Goal: Task Accomplishment & Management: Manage account settings

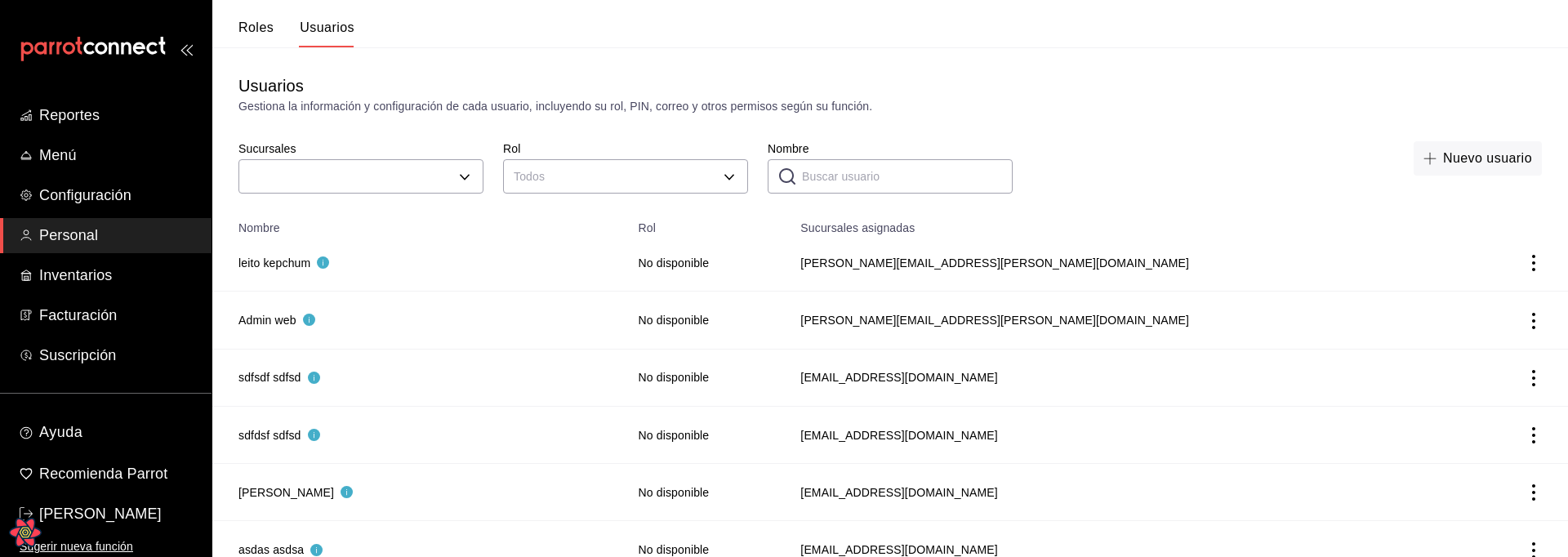
click at [269, 28] on button "Roles" at bounding box center [255, 33] width 35 height 28
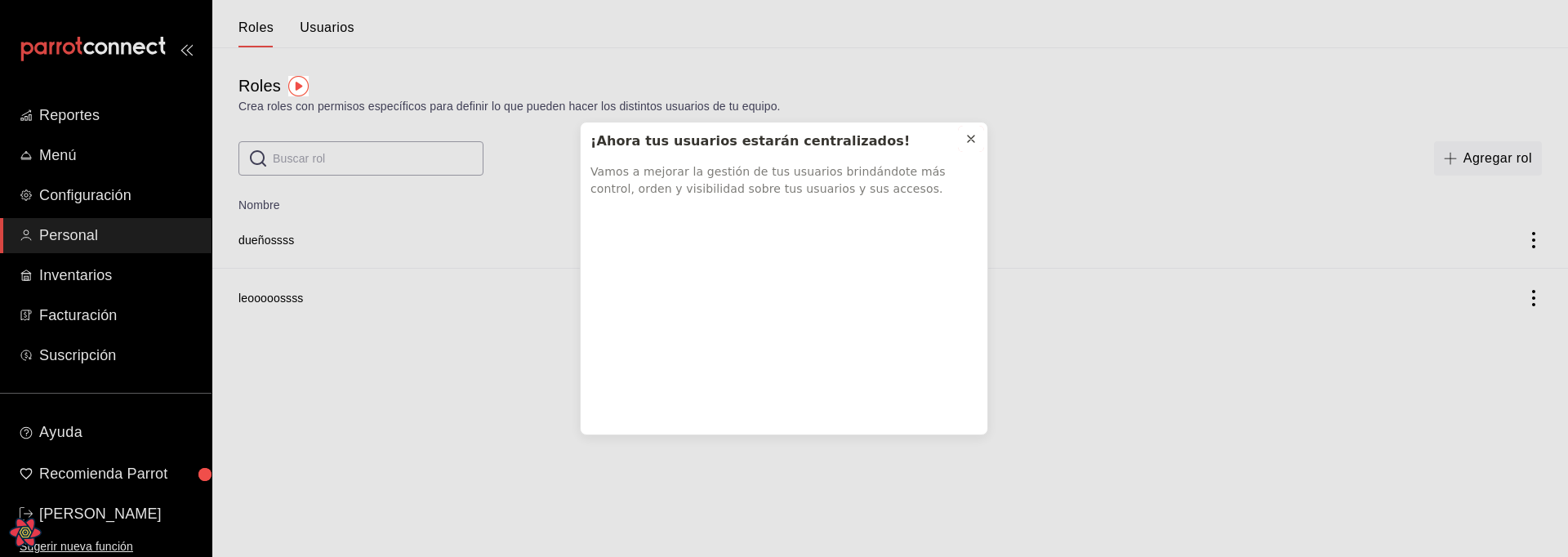
click at [972, 136] on icon at bounding box center [970, 138] width 6 height 6
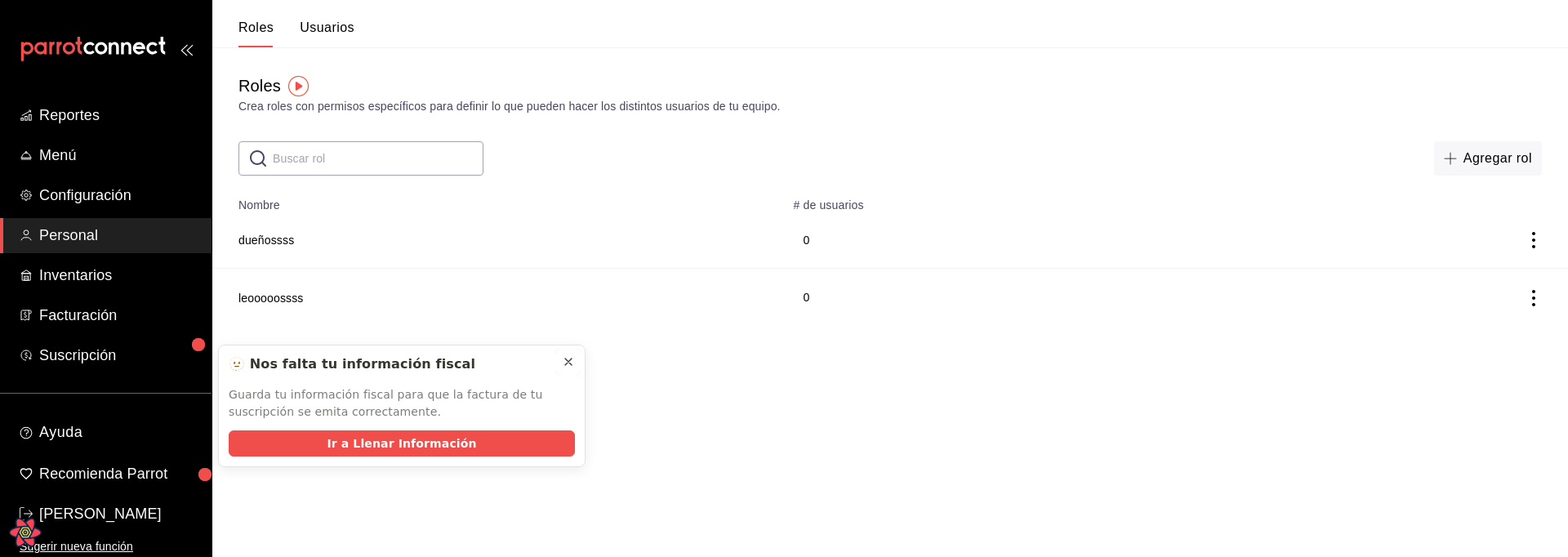
click at [565, 362] on icon at bounding box center [568, 361] width 13 height 13
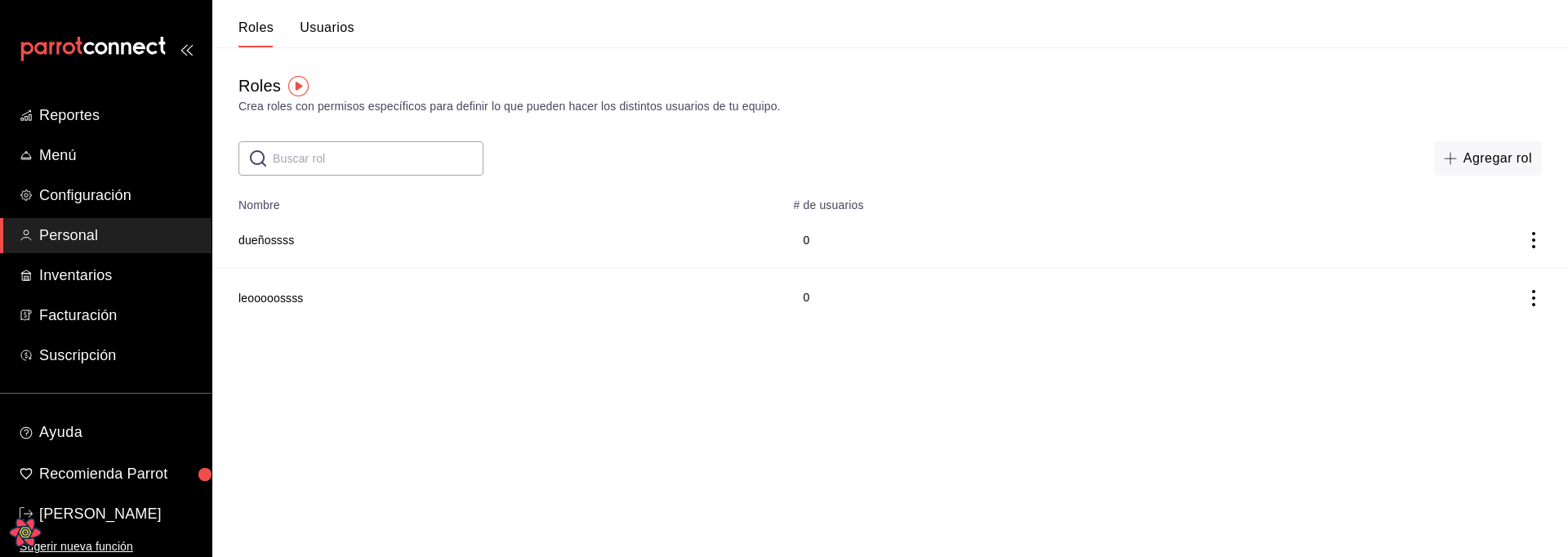
click at [329, 29] on button "Usuarios" at bounding box center [327, 33] width 55 height 28
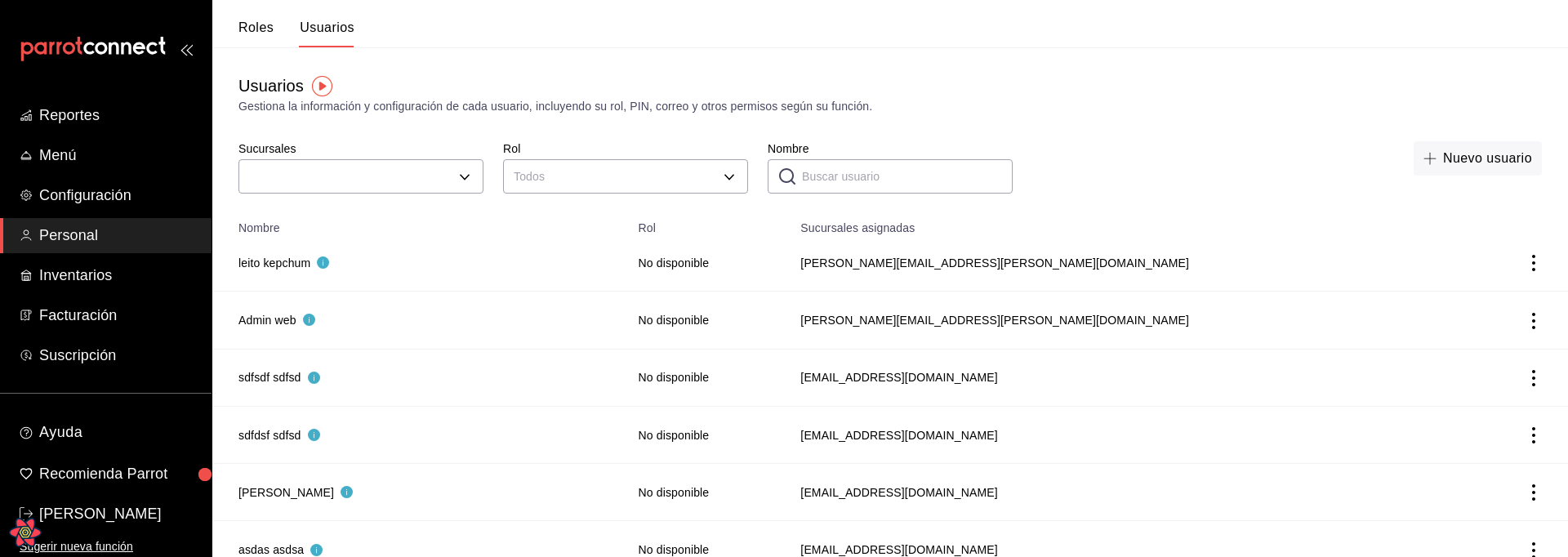
click at [240, 32] on button "Roles" at bounding box center [255, 33] width 35 height 28
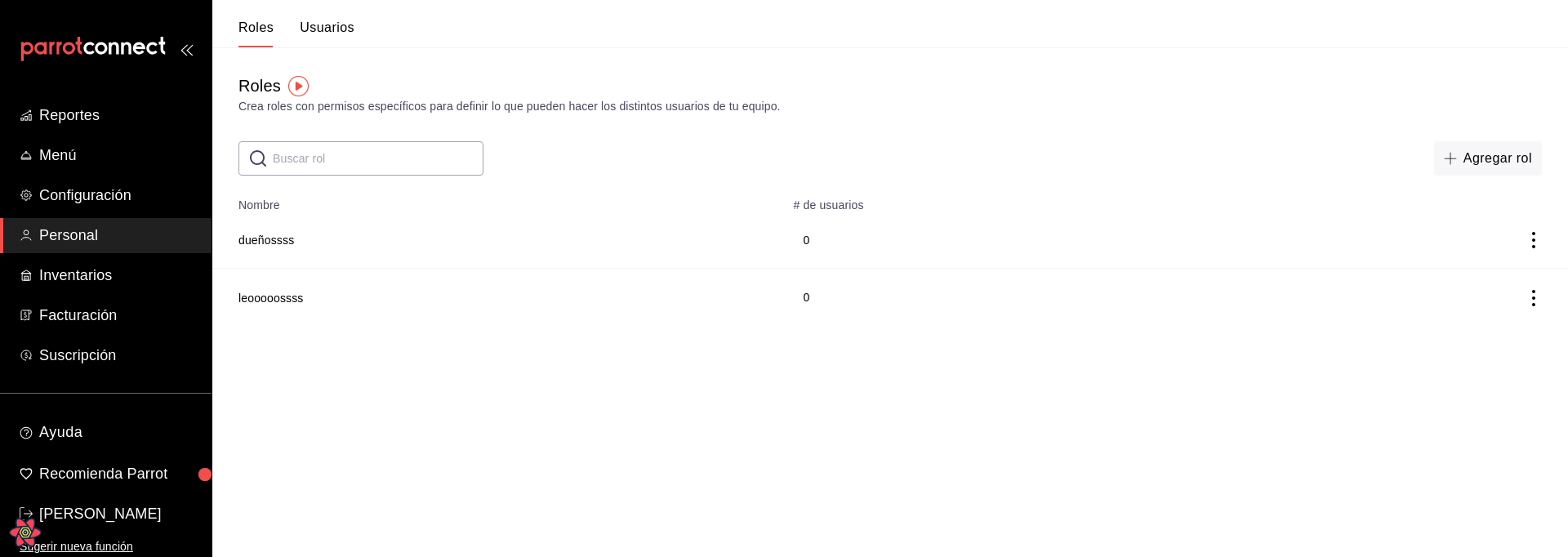
click at [346, 34] on button "Usuarios" at bounding box center [327, 33] width 55 height 28
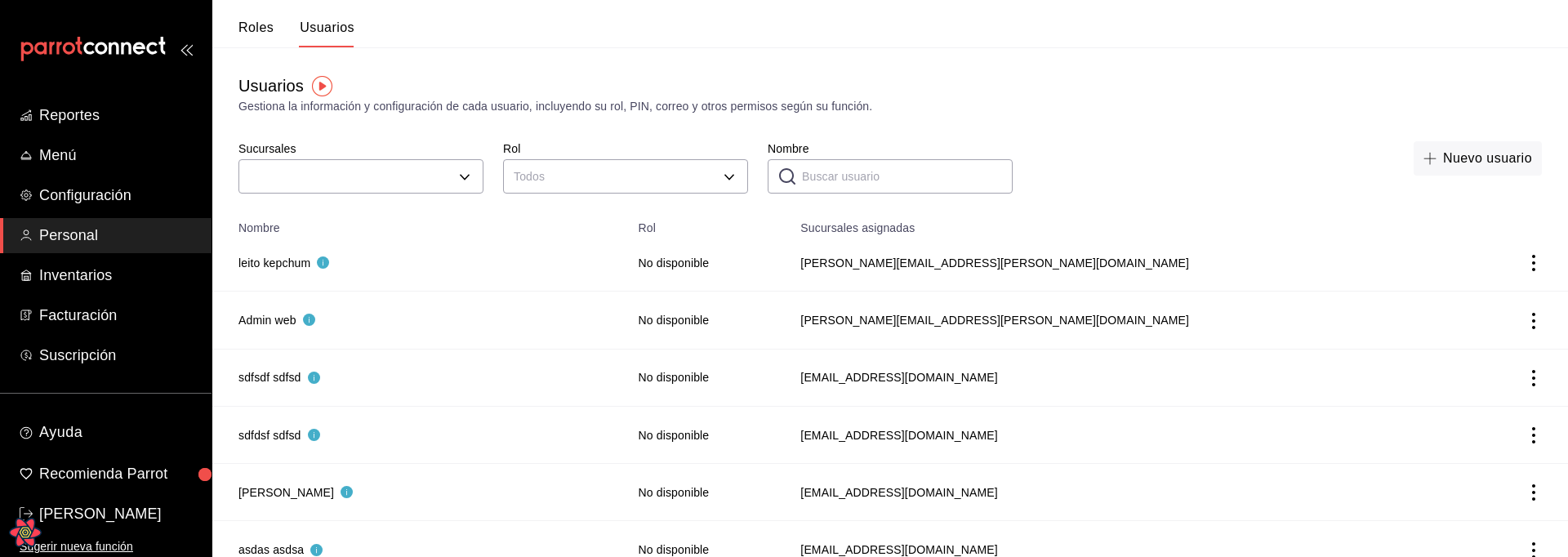
click at [262, 31] on button "Roles" at bounding box center [255, 33] width 35 height 28
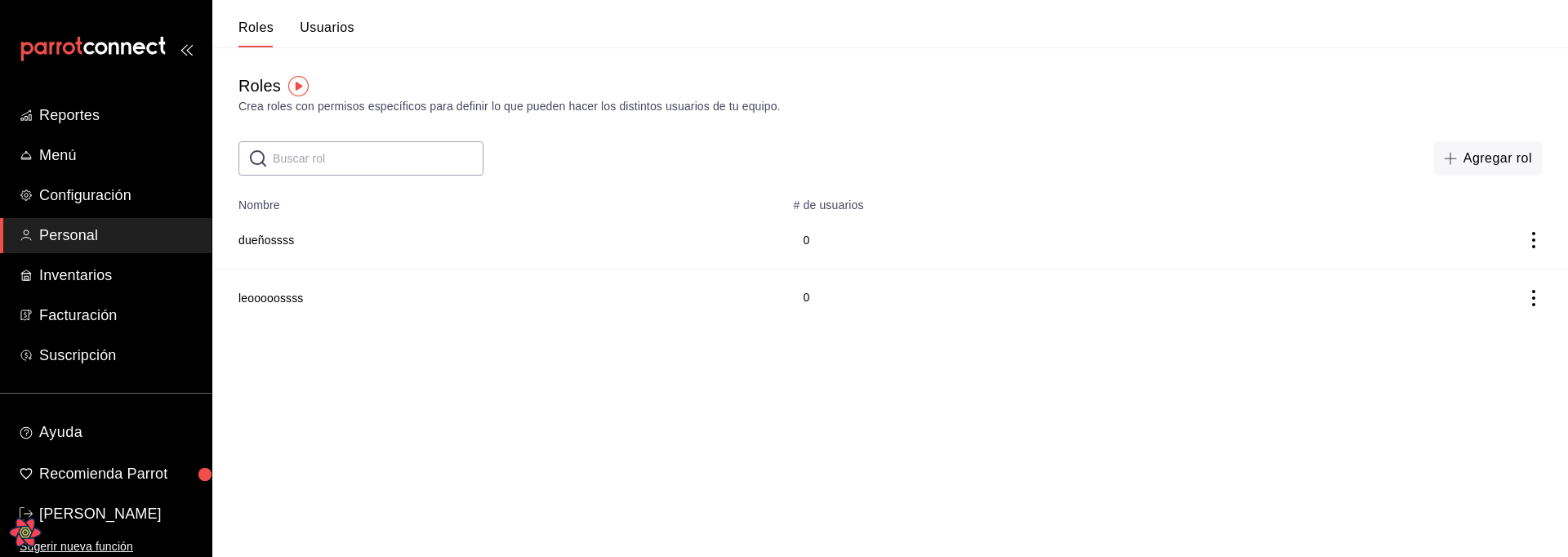
click at [340, 31] on button "Usuarios" at bounding box center [327, 33] width 55 height 28
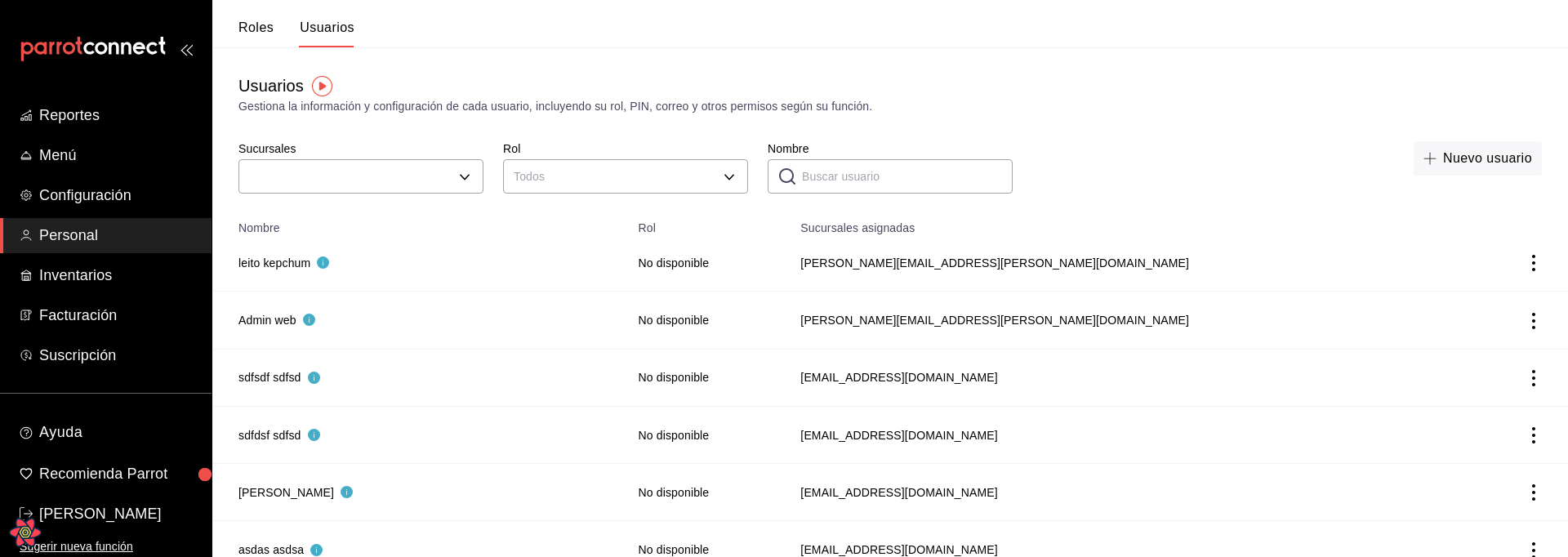
click at [298, 271] on td "leito kepchum" at bounding box center [420, 263] width 416 height 57
click at [297, 262] on button "leito kepchum" at bounding box center [283, 263] width 91 height 16
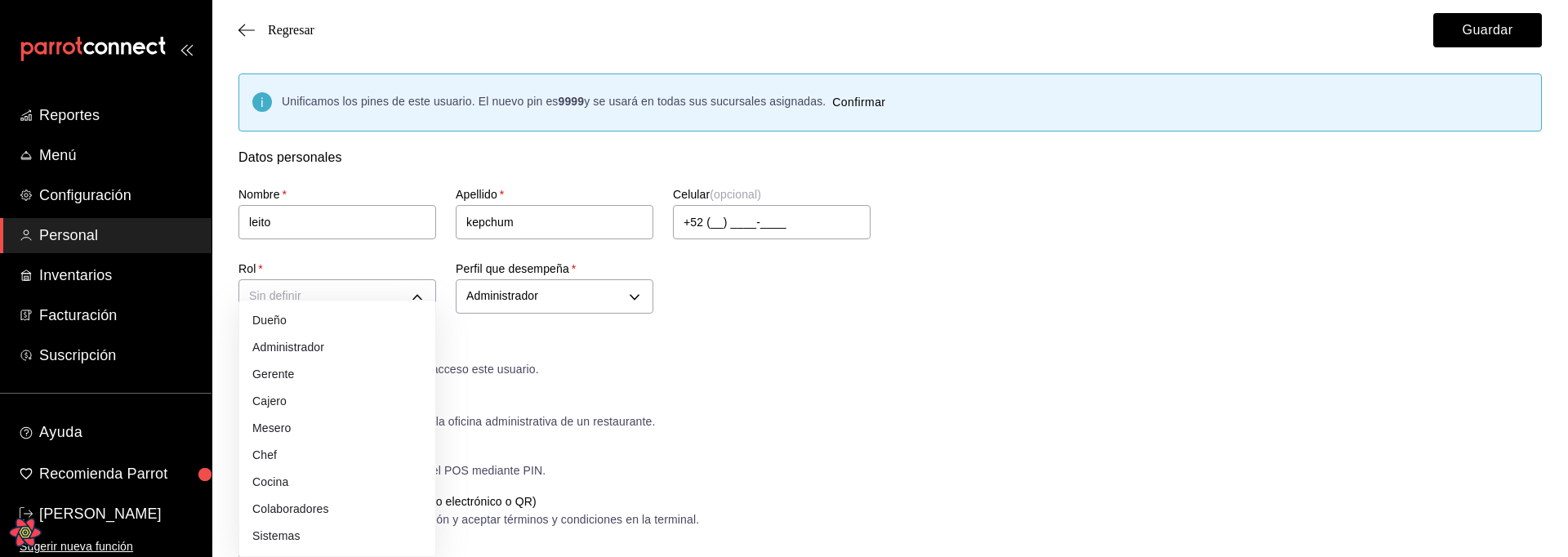
click at [819, 349] on div at bounding box center [784, 278] width 1568 height 557
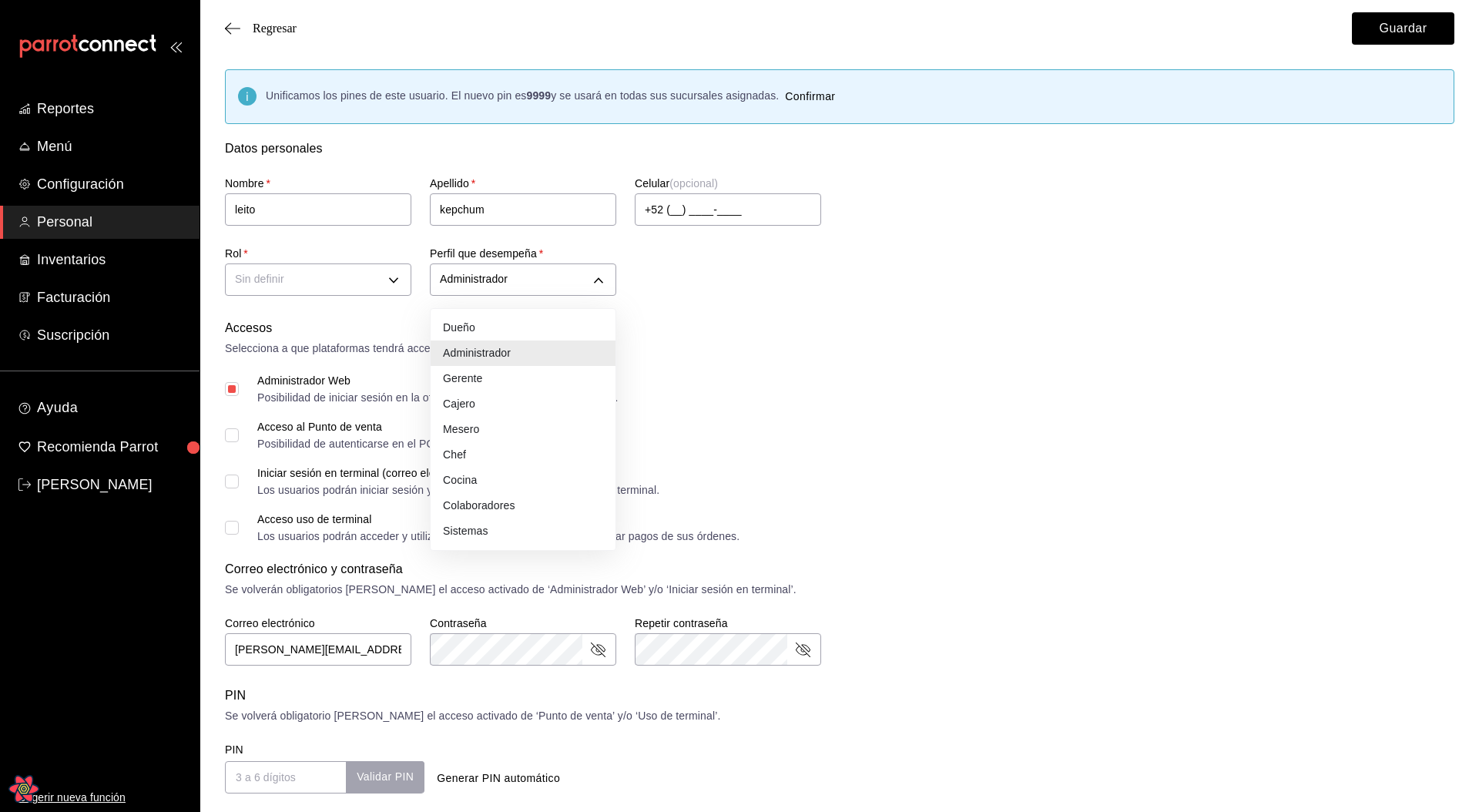
click at [751, 310] on div at bounding box center [739, 406] width 1479 height 812
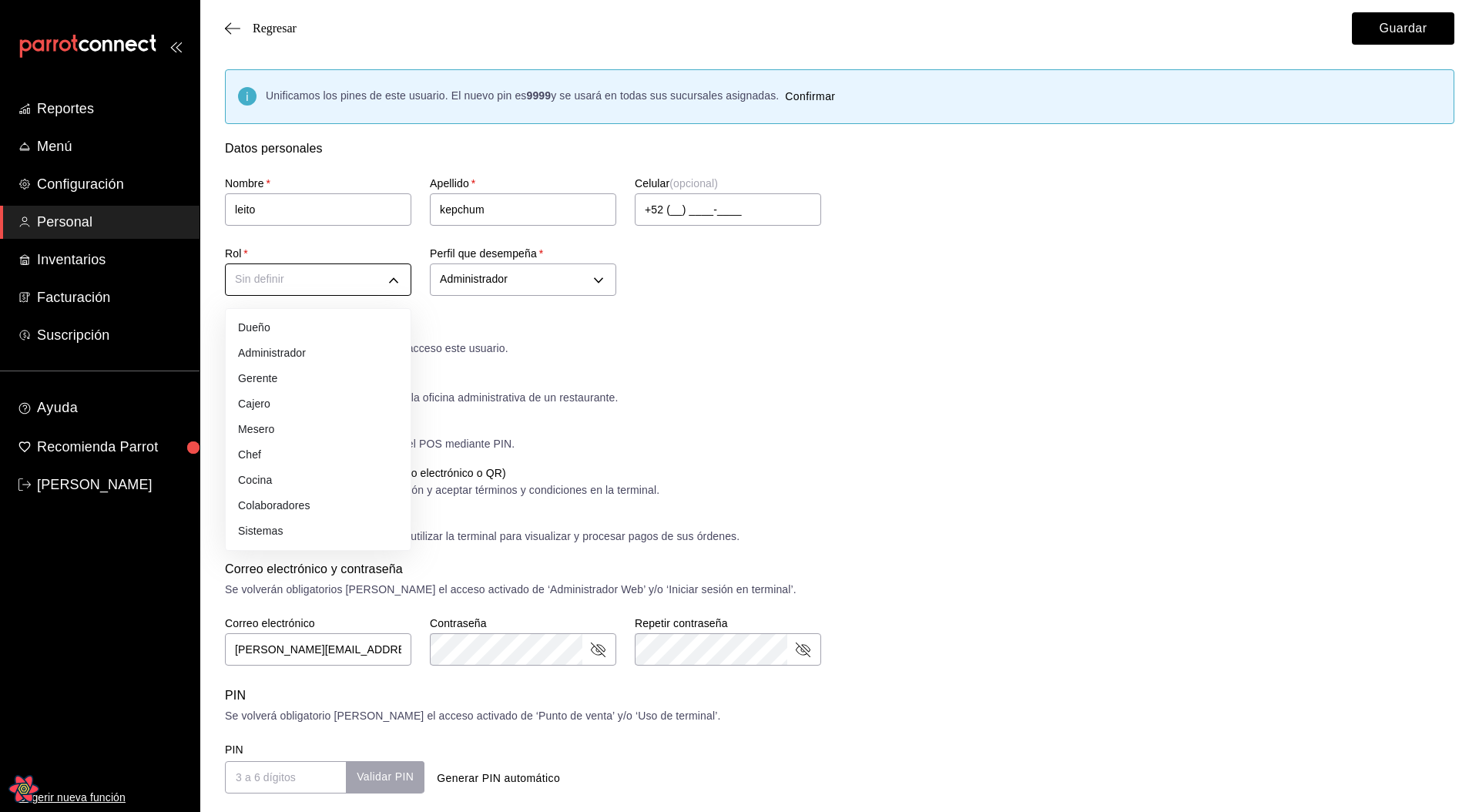
click at [739, 320] on div at bounding box center [739, 406] width 1479 height 812
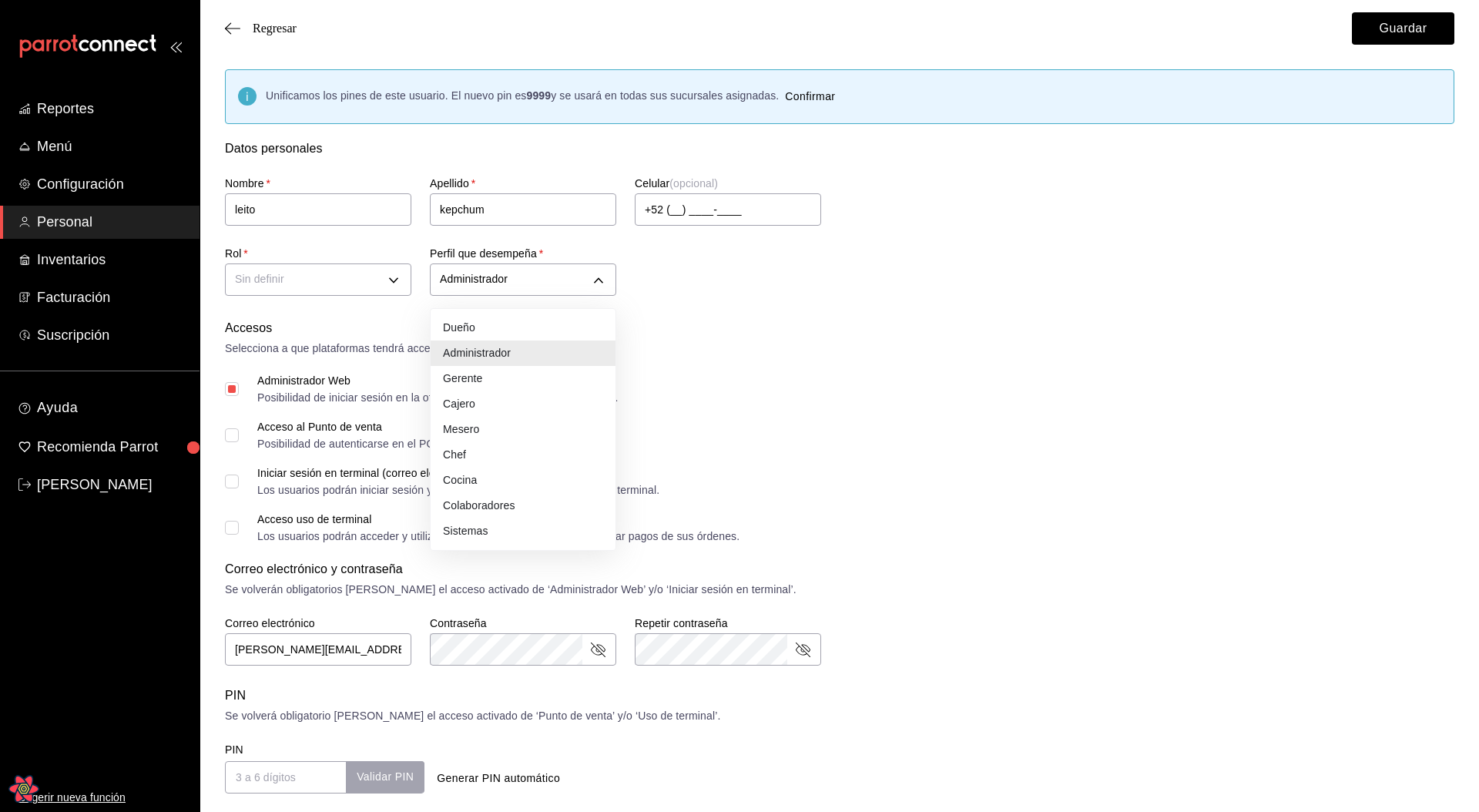
click at [263, 283] on div at bounding box center [739, 406] width 1479 height 812
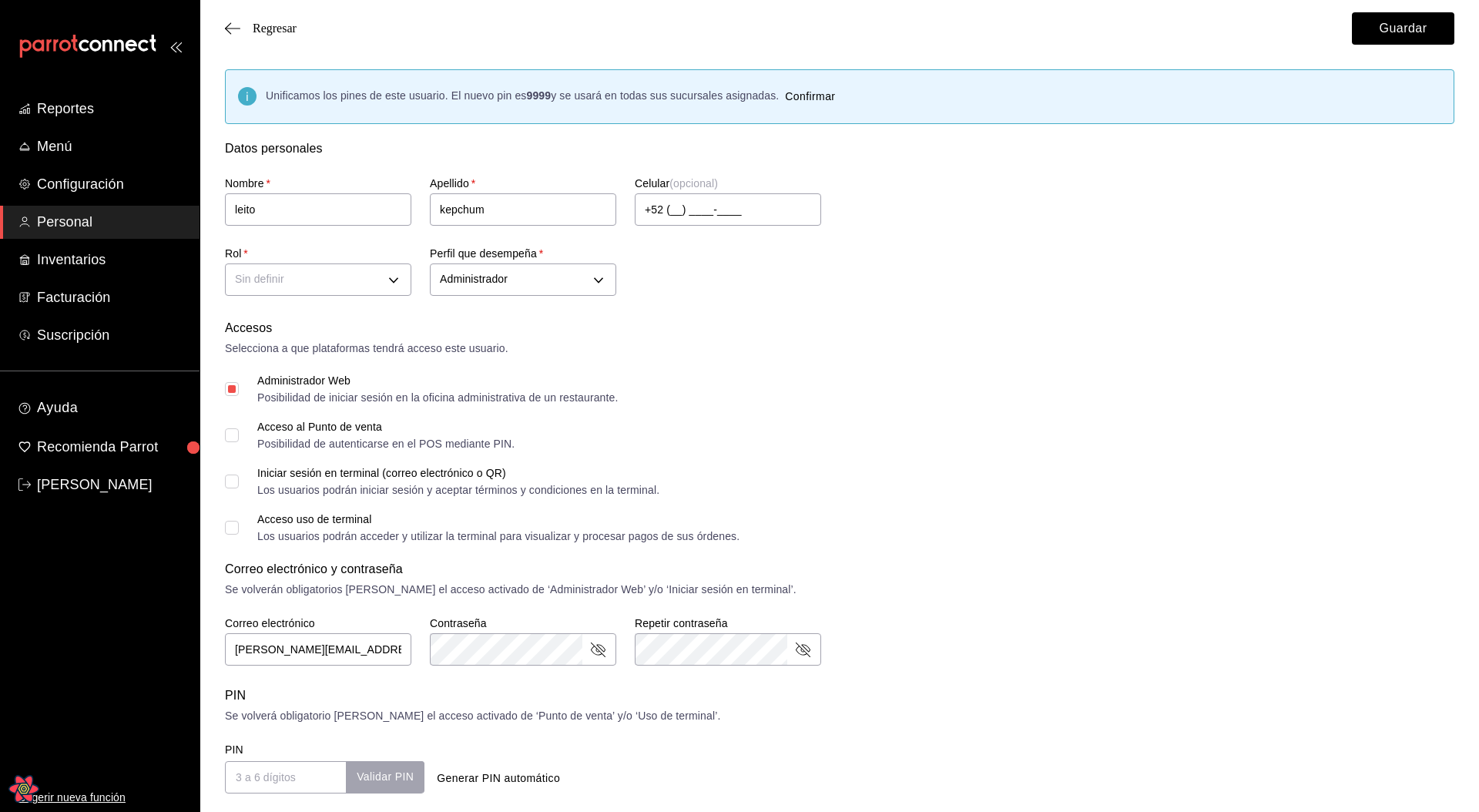
click at [309, 285] on div "Dueño Administrador Gerente Cajero Mesero Chef Cocina Colaboradores Sistemas" at bounding box center [739, 406] width 1479 height 812
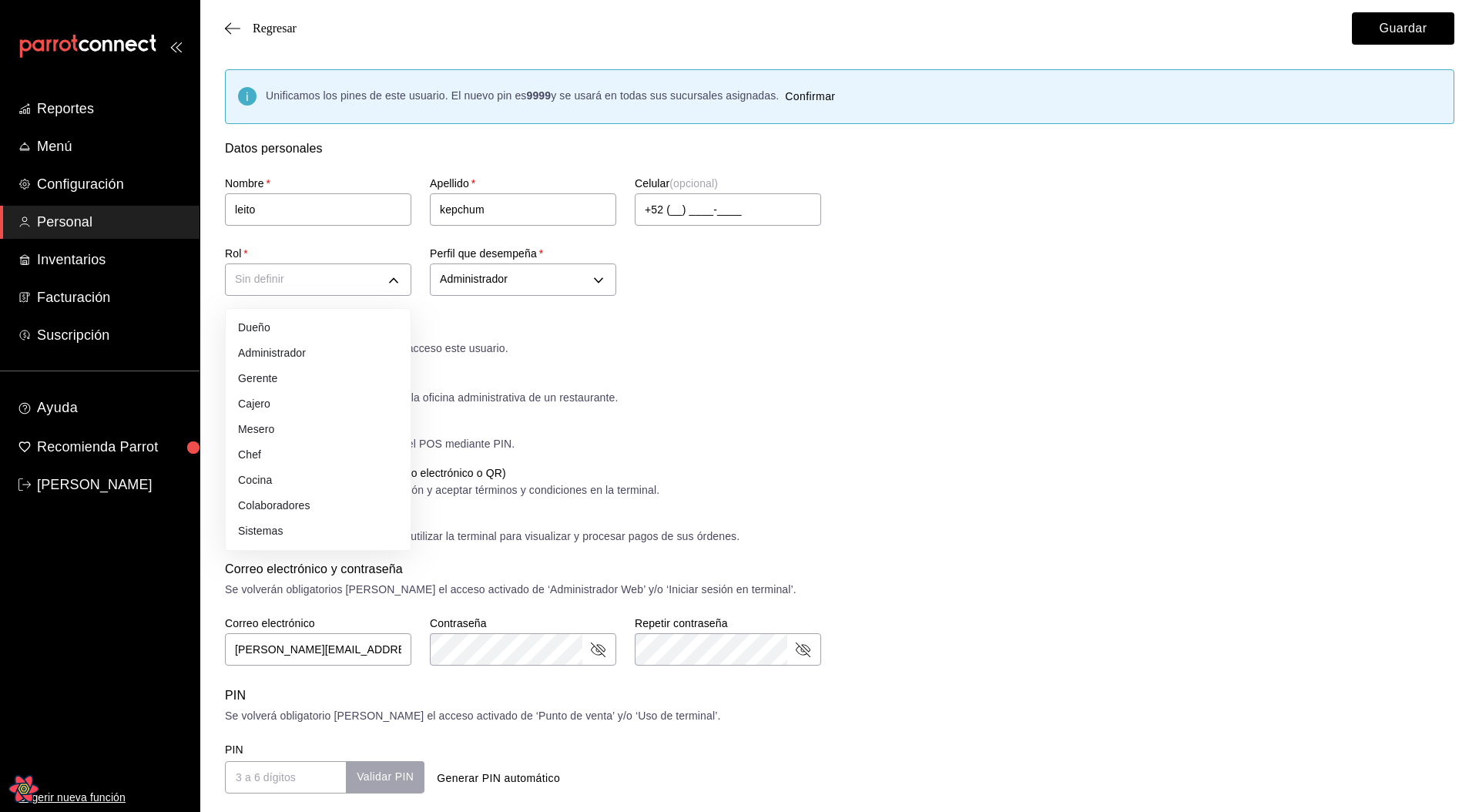
click at [916, 348] on div at bounding box center [739, 406] width 1479 height 812
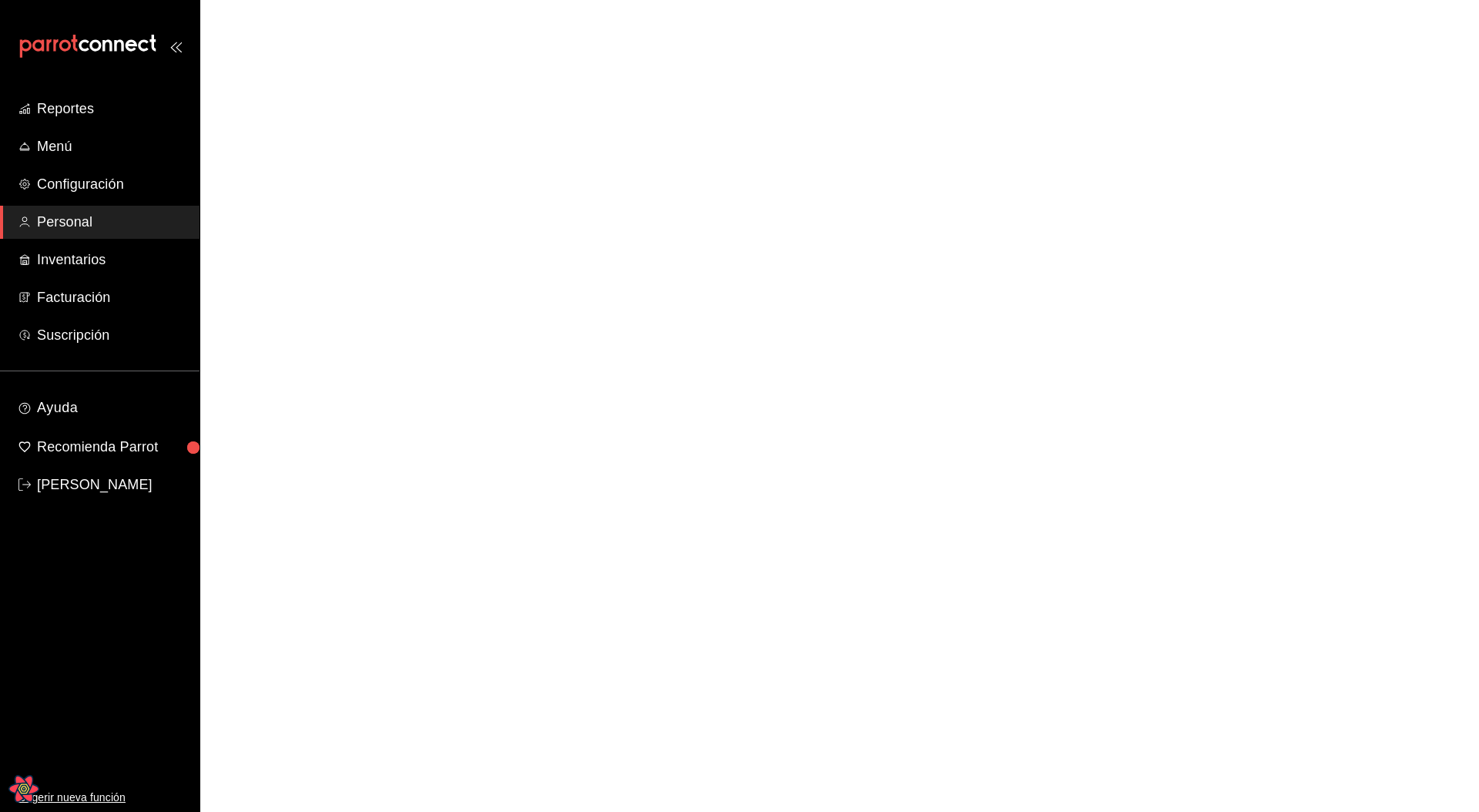
click at [616, 0] on html "Reportes Menú Configuración Personal Inventarios Facturación Suscripción Ayuda …" at bounding box center [739, 0] width 1479 height 0
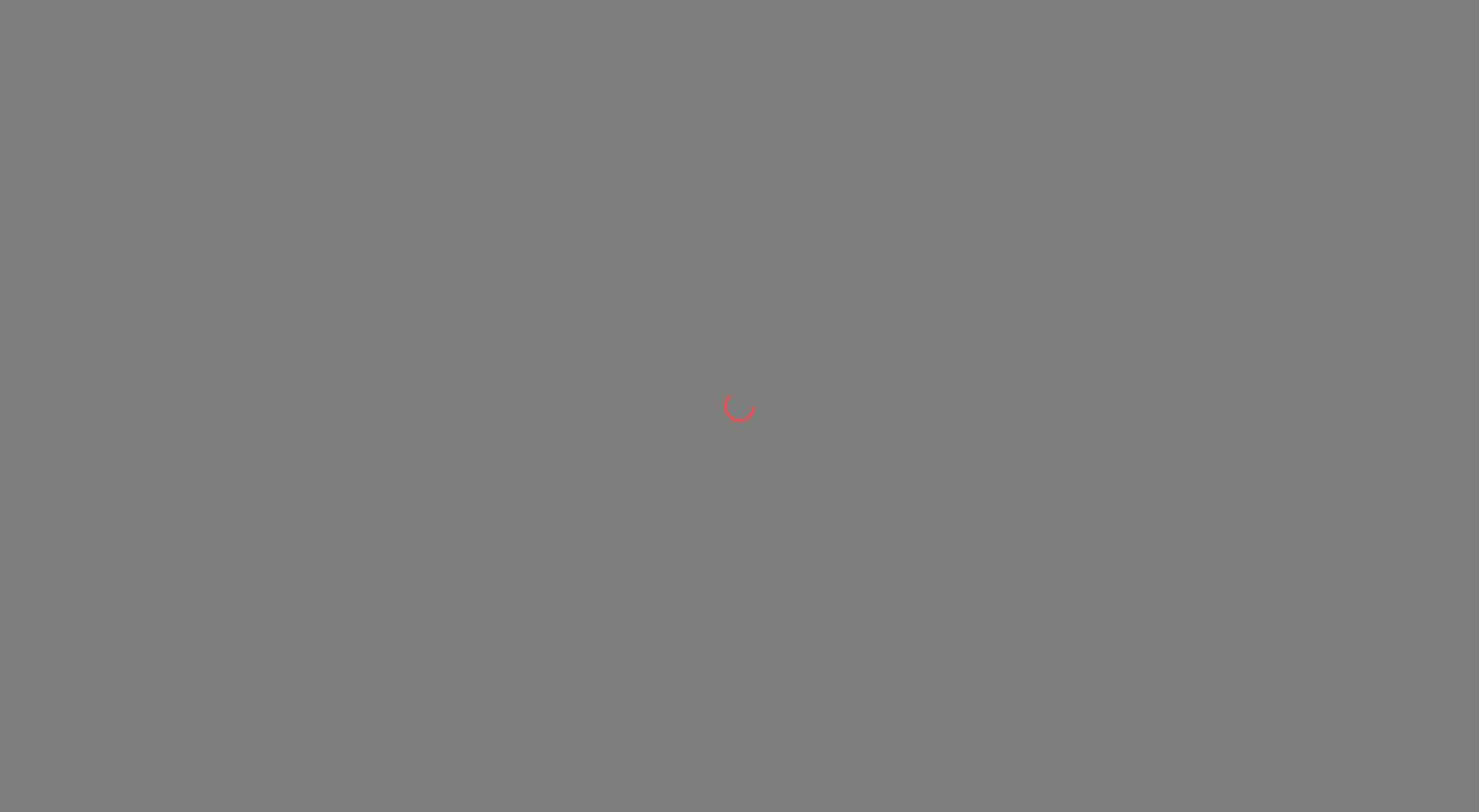
click at [542, 170] on div at bounding box center [739, 406] width 1479 height 812
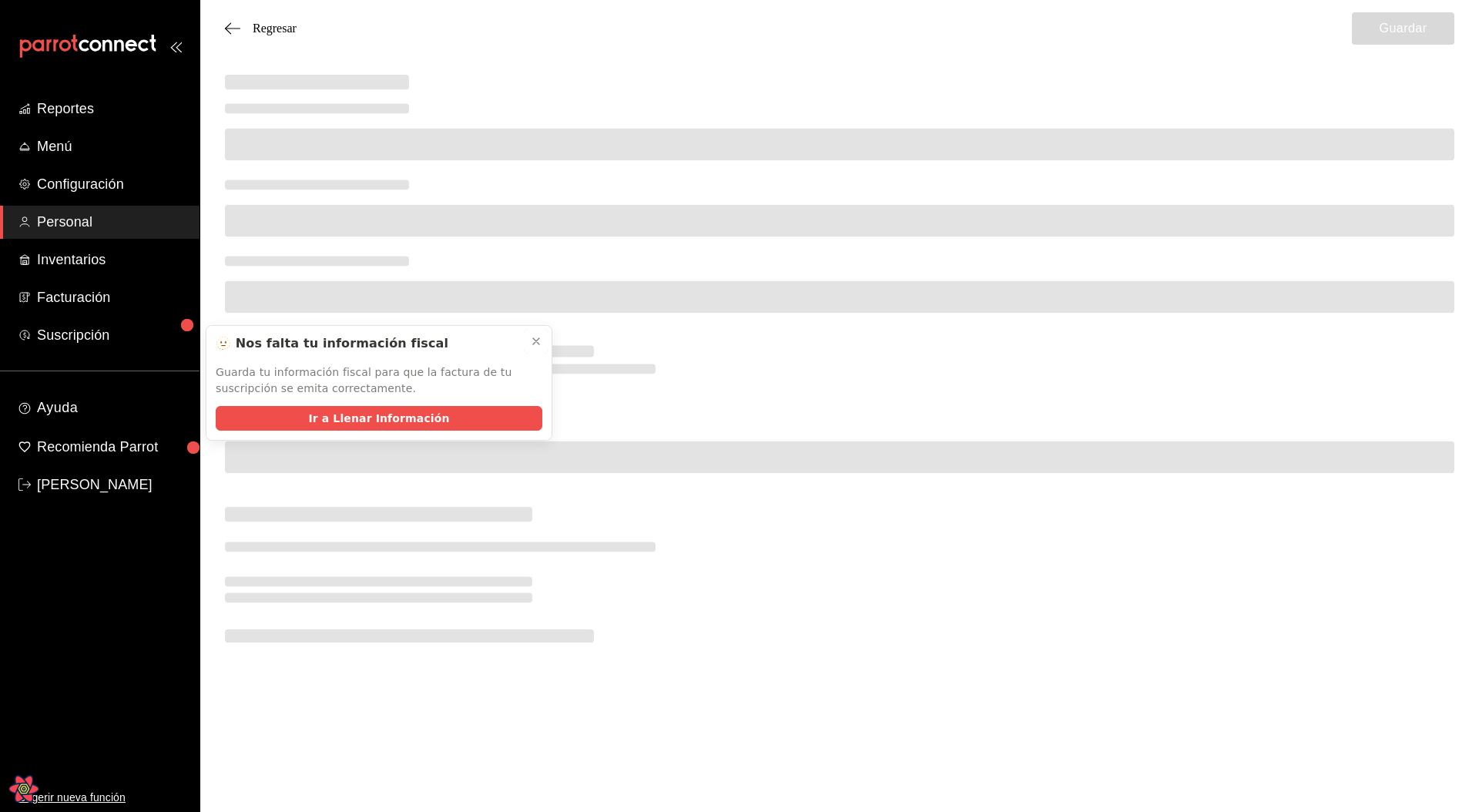
click at [542, 341] on button at bounding box center [536, 341] width 25 height 25
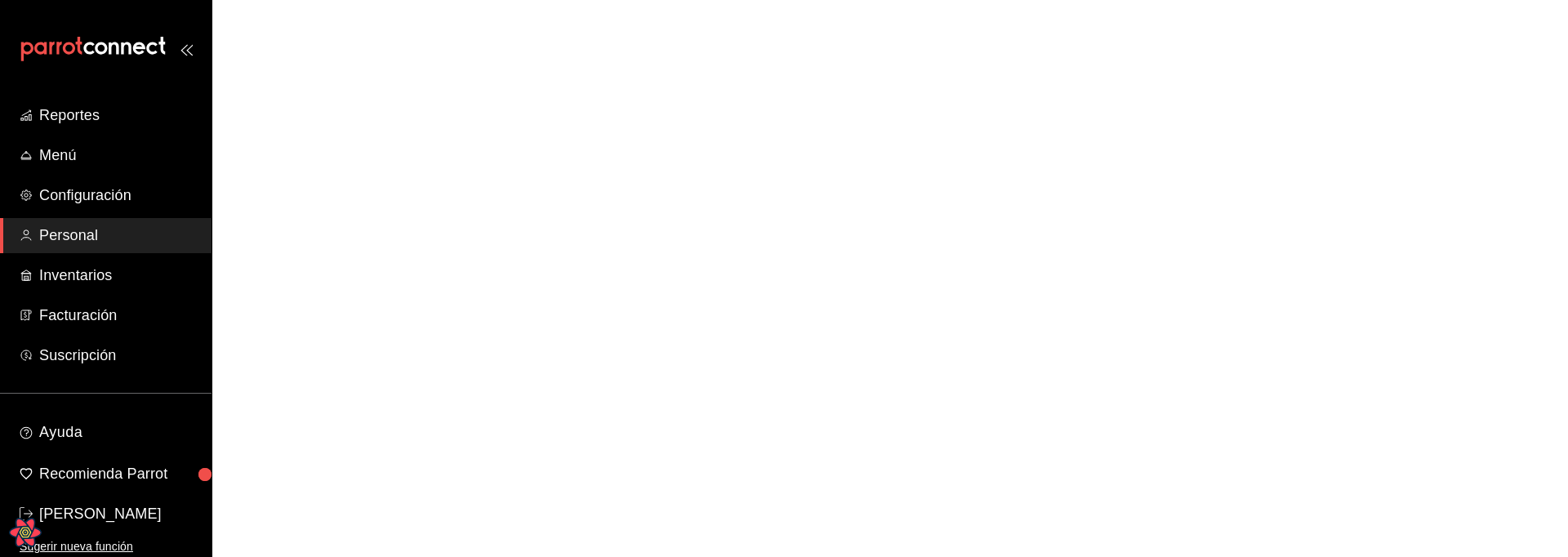
click at [1141, 0] on html "Reportes Menú Configuración Personal Inventarios Facturación Suscripción Ayuda …" at bounding box center [784, 0] width 1568 height 0
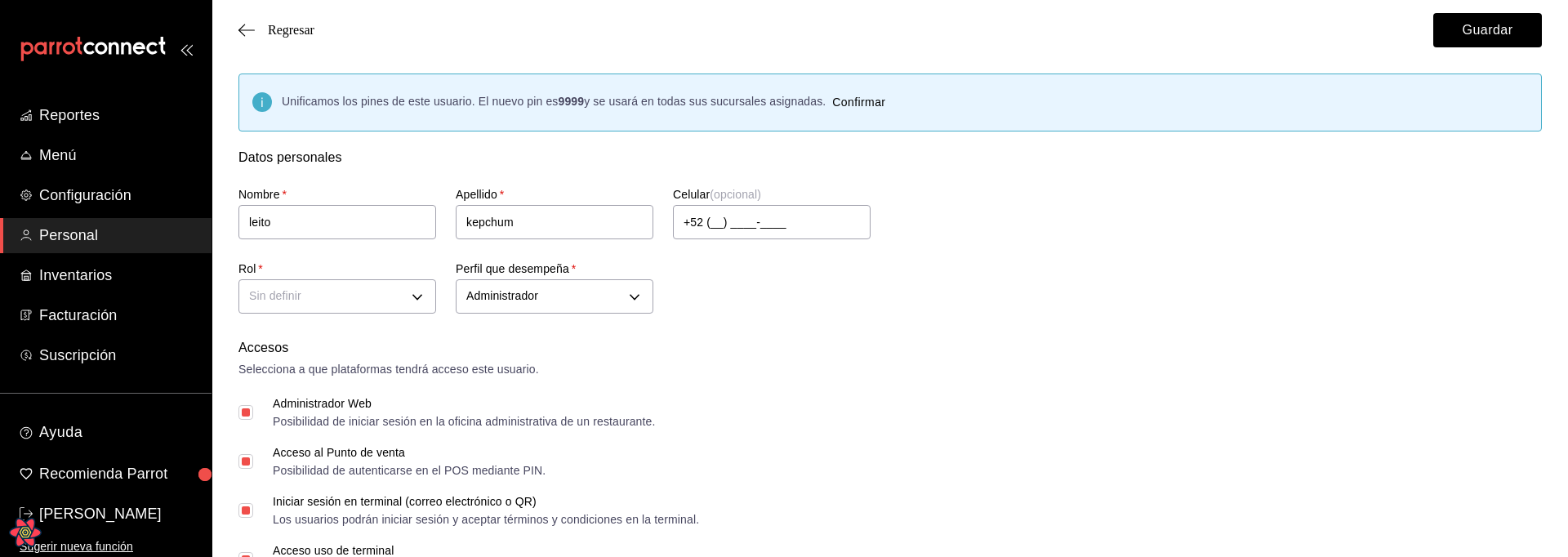
checkbox input "false"
checkbox input "true"
checkbox input "false"
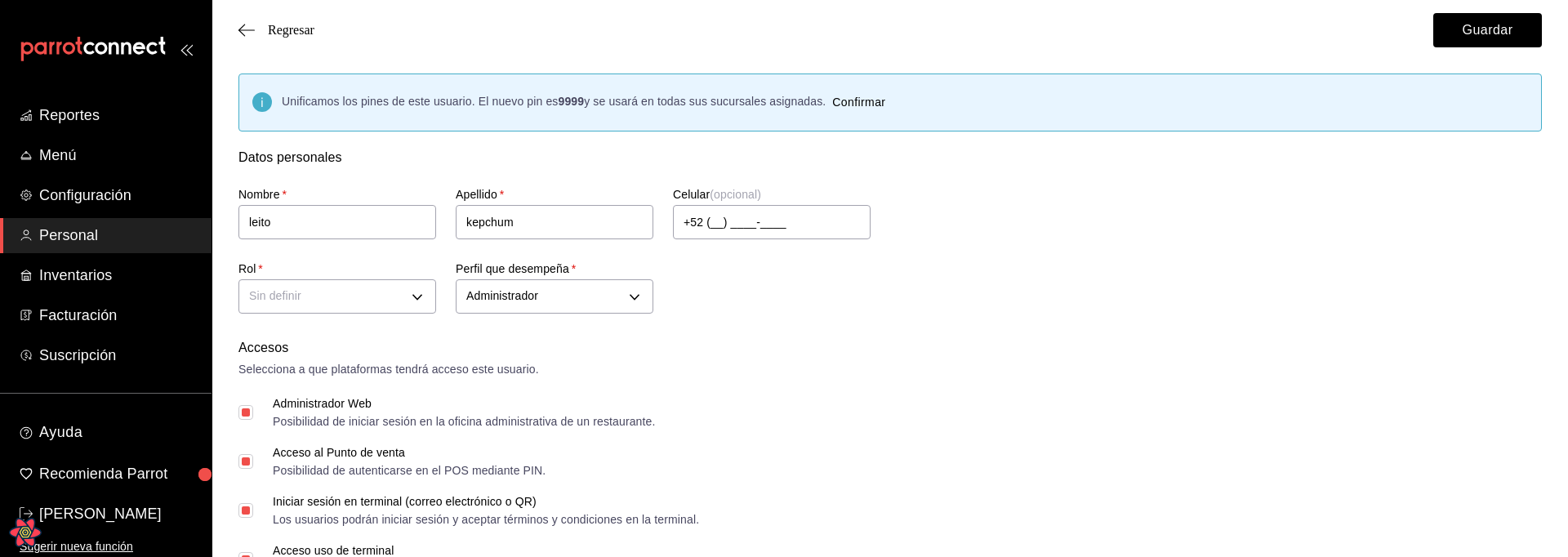
checkbox input "true"
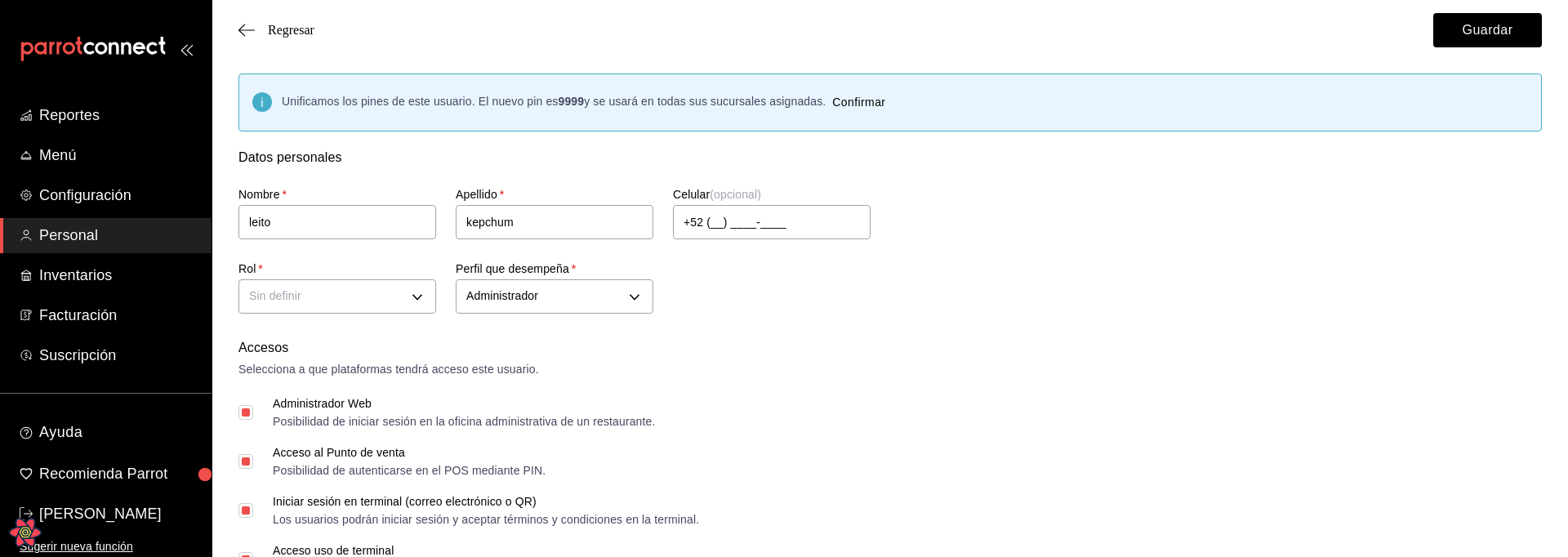
checkbox input "true"
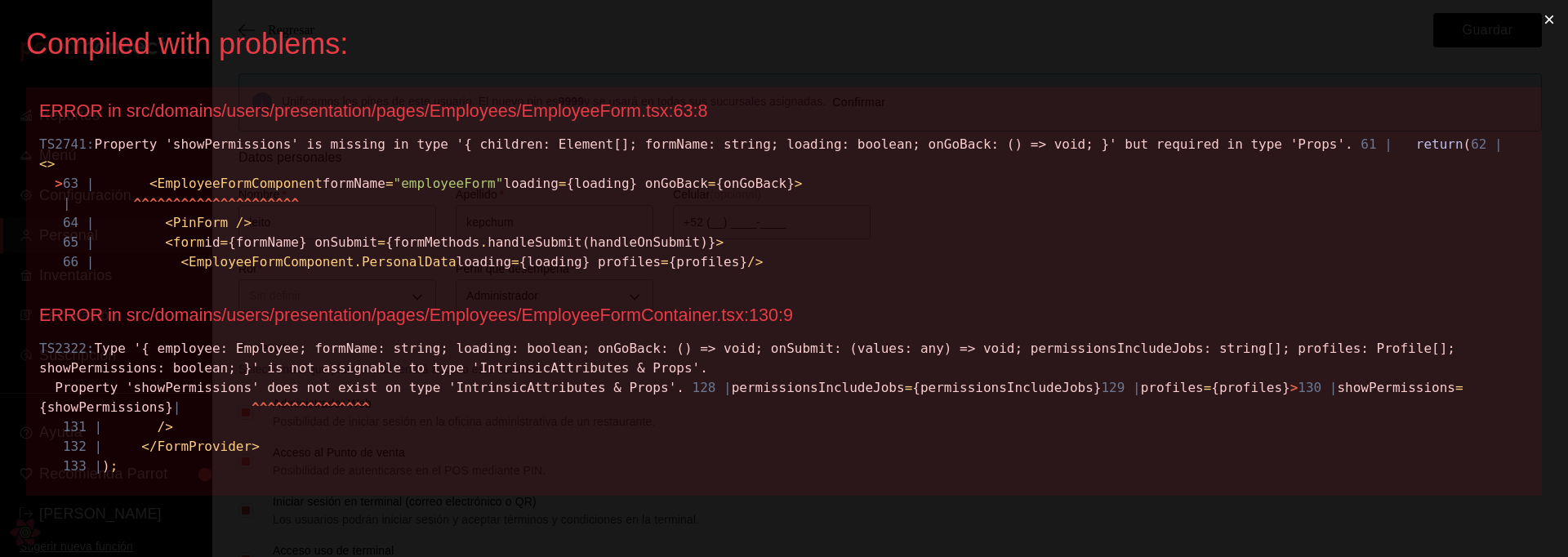
click at [301, 191] on span "EmployeeFormComponent" at bounding box center [240, 182] width 165 height 15
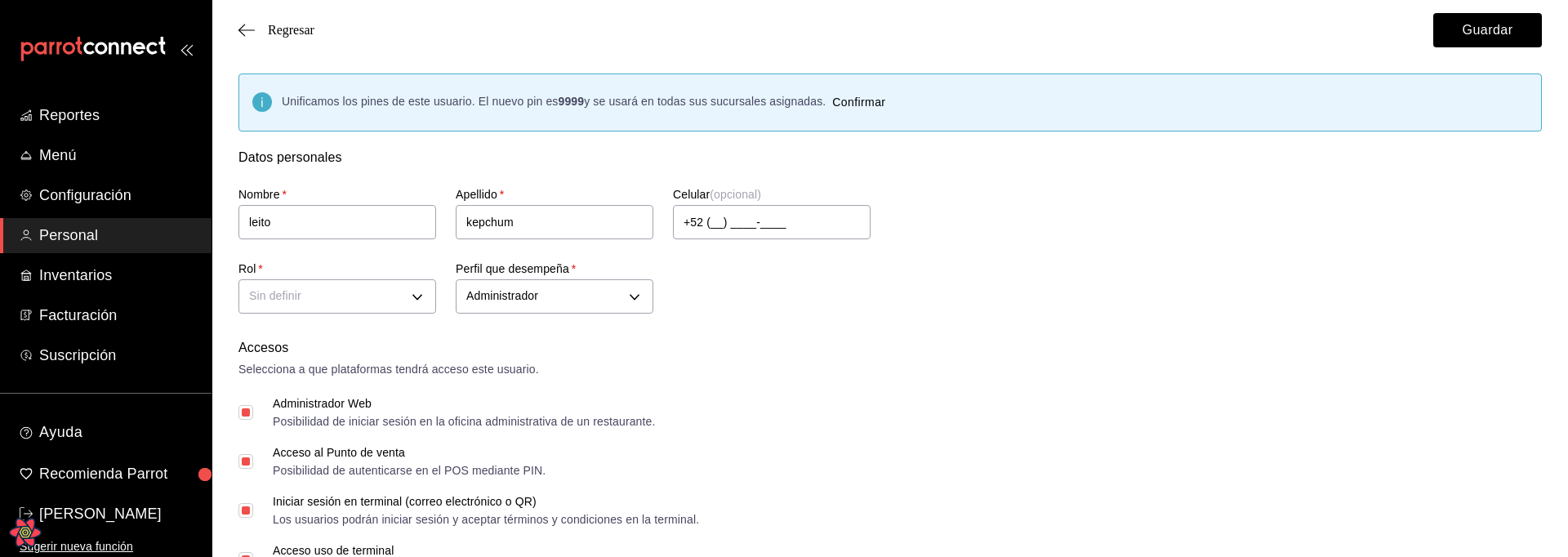
checkbox input "false"
checkbox input "true"
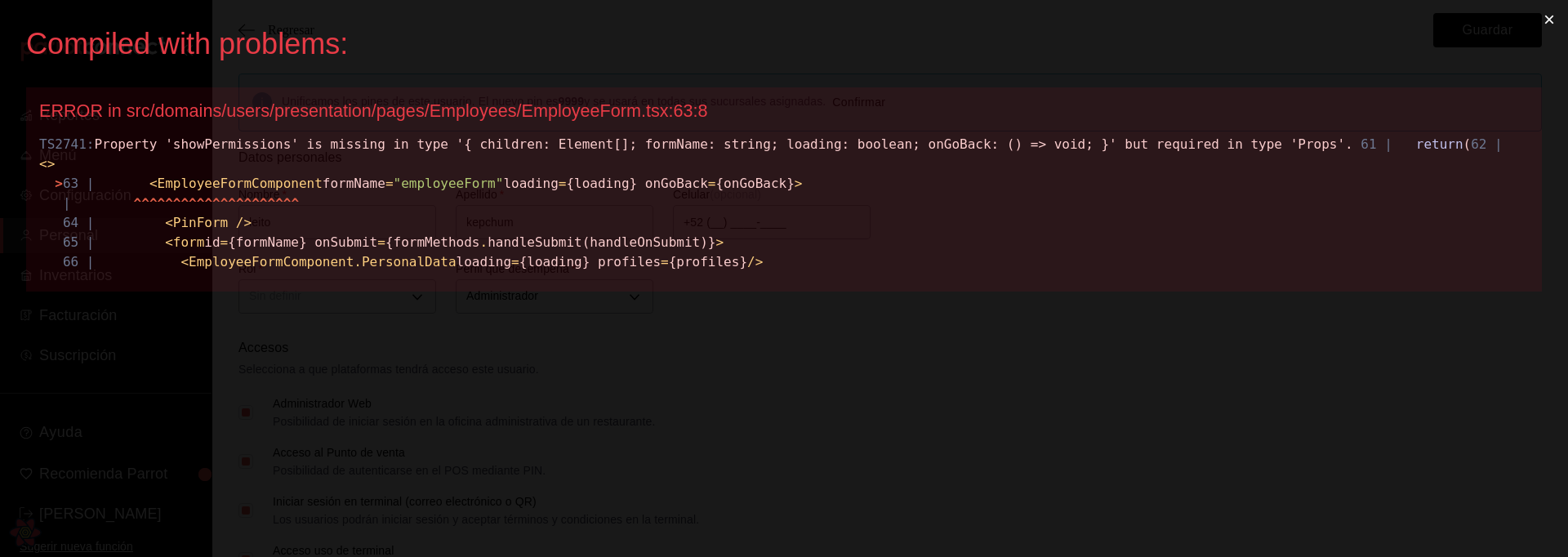
click at [265, 191] on span "EmployeeFormComponent" at bounding box center [240, 182] width 165 height 15
click at [270, 191] on span "EmployeeFormComponent" at bounding box center [240, 182] width 165 height 15
click at [279, 189] on div "TS2741: Property 'showPermissions' is missing in type '{ children: Element[]; f…" at bounding box center [784, 203] width 1490 height 137
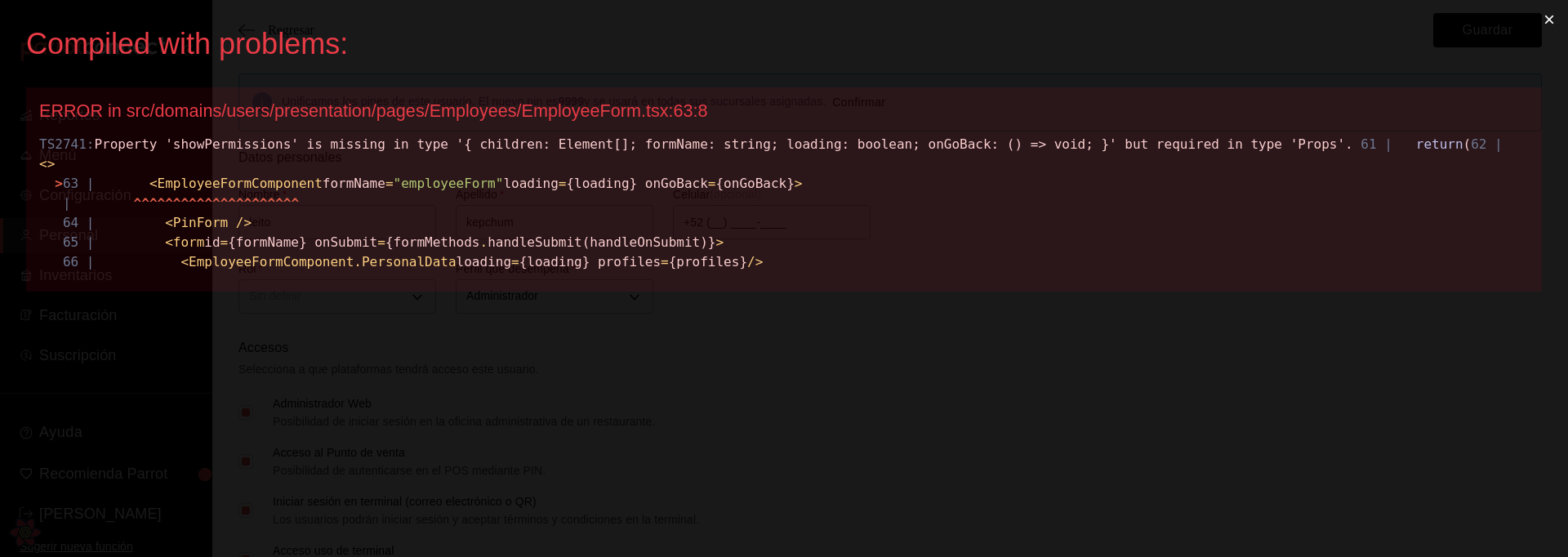
click at [270, 191] on span "EmployeeFormComponent" at bounding box center [240, 182] width 165 height 15
copy span "EmployeeFormComponent"
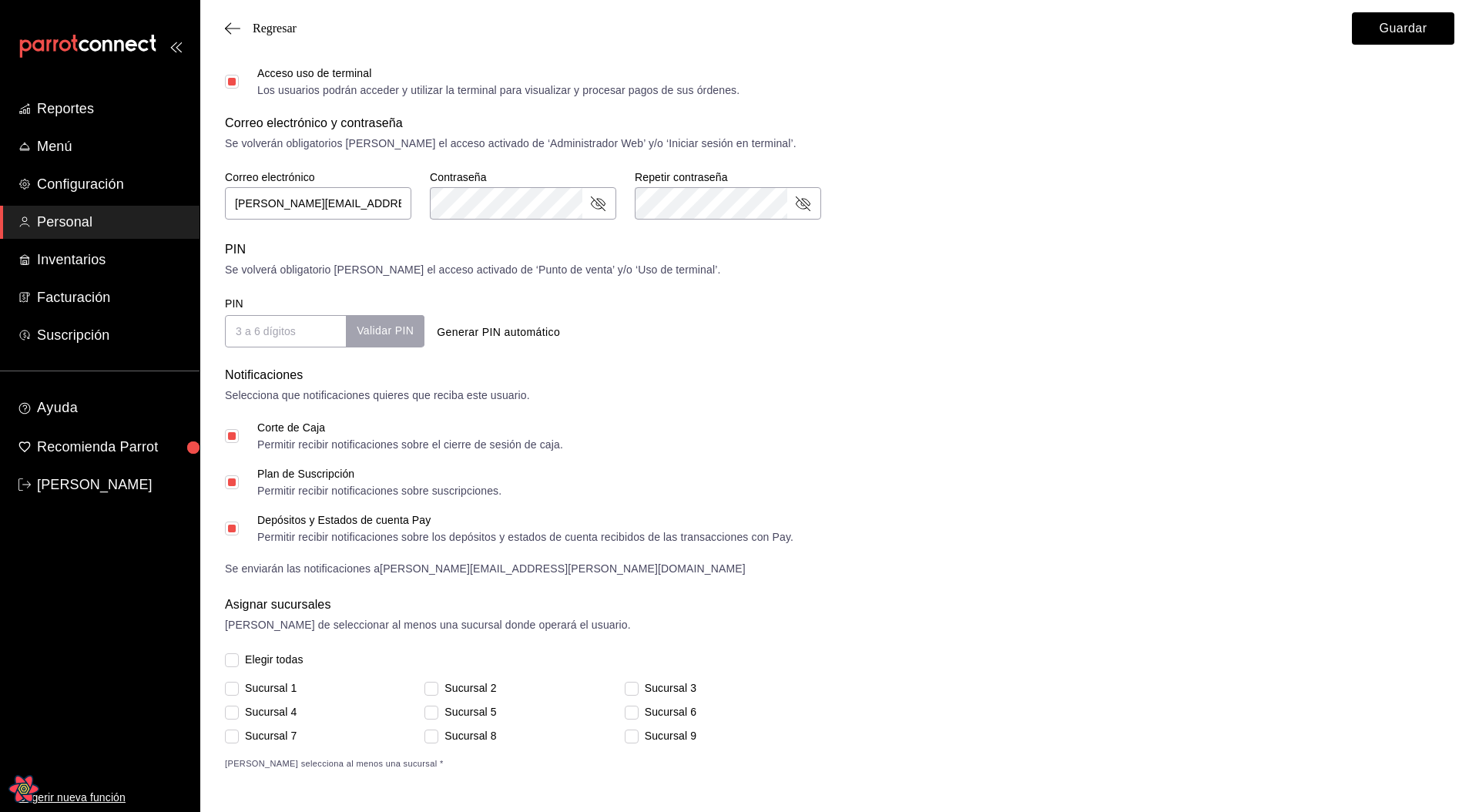
scroll to position [448, 0]
click at [400, 525] on strong "[PERSON_NAME][EMAIL_ADDRESS][PERSON_NAME][DOMAIN_NAME]" at bounding box center [563, 566] width 366 height 13
drag, startPoint x: 390, startPoint y: 567, endPoint x: 467, endPoint y: 570, distance: 77.1
click at [467, 525] on strong "[PERSON_NAME][EMAIL_ADDRESS][PERSON_NAME][DOMAIN_NAME]" at bounding box center [563, 566] width 366 height 13
click at [528, 525] on form "Datos personales Nombre   * leito Apellido   * kepchum Celular (opcional) +52 (…" at bounding box center [839, 230] width 1229 height 1077
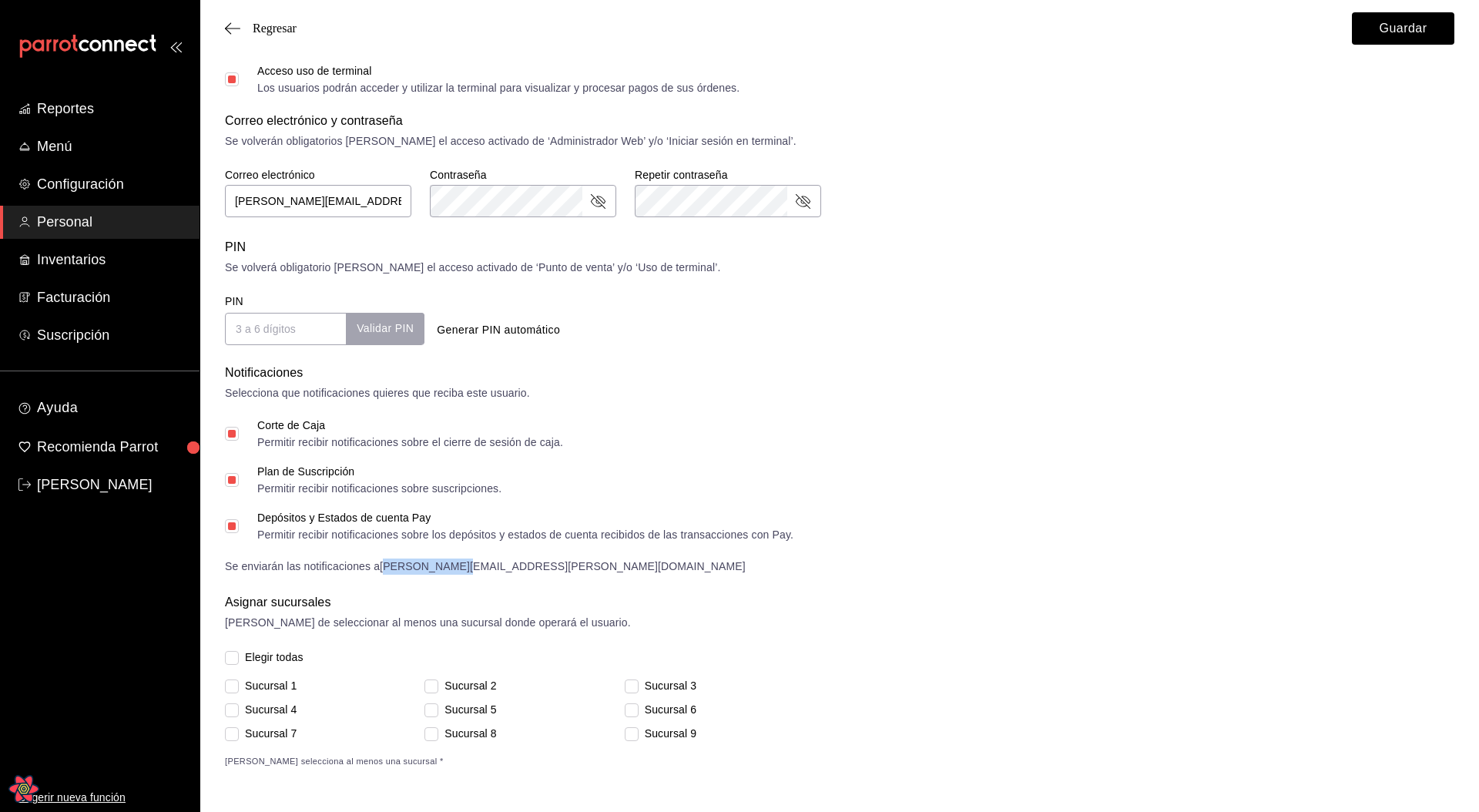
drag, startPoint x: 459, startPoint y: 570, endPoint x: 386, endPoint y: 573, distance: 73.1
click at [386, 525] on div "Se enviarán las notificaciones a leo@leonidas.com" at bounding box center [839, 566] width 1229 height 16
click at [482, 525] on form "Datos personales Nombre   * leito Apellido   * kepchum Celular (opcional) +52 (…" at bounding box center [839, 230] width 1229 height 1077
drag, startPoint x: 463, startPoint y: 568, endPoint x: 388, endPoint y: 565, distance: 75.1
click at [388, 525] on strong "[PERSON_NAME][EMAIL_ADDRESS][PERSON_NAME][DOMAIN_NAME]" at bounding box center [563, 566] width 366 height 13
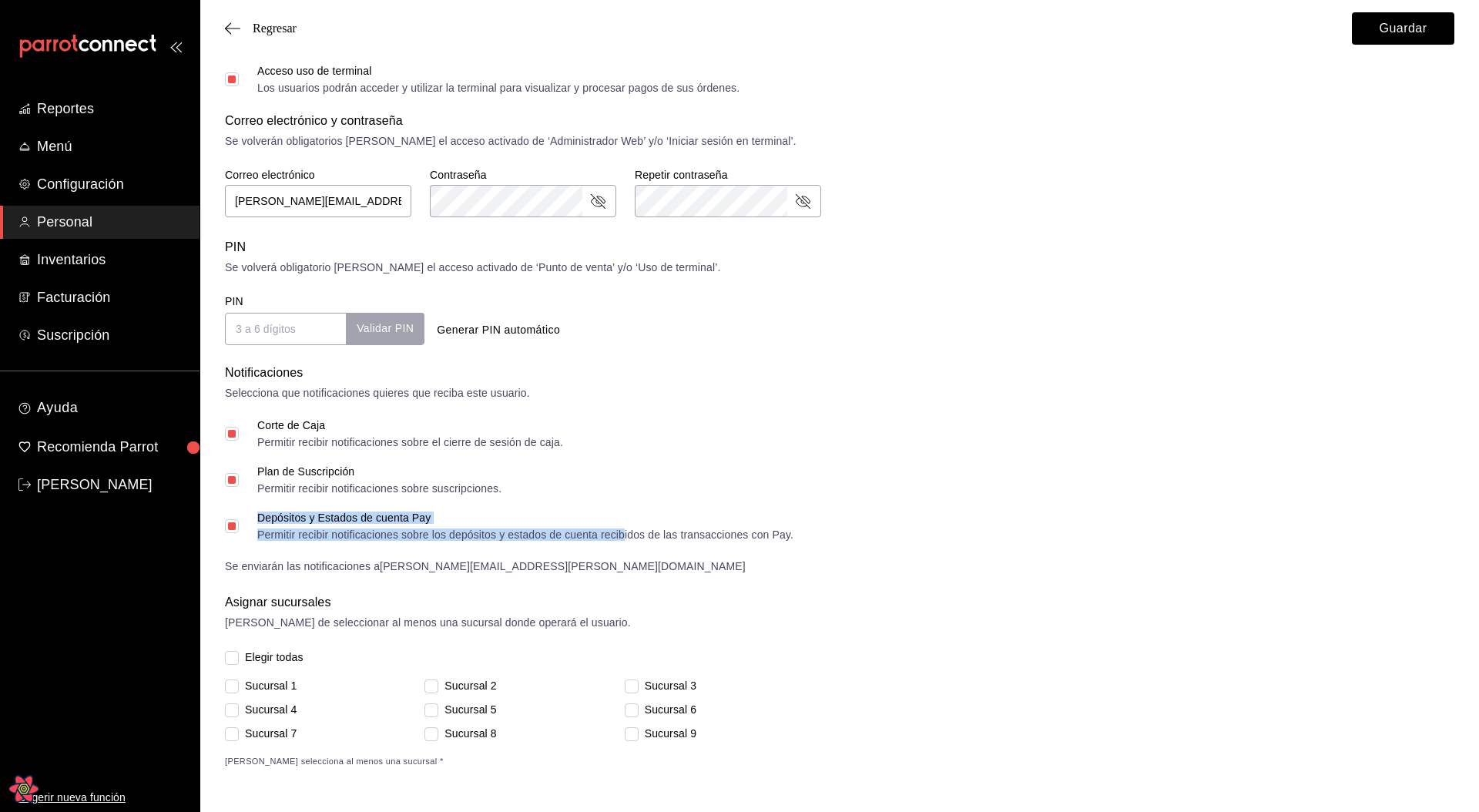
click at [627, 525] on div "Permitir recibir notificaciones sobre los depósitos y estados de cuenta recibid…" at bounding box center [525, 534] width 536 height 11
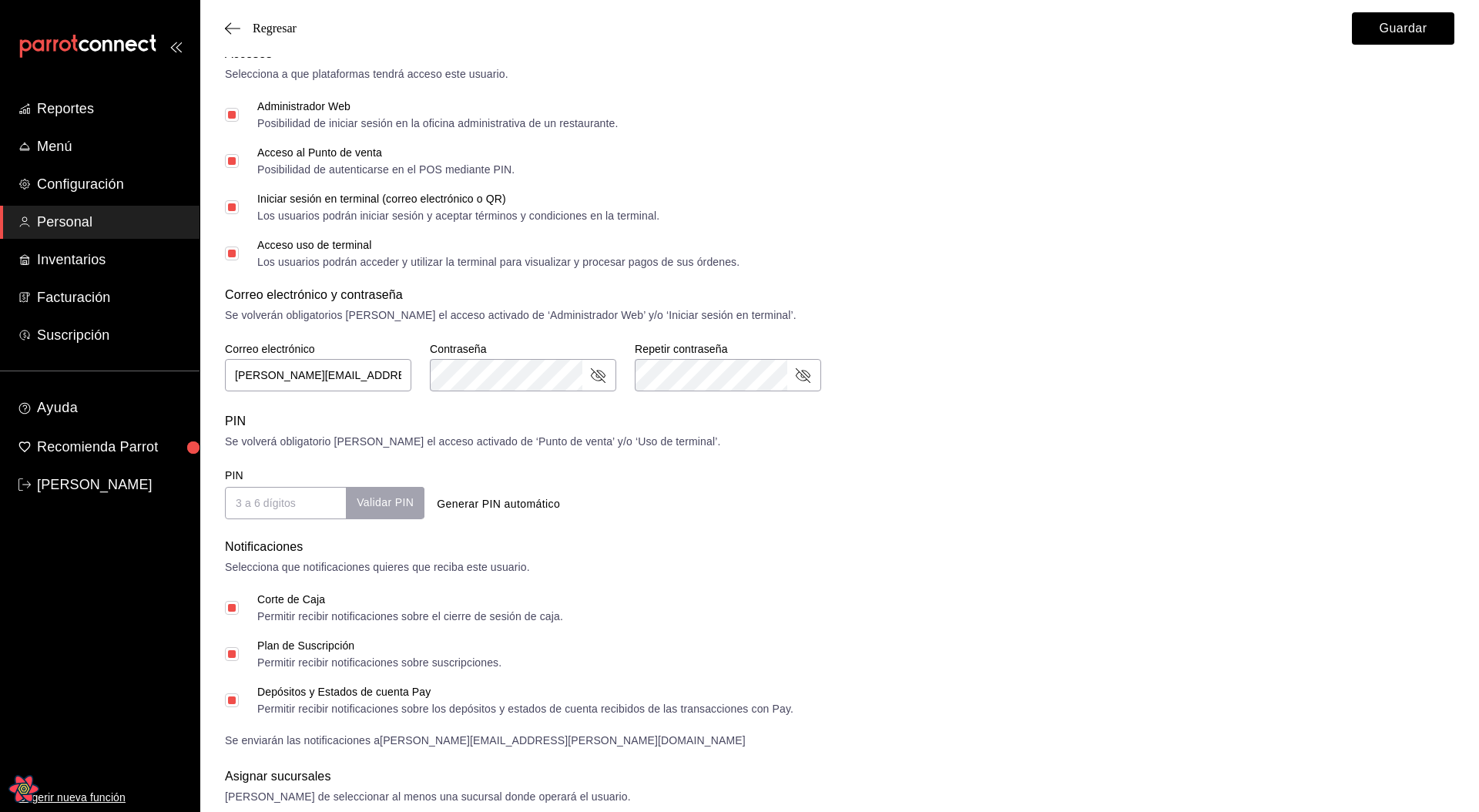
drag, startPoint x: 827, startPoint y: 527, endPoint x: 837, endPoint y: 527, distance: 10.0
click at [837, 525] on form "Datos personales Nombre   * leito Apellido   * kepchum Celular (opcional) +52 (…" at bounding box center [839, 403] width 1229 height 1077
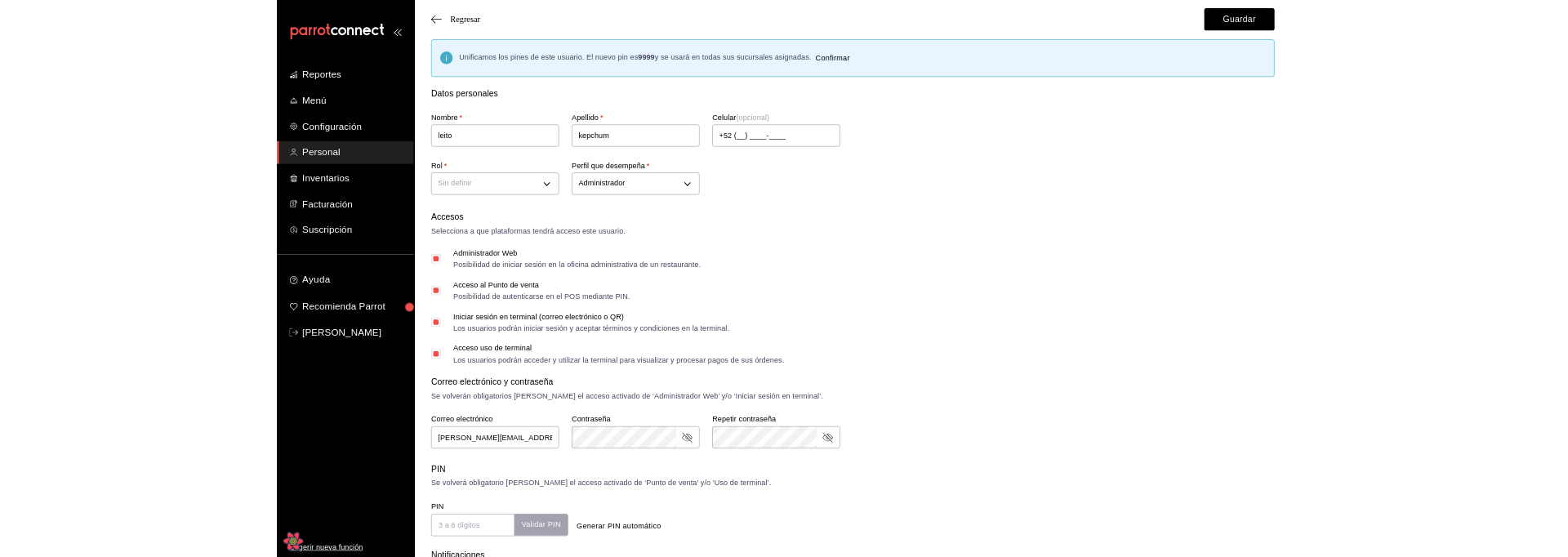
scroll to position [0, 0]
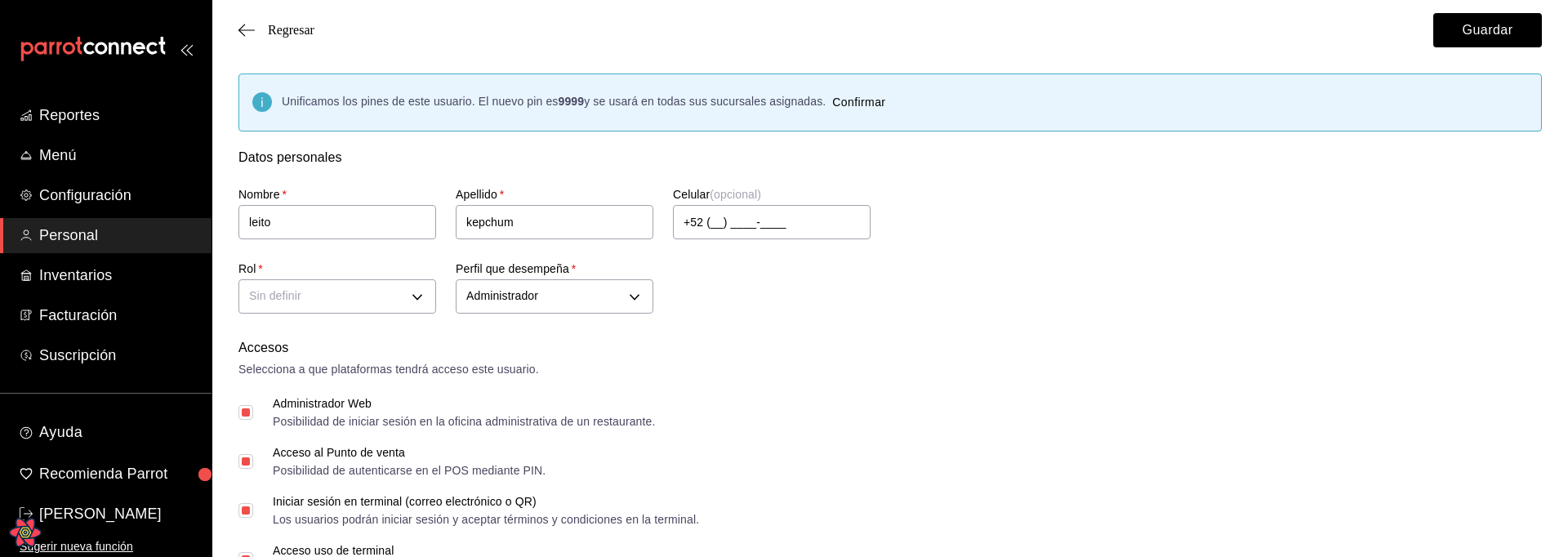
checkbox input "true"
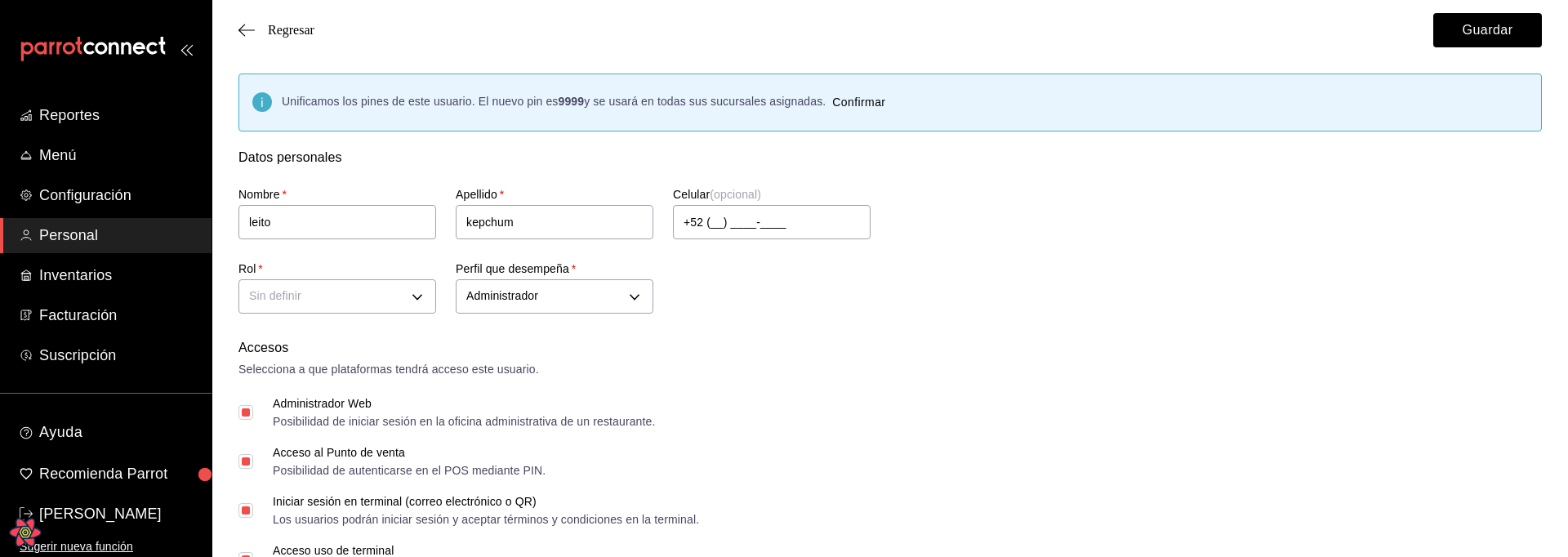
checkbox input "true"
click at [914, 409] on div "Administrador Web Posibilidad de iniciar sesión en la oficina administrativa de…" at bounding box center [890, 412] width 1303 height 30
checkbox input "false"
checkbox input "true"
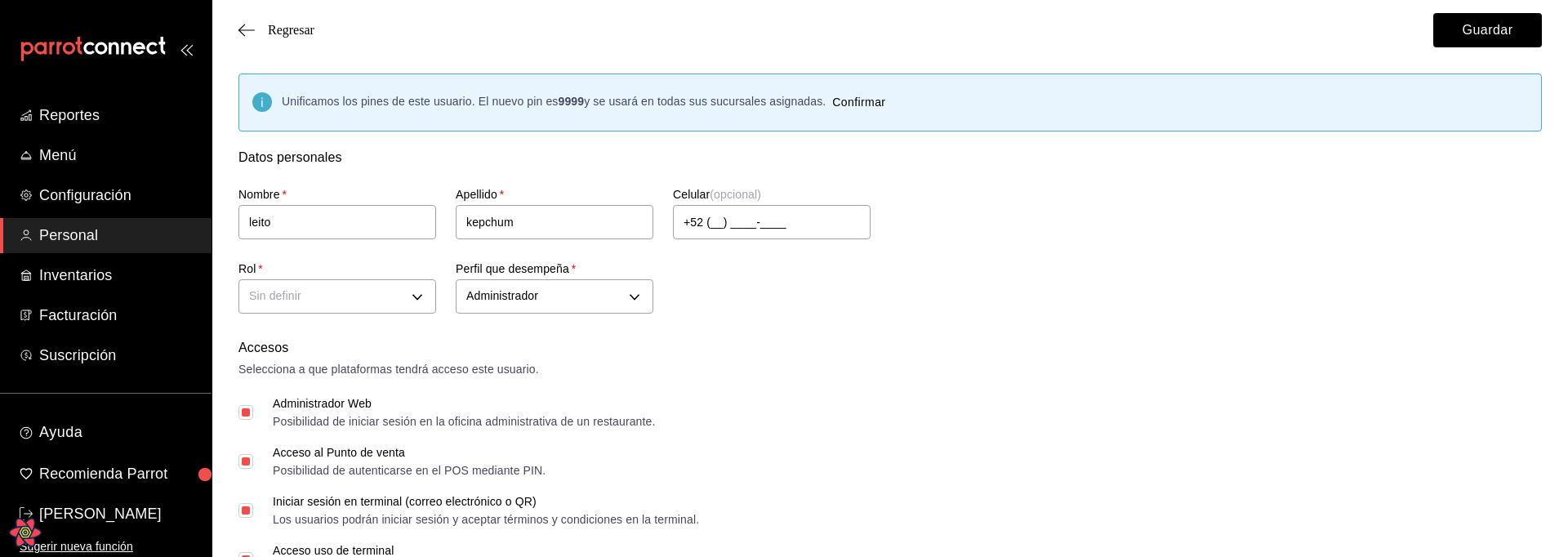
checkbox input "true"
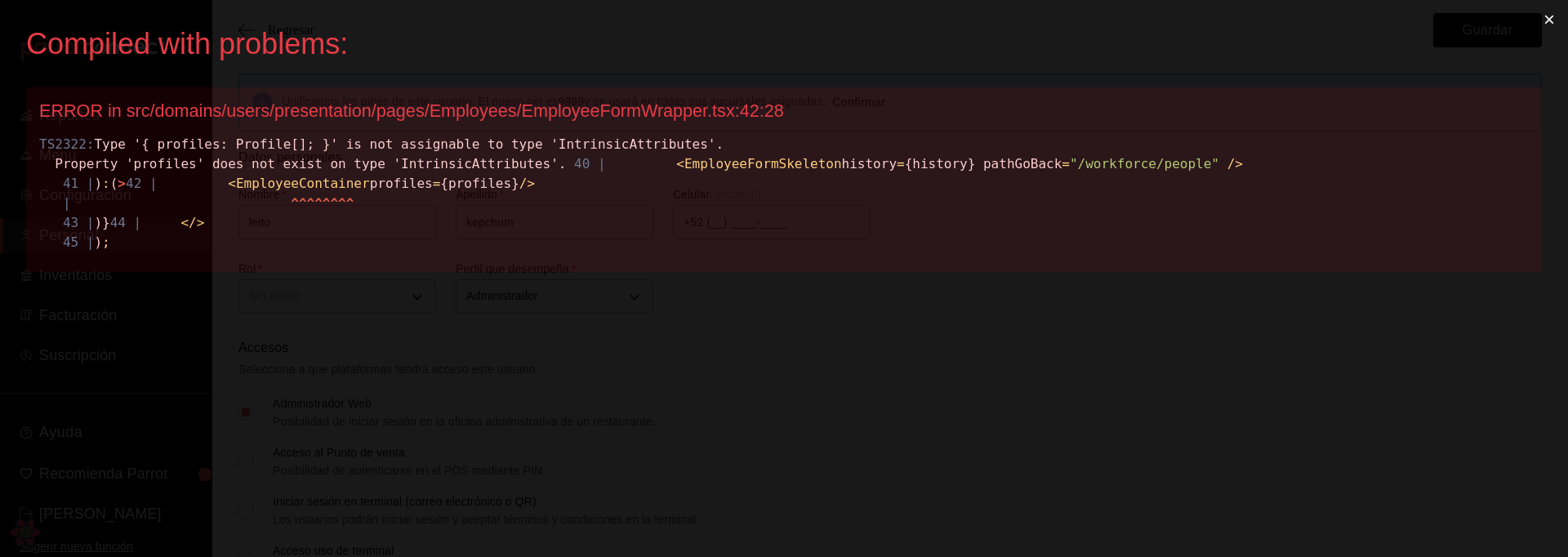
click at [546, 349] on div "Compiled with problems: × ERROR in src/domains/users/presentation/pages/Employe…" at bounding box center [784, 278] width 1568 height 557
click at [537, 252] on div "TS2322: Type '{ profiles: Profile[]; }' is not assignable to type 'IntrinsicAtt…" at bounding box center [784, 193] width 1490 height 118
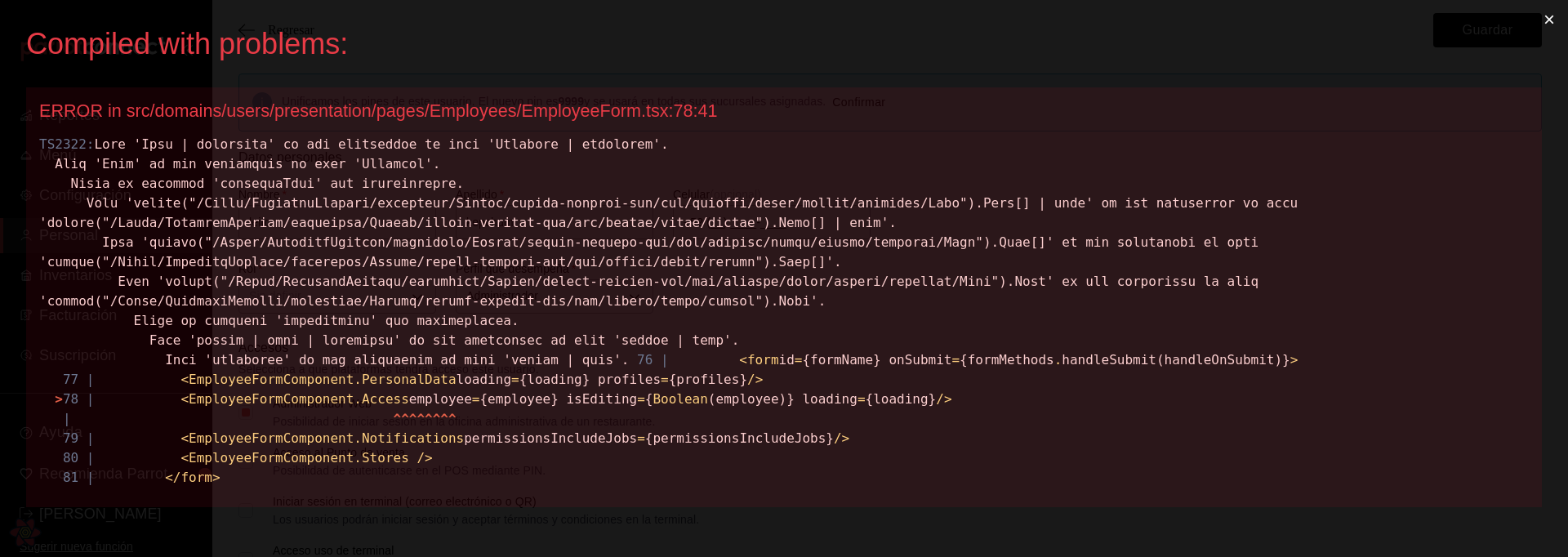
click at [613, 108] on div "ERROR in src/domains/users/presentation/pages/Employees/EmployeeForm.tsx:78:41" at bounding box center [784, 111] width 1490 height 22
click at [543, 115] on div "ERROR in src/domains/users/presentation/pages/Employees/EmployeeForm.tsx:78:41" at bounding box center [784, 111] width 1490 height 22
click at [565, 112] on div "ERROR in src/domains/users/presentation/pages/Employees/EmployeeForm.tsx:78:41" at bounding box center [784, 111] width 1490 height 22
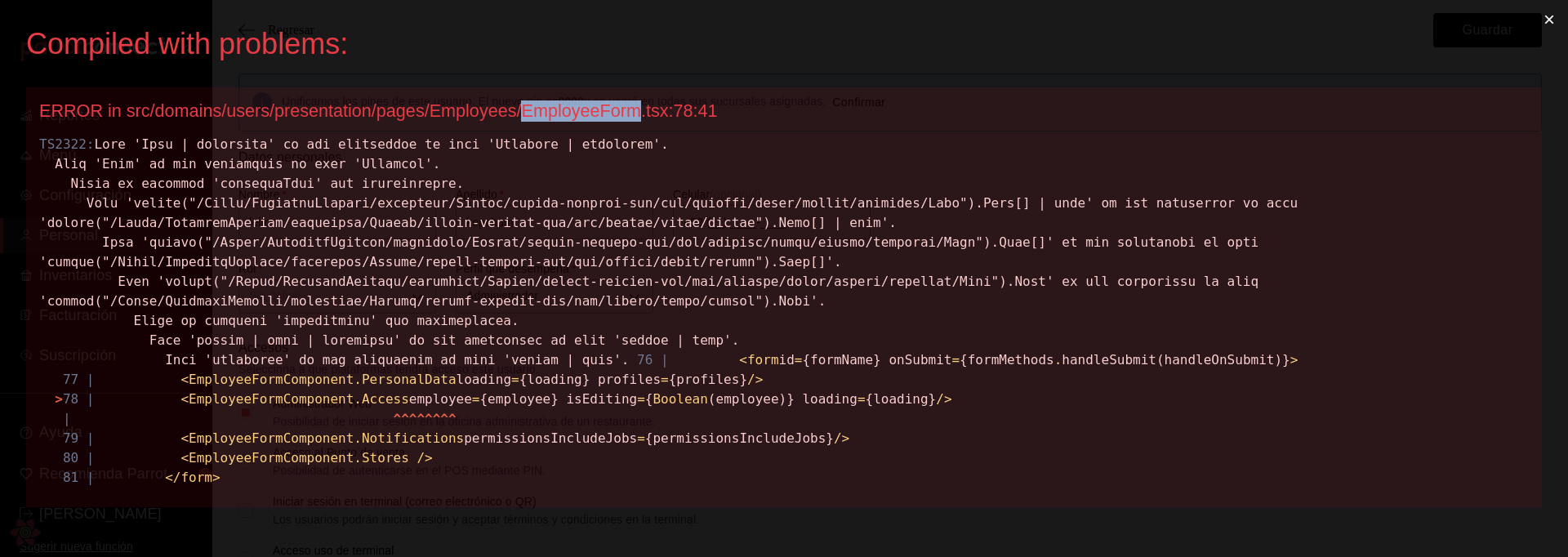
copy div "EmployeeForm"
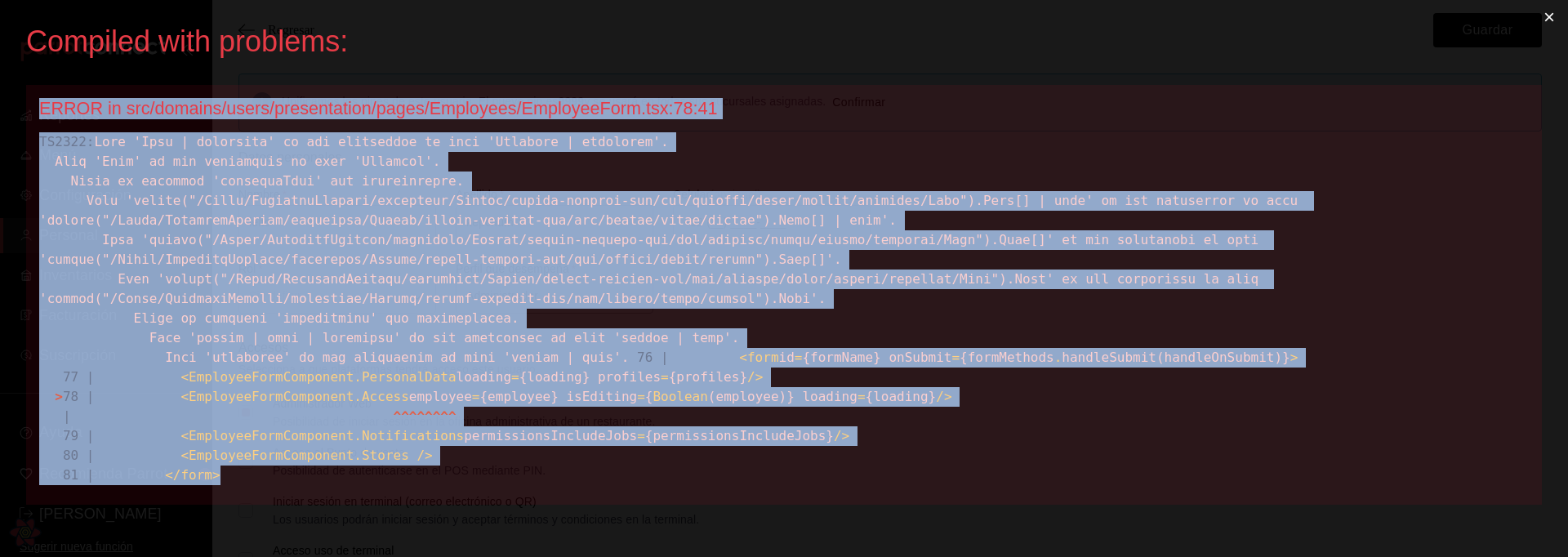
drag, startPoint x: 235, startPoint y: 464, endPoint x: 7, endPoint y: 75, distance: 450.9
click at [7, 75] on div "Compiled with problems: × ERROR in src/domains/users/presentation/pages/Employe…" at bounding box center [784, 278] width 1568 height 557
copy div "ERROR in src/domains/users/presentation/pages/Employees/EmployeeForm.tsx:78:41 …"
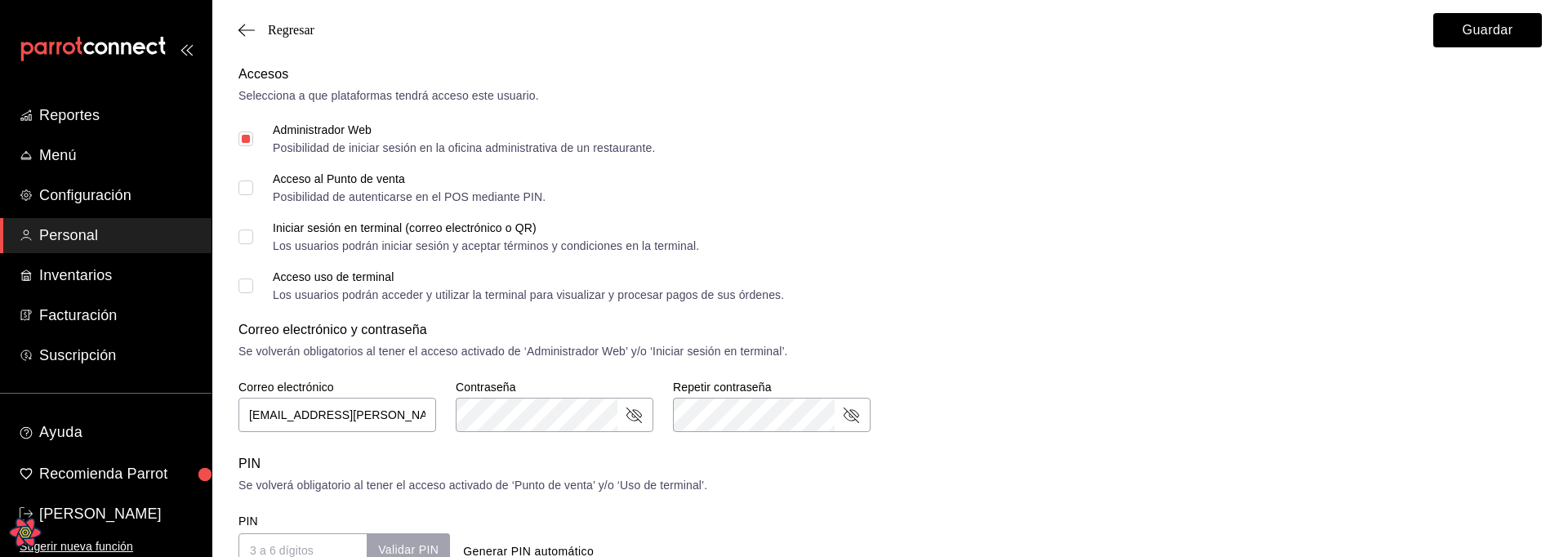
scroll to position [21, 0]
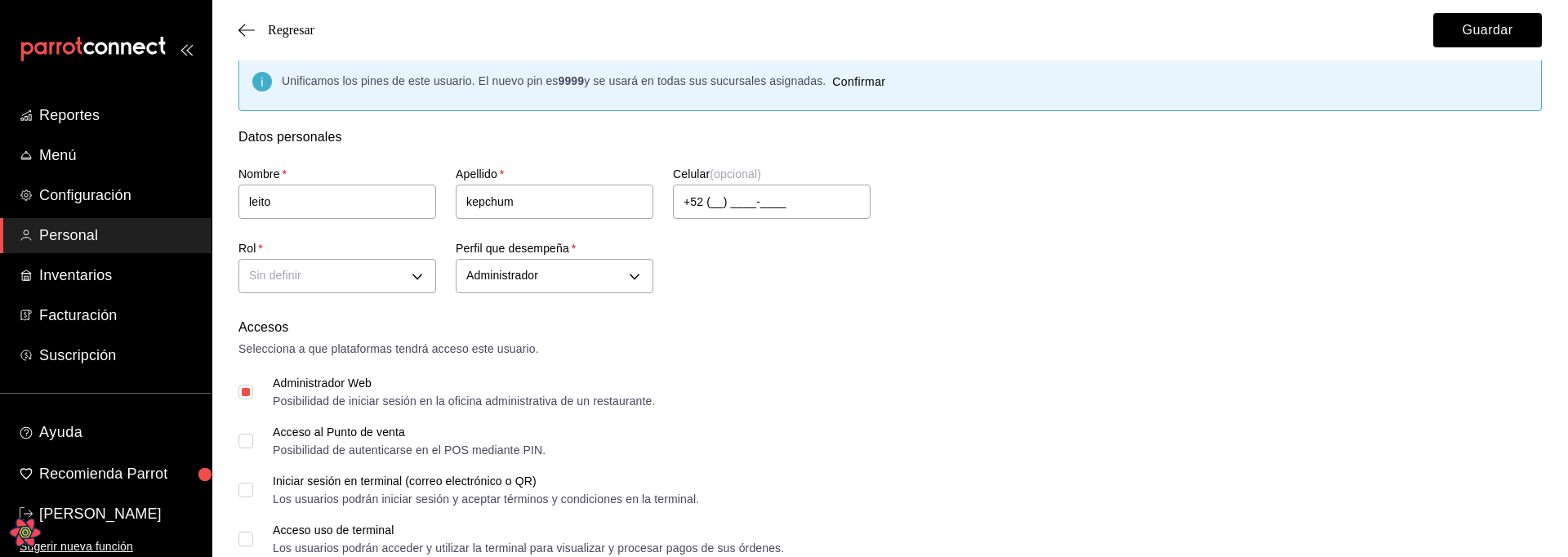
click at [600, 293] on div "Administrador ADMIN" at bounding box center [554, 274] width 198 height 43
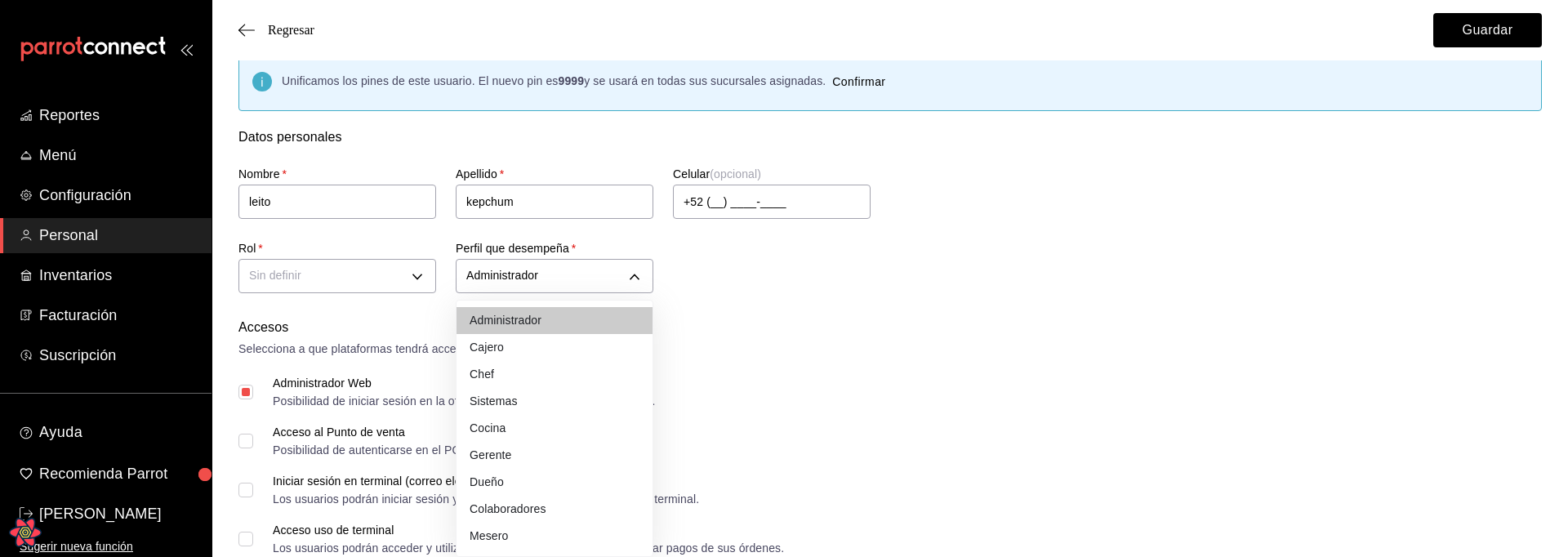
click at [795, 345] on div at bounding box center [784, 278] width 1568 height 557
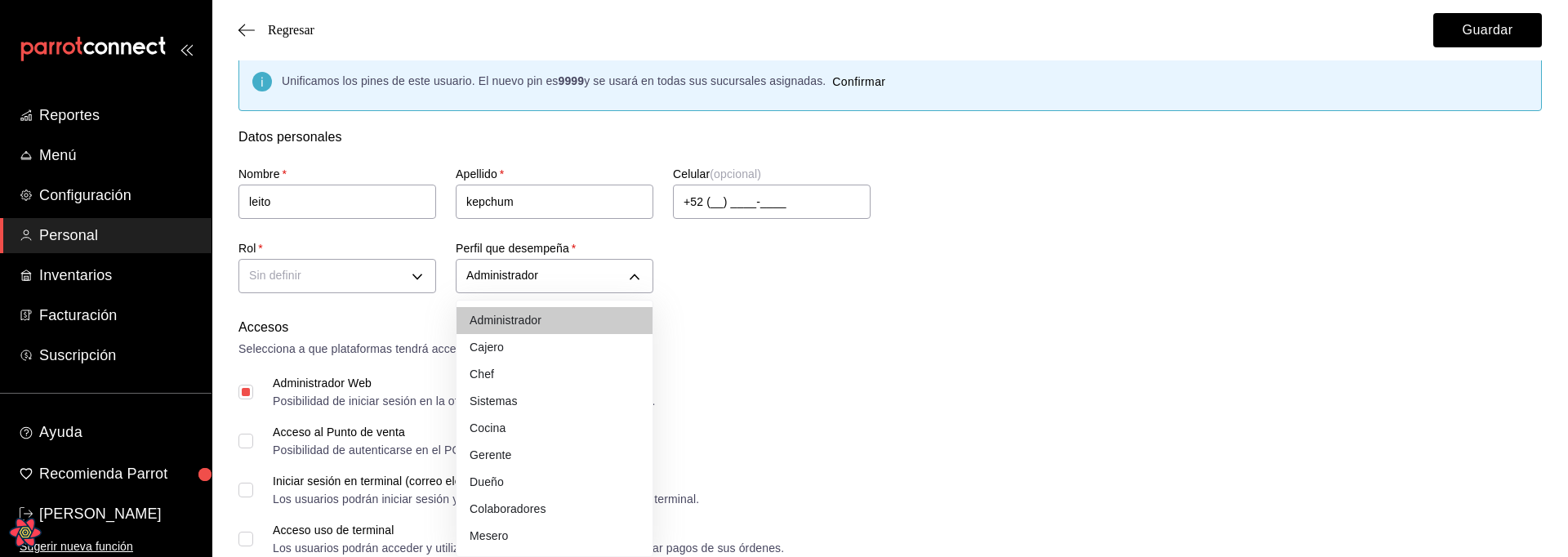
click at [864, 293] on div at bounding box center [784, 278] width 1568 height 557
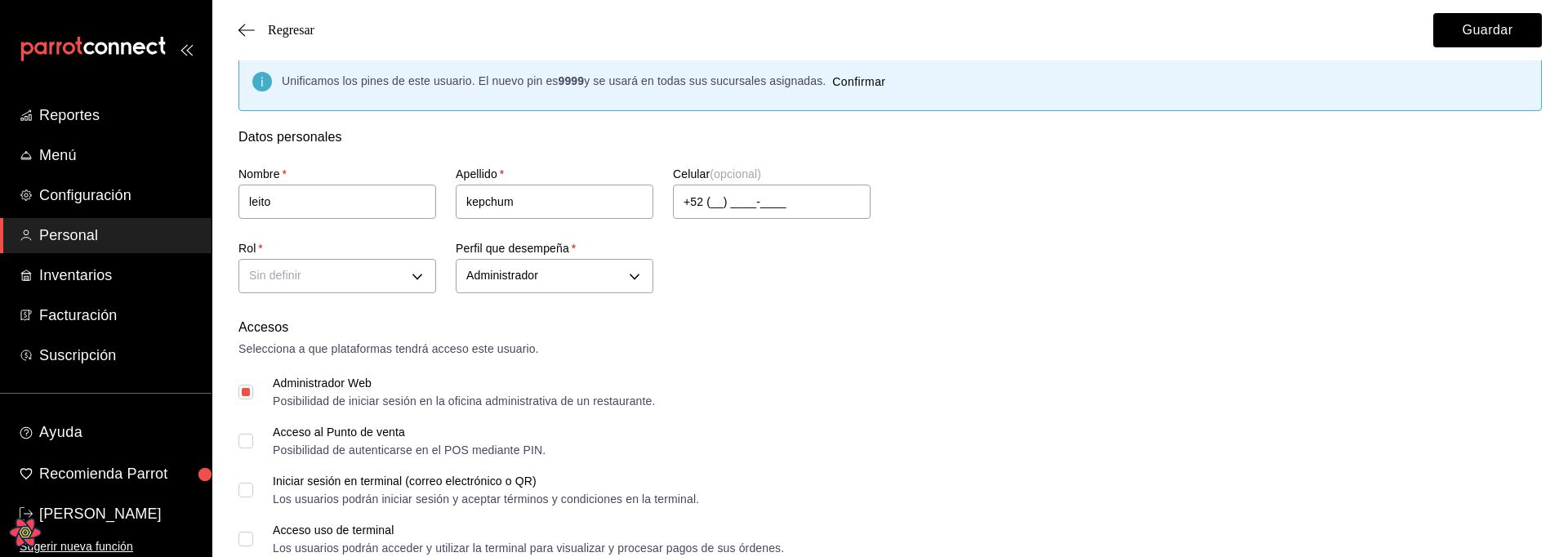
click at [781, 389] on div "Administrador Web Posibilidad de iniciar sesión en la oficina administrativa de…" at bounding box center [890, 392] width 1303 height 30
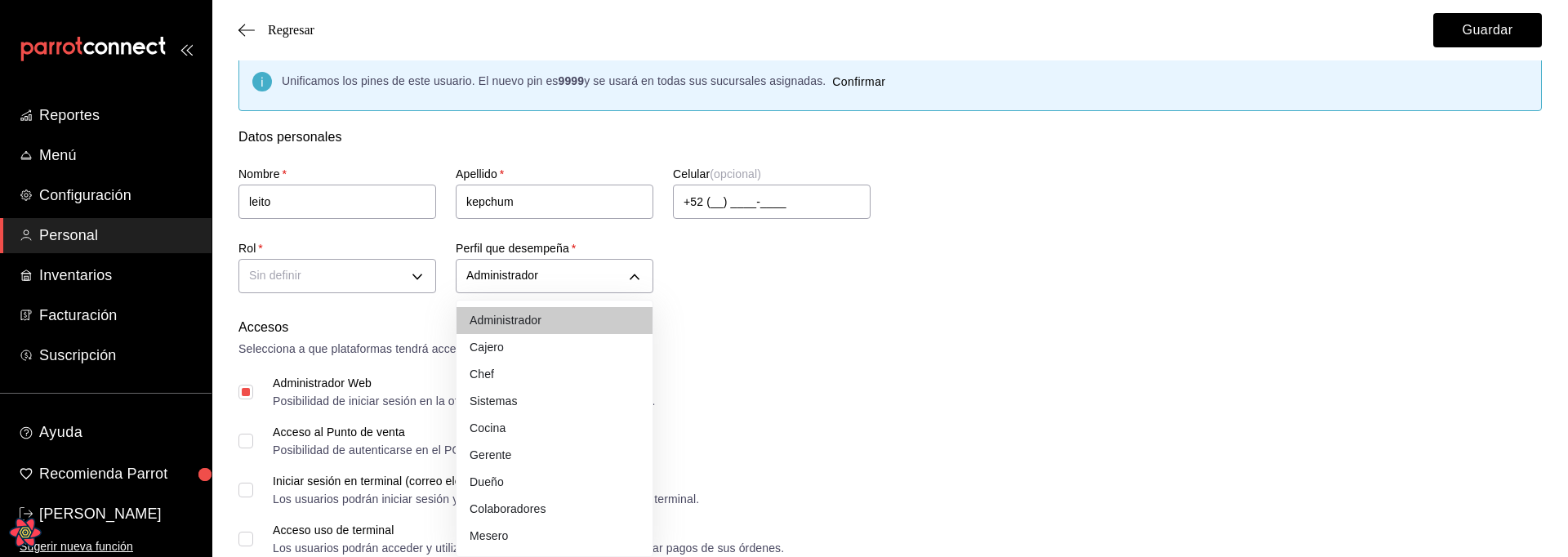
click at [553, 412] on li "Sistemas" at bounding box center [554, 402] width 196 height 27
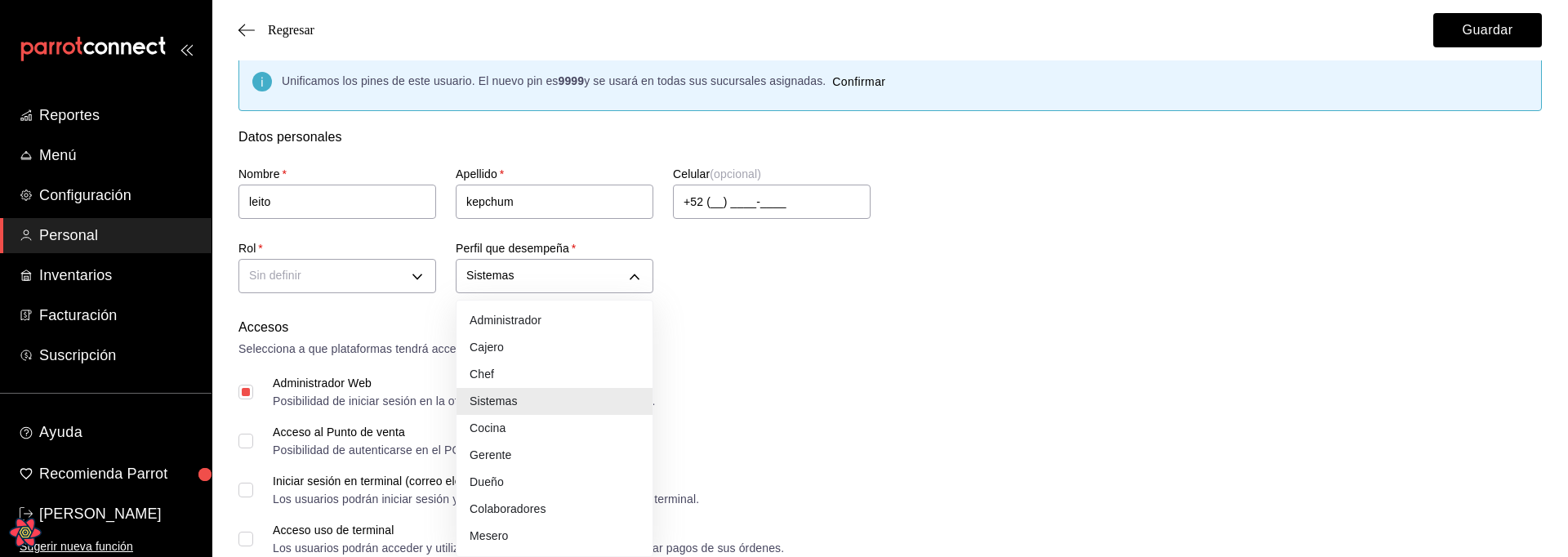
click at [509, 516] on li "Colaboradores" at bounding box center [554, 509] width 196 height 27
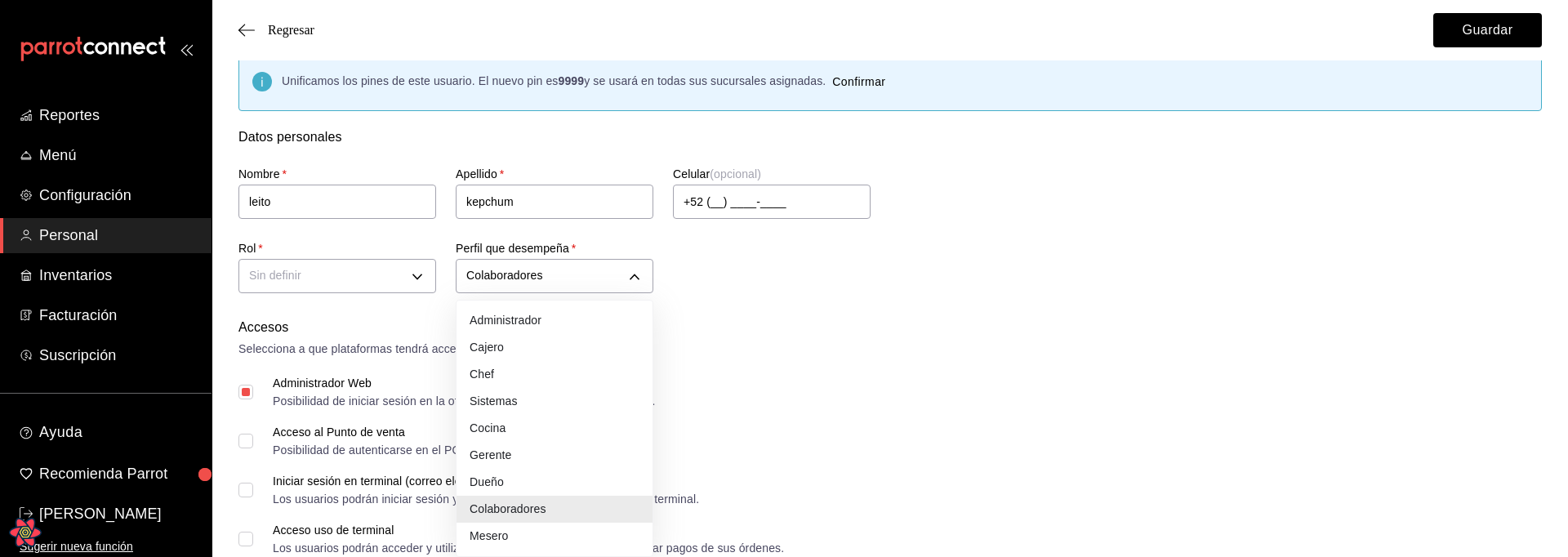
click at [551, 326] on li "Administrador" at bounding box center [554, 321] width 196 height 27
click at [533, 378] on li "Chef" at bounding box center [554, 375] width 196 height 27
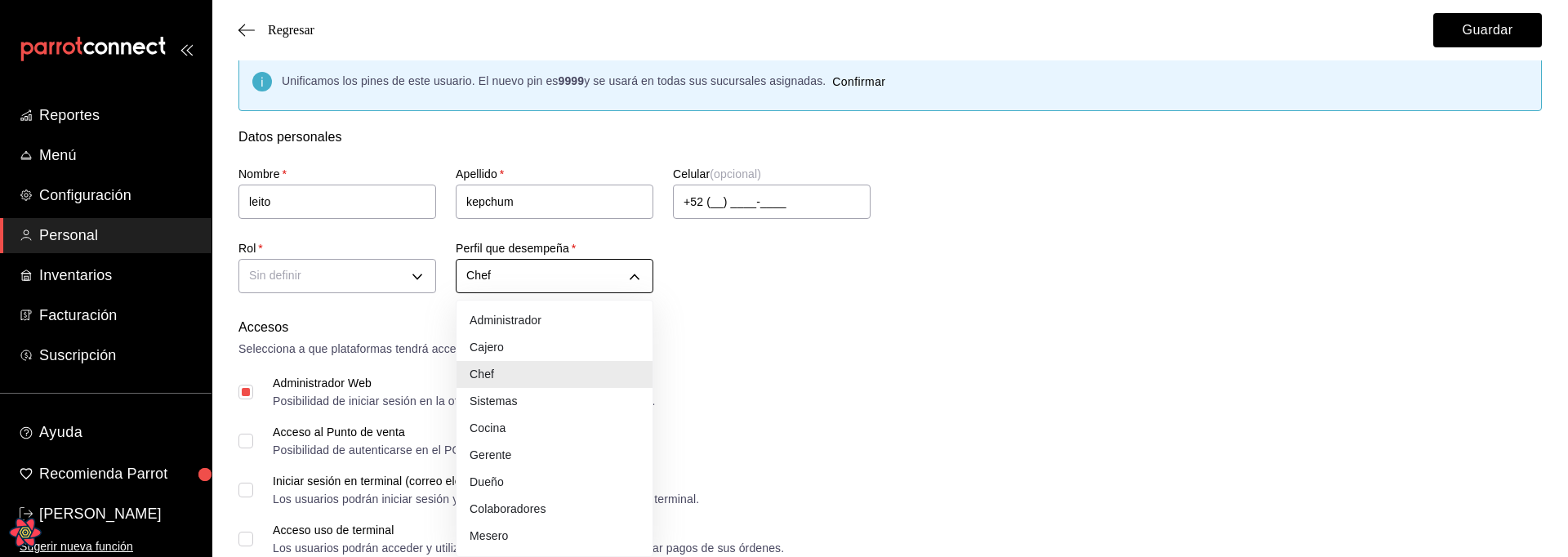
click at [508, 500] on li "Colaboradores" at bounding box center [554, 509] width 196 height 27
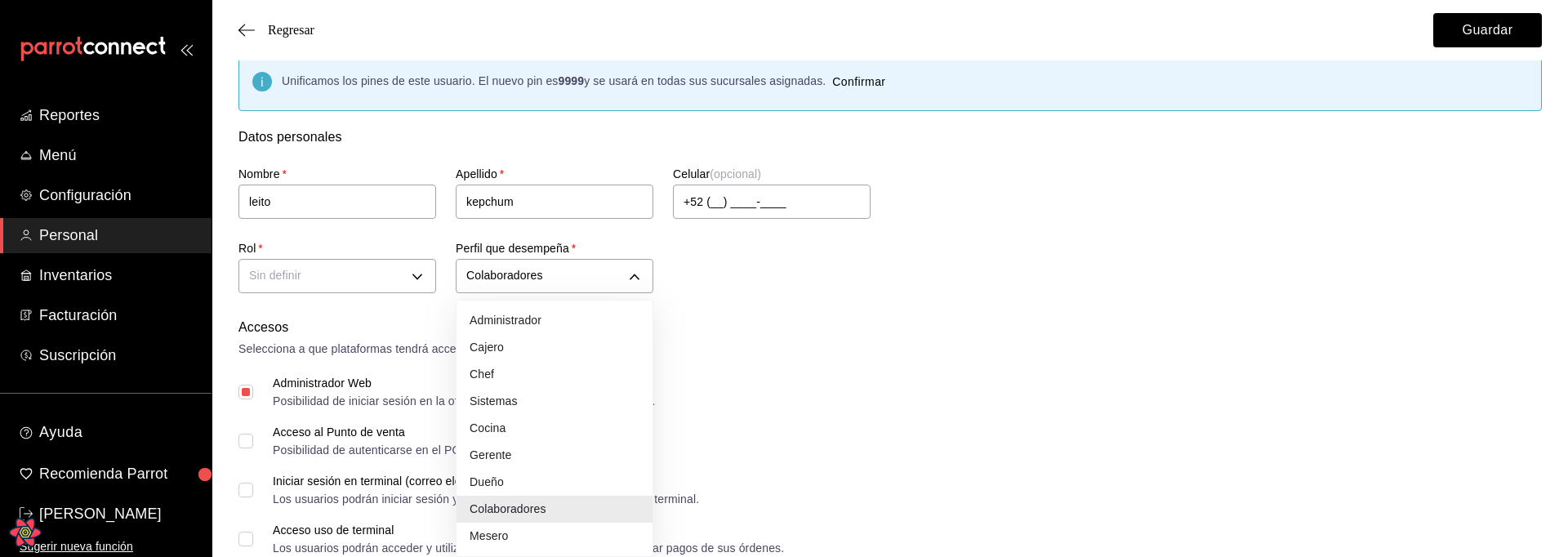
click at [526, 382] on li "Chef" at bounding box center [554, 375] width 196 height 27
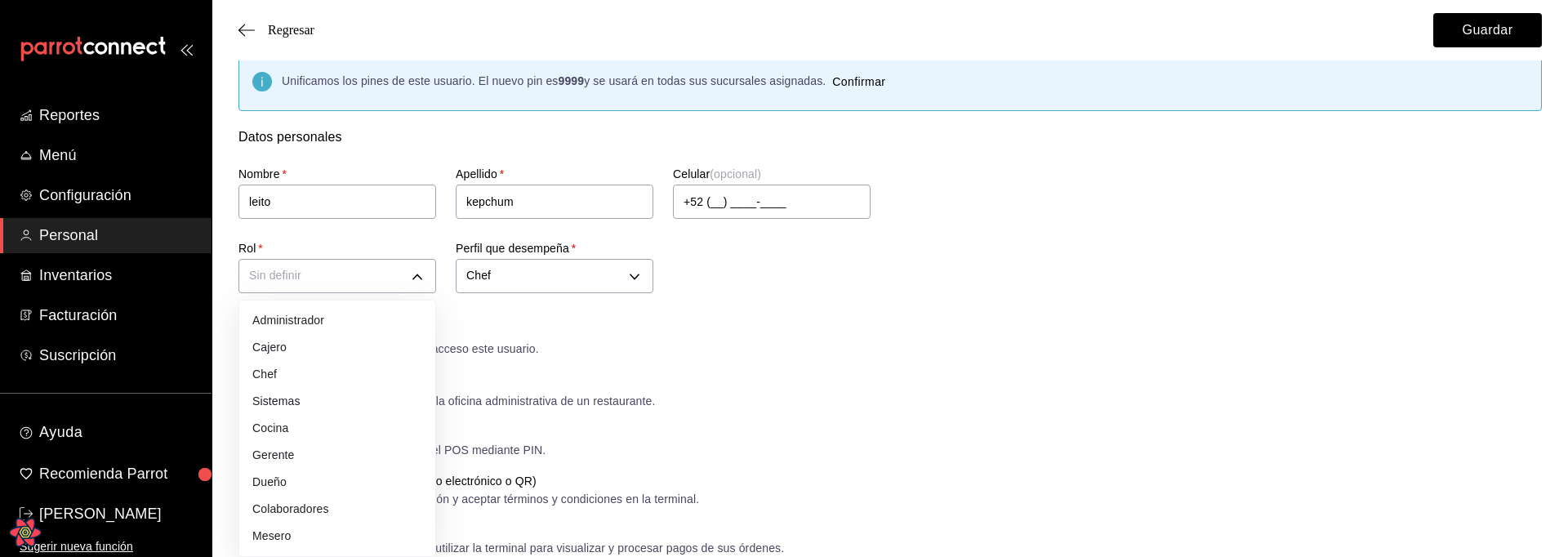
click at [769, 344] on div at bounding box center [784, 278] width 1568 height 557
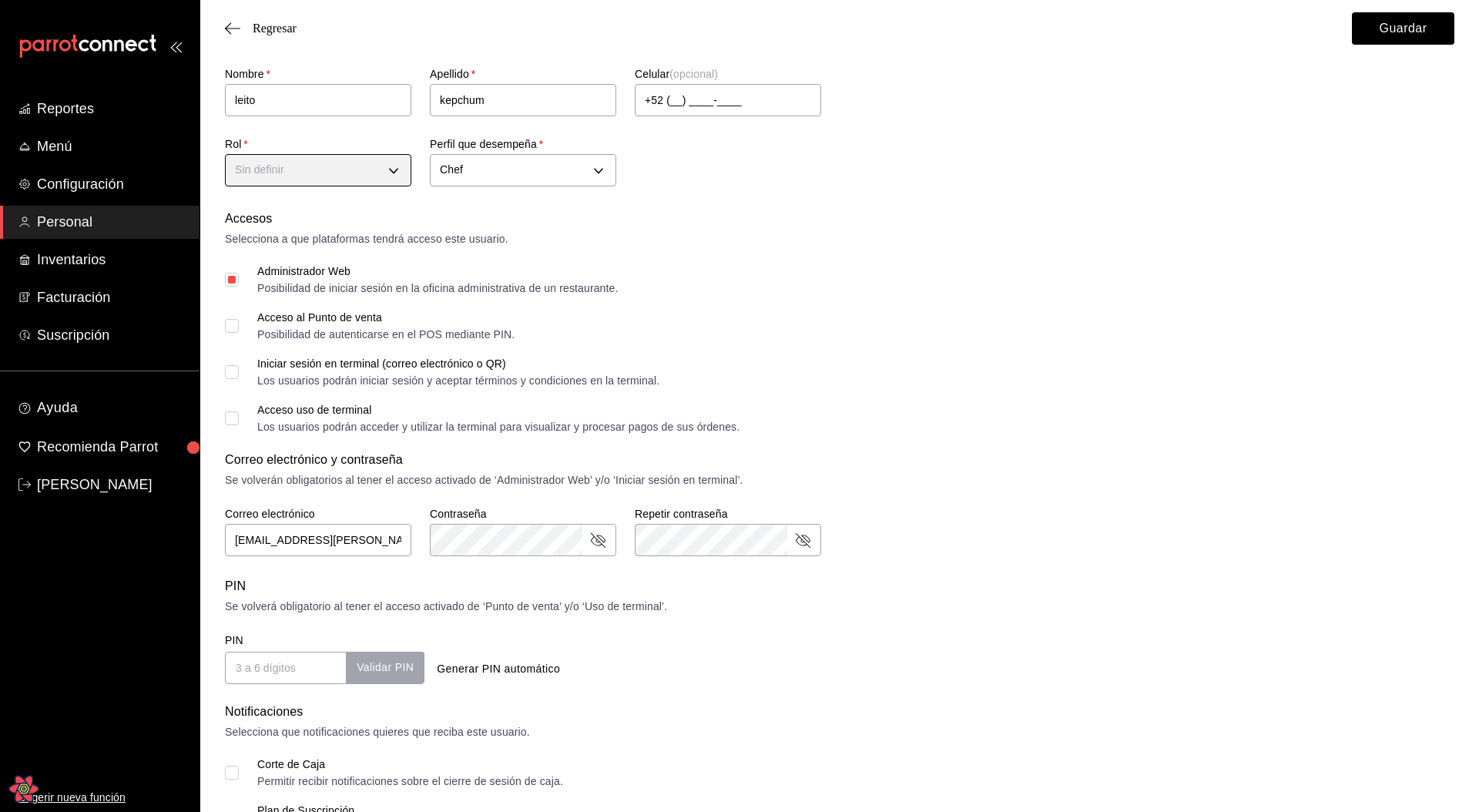
scroll to position [0, 0]
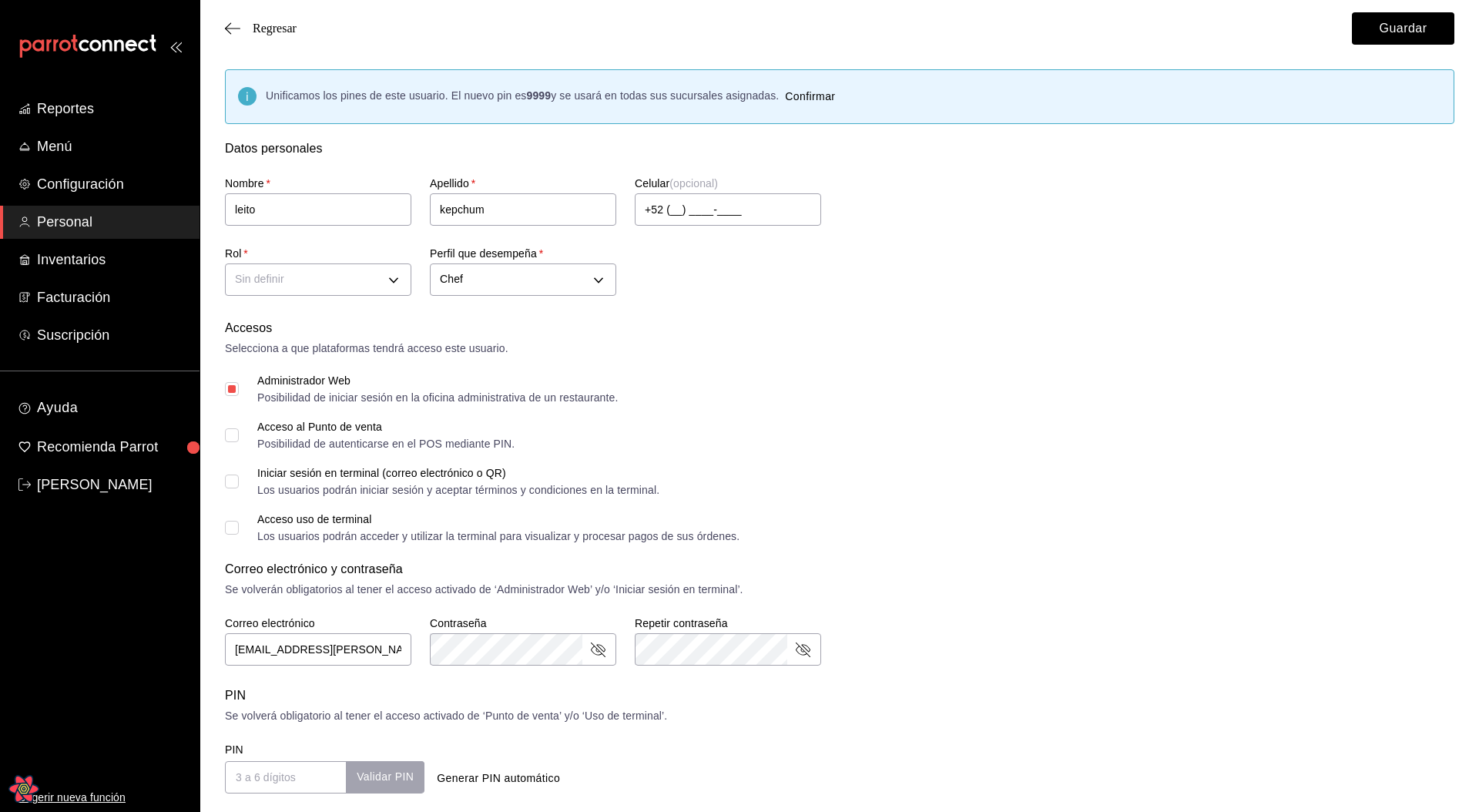
click at [737, 348] on div "Selecciona a que plataformas tendrá acceso este usuario." at bounding box center [839, 348] width 1229 height 16
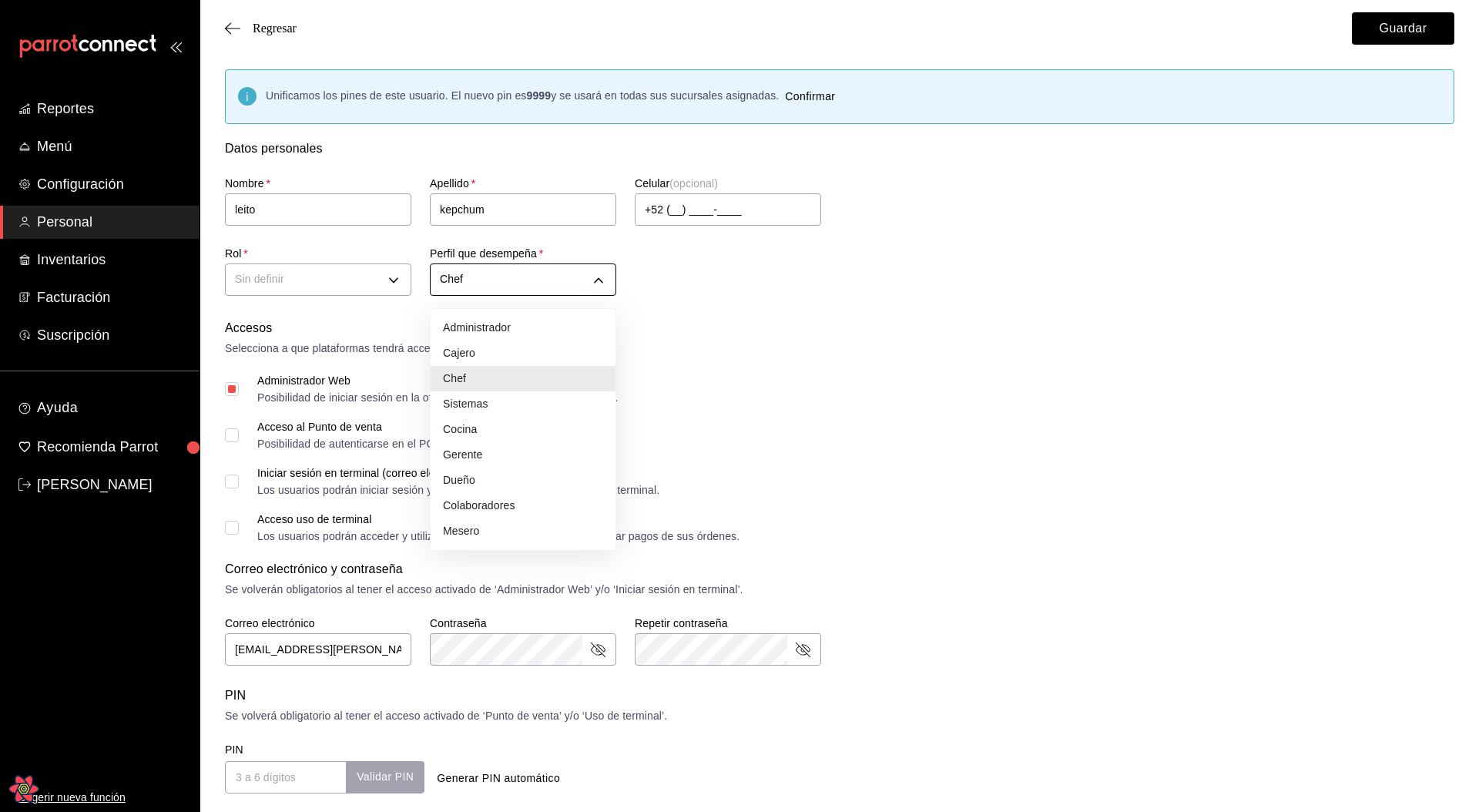
click at [525, 282] on body "Reportes Menú Configuración Personal Inventarios Facturación Suscripción Ayuda …" at bounding box center [739, 613] width 1479 height 1226
click at [488, 392] on li "Sistemas" at bounding box center [523, 404] width 185 height 25
type input "IT"
click at [532, 275] on body "Reportes Menú Configuración Personal Inventarios Facturación Suscripción Ayuda …" at bounding box center [739, 613] width 1479 height 1226
click at [514, 403] on li "Sistemas" at bounding box center [523, 404] width 185 height 25
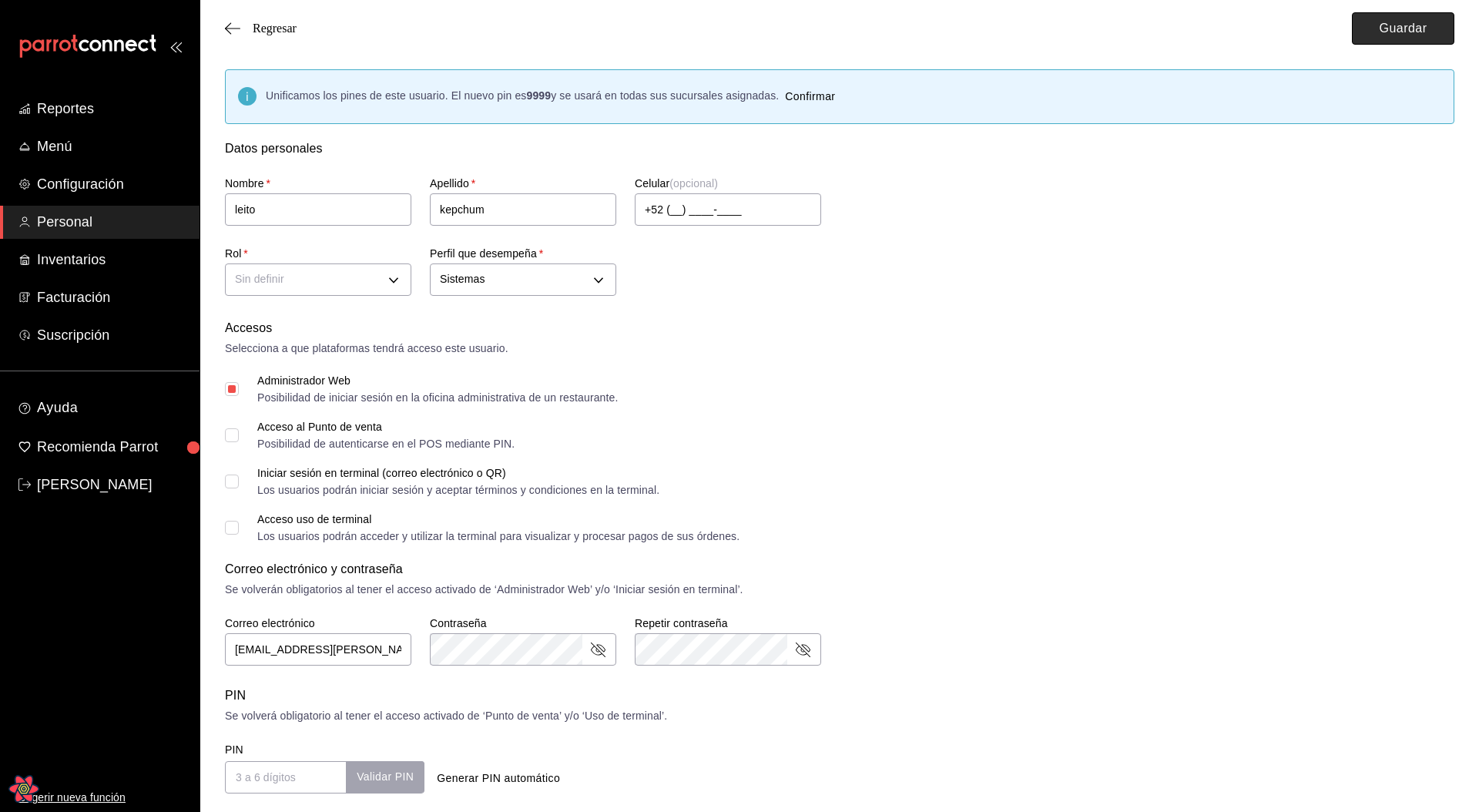
click at [1387, 30] on button "Guardar" at bounding box center [1403, 29] width 103 height 32
click at [792, 325] on div "Accesos" at bounding box center [839, 328] width 1229 height 19
click at [852, 430] on div "Acceso al Punto de venta Posibilidad de autenticarse en el POS mediante PIN." at bounding box center [839, 435] width 1229 height 28
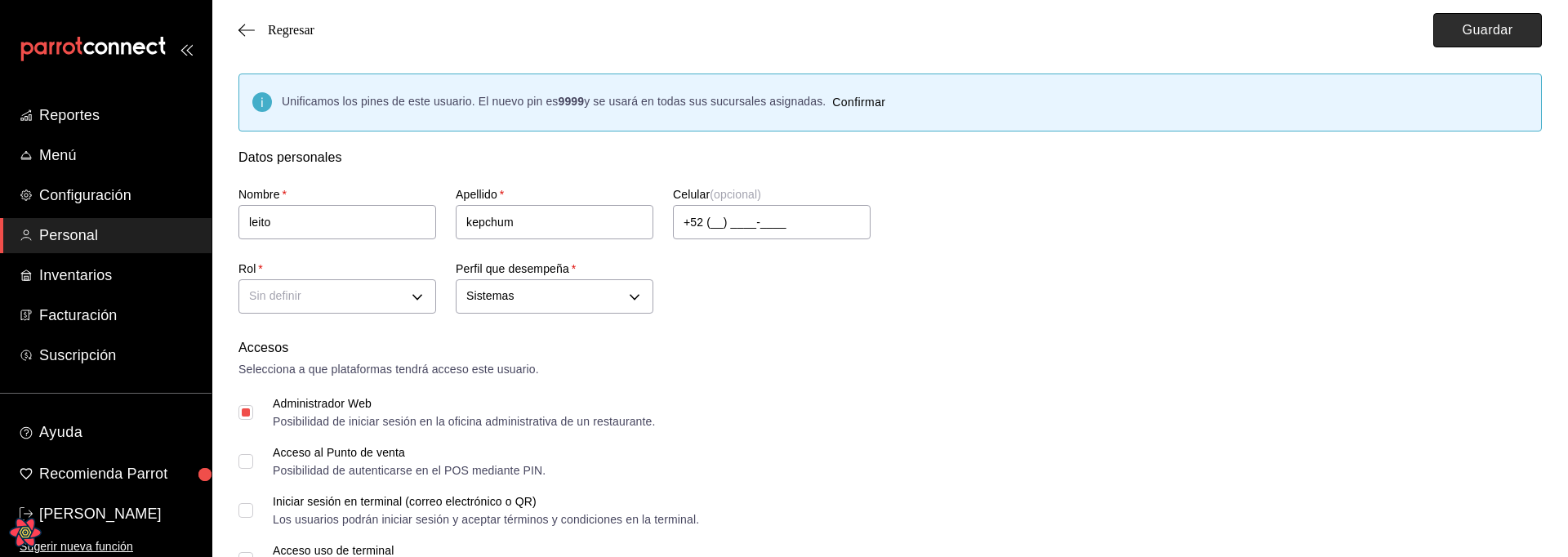
click at [1481, 31] on button "Guardar" at bounding box center [1487, 31] width 109 height 34
click at [1474, 40] on button "Guardar" at bounding box center [1487, 31] width 109 height 34
click at [1474, 37] on button "Guardar" at bounding box center [1487, 31] width 109 height 34
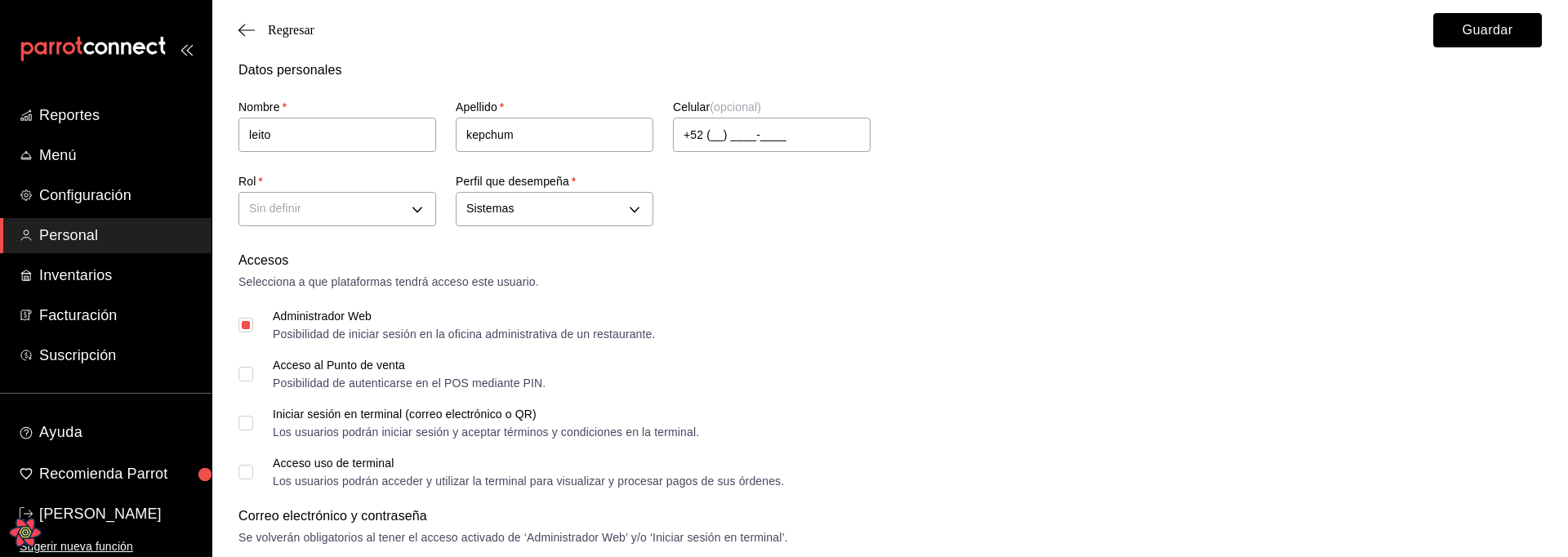
scroll to position [155, 0]
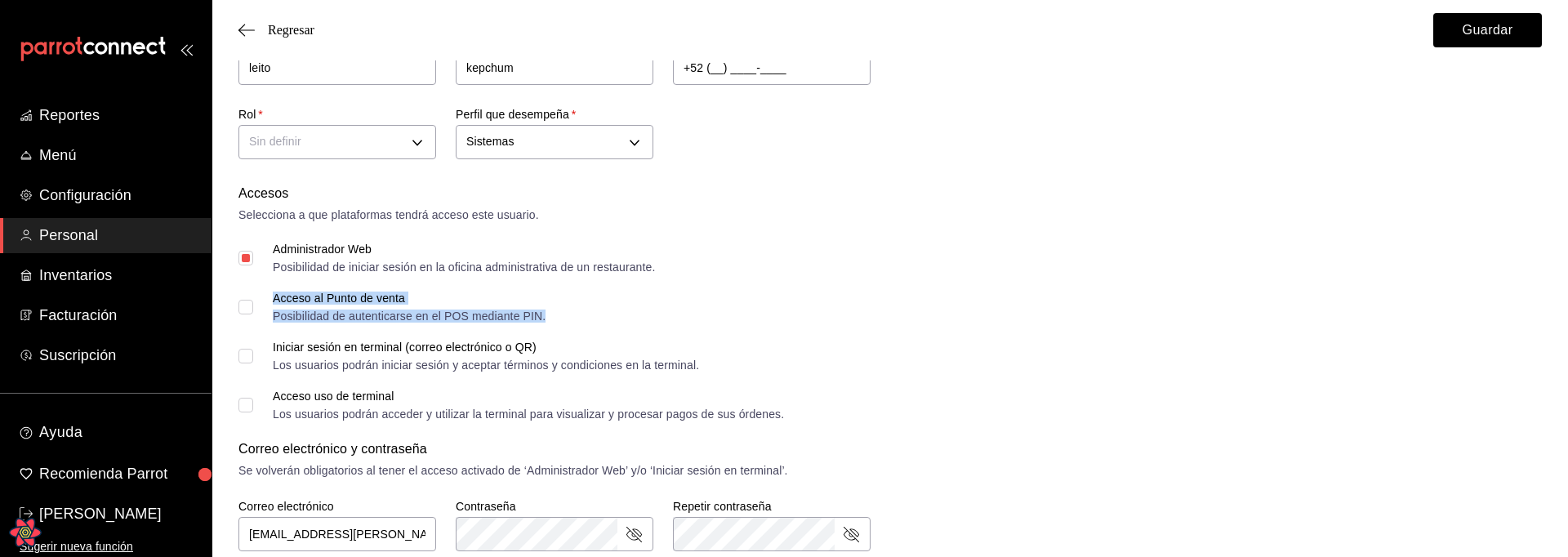
click at [432, 316] on div "Posibilidad de autenticarse en el POS mediante PIN." at bounding box center [410, 315] width 273 height 12
click at [265, 314] on span "Acceso al Punto de venta Posibilidad de autenticarse en el POS mediante PIN." at bounding box center [399, 306] width 292 height 30
click at [253, 314] on input "Acceso al Punto de venta Posibilidad de autenticarse en el POS mediante PIN." at bounding box center [245, 307] width 14 height 14
click at [250, 307] on input "Acceso al Punto de venta Posibilidad de autenticarse en el POS mediante PIN." at bounding box center [245, 307] width 14 height 14
click at [246, 308] on input "Acceso al Punto de venta Posibilidad de autenticarse en el POS mediante PIN." at bounding box center [245, 307] width 14 height 14
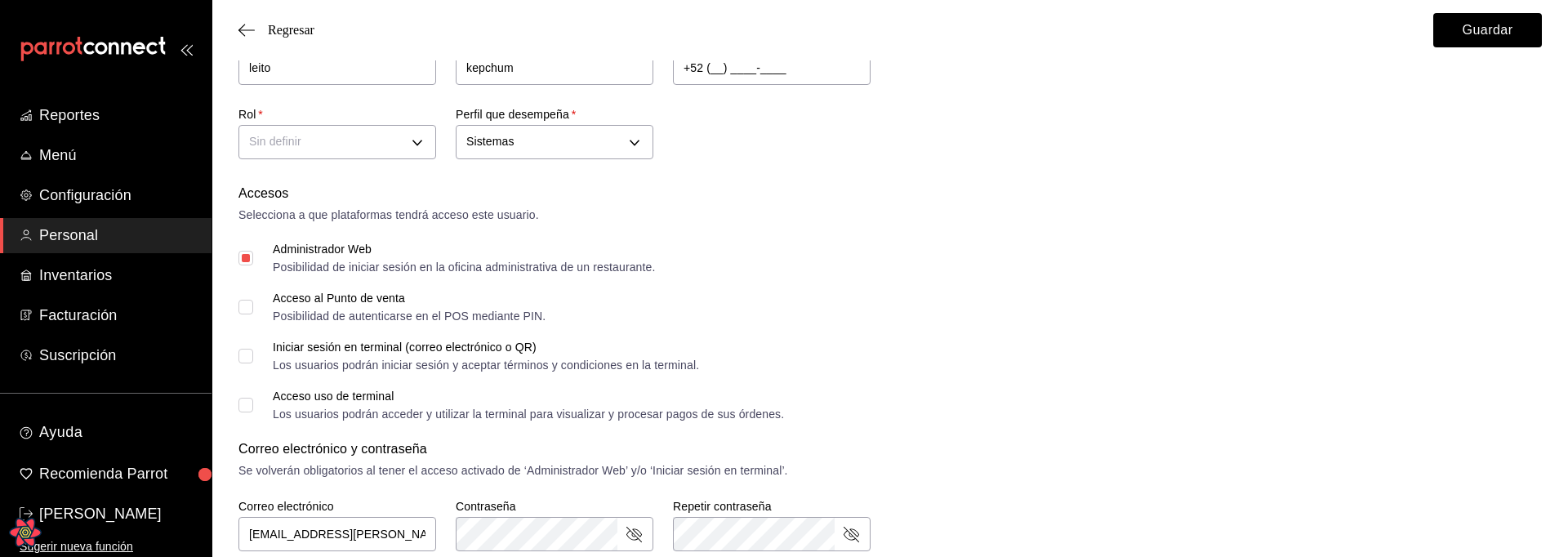
checkbox input "false"
click at [246, 362] on input "Iniciar sesión en terminal (correo electrónico o QR) Los usuarios podrán inicia…" at bounding box center [245, 356] width 14 height 14
checkbox input "false"
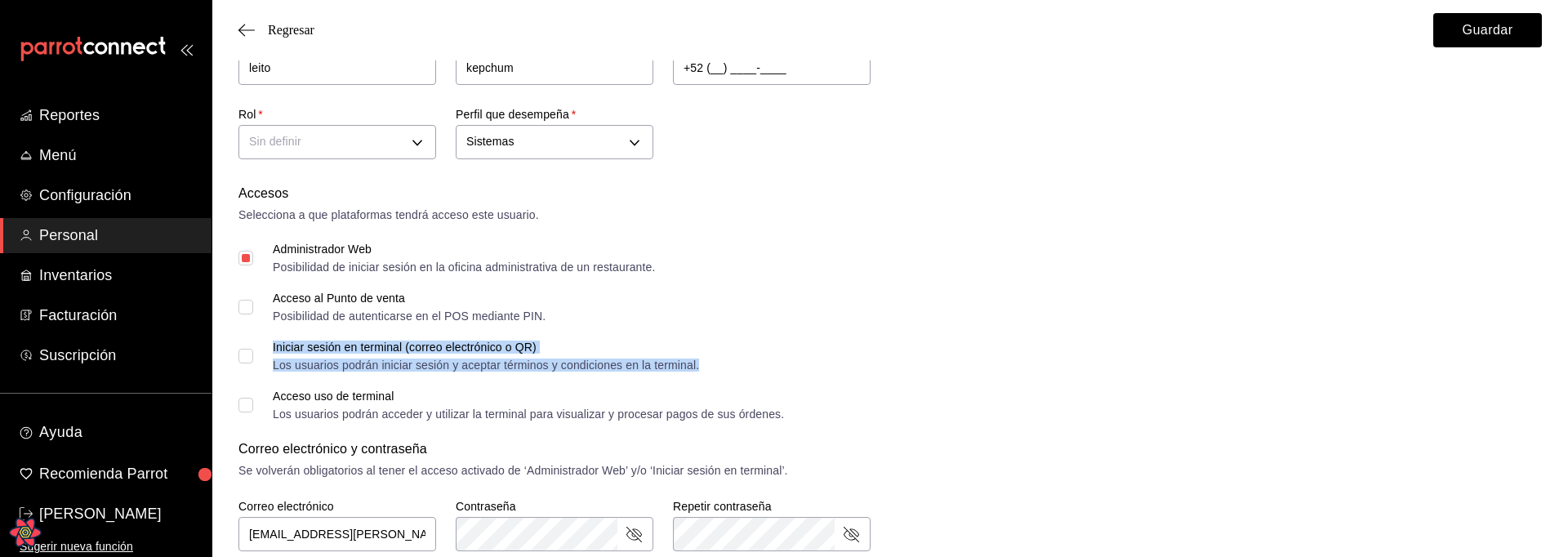
click at [328, 353] on div "Iniciar sesión en terminal (correo electrónico o QR)" at bounding box center [486, 347] width 426 height 12
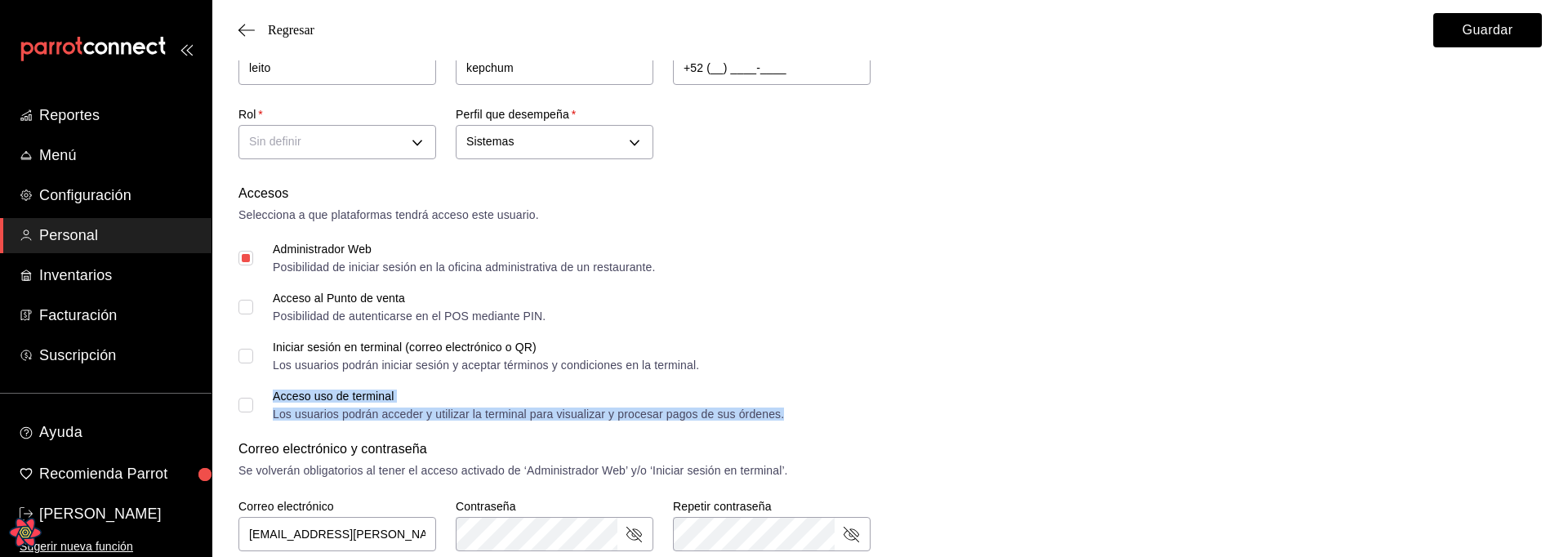
click at [309, 402] on div "Acceso uso de terminal Los usuarios podrán acceder y utilizar la terminal para …" at bounding box center [528, 404] width 511 height 30
click at [300, 410] on div "Los usuarios podrán acceder y utilizar la terminal para visualizar y procesar p…" at bounding box center [528, 413] width 511 height 12
click at [253, 410] on input "Acceso uso de terminal Los usuarios podrán acceder y utilizar la terminal para …" at bounding box center [245, 405] width 14 height 14
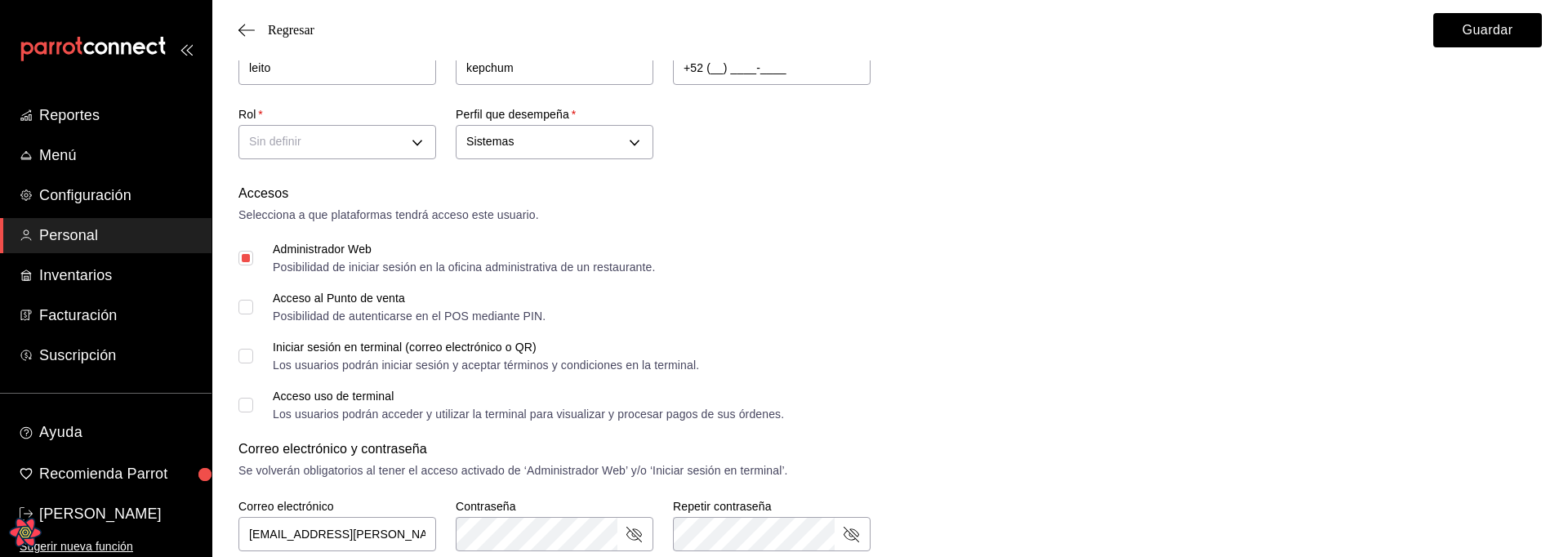
click at [249, 405] on input "Acceso uso de terminal Los usuarios podrán acceder y utilizar la terminal para …" at bounding box center [245, 405] width 14 height 14
checkbox input "false"
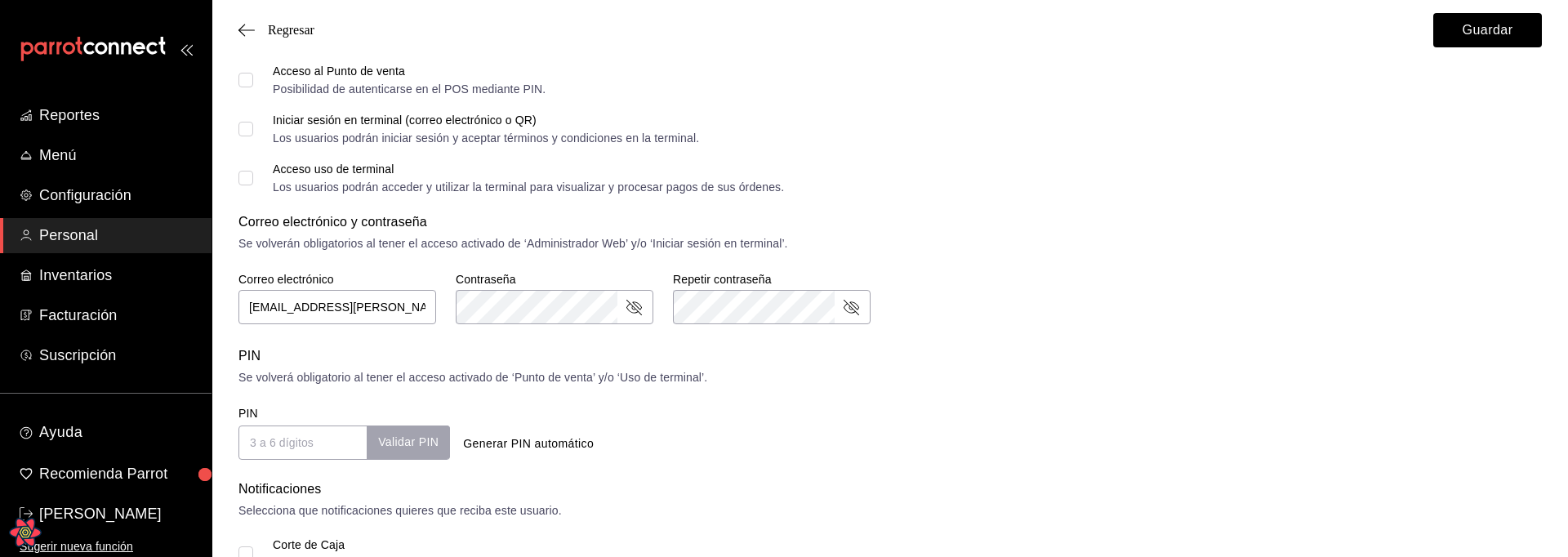
scroll to position [394, 0]
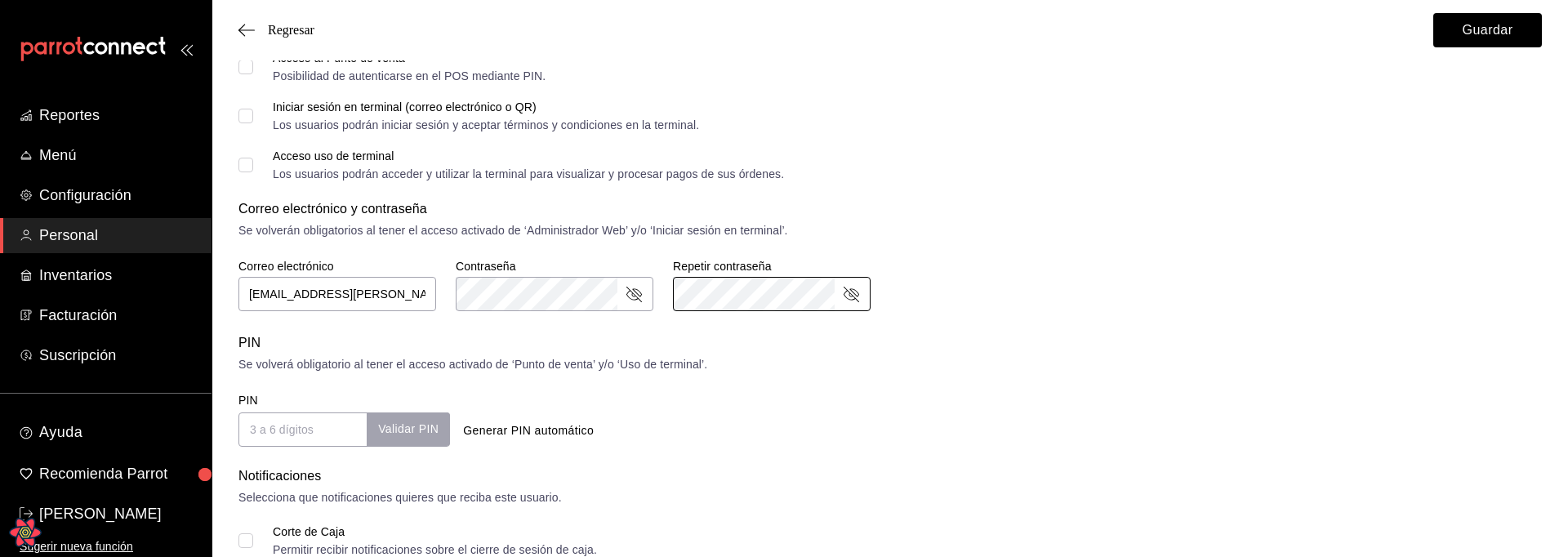
click at [902, 225] on div "Se volverán obligatorios al tener el acceso activado de ‘Administrador Web’ y/o…" at bounding box center [890, 230] width 1303 height 17
click at [304, 435] on input "PIN" at bounding box center [302, 429] width 128 height 34
click at [401, 437] on div "Validar PIN" at bounding box center [408, 429] width 84 height 33
click at [503, 433] on button "Generar PIN automático" at bounding box center [528, 431] width 144 height 31
type input "3452"
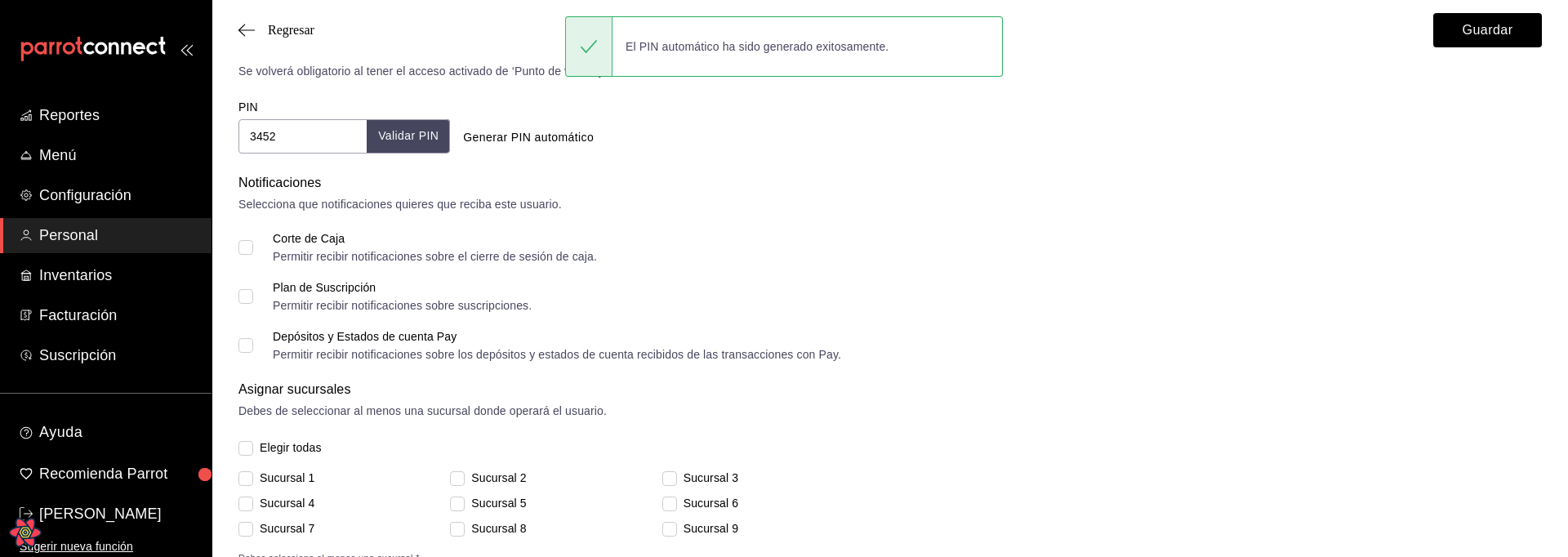
scroll to position [615, 0]
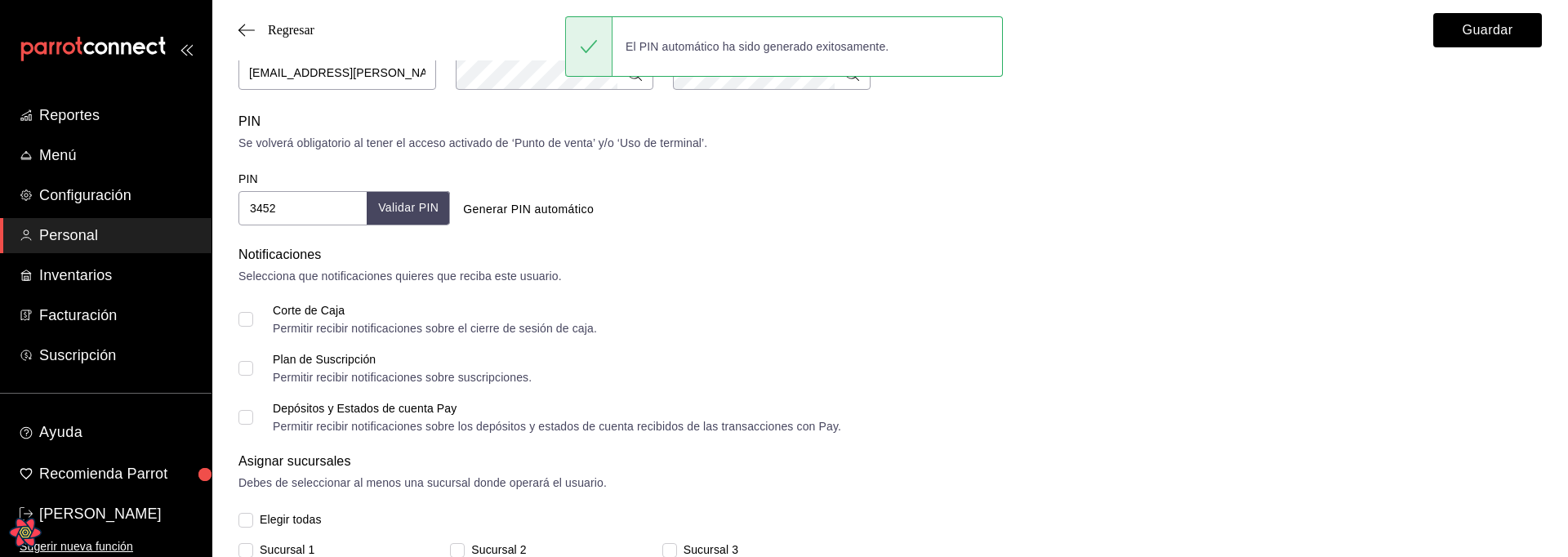
click at [246, 321] on input "Corte de Caja Permitir recibir notificaciones sobre el cierre de sesión de caja." at bounding box center [245, 319] width 14 height 14
checkbox input "false"
click at [244, 370] on input "Plan de Suscripción Permitir recibir notificaciones sobre suscripciones." at bounding box center [245, 368] width 14 height 14
checkbox input "false"
click at [245, 418] on input "Depósitos y Estados de cuenta Pay Permitir recibir notificaciones sobre los dep…" at bounding box center [245, 417] width 14 height 14
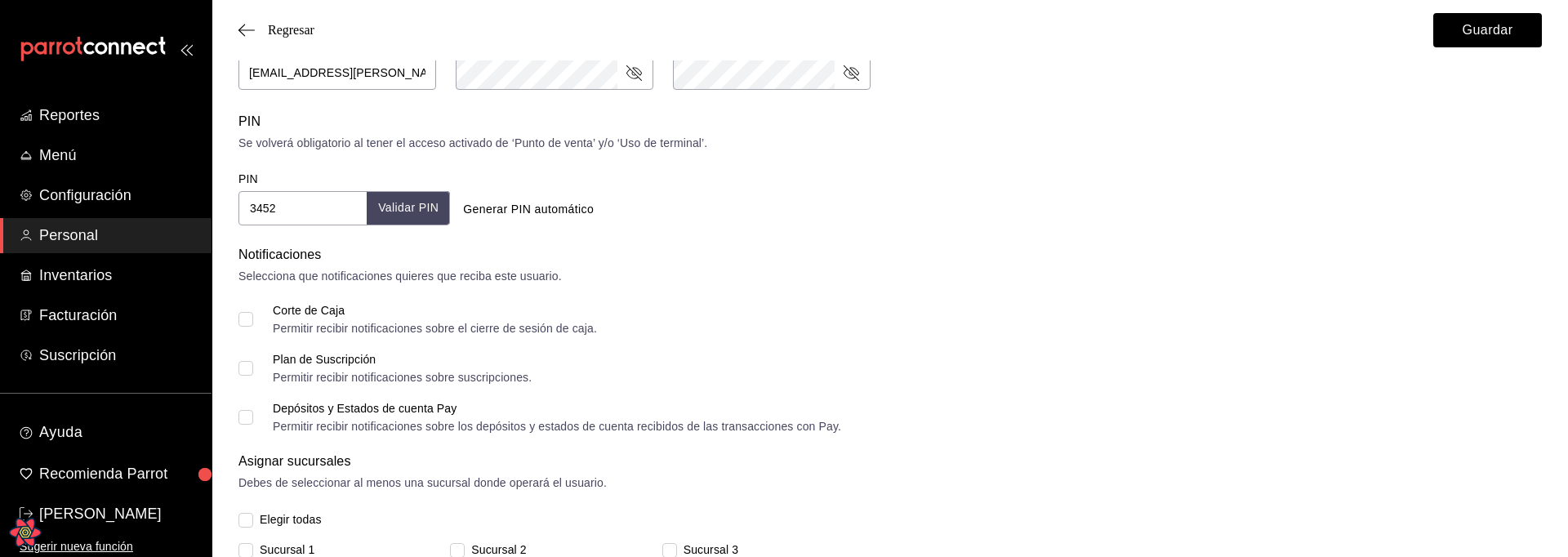
checkbox input "false"
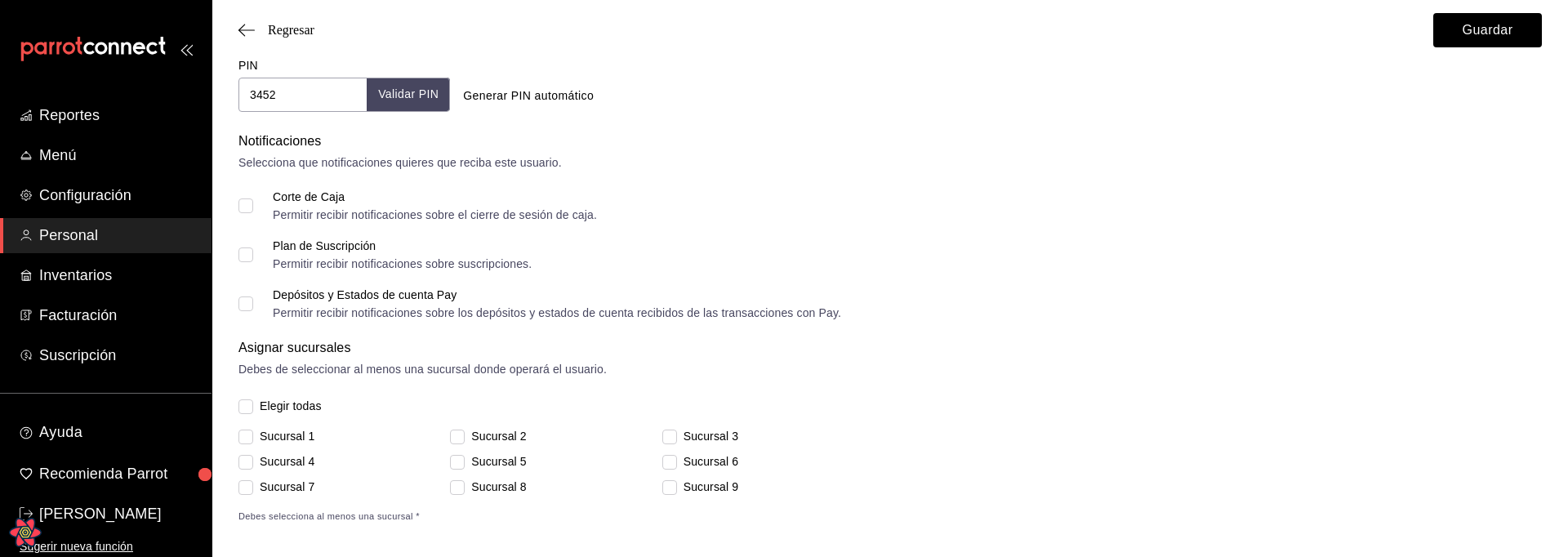
scroll to position [742, 0]
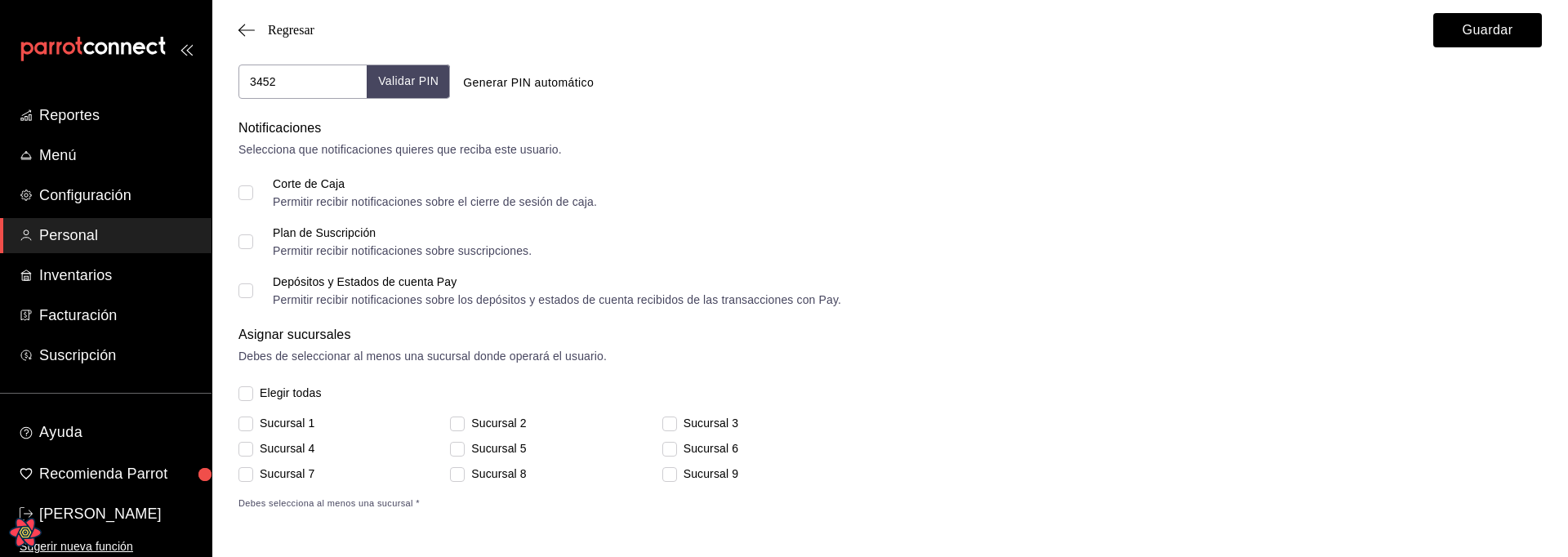
click at [291, 393] on span "Elegir todas" at bounding box center [288, 393] width 68 height 17
click at [253, 393] on input "Elegir todas" at bounding box center [245, 393] width 14 height 14
checkbox input "true"
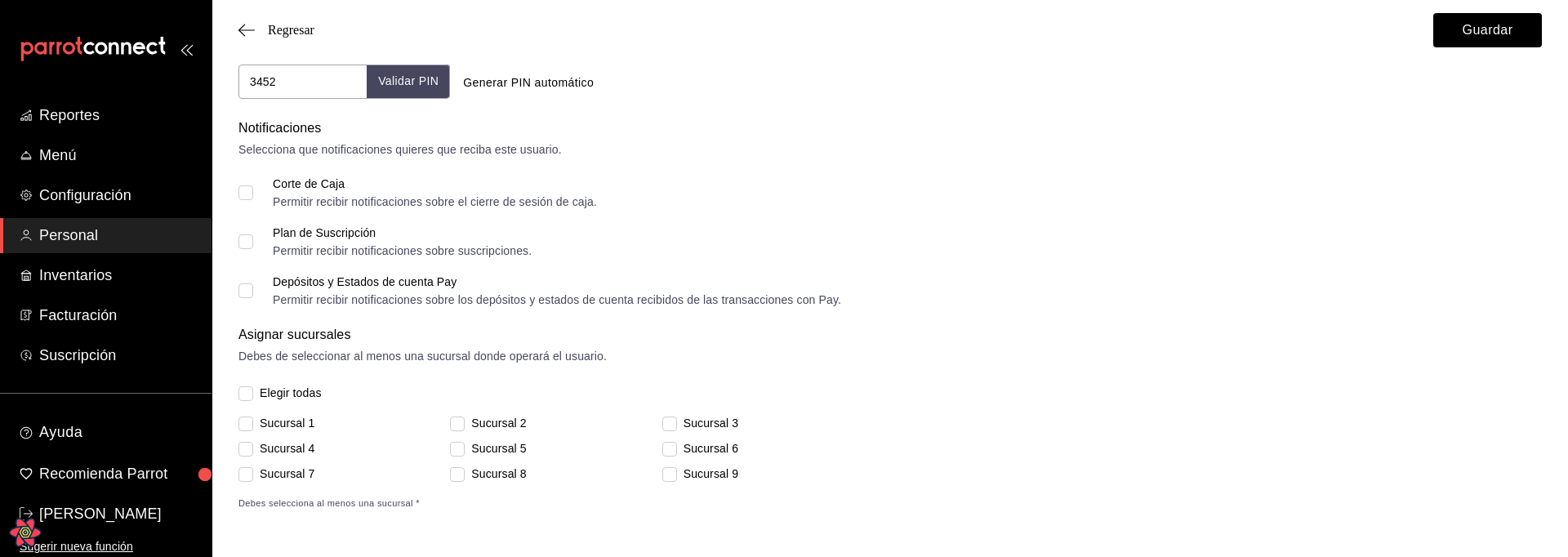
checkbox input "true"
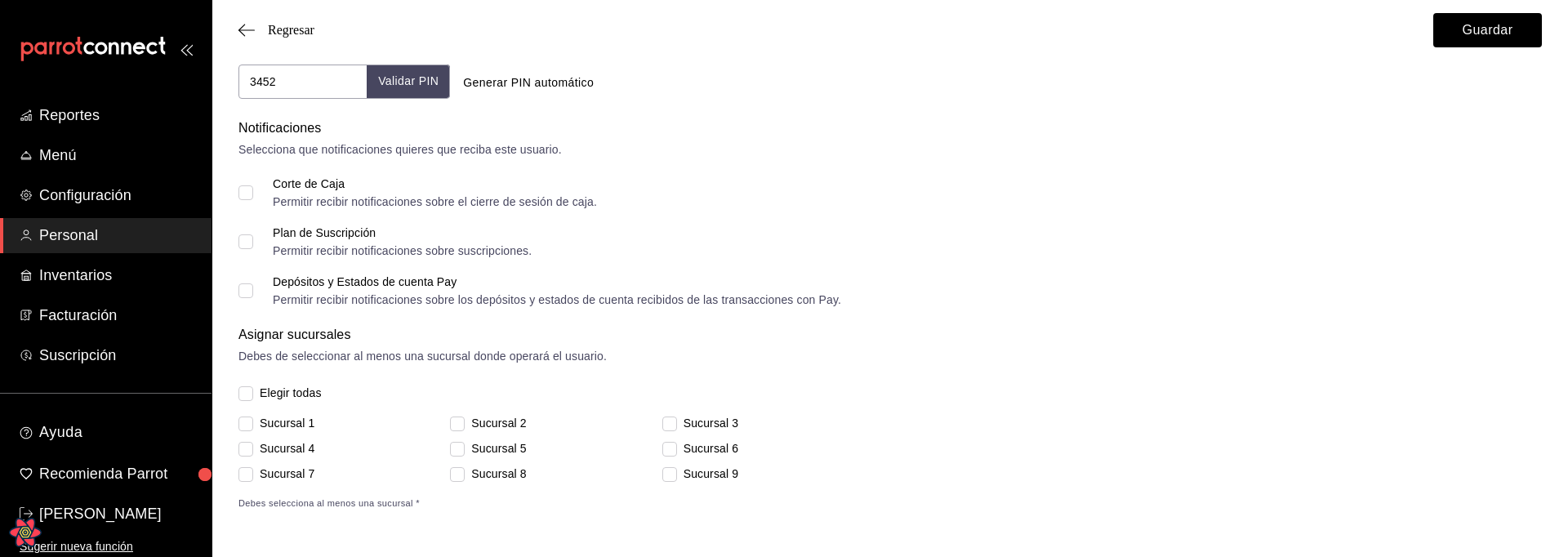
checkbox input "true"
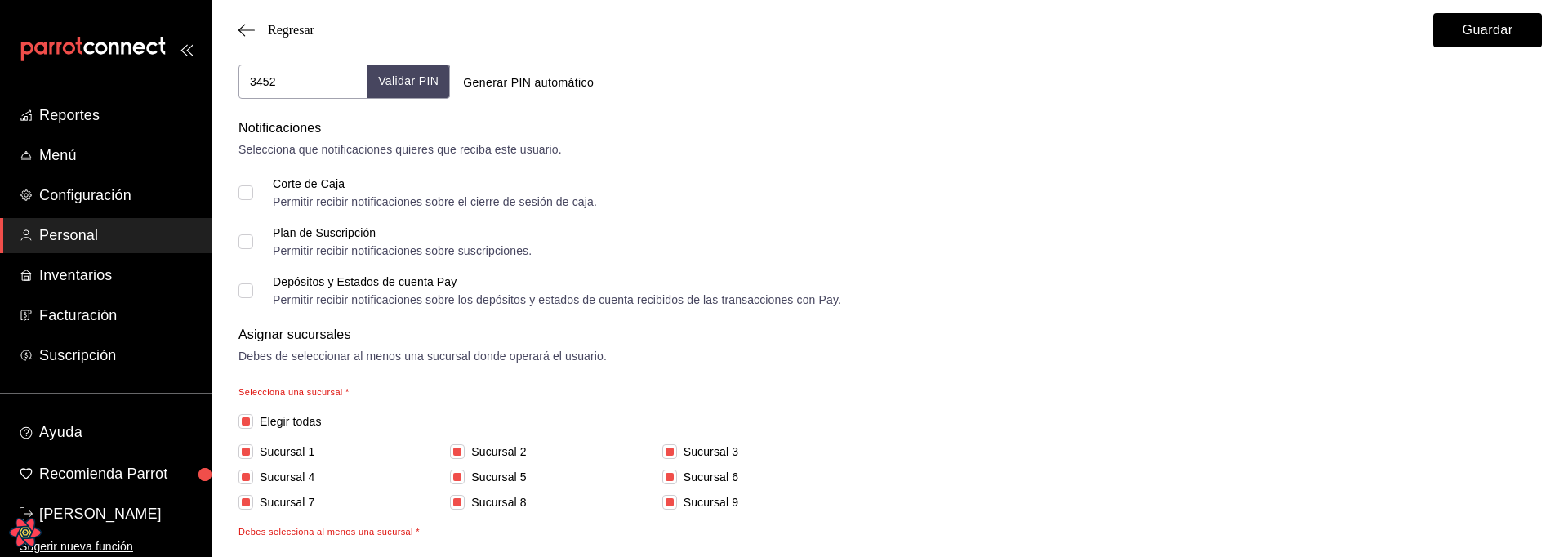
click at [284, 425] on span "Elegir todas" at bounding box center [288, 421] width 68 height 17
click at [253, 425] on input "Elegir todas" at bounding box center [245, 421] width 14 height 14
checkbox input "false"
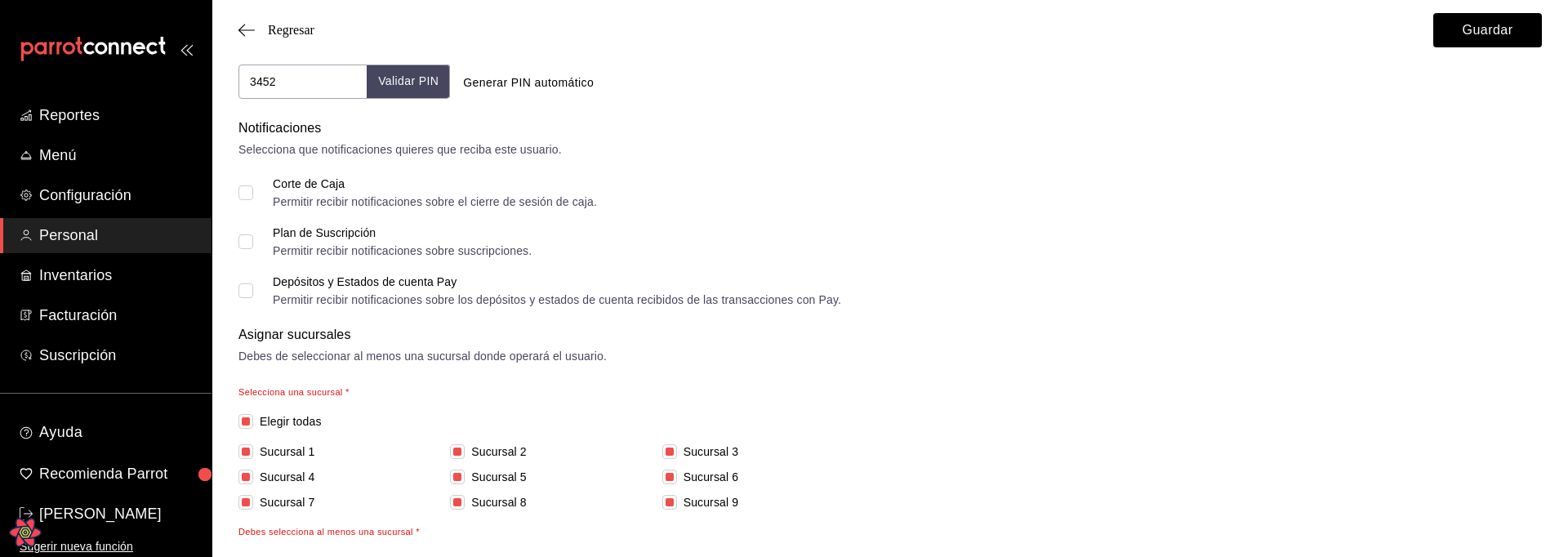
checkbox input "false"
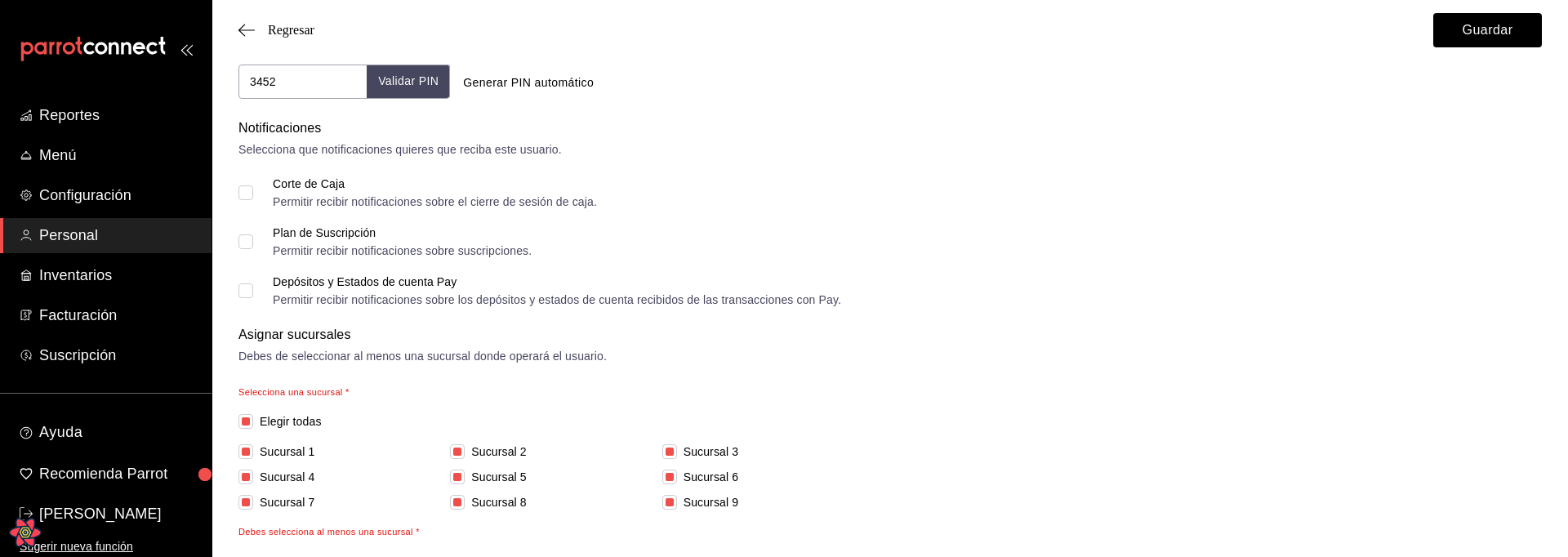
checkbox input "false"
click at [288, 417] on span "Elegir todas" at bounding box center [288, 421] width 68 height 17
click at [253, 417] on input "Elegir todas" at bounding box center [245, 421] width 14 height 14
checkbox input "true"
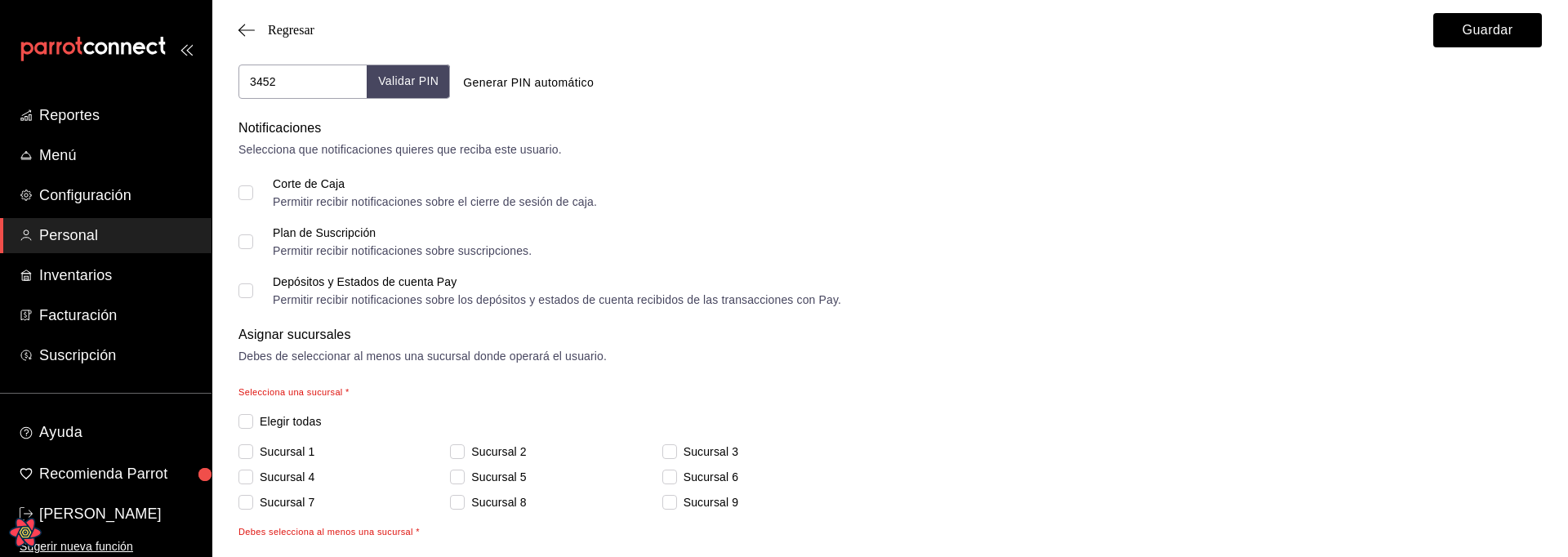
checkbox input "true"
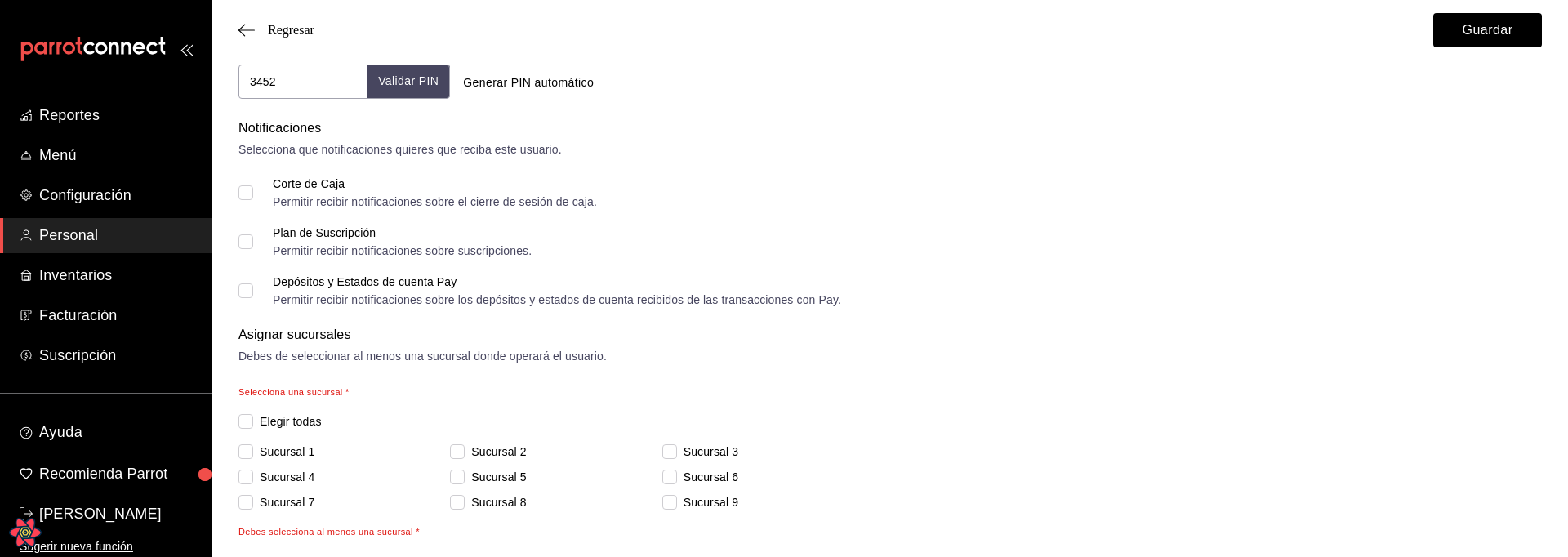
checkbox input "true"
click at [286, 421] on span "Elegir todas" at bounding box center [288, 421] width 68 height 17
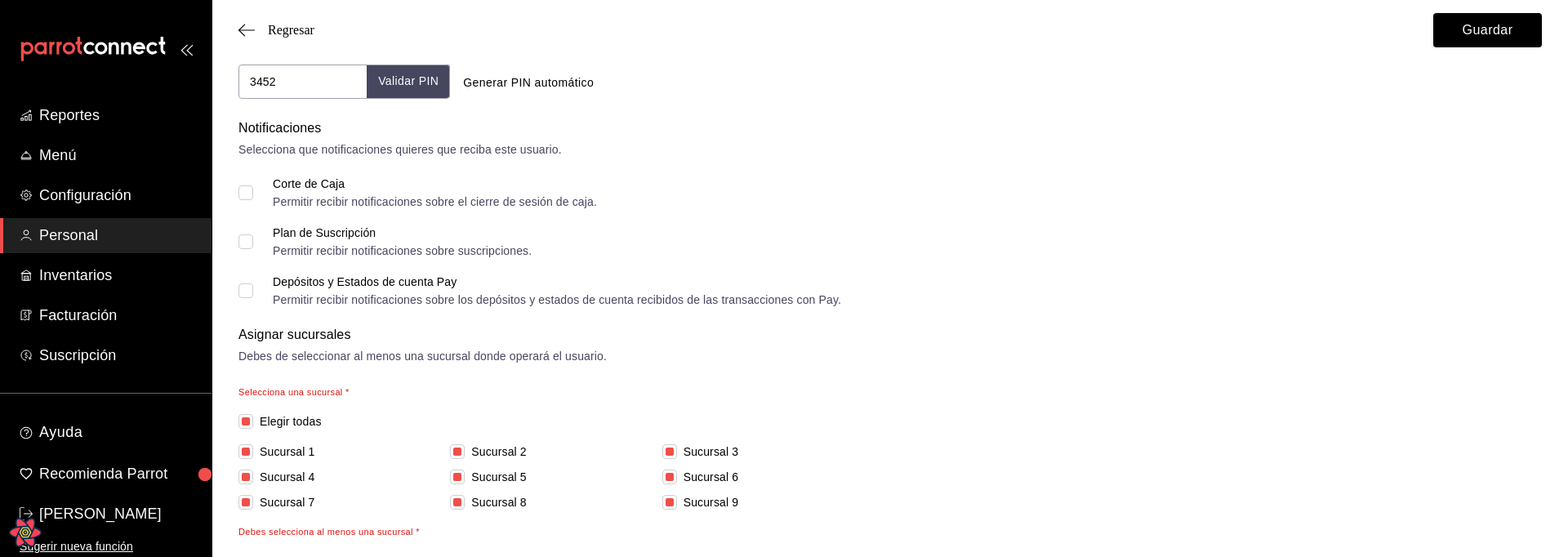
click at [253, 421] on input "Elegir todas" at bounding box center [245, 421] width 14 height 14
checkbox input "false"
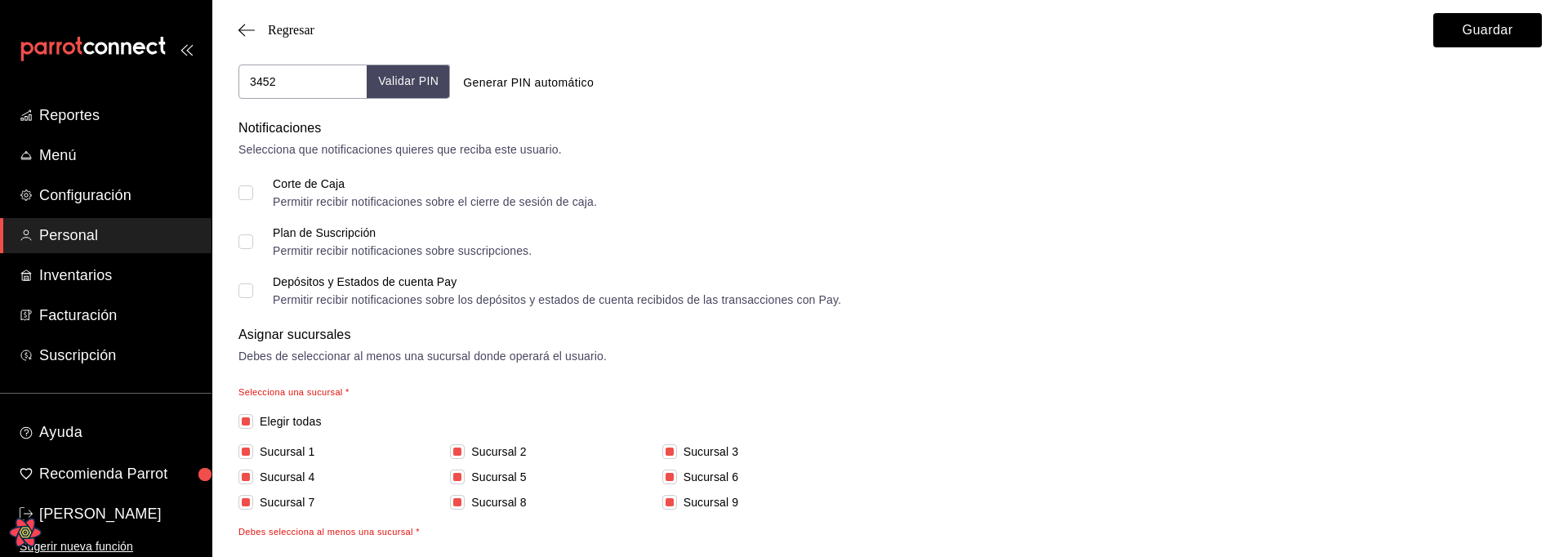
checkbox input "false"
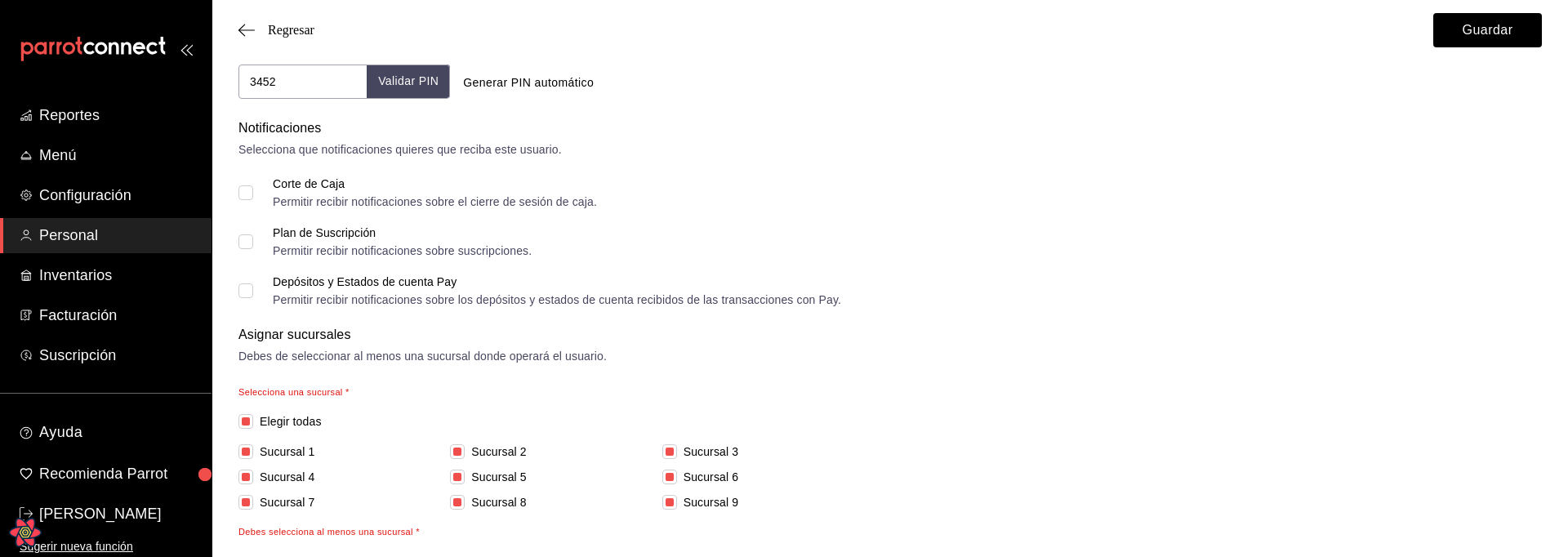
checkbox input "false"
click at [286, 421] on span "Elegir todas" at bounding box center [288, 421] width 68 height 17
click at [253, 421] on input "Elegir todas" at bounding box center [245, 421] width 14 height 14
checkbox input "true"
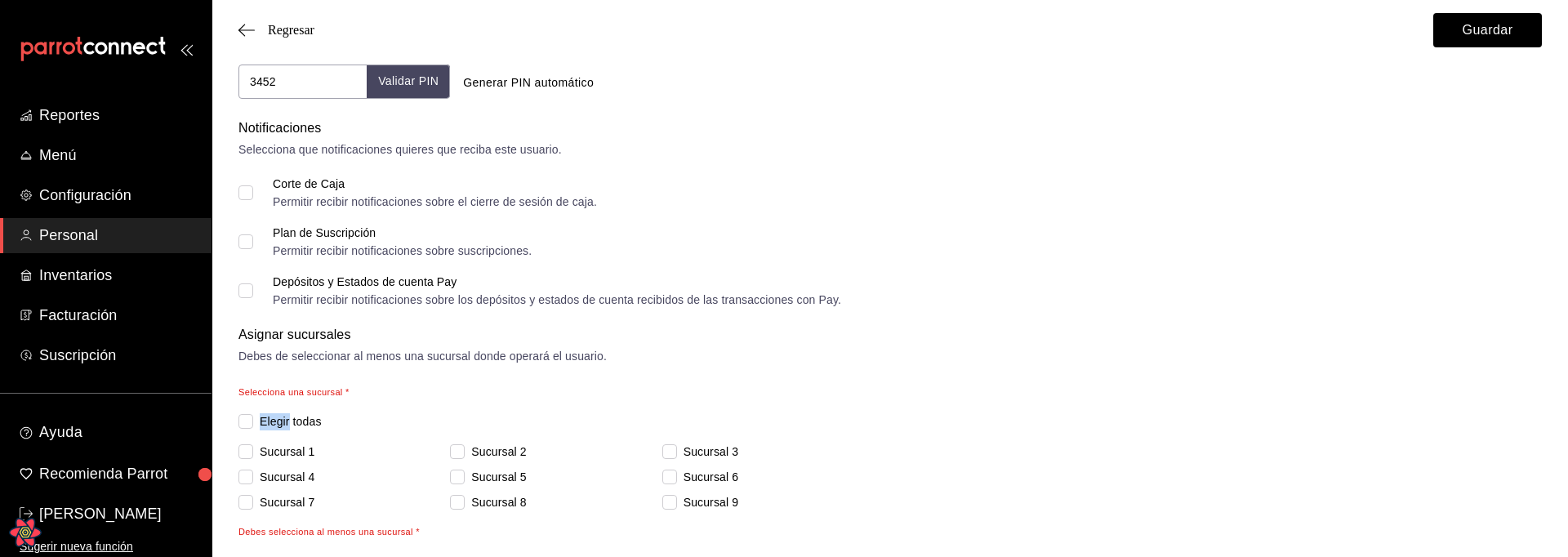
checkbox input "true"
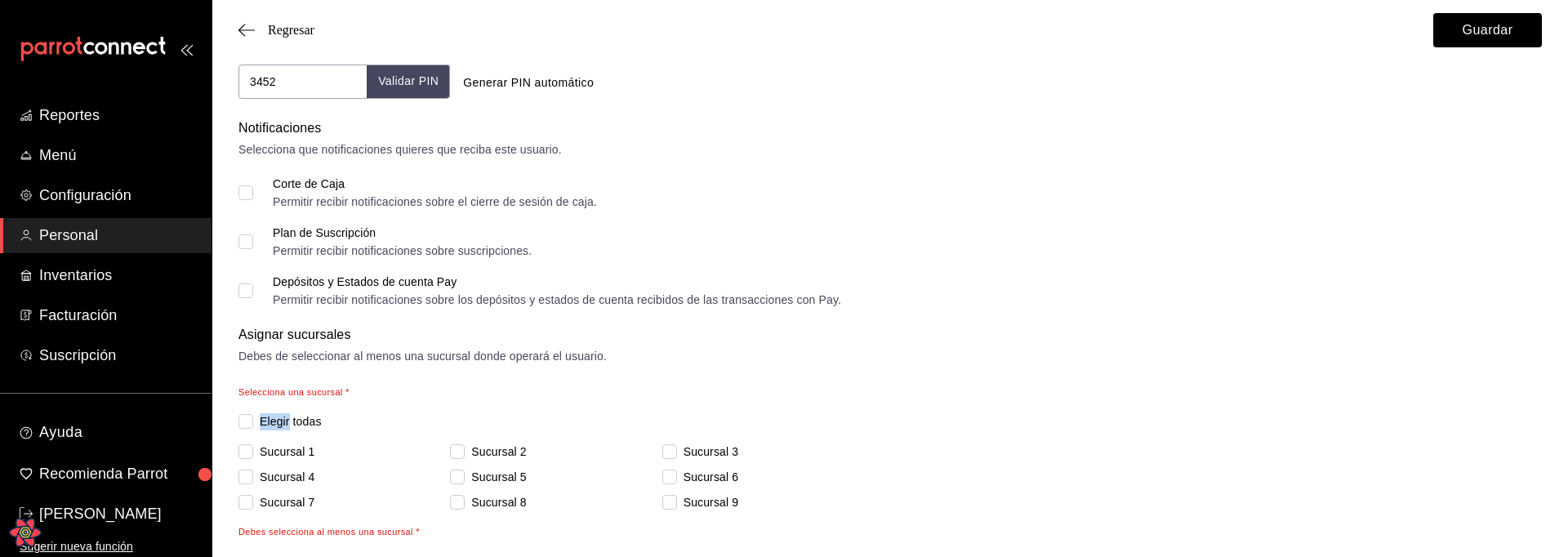
checkbox input "true"
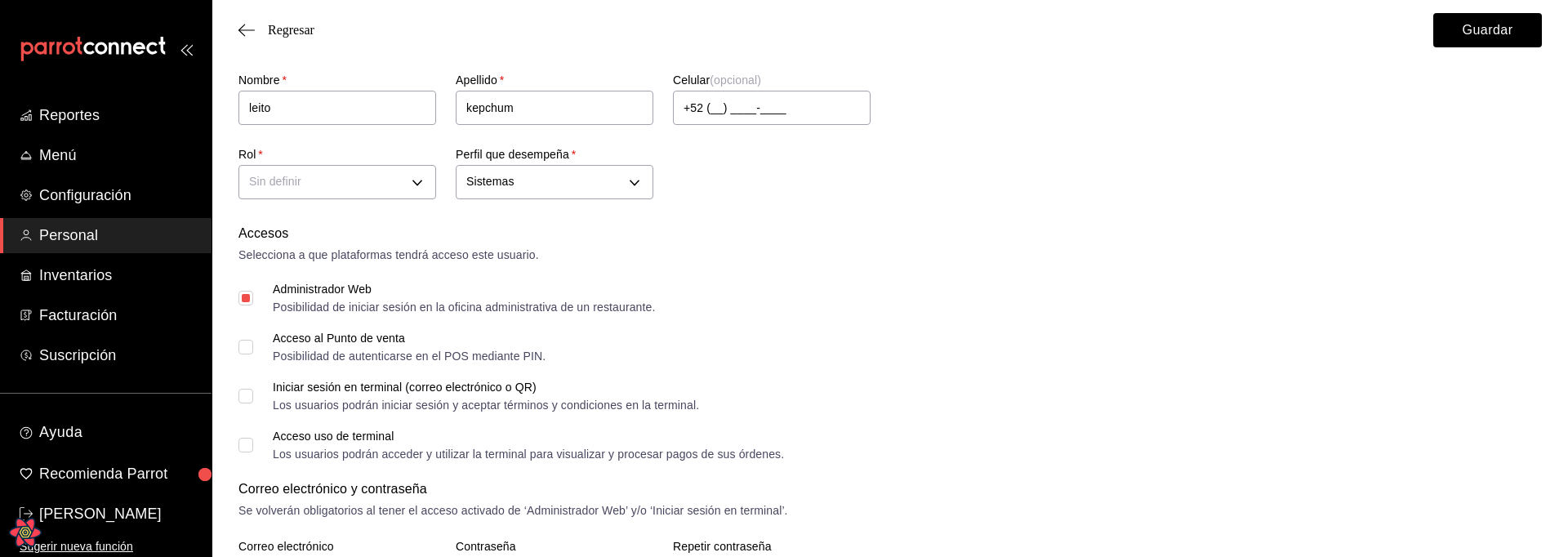
scroll to position [120, 0]
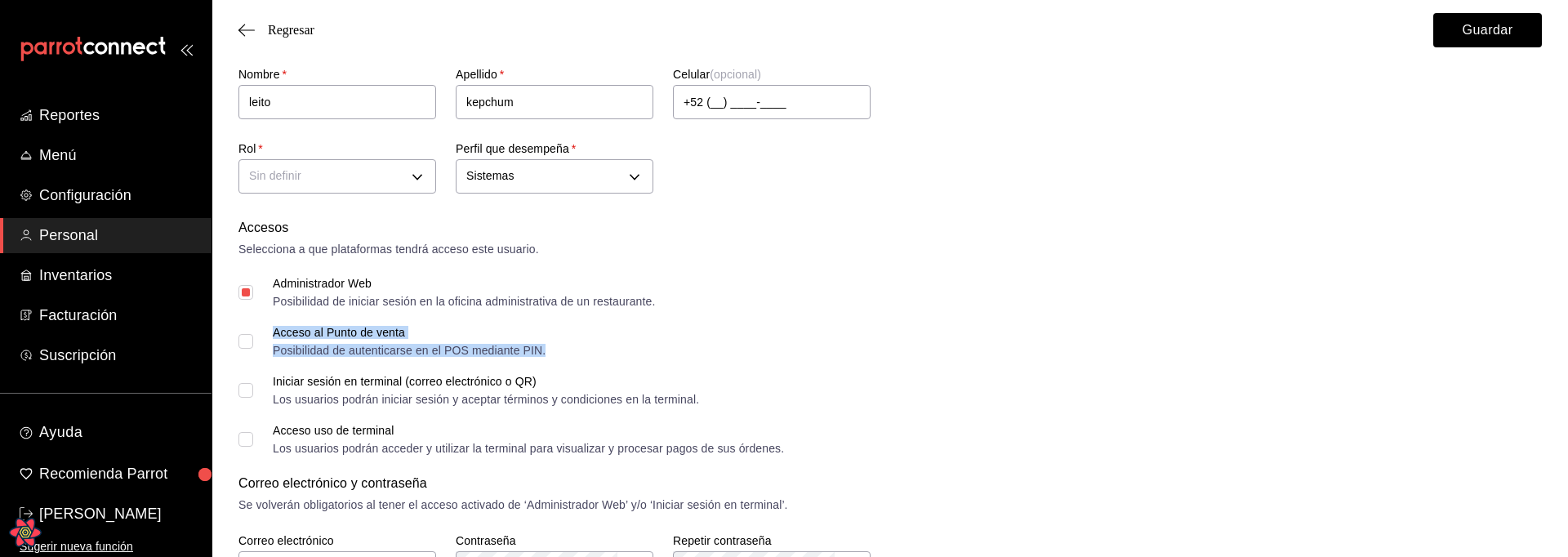
click at [321, 337] on div "Acceso al Punto de venta" at bounding box center [410, 332] width 273 height 12
click at [291, 341] on div "Acceso al Punto de venta Posibilidad de autenticarse en el POS mediante PIN." at bounding box center [410, 341] width 273 height 30
click at [253, 341] on input "Acceso al Punto de venta Posibilidad de autenticarse en el POS mediante PIN." at bounding box center [245, 341] width 14 height 14
click at [244, 342] on input "Acceso al Punto de venta Posibilidad de autenticarse en el POS mediante PIN." at bounding box center [245, 341] width 14 height 14
click at [246, 343] on input "Acceso al Punto de venta Posibilidad de autenticarse en el POS mediante PIN." at bounding box center [245, 341] width 14 height 14
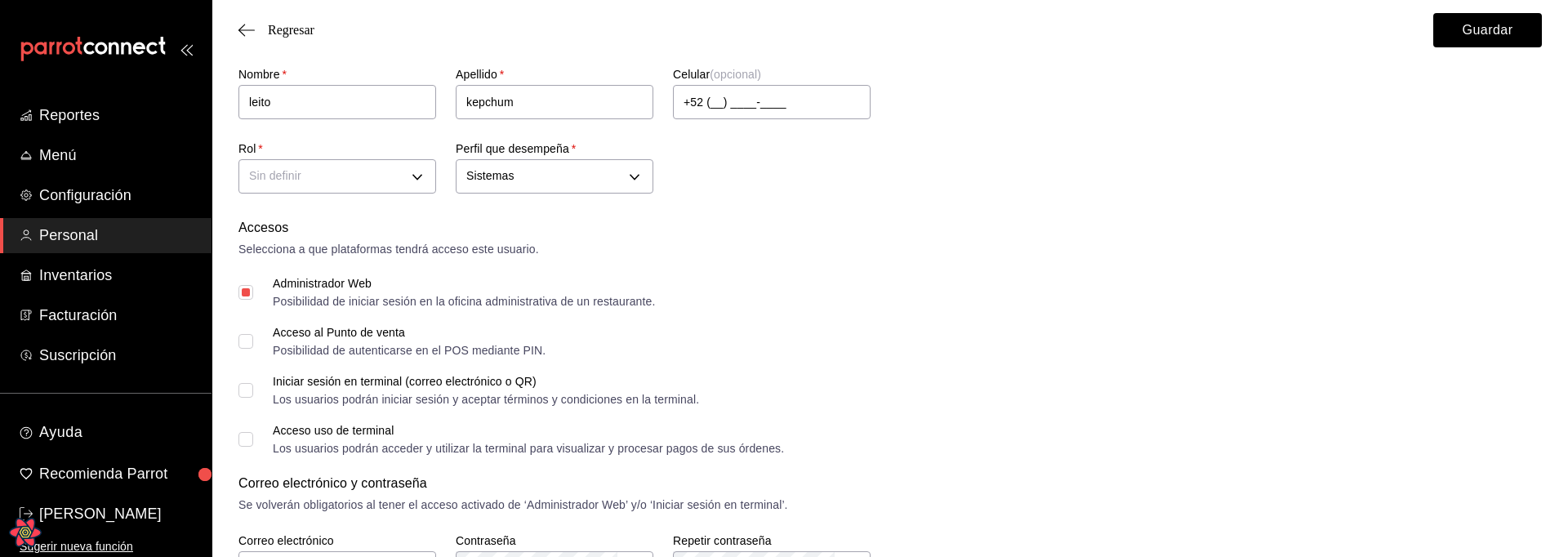
click at [246, 343] on input "Acceso al Punto de venta Posibilidad de autenticarse en el POS mediante PIN." at bounding box center [245, 341] width 14 height 14
click at [245, 345] on input "Acceso al Punto de venta Posibilidad de autenticarse en el POS mediante PIN." at bounding box center [245, 341] width 14 height 14
click at [246, 341] on input "Acceso al Punto de venta Posibilidad de autenticarse en el POS mediante PIN." at bounding box center [245, 341] width 14 height 14
checkbox input "false"
click at [246, 393] on input "Iniciar sesión en terminal (correo electrónico o QR) Los usuarios podrán inicia…" at bounding box center [245, 390] width 14 height 14
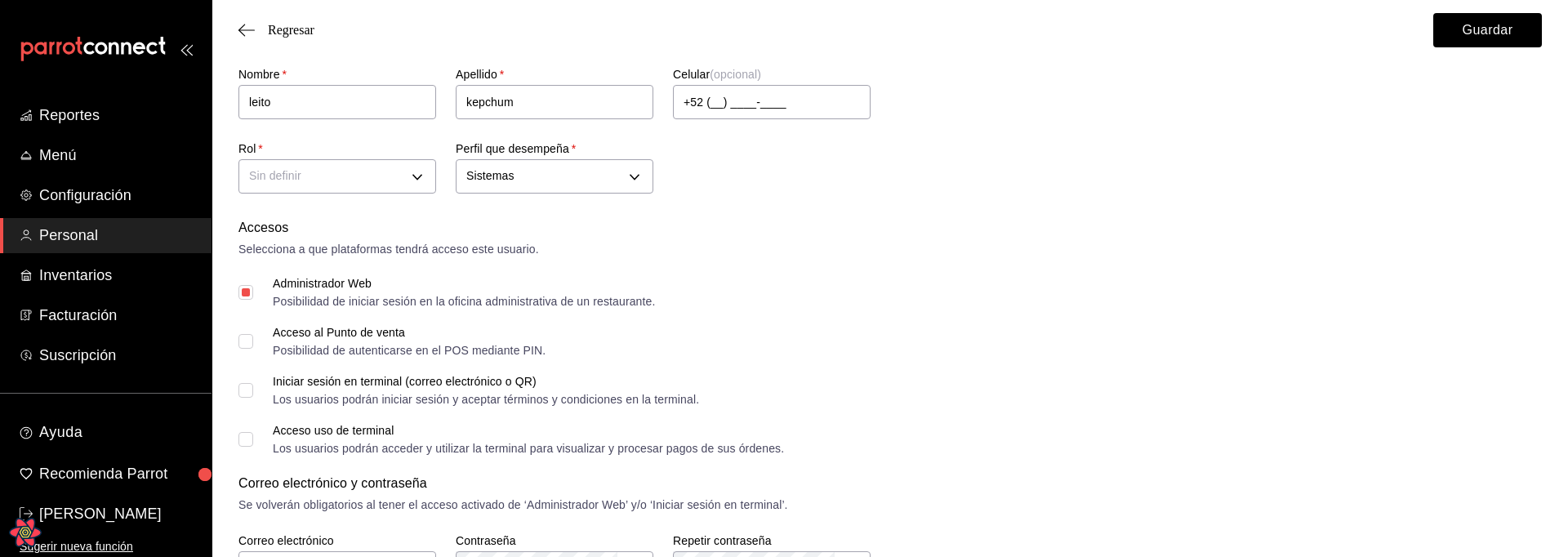
checkbox input "false"
click at [246, 440] on input "Acceso uso de terminal Los usuarios podrán acceder y utilizar la terminal para …" at bounding box center [245, 439] width 14 height 14
checkbox input "false"
click at [248, 344] on input "Acceso al Punto de venta Posibilidad de autenticarse en el POS mediante PIN." at bounding box center [245, 341] width 14 height 14
checkbox input "false"
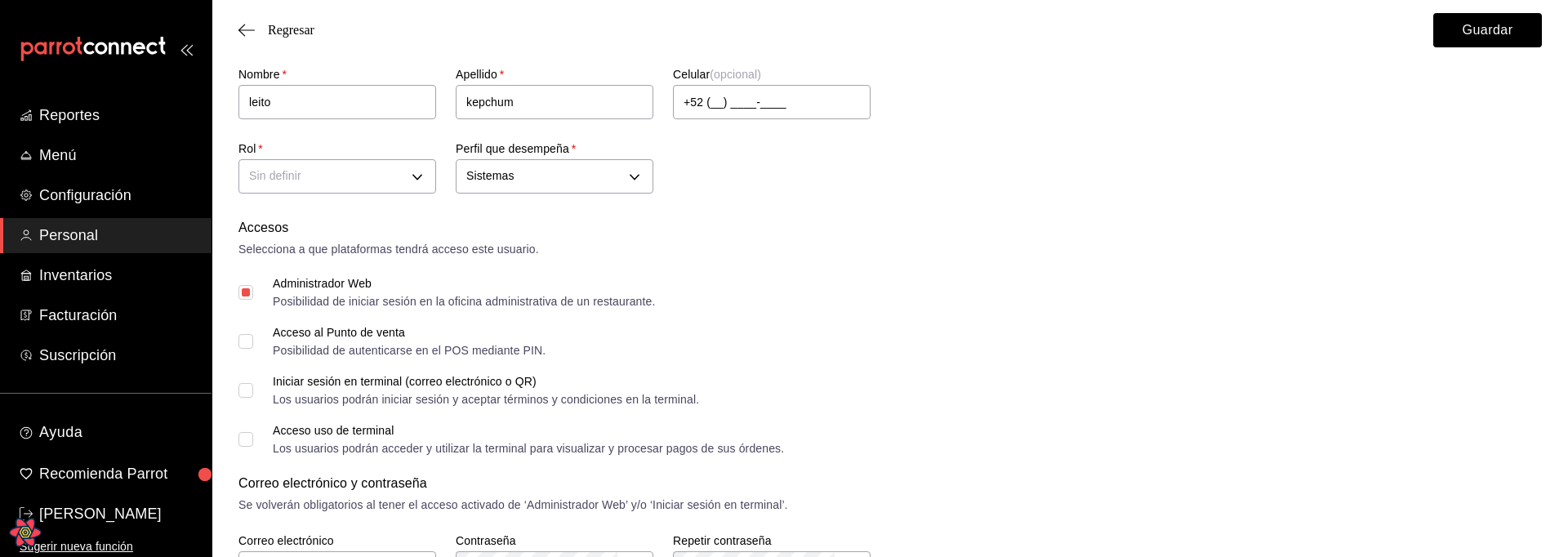
scroll to position [0, 0]
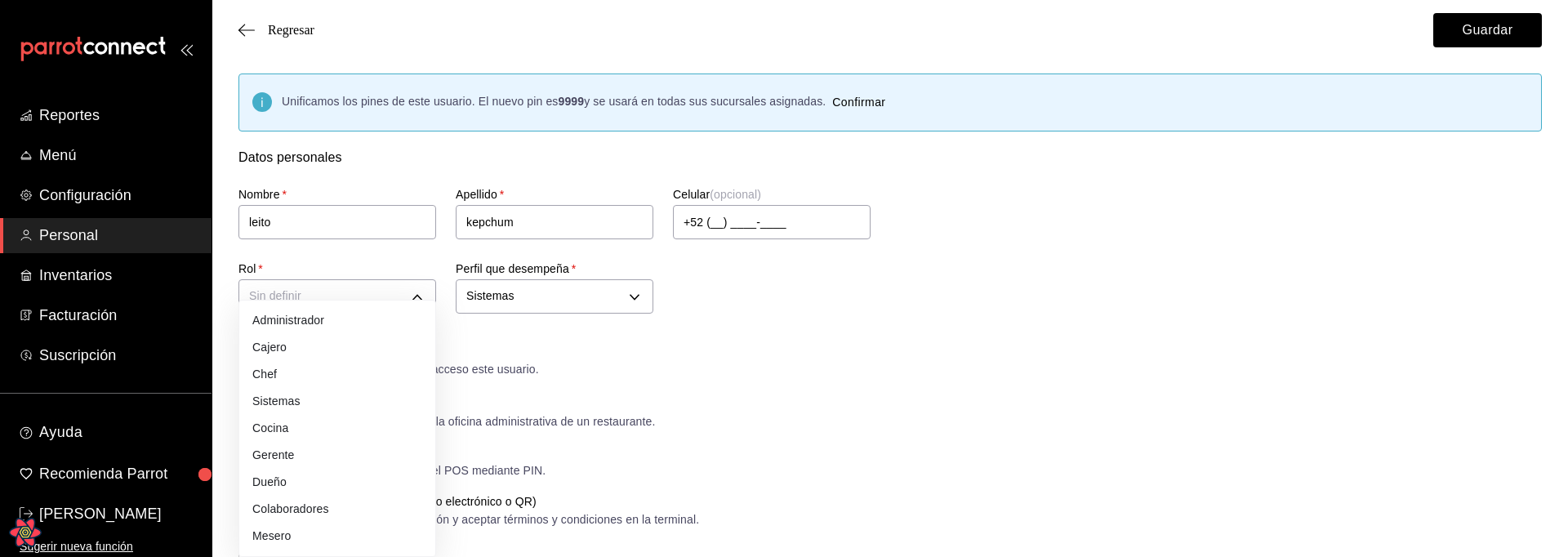
click at [804, 388] on div at bounding box center [784, 278] width 1568 height 557
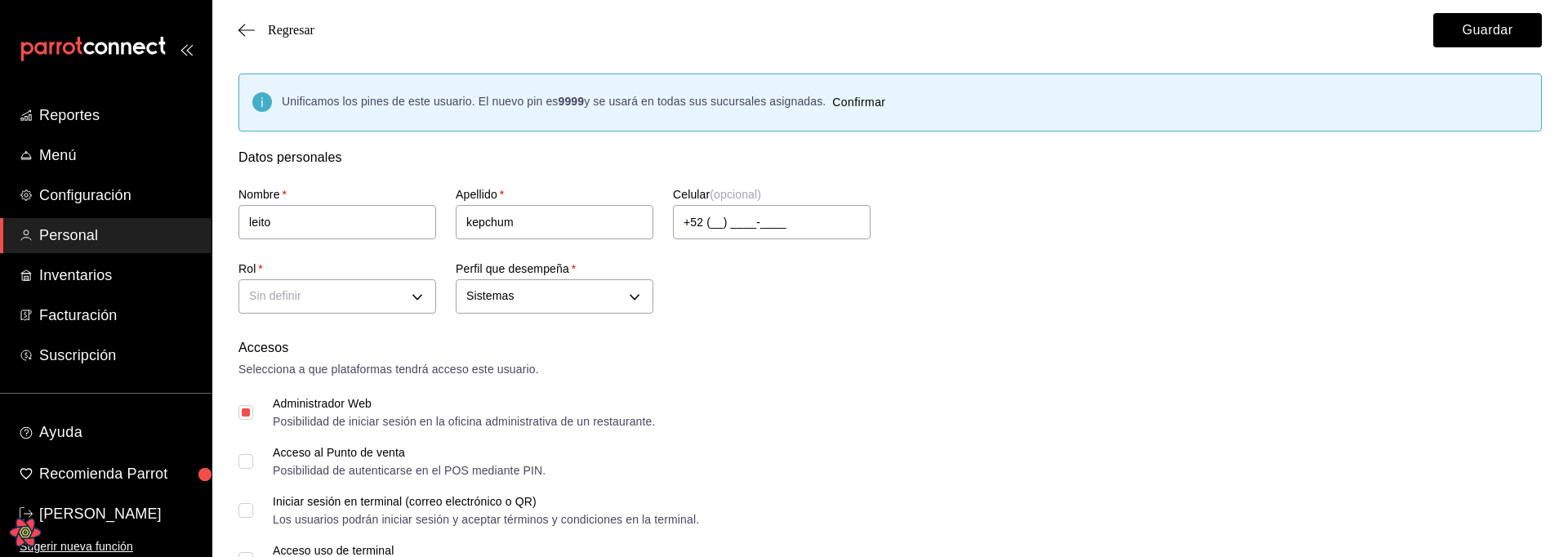
click at [946, 273] on div "Nombre   * leito Apellido   * kepchum Celular (opcional) +52 (__) ____-____ Rol…" at bounding box center [871, 243] width 1303 height 151
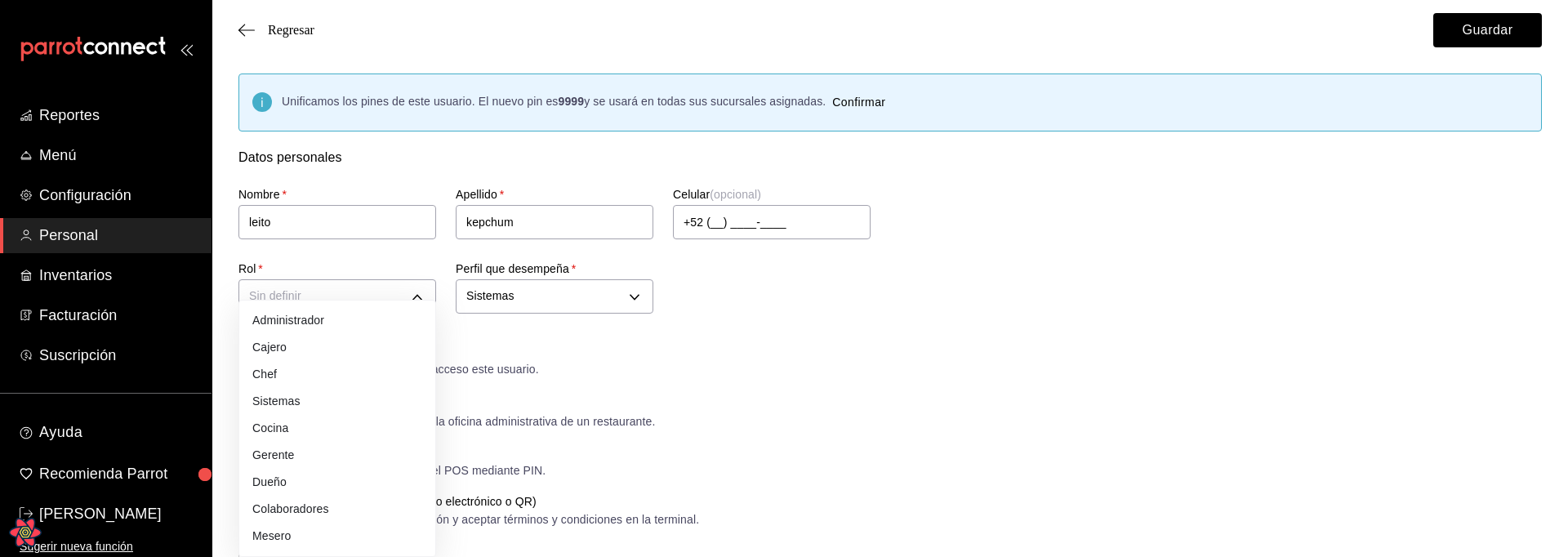
click at [321, 422] on li "Cocina" at bounding box center [337, 429] width 196 height 27
type input "KITCHEN"
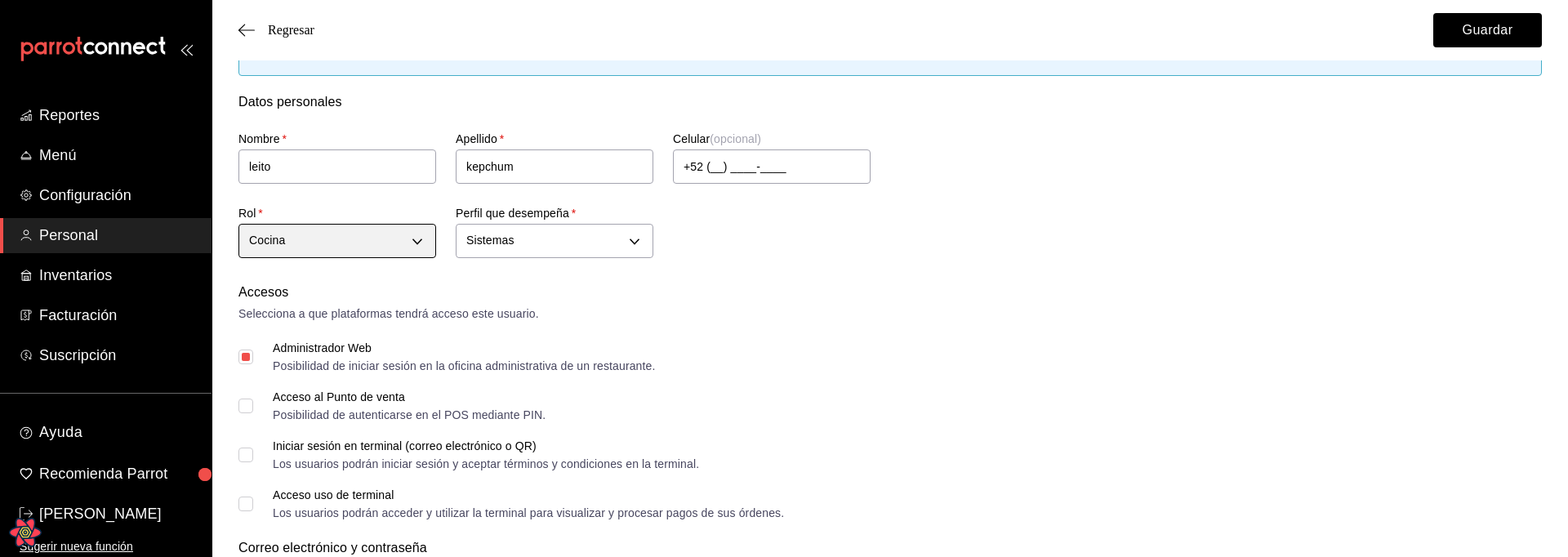
scroll to position [58, 0]
drag, startPoint x: 231, startPoint y: 389, endPoint x: 238, endPoint y: 398, distance: 11.4
click at [247, 402] on input "Acceso al Punto de venta Posibilidad de autenticarse en el POS mediante PIN." at bounding box center [245, 402] width 14 height 14
checkbox input "false"
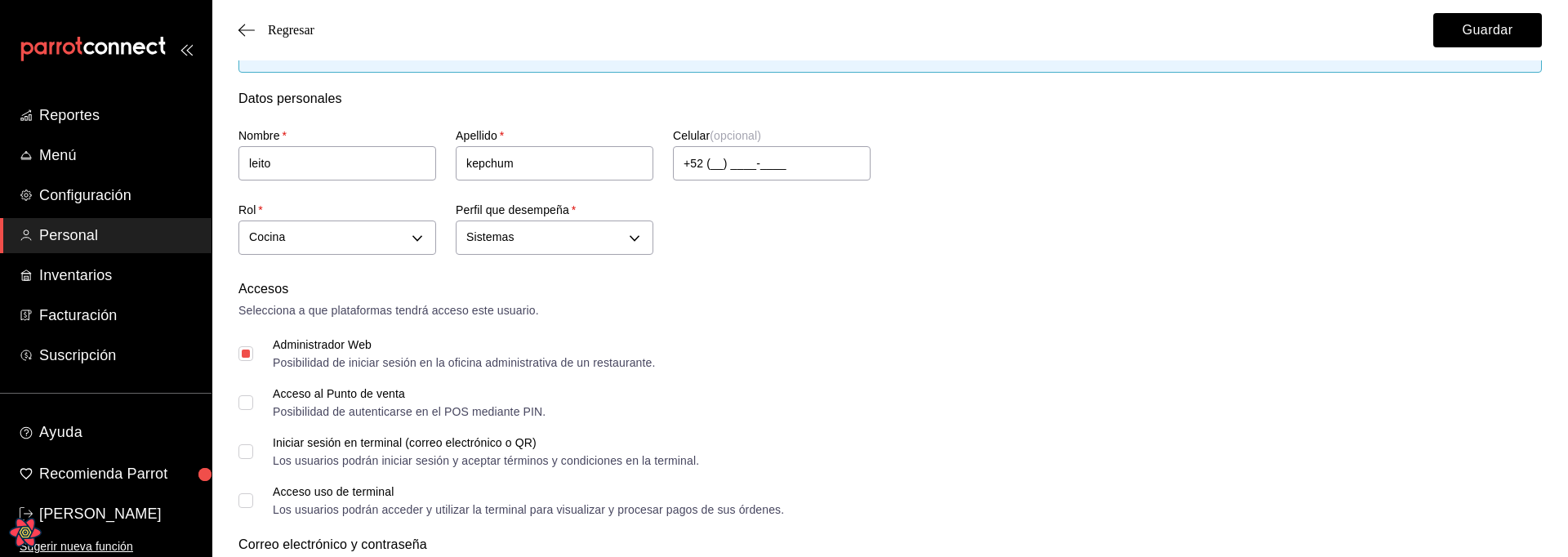
scroll to position [117, 0]
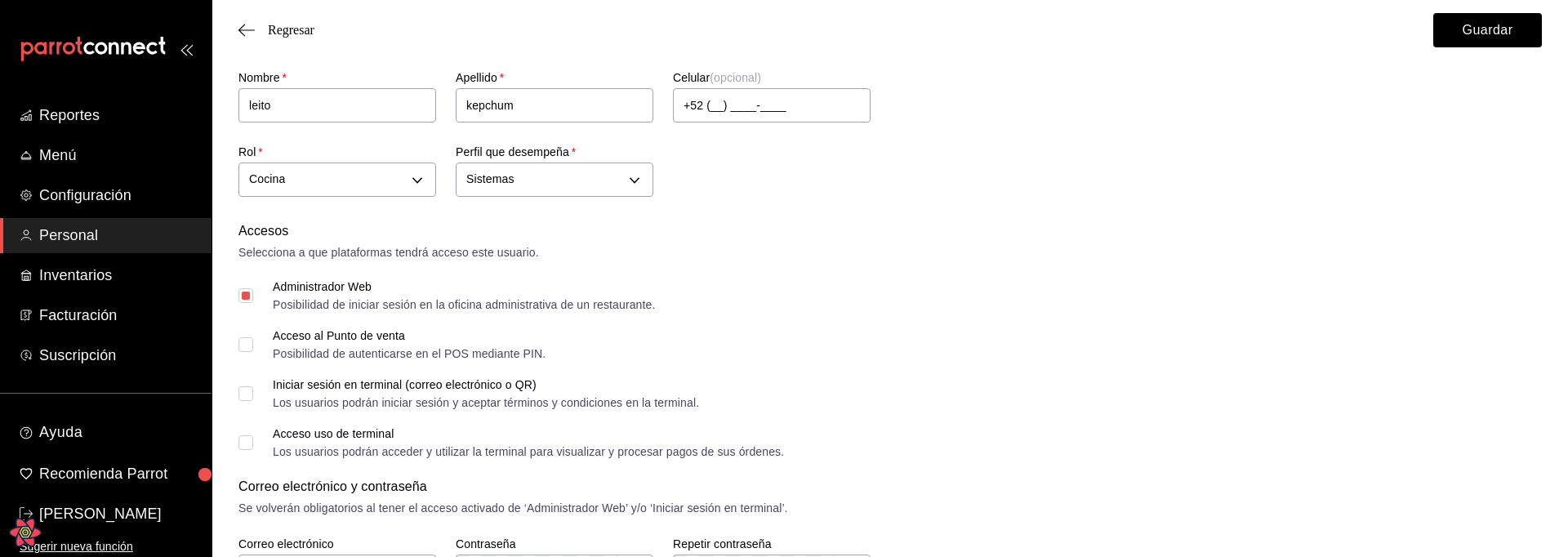
click at [245, 391] on input "Iniciar sesión en terminal (correo electrónico o QR) Los usuarios podrán inicia…" at bounding box center [245, 393] width 14 height 14
checkbox input "false"
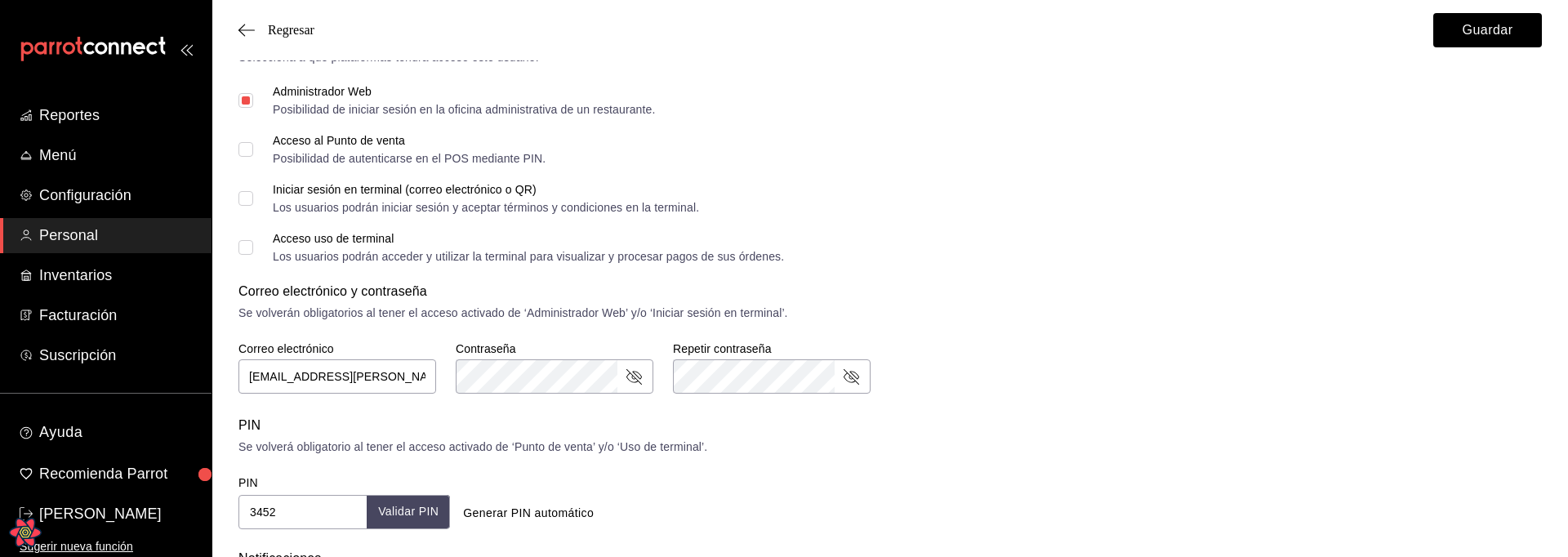
scroll to position [315, 0]
click at [794, 407] on div "Accesos Selecciona a que plataformas tendrá acceso este usuario. Administrador …" at bounding box center [890, 274] width 1303 height 503
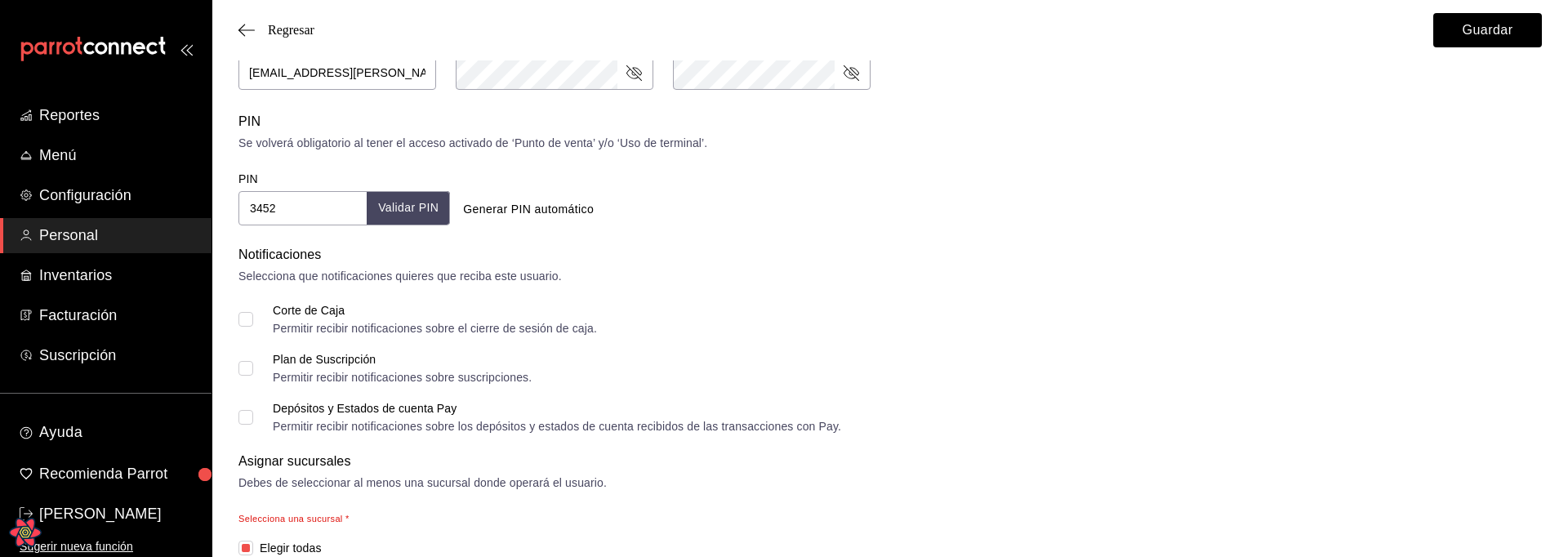
scroll to position [619, 0]
click at [1475, 26] on button "Guardar" at bounding box center [1487, 31] width 109 height 34
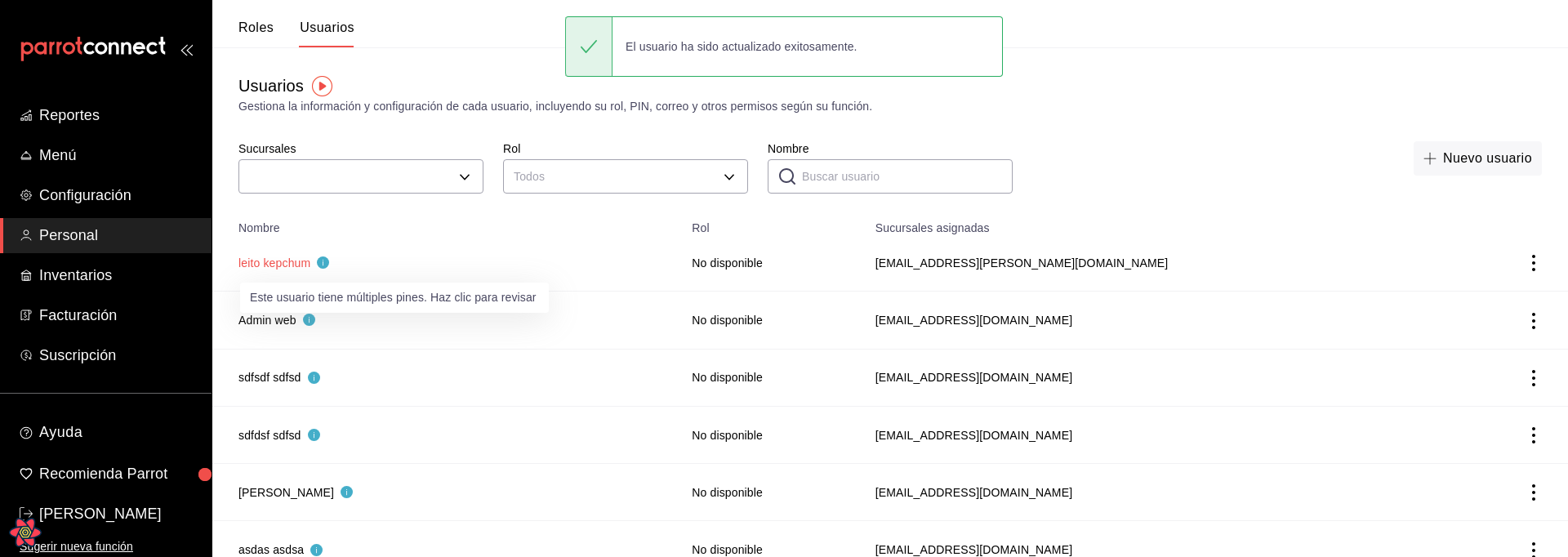
click at [285, 261] on button "leito kepchum" at bounding box center [283, 263] width 91 height 16
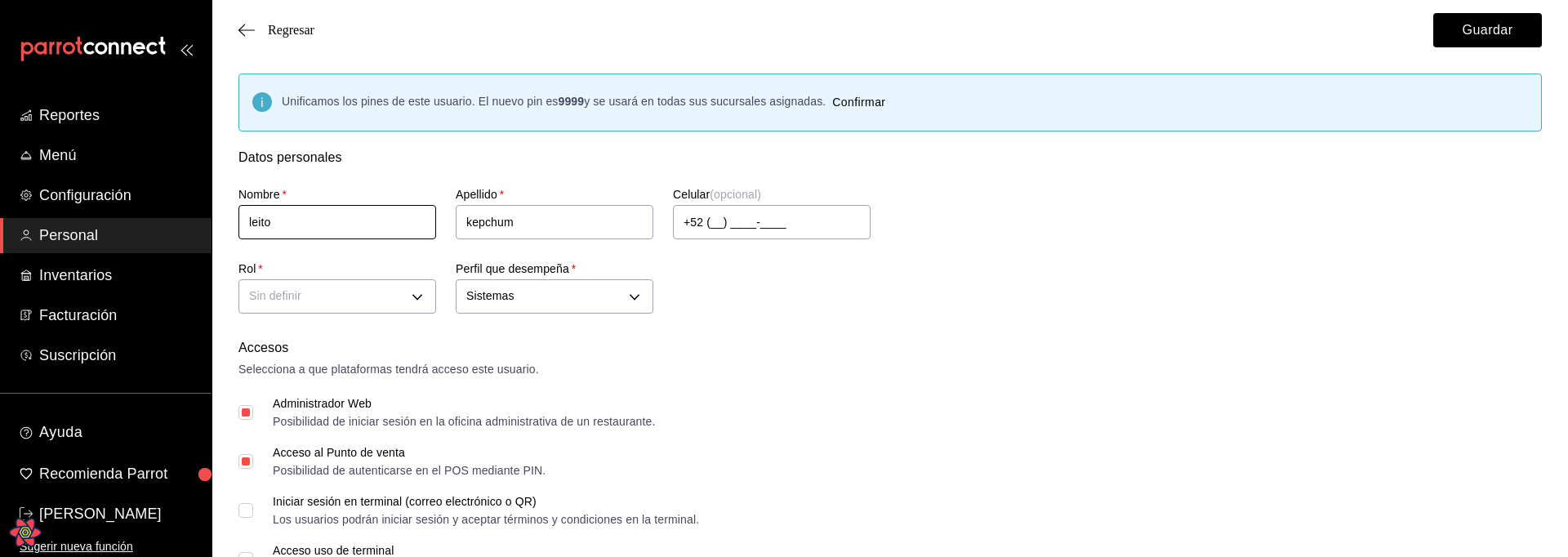
click at [336, 234] on input "leito" at bounding box center [337, 222] width 198 height 34
type input "leitoasdasdas"
click at [1173, 225] on div "Nombre   * leitoasdasdas Apellido   * kepchum Celular (opcional) +52 (__) ____-…" at bounding box center [871, 243] width 1303 height 151
click at [1490, 34] on button "Guardar" at bounding box center [1487, 31] width 109 height 34
click at [1470, 36] on button "Guardar" at bounding box center [1487, 31] width 109 height 34
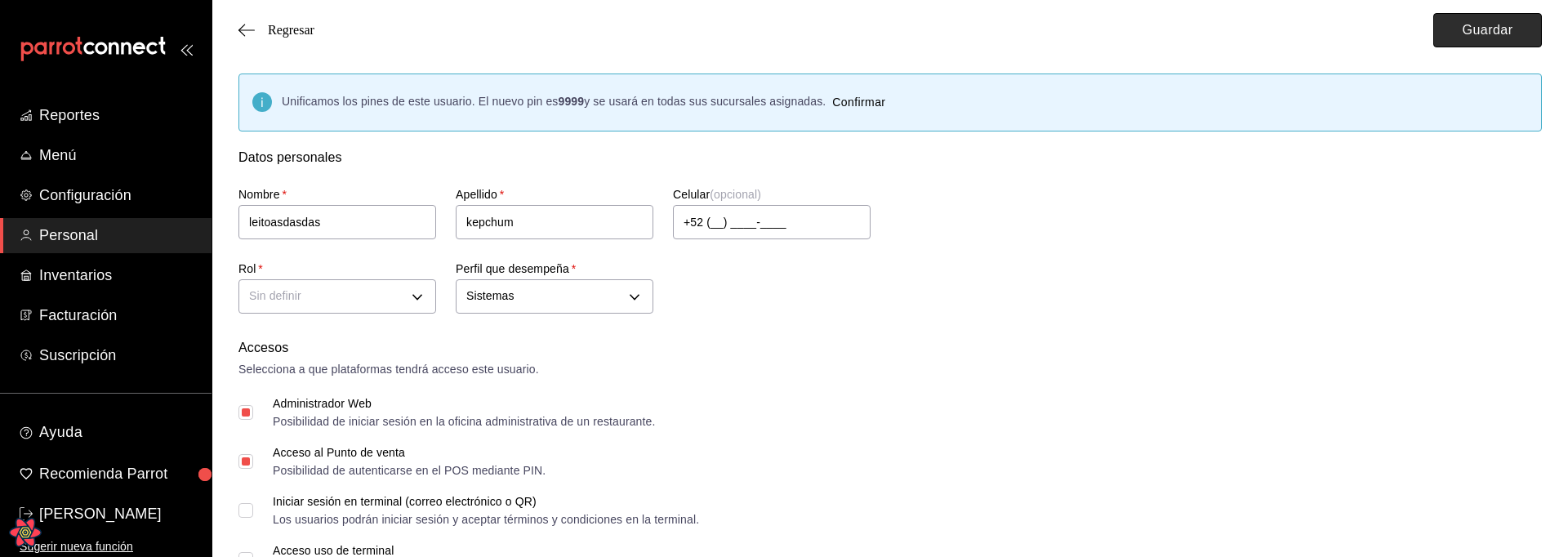
click at [1452, 36] on button "Guardar" at bounding box center [1487, 31] width 109 height 34
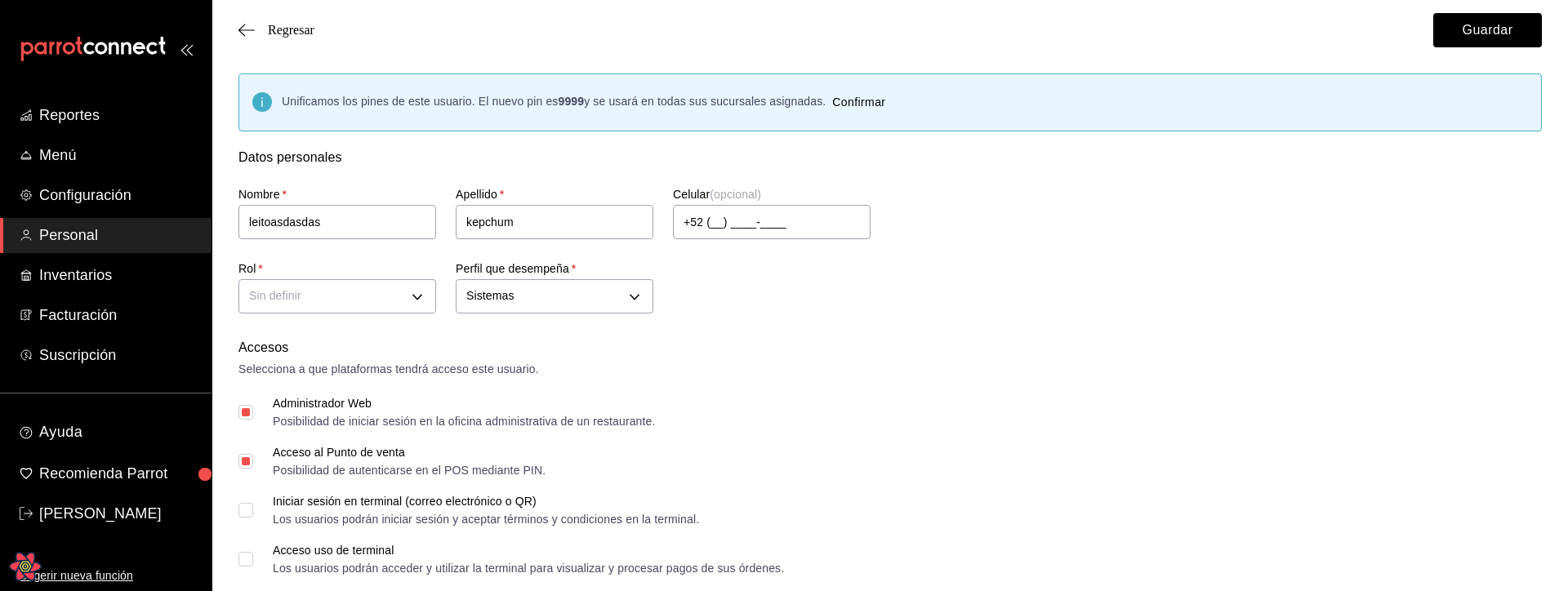
scroll to position [84, 0]
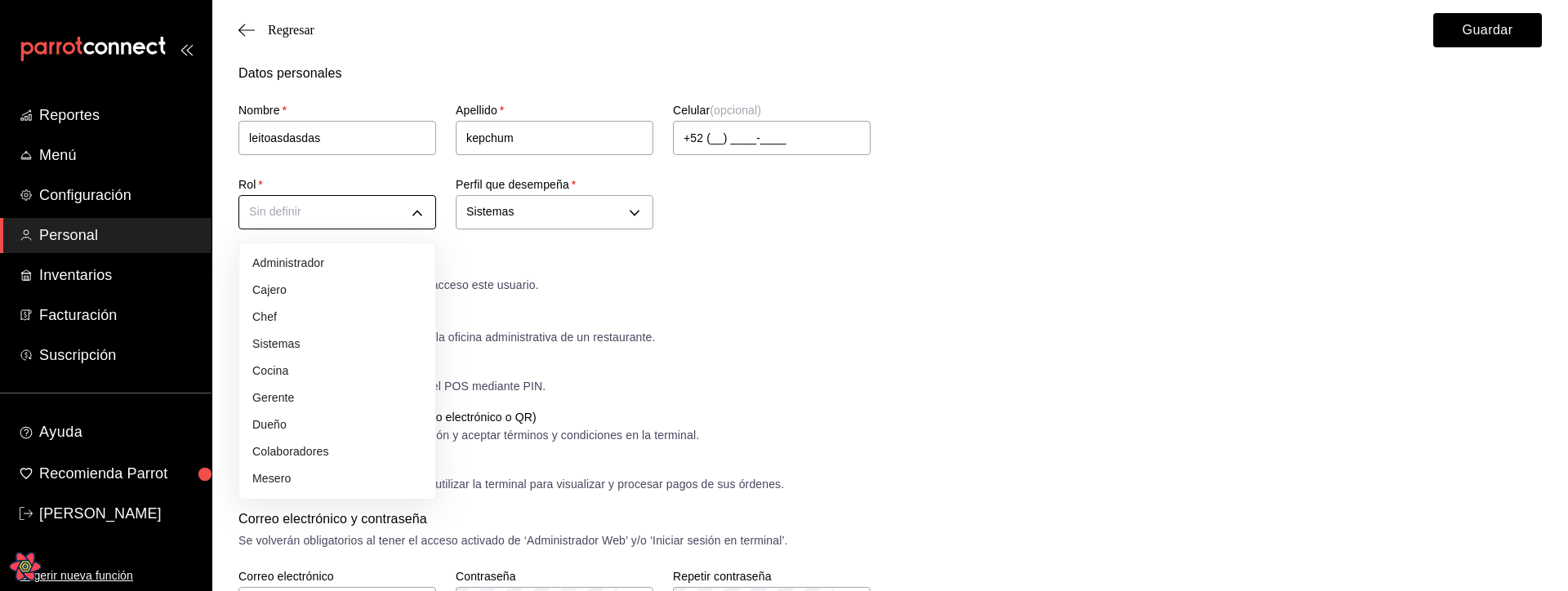
click at [399, 224] on body "Reportes Menú Configuración Personal Inventarios Facturación Suscripción Ayuda …" at bounding box center [784, 578] width 1568 height 1327
click at [298, 411] on li "Dueño" at bounding box center [337, 425] width 196 height 27
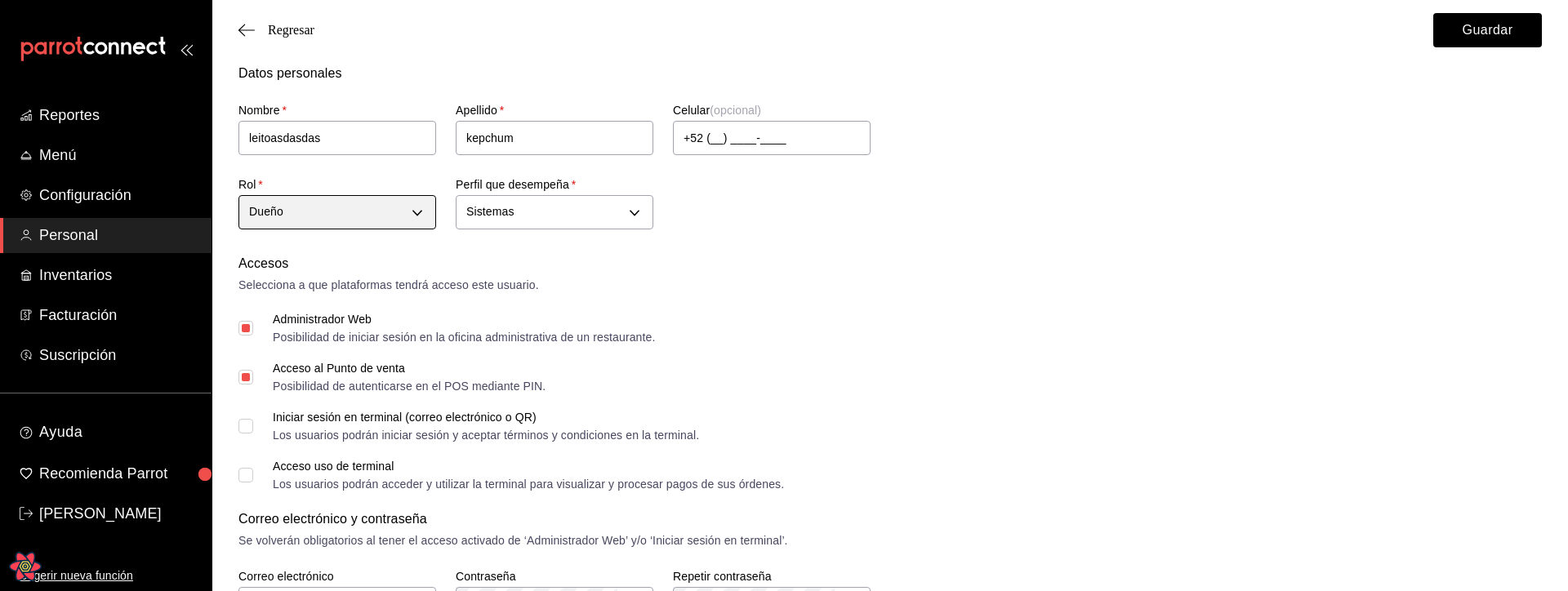
scroll to position [0, 0]
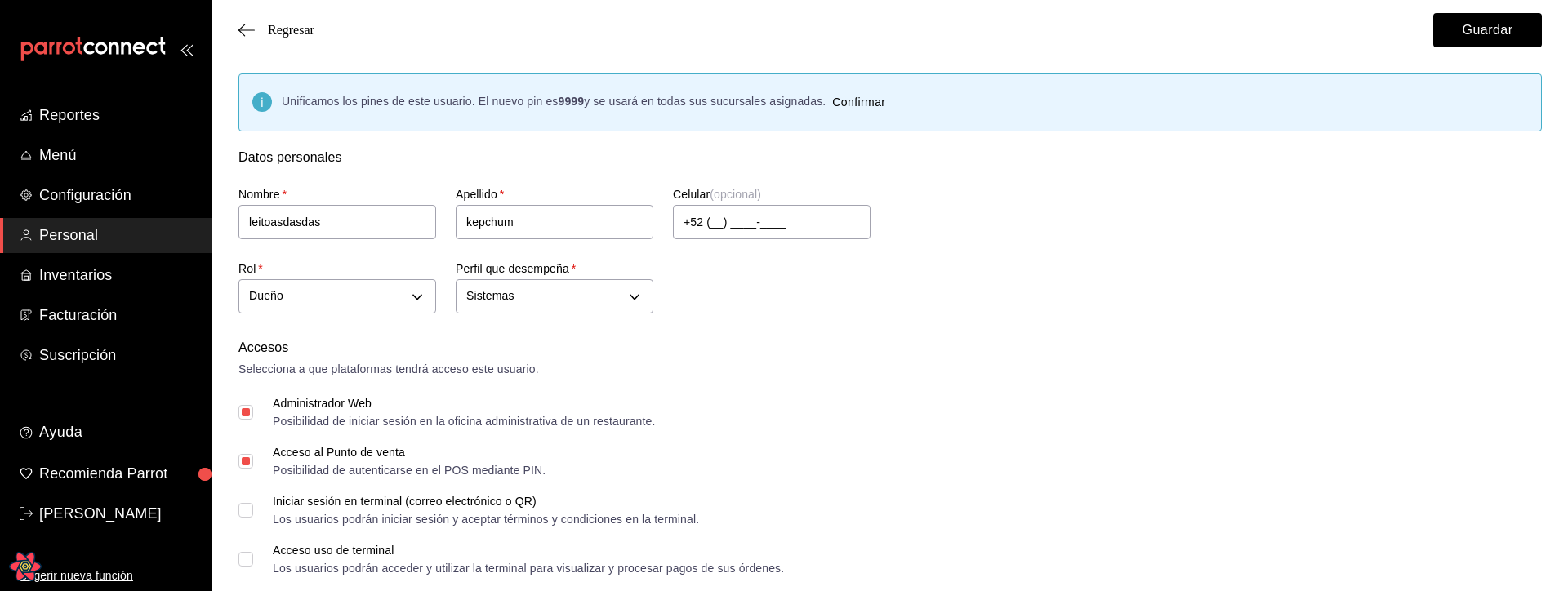
click at [1274, 237] on div "Nombre   * leitoasdasdas Apellido   * kepchum Celular (opcional) +52 (__) ____-…" at bounding box center [871, 243] width 1303 height 151
click at [1490, 18] on button "Guardar" at bounding box center [1487, 31] width 109 height 34
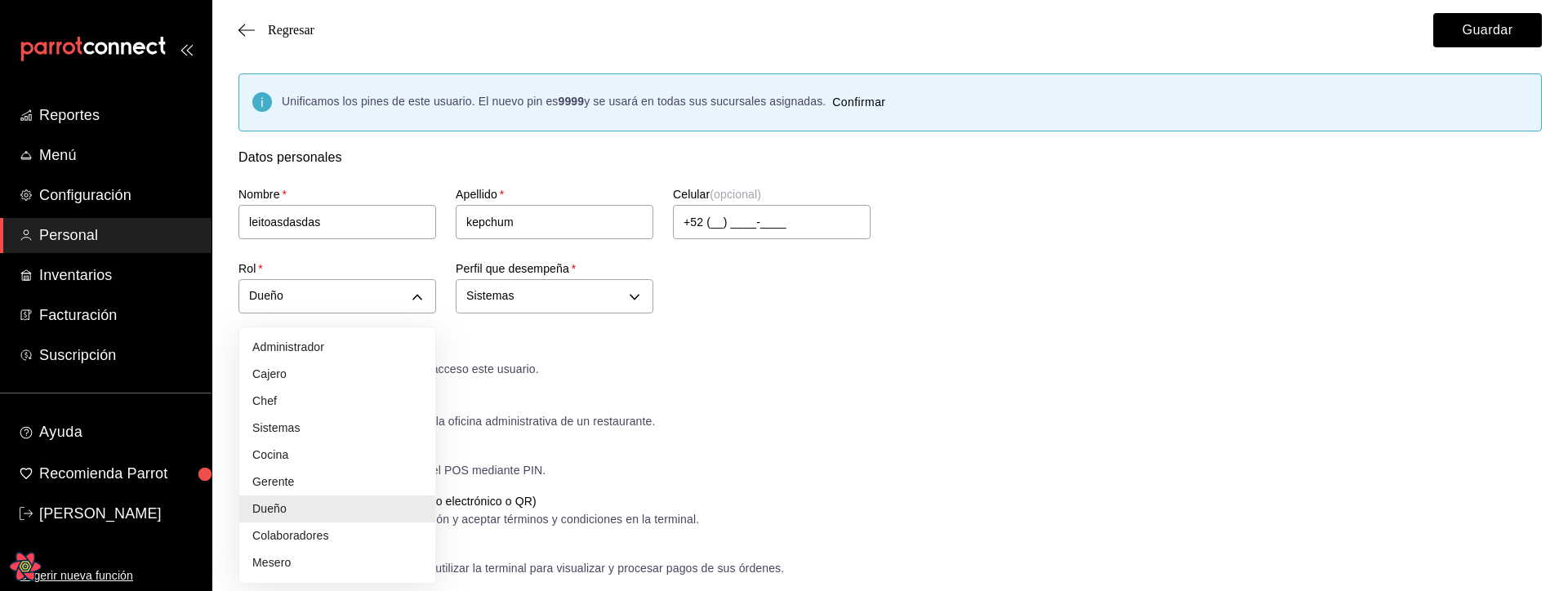
click at [282, 555] on li "Mesero" at bounding box center [337, 563] width 196 height 27
type input "WAITER"
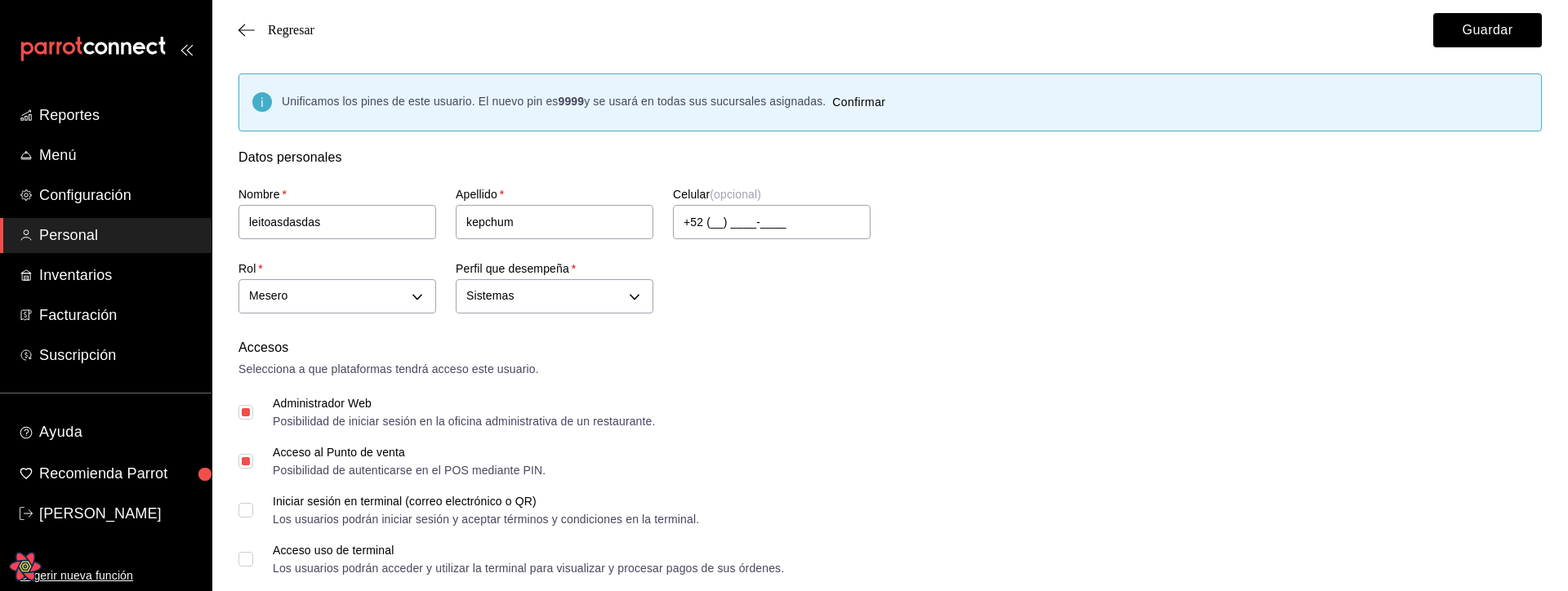
click at [875, 376] on div "Selecciona a que plataformas tendrá acceso este usuario." at bounding box center [890, 369] width 1303 height 17
click at [1480, 31] on button "Guardar" at bounding box center [1487, 31] width 109 height 34
click at [893, 286] on div "Nombre   * leitoasdasdas Apellido   * kepchum Celular (opcional) +52 (__) ____-…" at bounding box center [871, 243] width 1303 height 151
click at [840, 284] on div "Nombre   * leitoasdasdas Apellido   * kepchum Celular (opcional) +52 (__) ____-…" at bounding box center [871, 243] width 1303 height 151
click at [631, 225] on input "kepchum" at bounding box center [554, 222] width 198 height 34
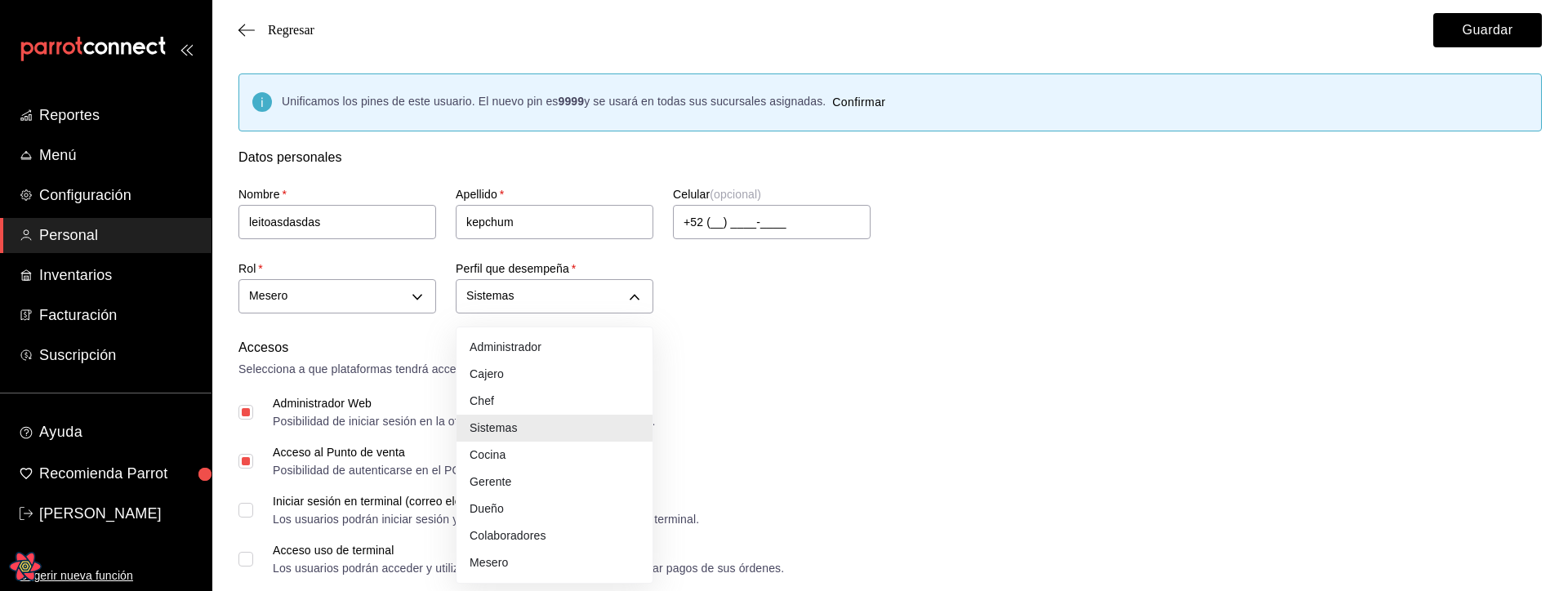
click at [509, 496] on li "Dueño" at bounding box center [554, 509] width 196 height 27
type input "OWNER"
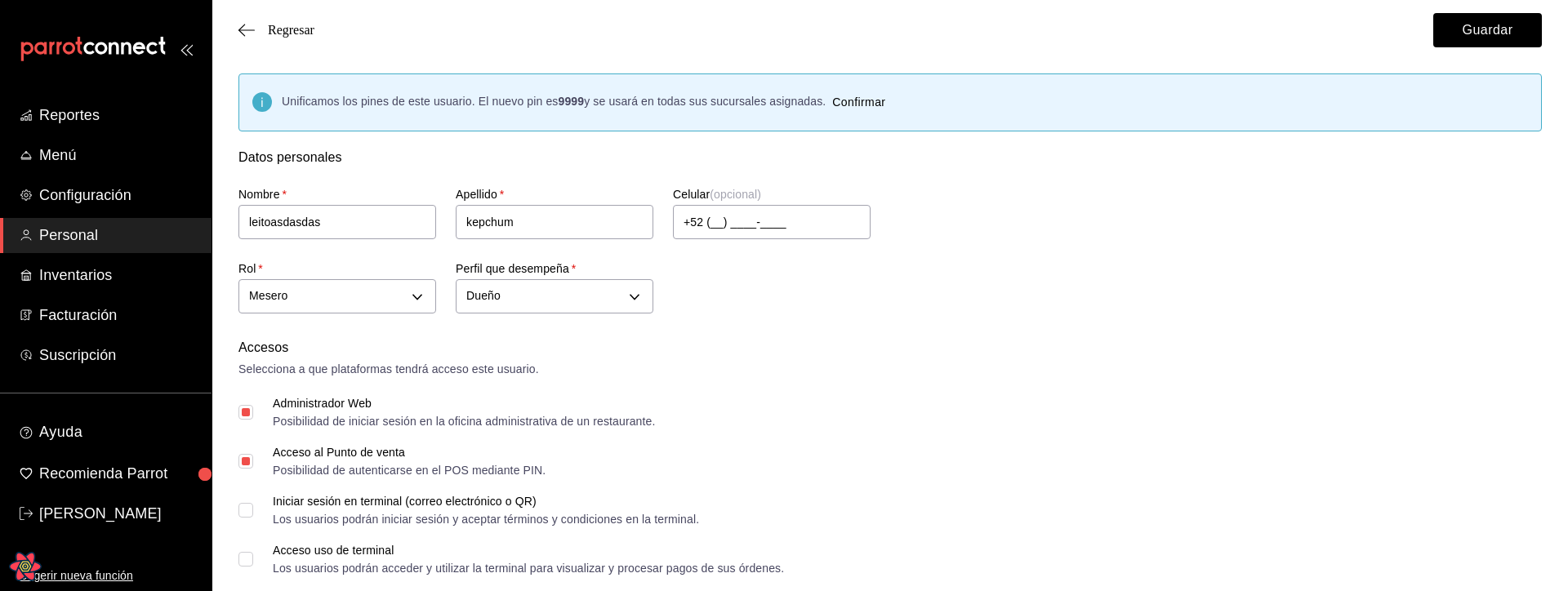
click at [938, 375] on div "Selecciona a que plataformas tendrá acceso este usuario." at bounding box center [890, 369] width 1303 height 17
click at [1489, 41] on button "Guardar" at bounding box center [1487, 31] width 109 height 34
click at [1490, 36] on button "Guardar" at bounding box center [1487, 31] width 109 height 34
click at [1445, 35] on button "Guardar" at bounding box center [1487, 31] width 109 height 34
drag, startPoint x: 1445, startPoint y: 35, endPoint x: 1333, endPoint y: 74, distance: 118.6
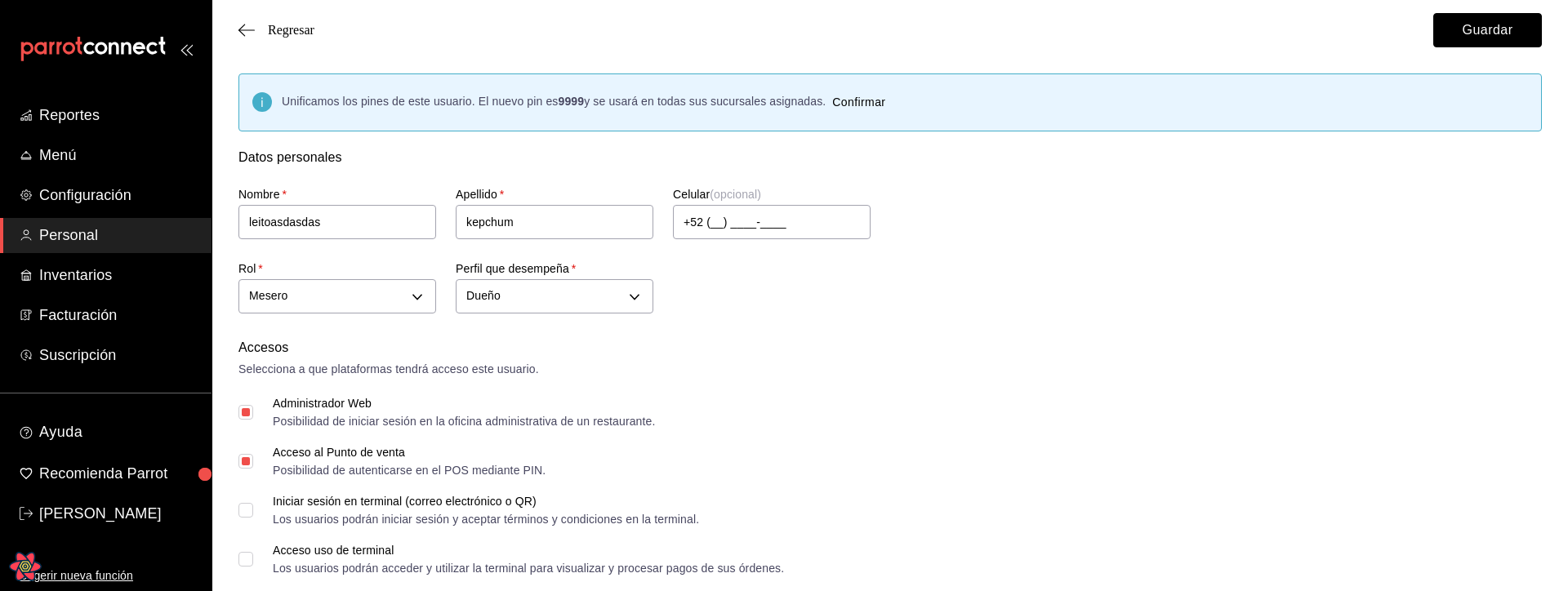
click at [1445, 35] on button "Guardar" at bounding box center [1487, 31] width 109 height 34
click at [302, 443] on div "Accesos Selecciona a que plataformas tendrá acceso este usuario. Administrador …" at bounding box center [890, 589] width 1303 height 503
click at [251, 463] on input "Acceso al Punto de venta Posibilidad de autenticarse en el POS mediante PIN." at bounding box center [245, 461] width 14 height 14
click at [246, 461] on input "Acceso al Punto de venta Posibilidad de autenticarse en el POS mediante PIN." at bounding box center [245, 461] width 14 height 14
click at [245, 459] on input "Acceso al Punto de venta Posibilidad de autenticarse en el POS mediante PIN." at bounding box center [245, 461] width 14 height 14
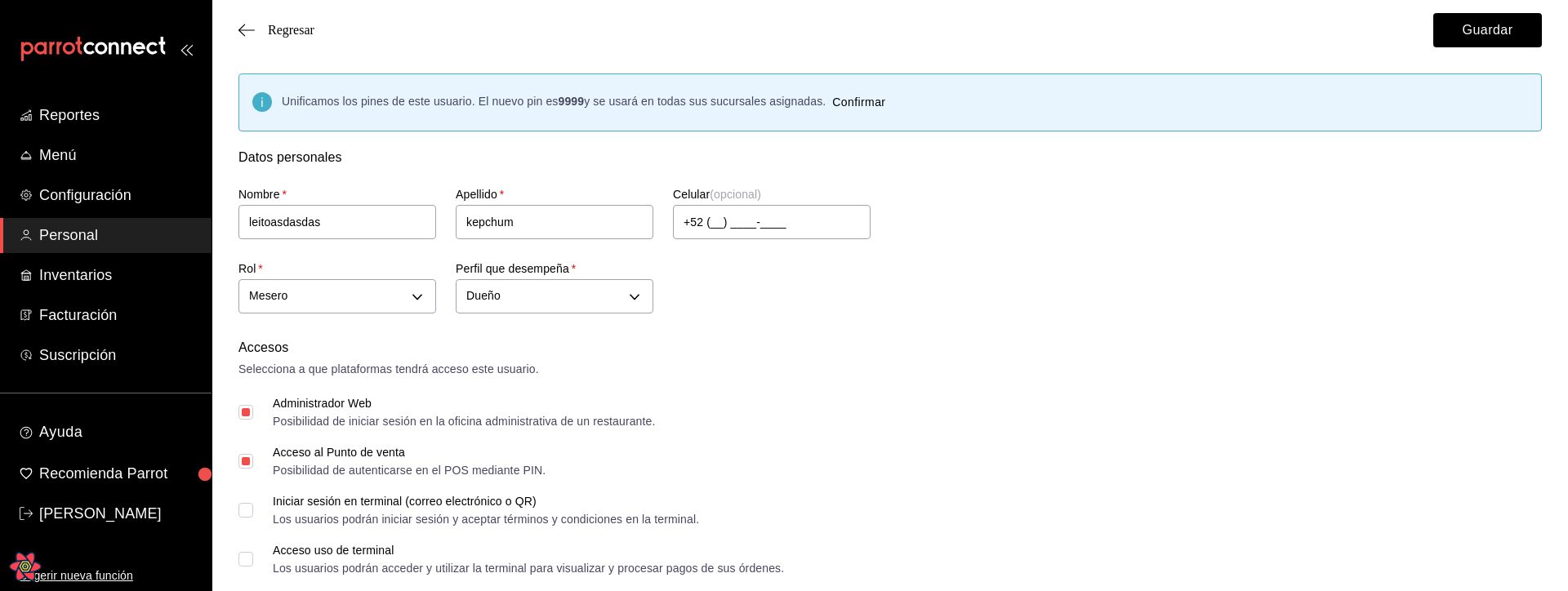
checkbox input "false"
click at [1466, 40] on button "Guardar" at bounding box center [1487, 31] width 109 height 34
drag, startPoint x: 254, startPoint y: 413, endPoint x: 244, endPoint y: 413, distance: 10.0
click at [252, 413] on label "Administrador Web Posibilidad de iniciar sesión en la oficina administrativa de…" at bounding box center [446, 412] width 416 height 30
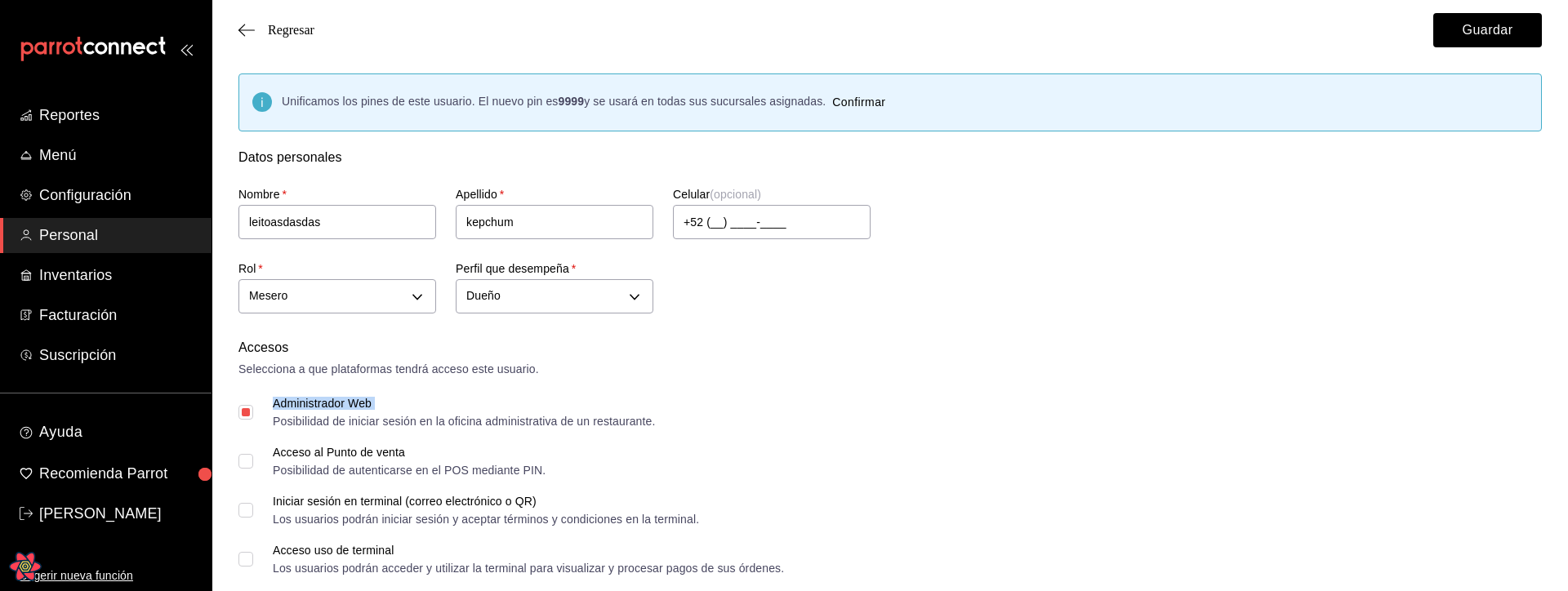
click at [243, 412] on input "Administrador Web Posibilidad de iniciar sesión en la oficina administrativa de…" at bounding box center [245, 412] width 14 height 14
click at [248, 415] on input "Administrador Web Posibilidad de iniciar sesión en la oficina administrativa de…" at bounding box center [245, 412] width 14 height 14
checkbox input "true"
click at [255, 454] on span "Acceso al Punto de venta Posibilidad de autenticarse en el POS mediante PIN." at bounding box center [399, 461] width 292 height 30
click at [253, 454] on input "Acceso al Punto de venta Posibilidad de autenticarse en el POS mediante PIN." at bounding box center [245, 461] width 14 height 14
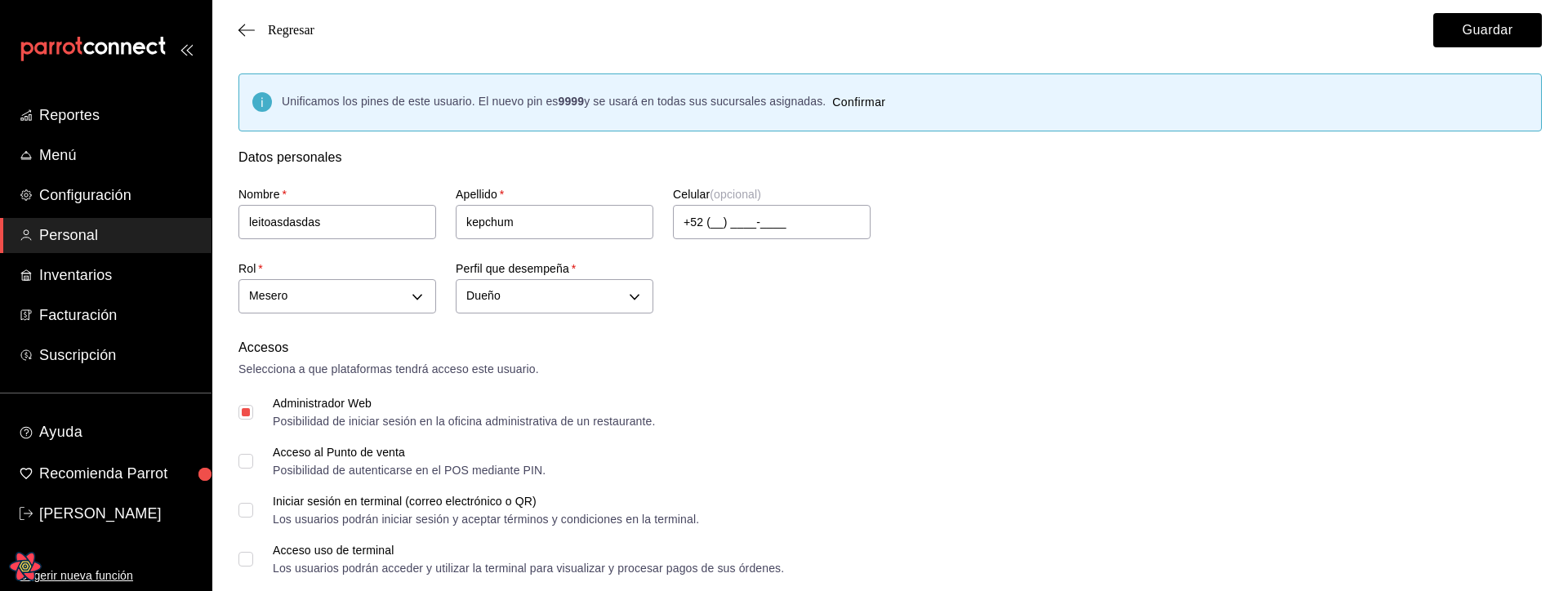
checkbox input "true"
click at [1504, 32] on button "Guardar" at bounding box center [1487, 31] width 109 height 34
click at [250, 510] on input "Iniciar sesión en terminal (correo electrónico o QR) Los usuarios podrán inicia…" at bounding box center [245, 510] width 14 height 14
checkbox input "true"
click at [1491, 17] on button "Guardar" at bounding box center [1487, 31] width 109 height 34
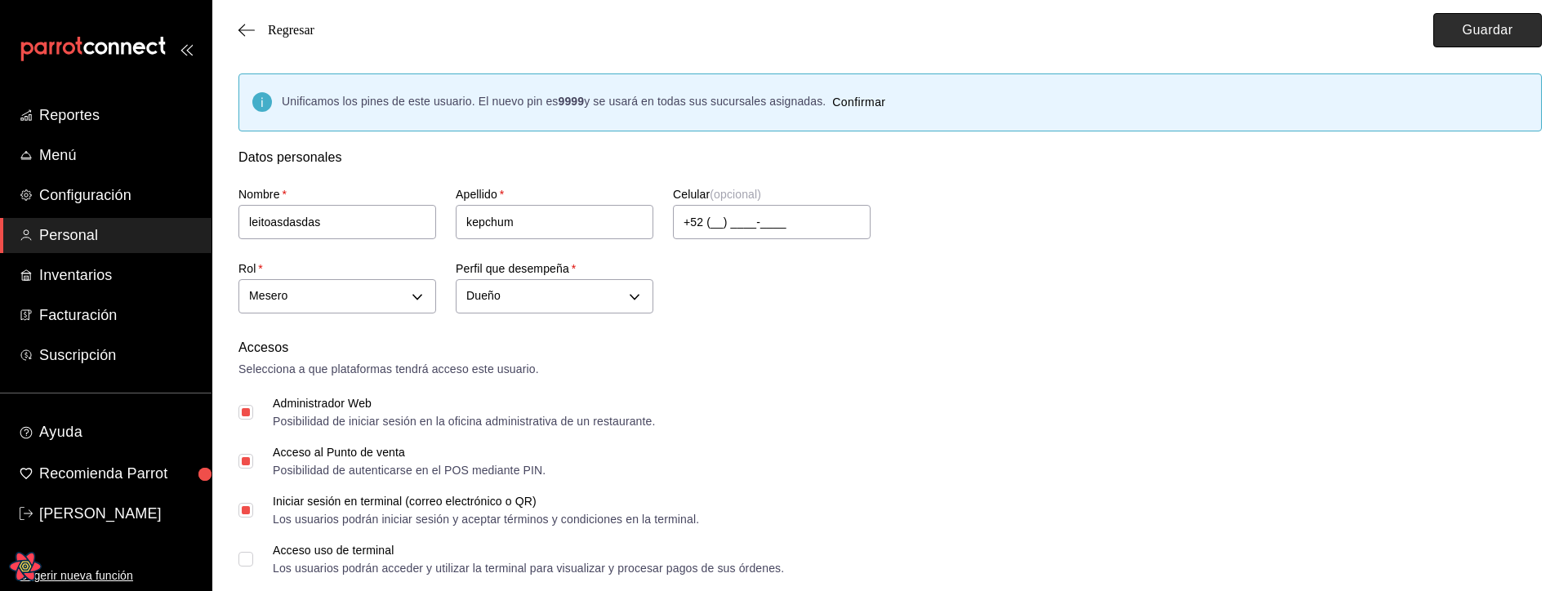
click at [1484, 23] on button "Guardar" at bounding box center [1487, 31] width 109 height 34
click at [1469, 33] on button "Guardar" at bounding box center [1487, 31] width 109 height 34
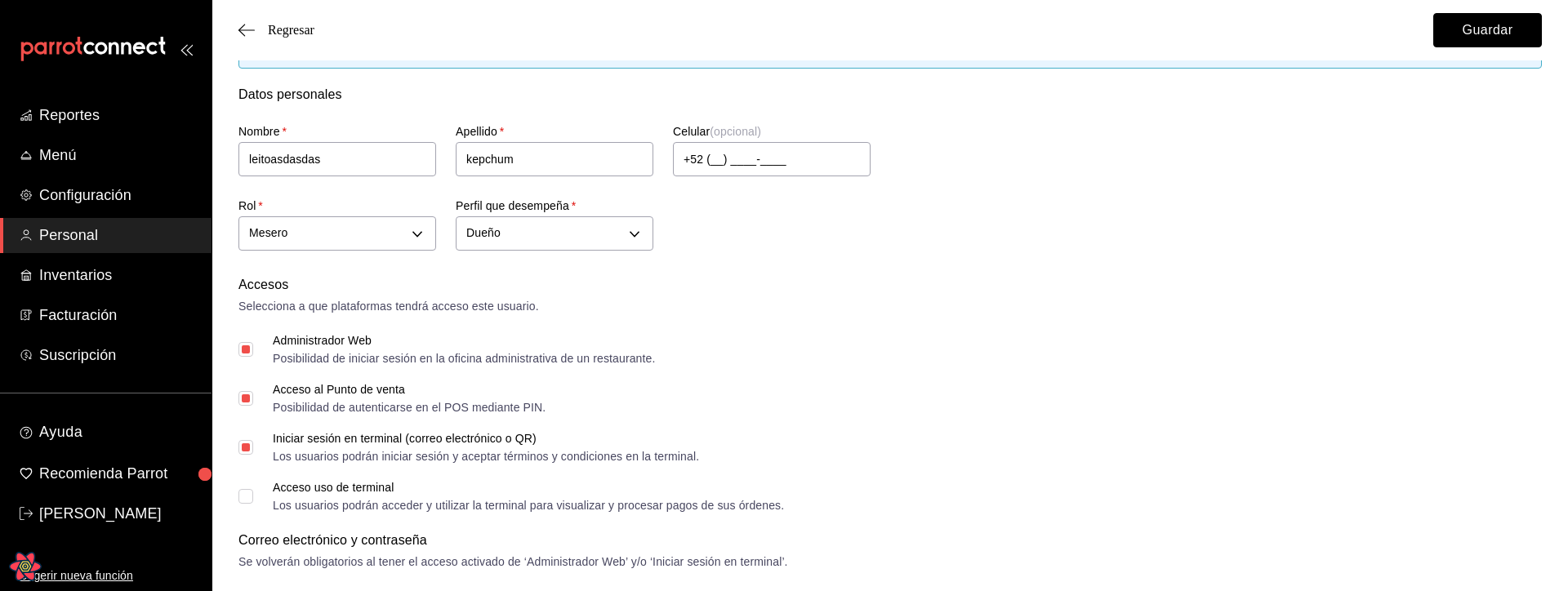
scroll to position [41, 0]
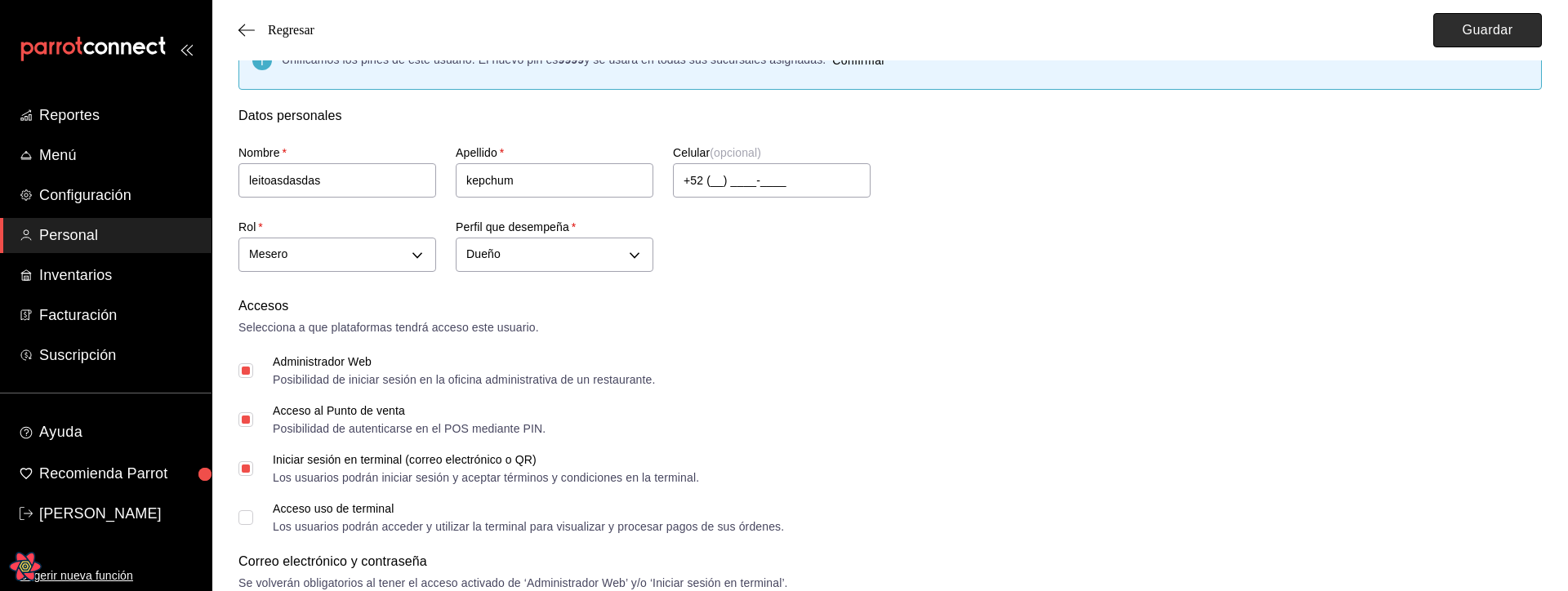
click at [1468, 41] on button "Guardar" at bounding box center [1487, 31] width 109 height 34
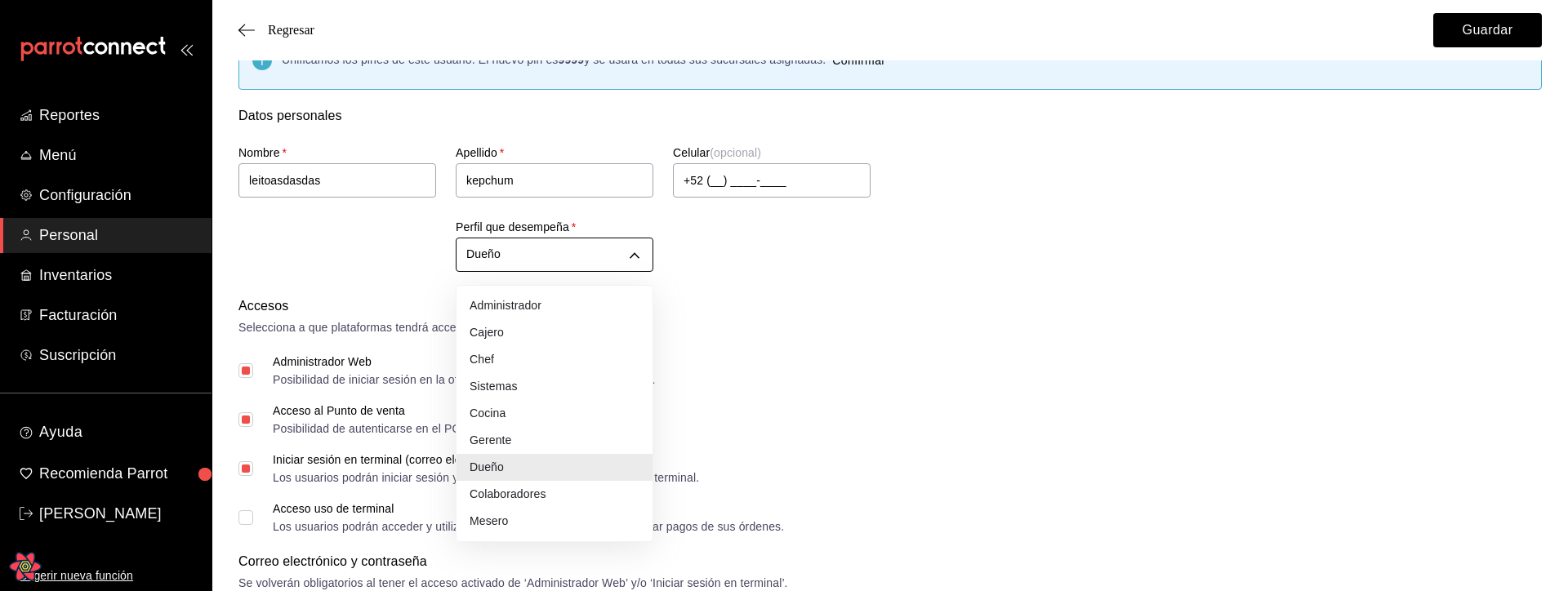
click at [546, 376] on li "Sistemas" at bounding box center [554, 386] width 196 height 27
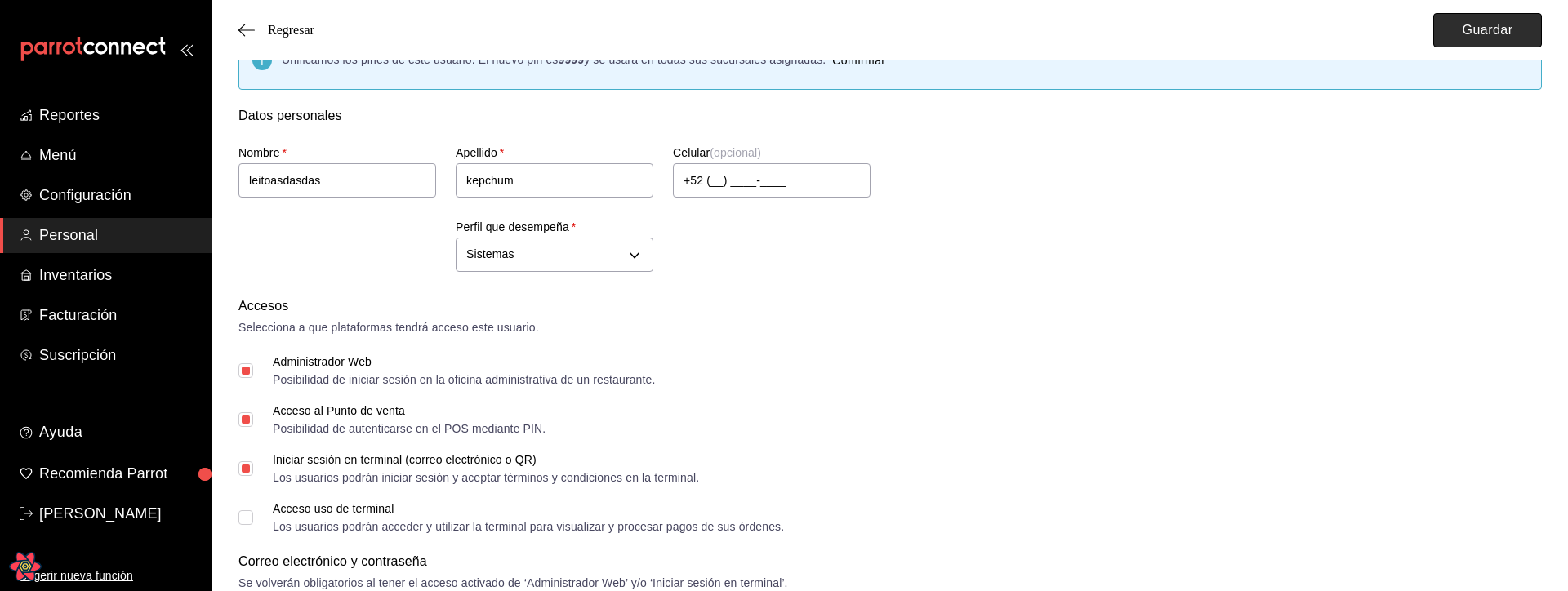
click at [1459, 31] on button "Guardar" at bounding box center [1487, 31] width 109 height 34
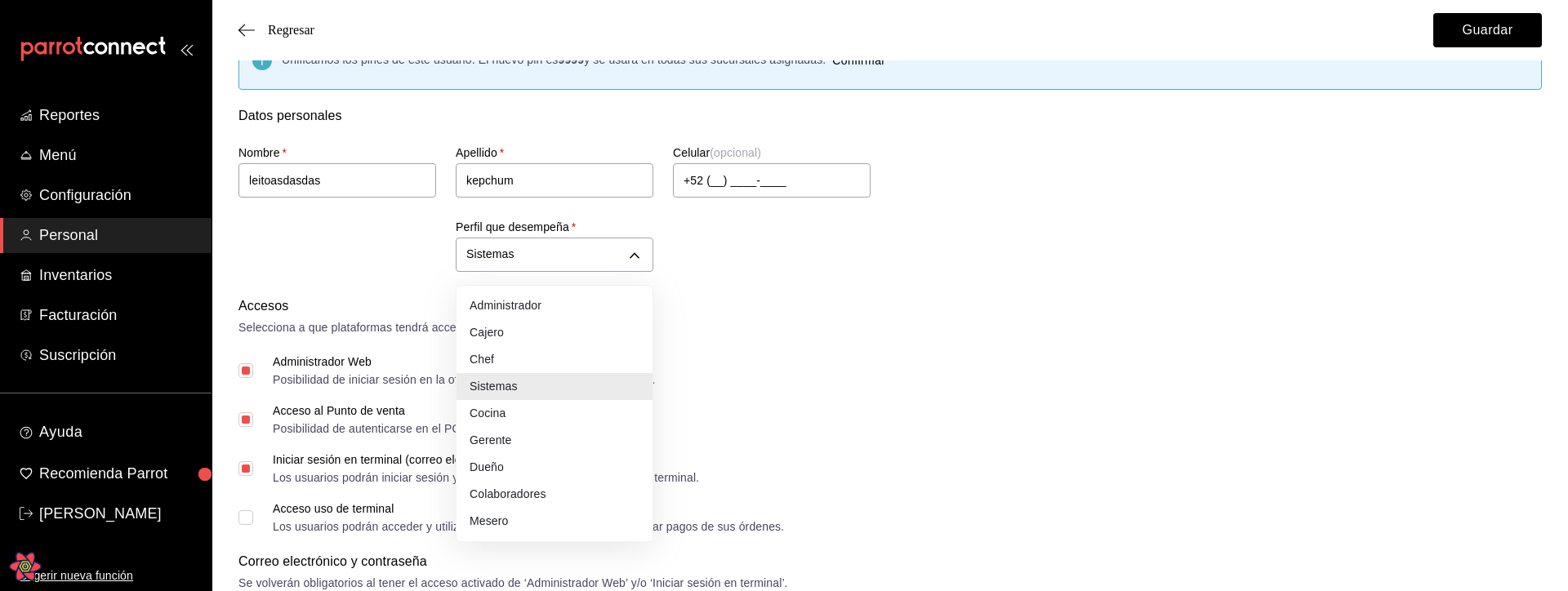
click at [524, 484] on li "Colaboradores" at bounding box center [554, 494] width 196 height 27
type input "STAFF"
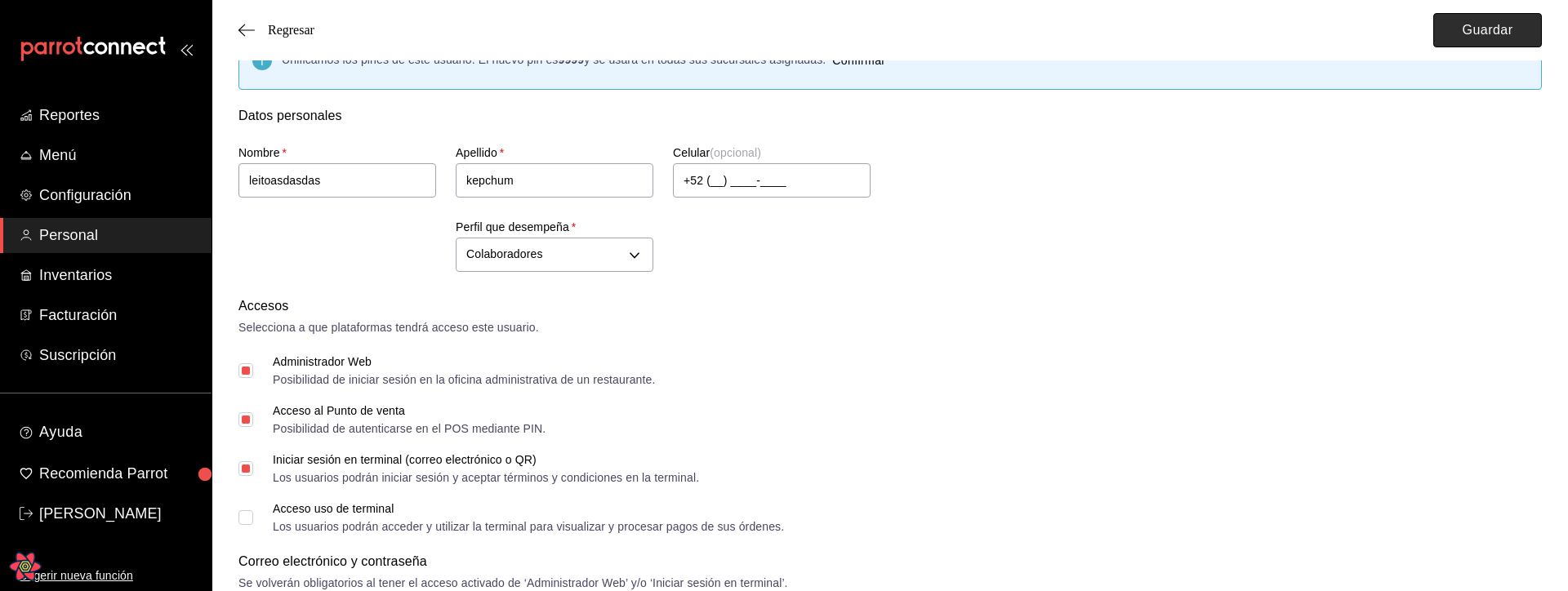
click at [1458, 26] on button "Guardar" at bounding box center [1487, 31] width 109 height 34
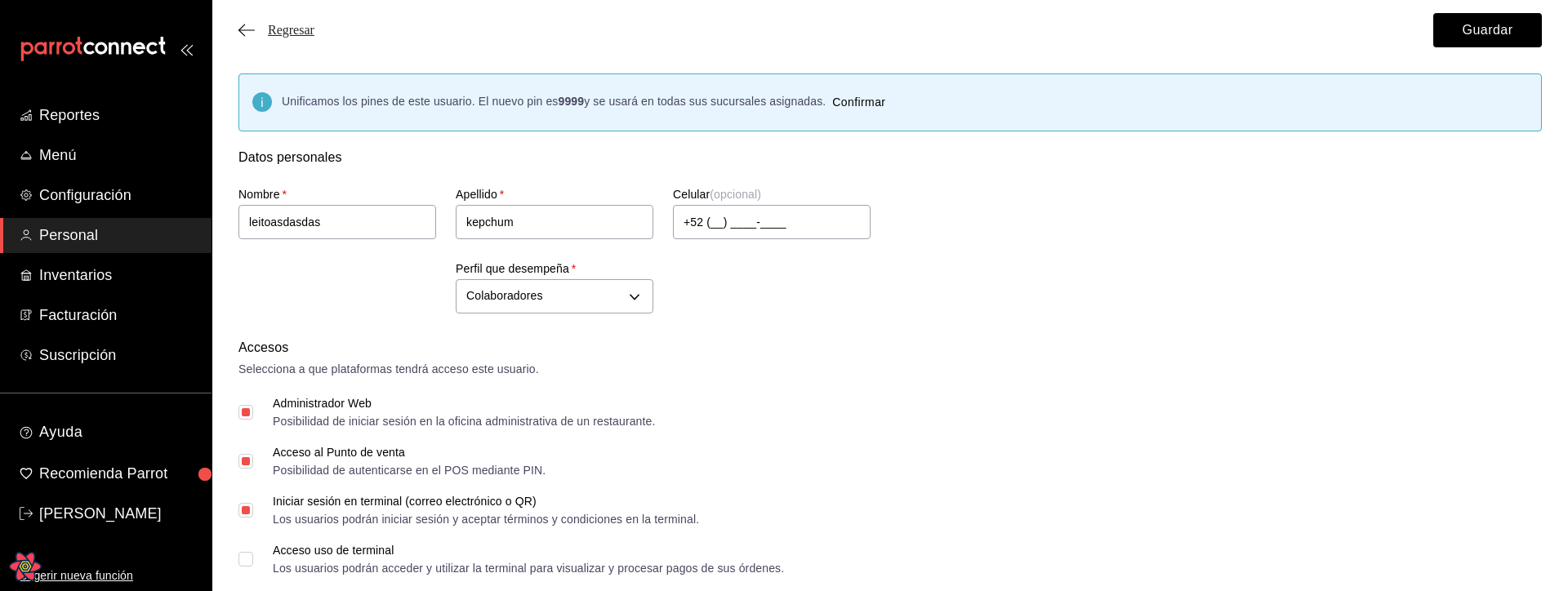
click at [297, 31] on span "Regresar" at bounding box center [291, 30] width 47 height 14
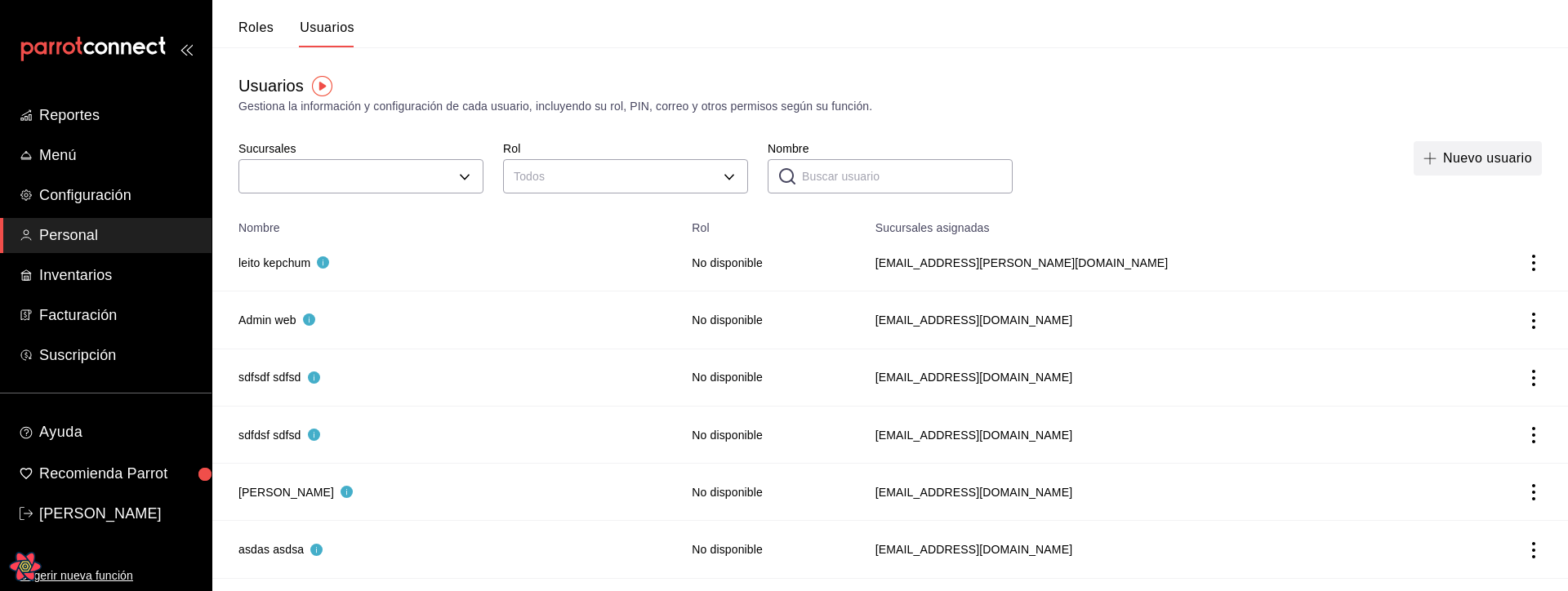
click at [1482, 154] on button "Nuevo usuario" at bounding box center [1477, 158] width 128 height 34
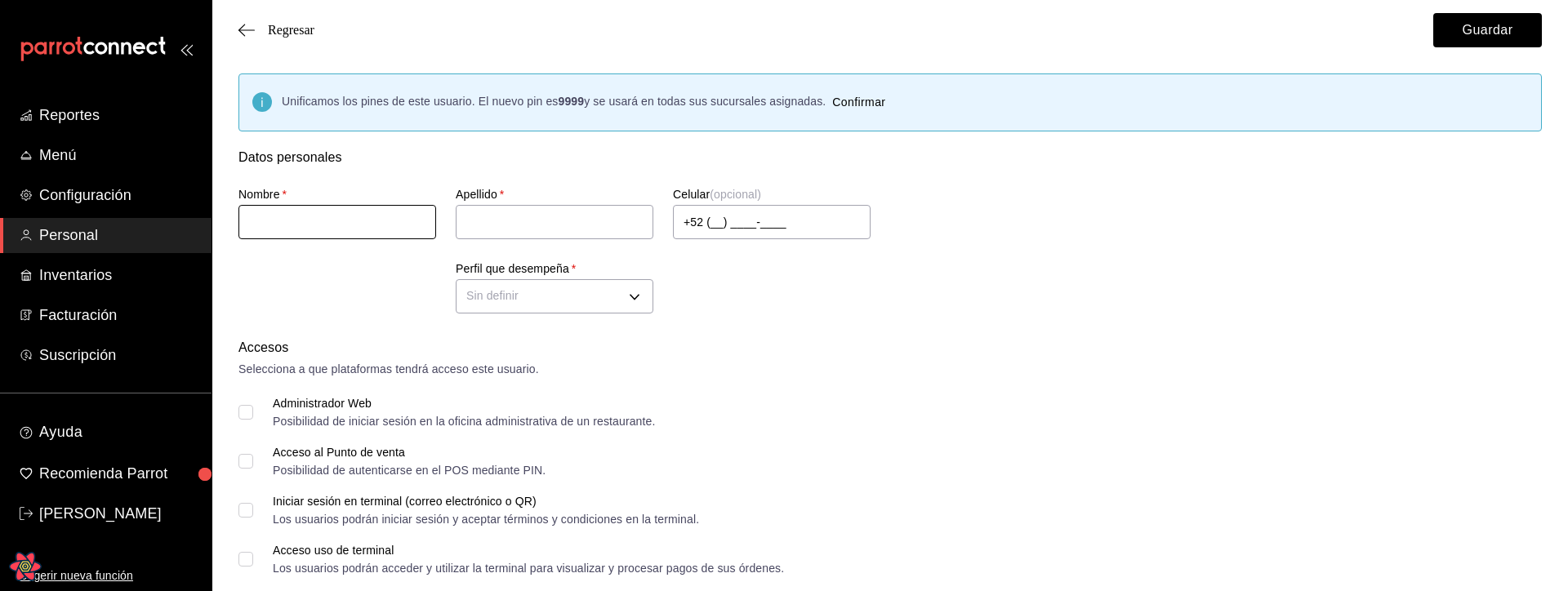
click at [325, 211] on input "text" at bounding box center [337, 222] width 198 height 34
type input "asdas"
click at [1541, 27] on button "Guardar" at bounding box center [1487, 31] width 109 height 34
click at [1532, 28] on button "Guardar" at bounding box center [1487, 31] width 109 height 34
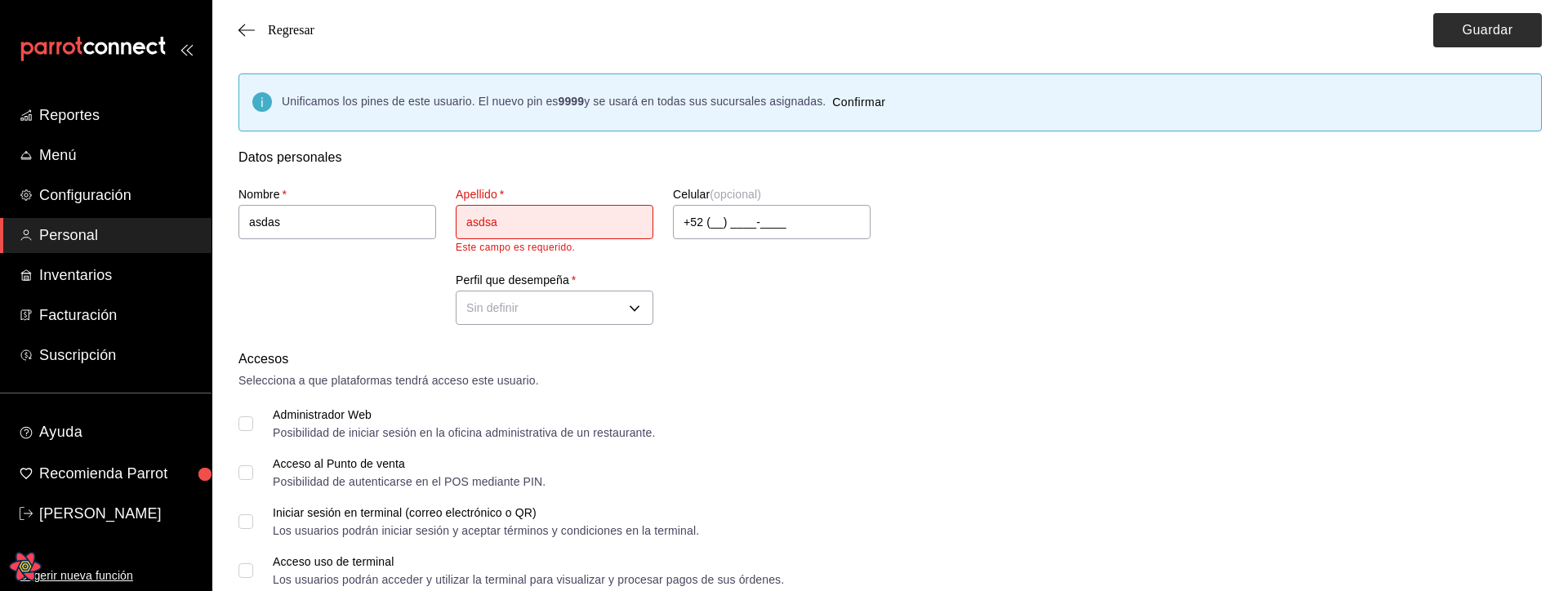
type input "asdsa"
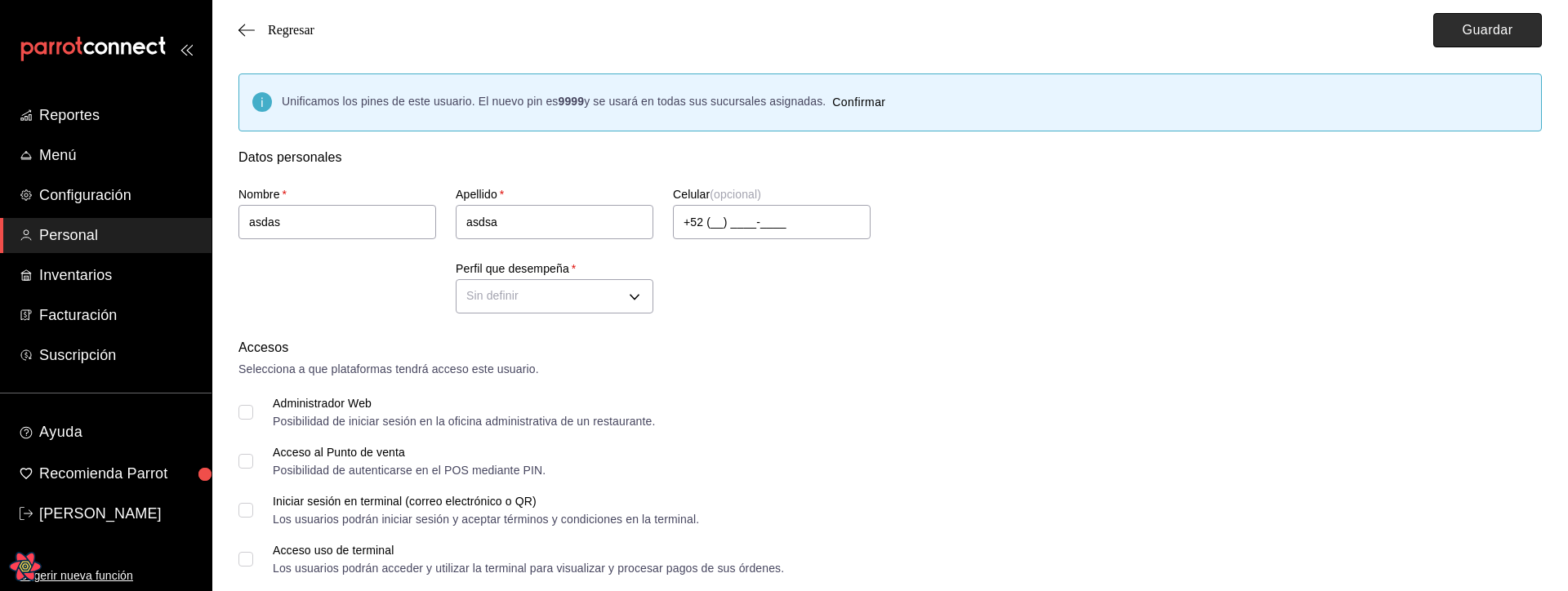
click at [1484, 30] on button "Guardar" at bounding box center [1487, 31] width 109 height 34
click at [1472, 35] on button "Guardar" at bounding box center [1487, 31] width 109 height 34
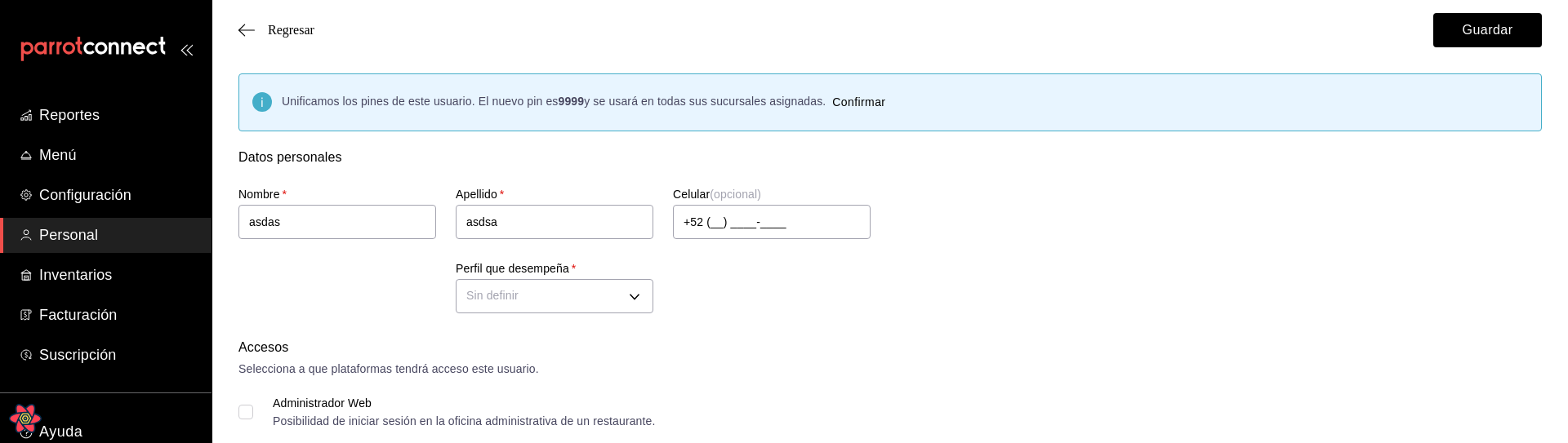
click at [1006, 257] on div "Nombre   * asdas Apellido   * asdsa Celular (opcional) +52 (__) ____-____ Perfi…" at bounding box center [871, 243] width 1303 height 151
click at [1455, 31] on button "Guardar" at bounding box center [1487, 31] width 109 height 34
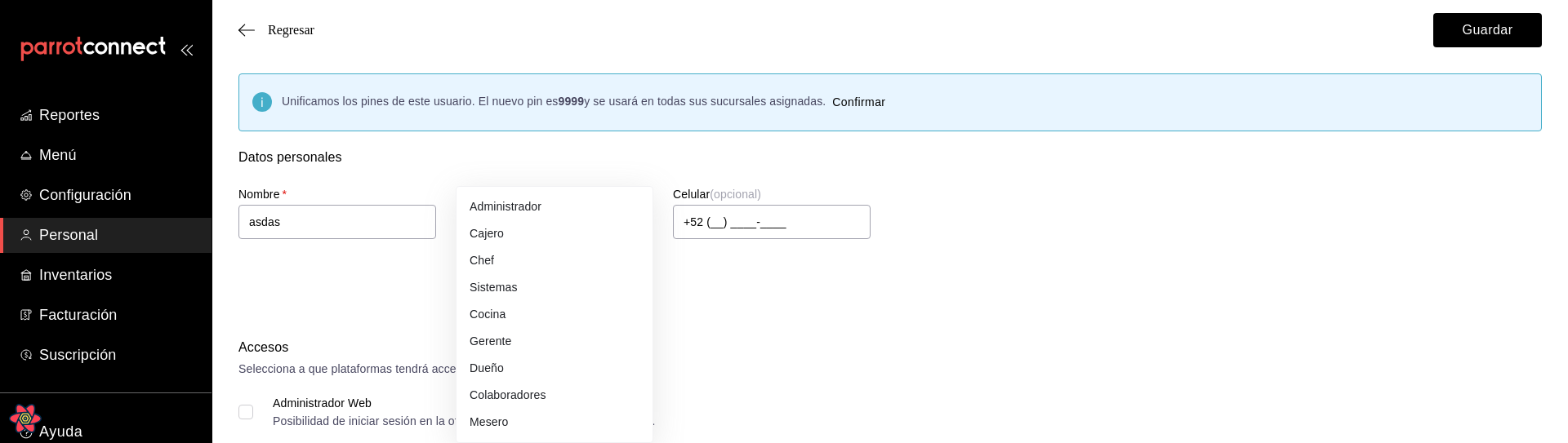
click at [517, 320] on li "Cocina" at bounding box center [554, 315] width 196 height 27
type input "KITCHEN"
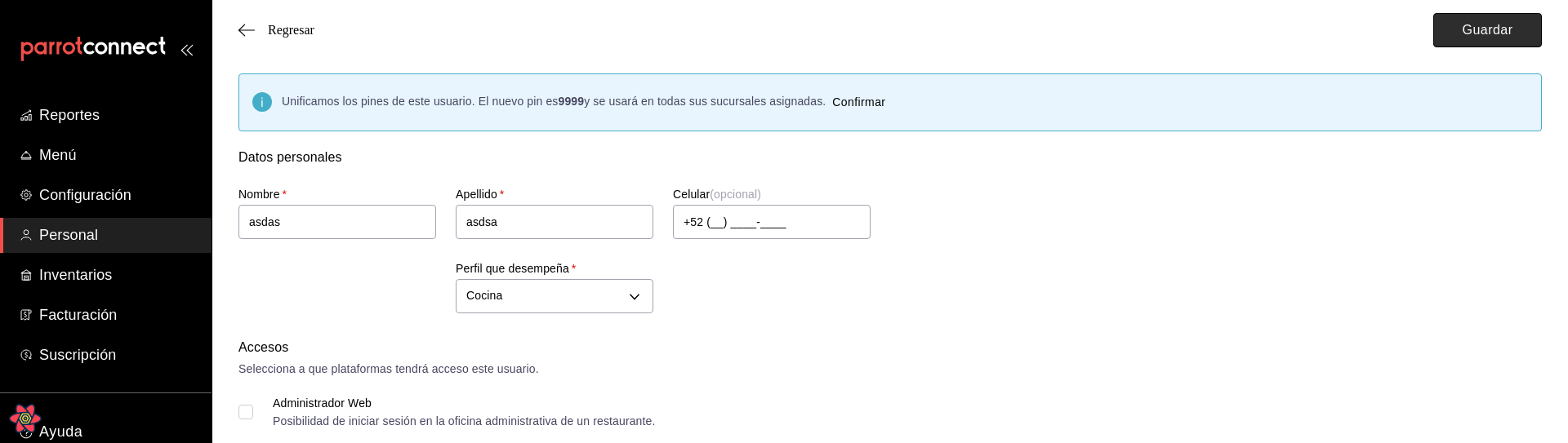
click at [1458, 37] on button "Guardar" at bounding box center [1487, 31] width 109 height 34
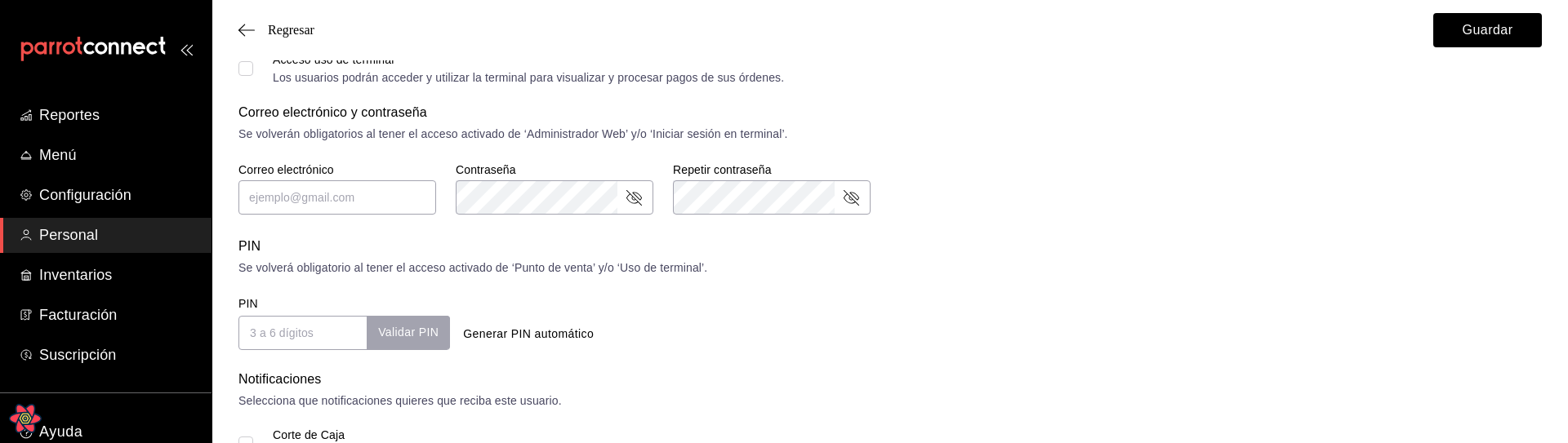
scroll to position [433, 0]
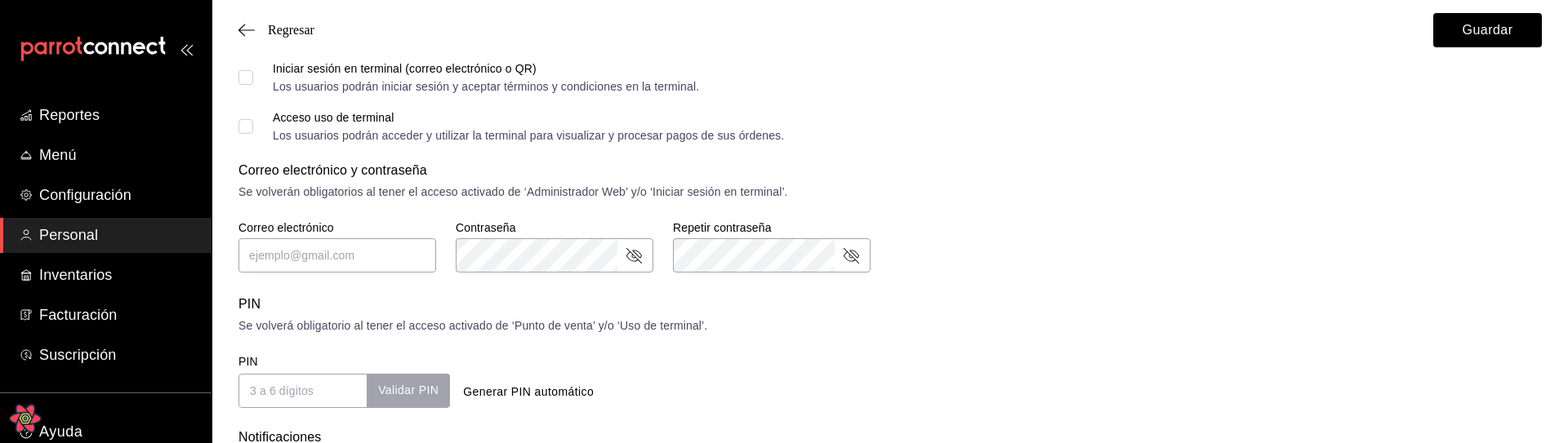
click at [351, 230] on label "Correo electrónico" at bounding box center [337, 226] width 198 height 12
click at [335, 252] on input "text" at bounding box center [337, 255] width 198 height 34
type input "[EMAIL_ADDRESS][DOMAIN_NAME]"
click at [1354, 194] on div "Se volverán obligatorios al tener el acceso activado de ‘Administrador Web’ y/o…" at bounding box center [890, 191] width 1303 height 17
click at [1469, 39] on button "Guardar" at bounding box center [1487, 31] width 109 height 34
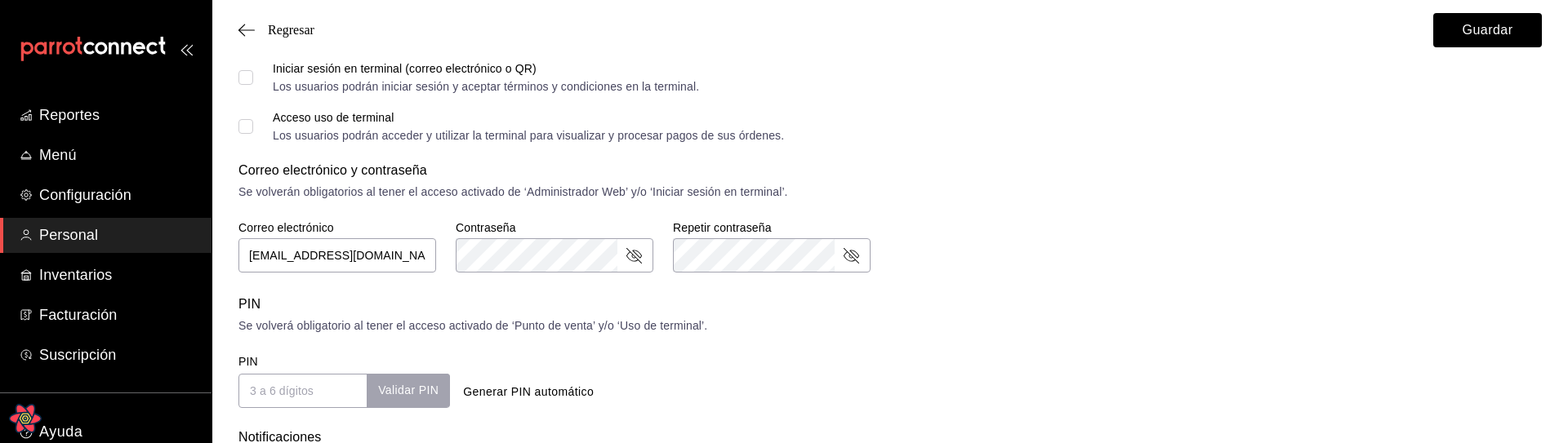
click at [980, 278] on div "Accesos Selecciona a que plataformas tendrá acceso este usuario. Administrador …" at bounding box center [890, 157] width 1303 height 503
click at [1442, 36] on button "Guardar" at bounding box center [1487, 31] width 109 height 34
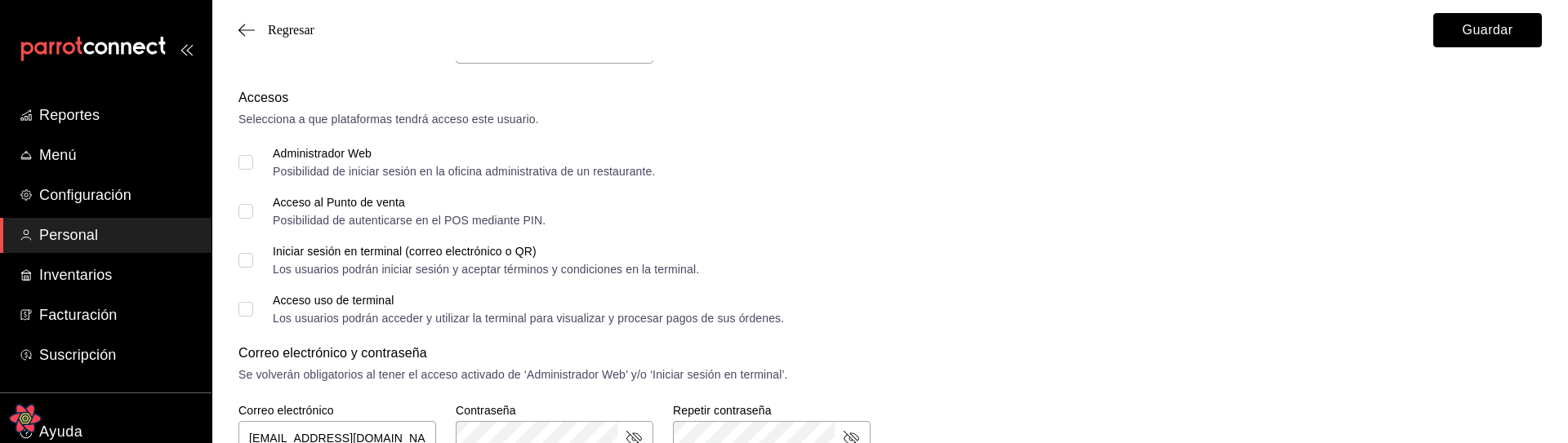
scroll to position [253, 0]
click at [247, 156] on input "Administrador Web Posibilidad de iniciar sesión en la oficina administrativa de…" at bounding box center [245, 159] width 14 height 14
checkbox input "true"
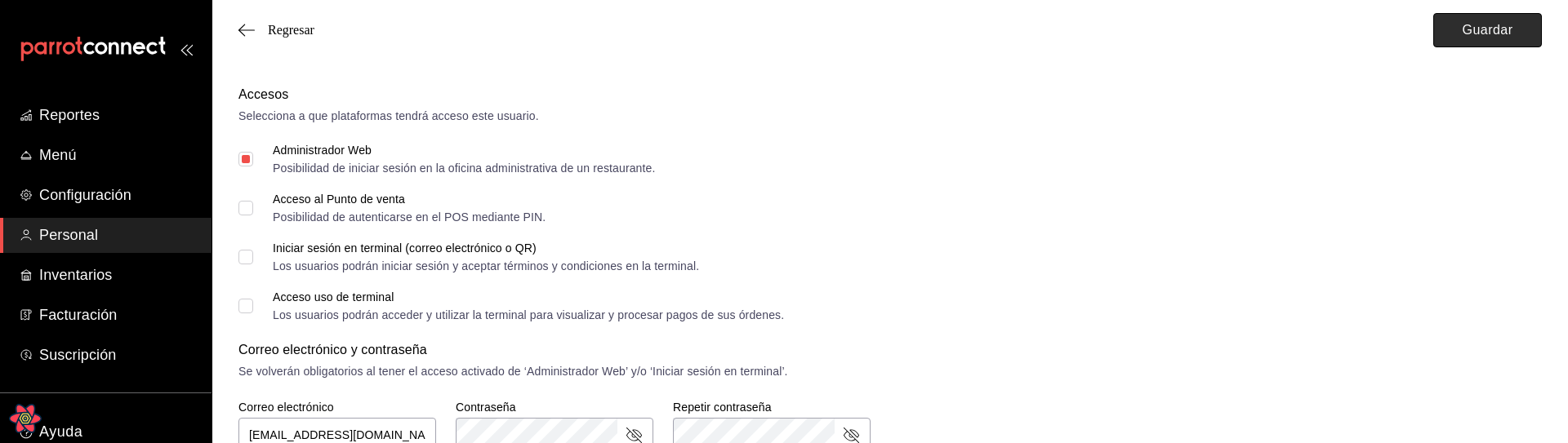
click at [1472, 32] on button "Guardar" at bounding box center [1487, 31] width 109 height 34
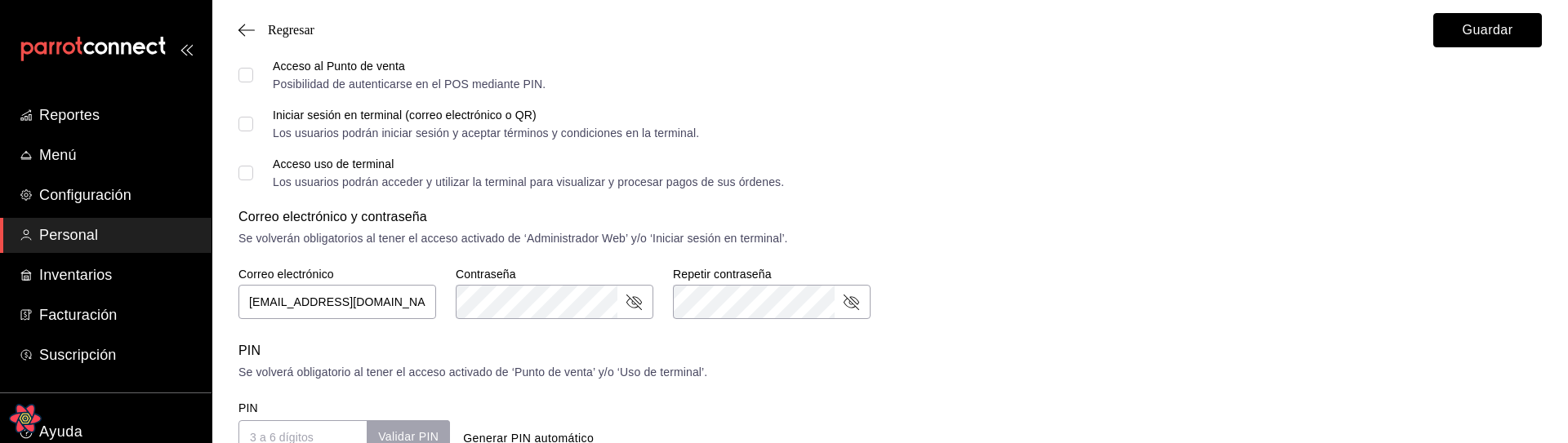
scroll to position [160, 0]
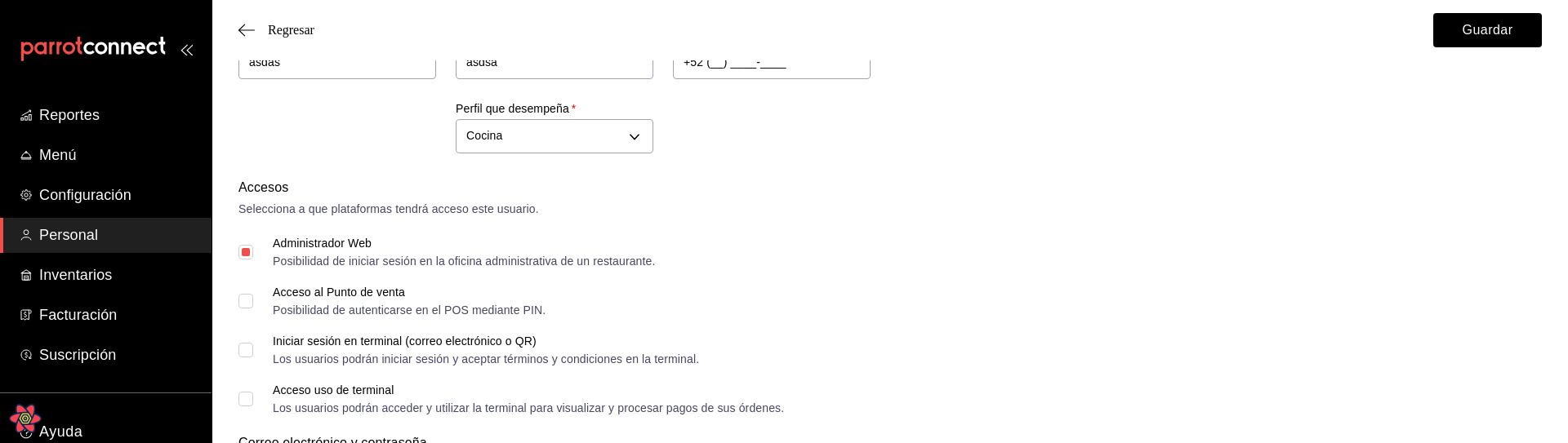
click at [249, 299] on input "Acceso al Punto de venta Posibilidad de autenticarse en el POS mediante PIN." at bounding box center [245, 301] width 14 height 14
checkbox input "true"
click at [1471, 32] on button "Guardar" at bounding box center [1487, 31] width 109 height 34
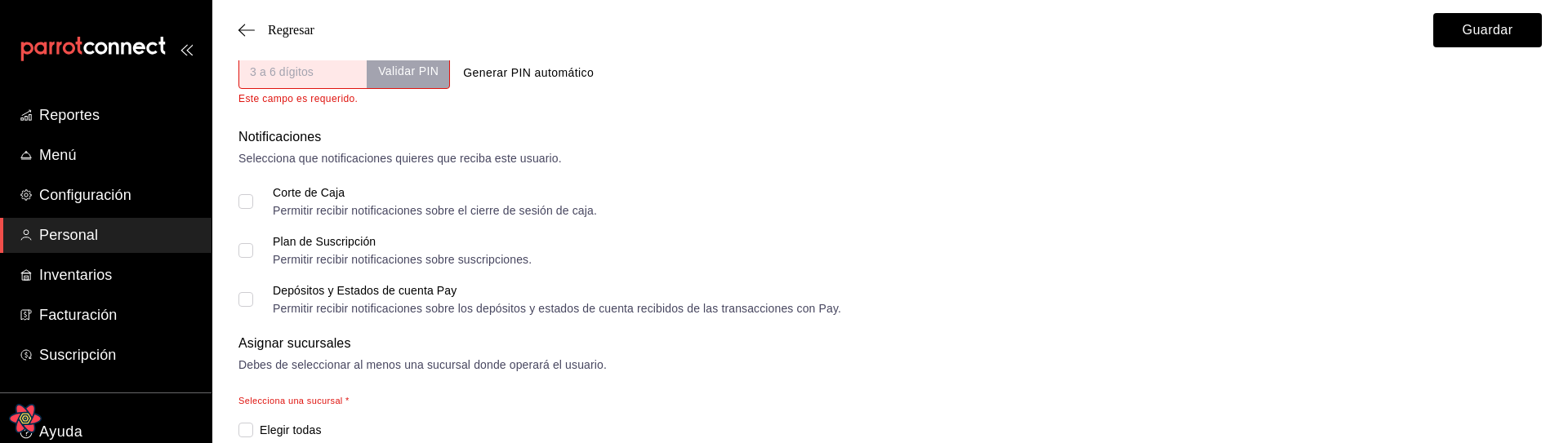
scroll to position [902, 0]
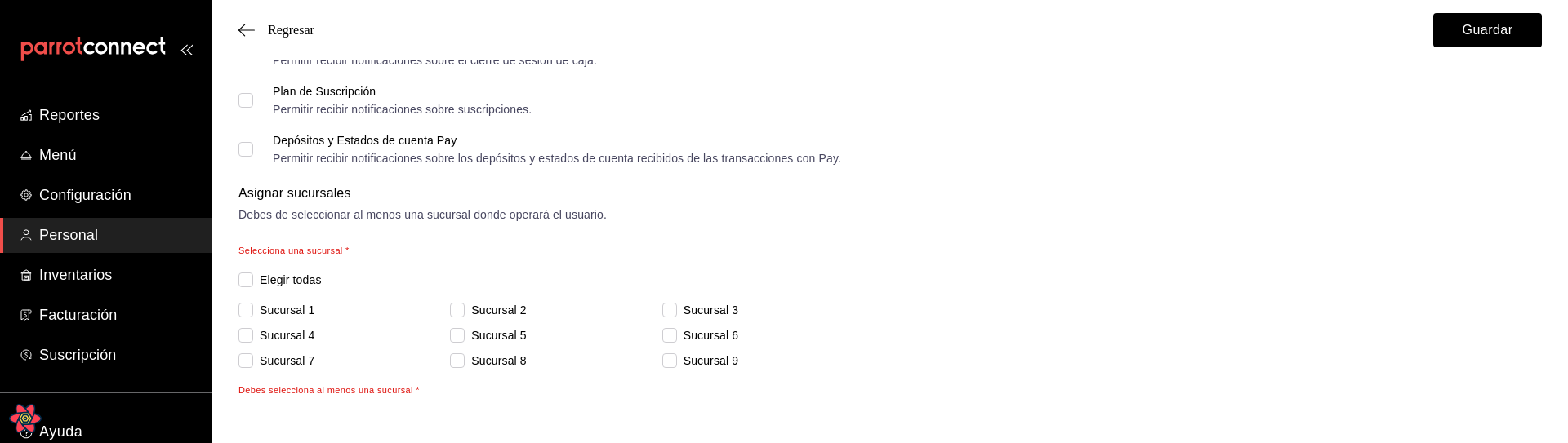
click at [284, 279] on span "Elegir todas" at bounding box center [288, 280] width 68 height 17
click at [253, 279] on input "Elegir todas" at bounding box center [245, 280] width 14 height 14
checkbox input "true"
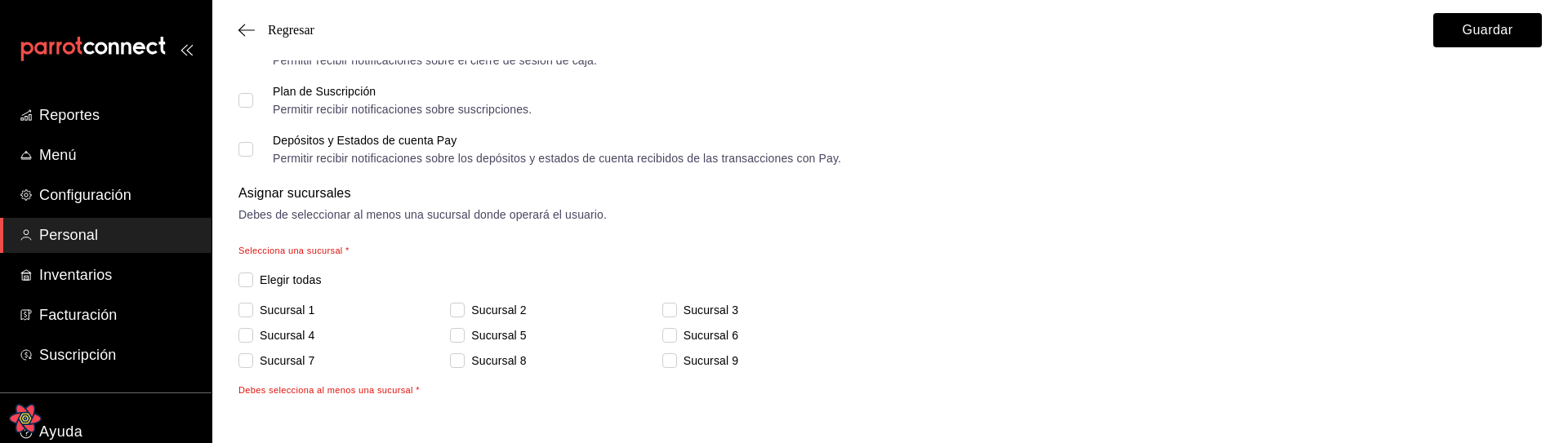
checkbox input "true"
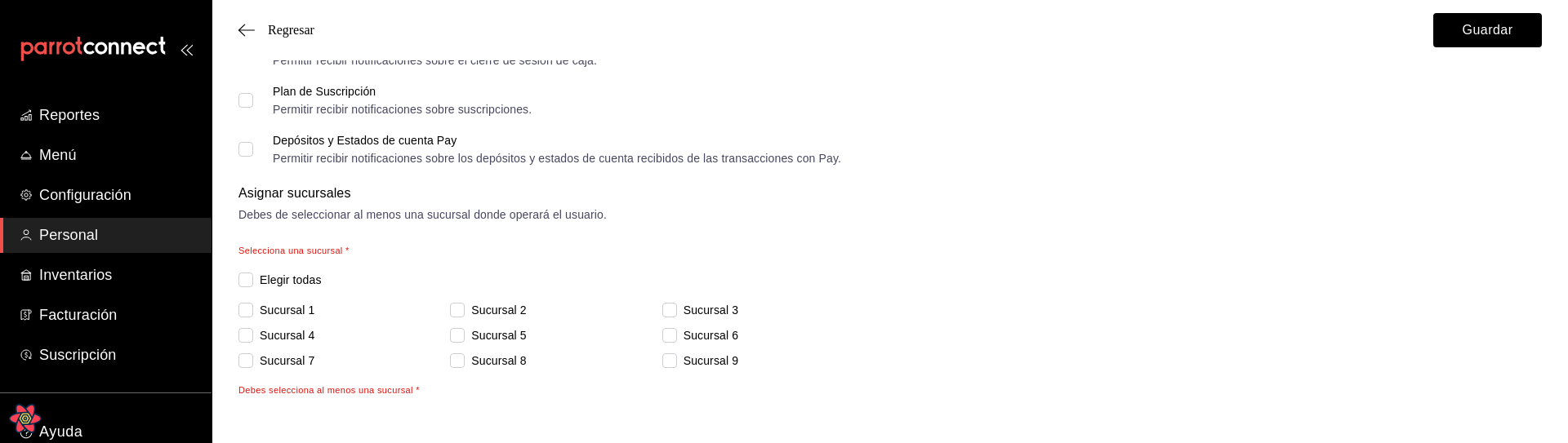
checkbox input "true"
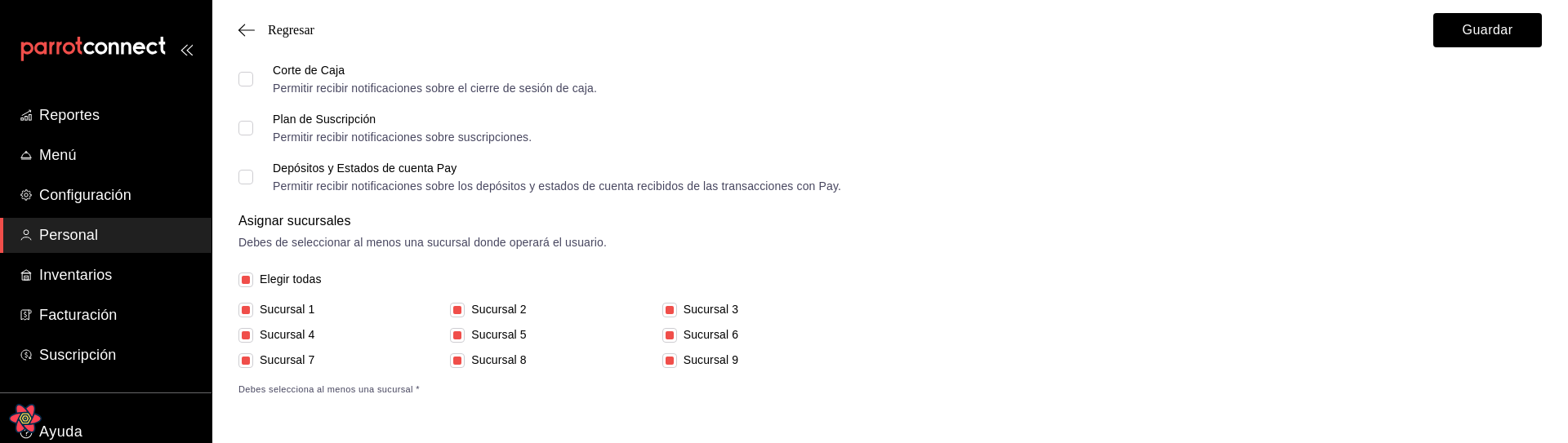
scroll to position [874, 0]
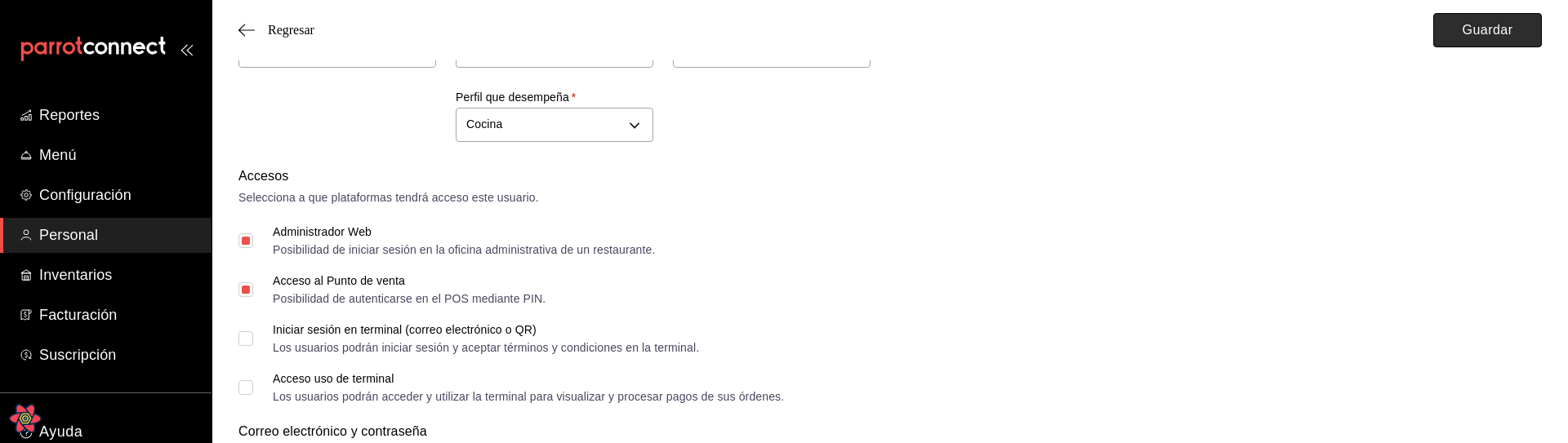
click at [1486, 31] on button "Guardar" at bounding box center [1487, 31] width 109 height 34
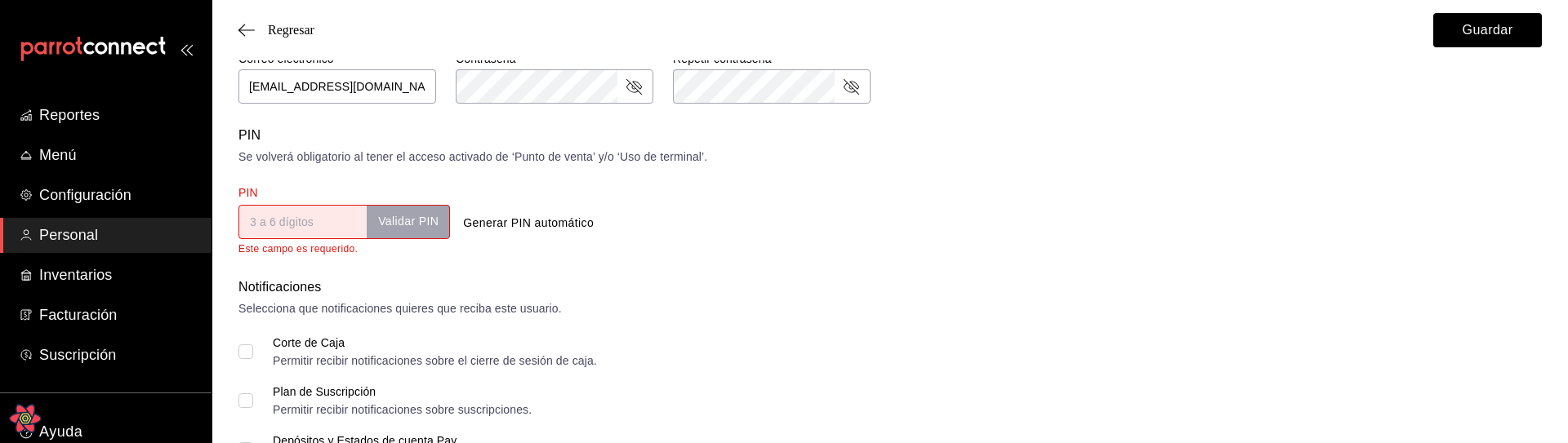
click at [539, 226] on button "Generar PIN automático" at bounding box center [528, 224] width 144 height 31
type input "9323"
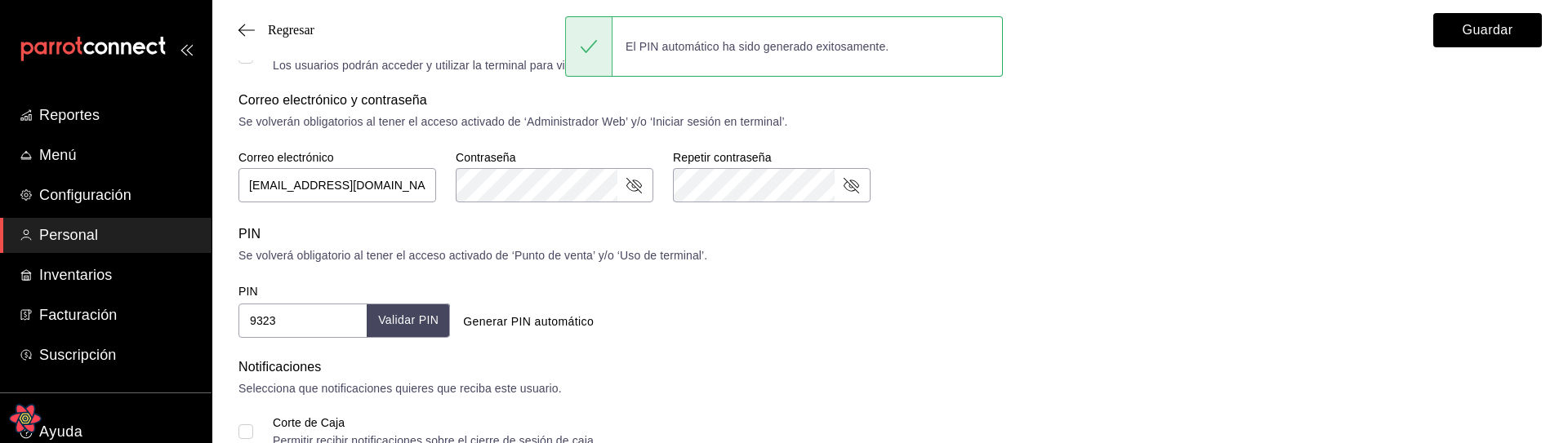
scroll to position [500, 0]
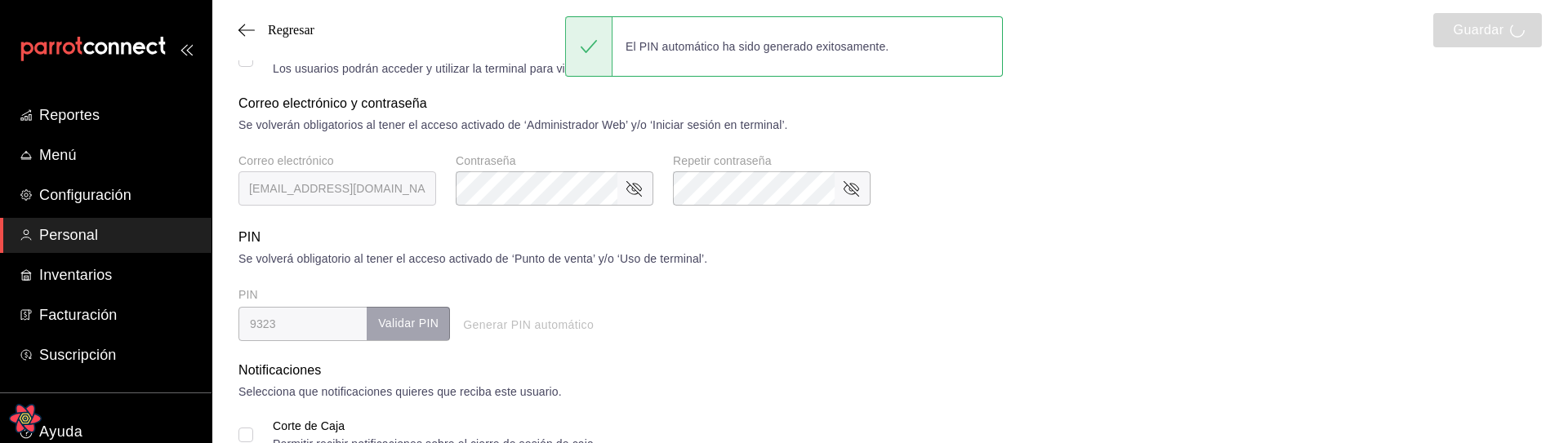
scroll to position [500, 0]
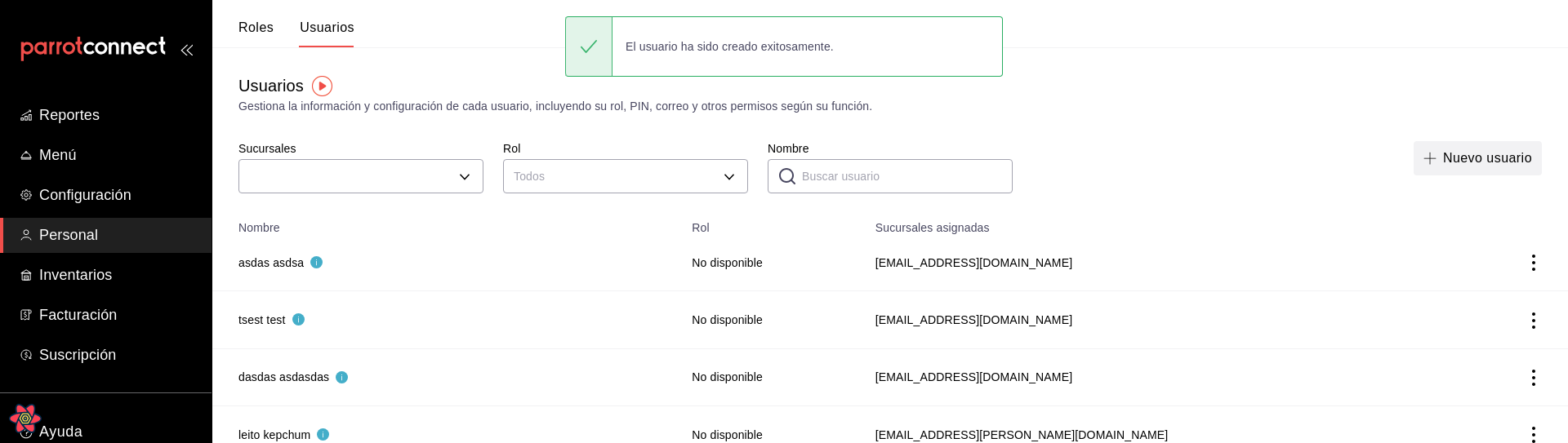
click at [1453, 148] on button "Nuevo usuario" at bounding box center [1477, 158] width 128 height 34
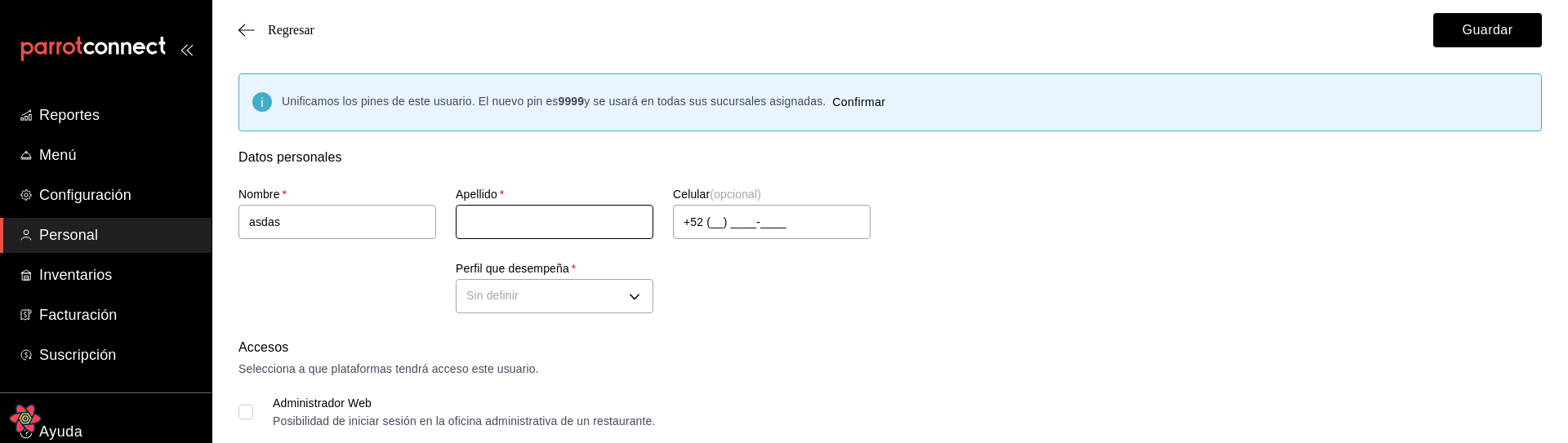
type input "asdas"
click at [546, 228] on input "text" at bounding box center [554, 222] width 198 height 34
type input "asdas"
click at [837, 309] on div "Nombre   * asdas Apellido   * asdas Celular (opcional) +52 (__) ____-____ Perfi…" at bounding box center [871, 243] width 1303 height 151
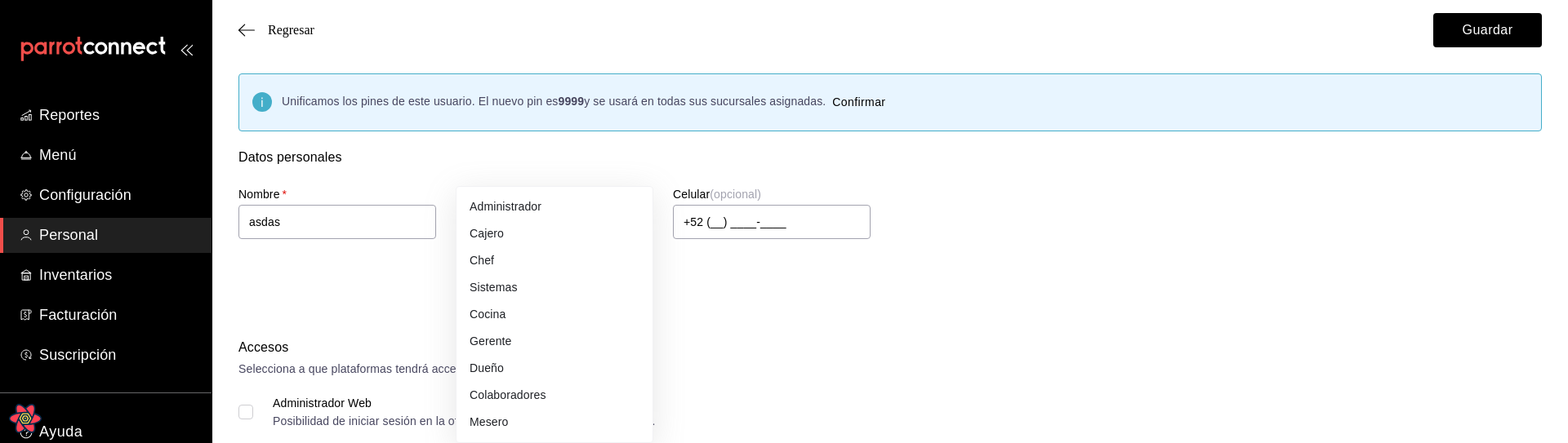
click at [527, 344] on li "Gerente" at bounding box center [554, 341] width 196 height 27
type input "MANAGER"
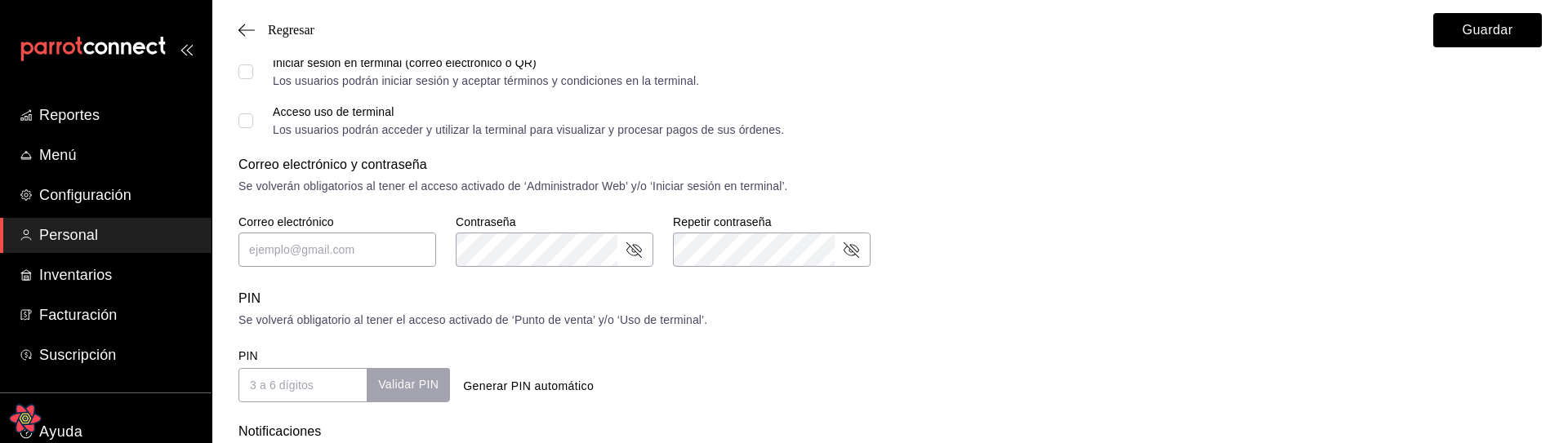
scroll to position [855, 0]
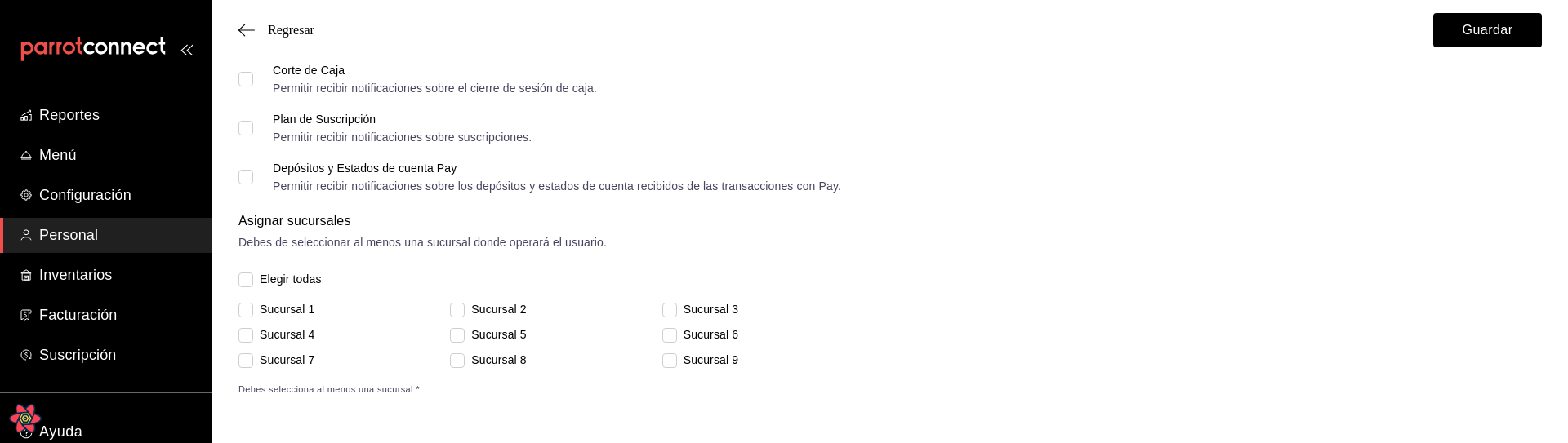
click at [285, 275] on span "Elegir todas" at bounding box center [288, 279] width 68 height 17
click at [253, 275] on input "Elegir todas" at bounding box center [245, 280] width 14 height 14
checkbox input "true"
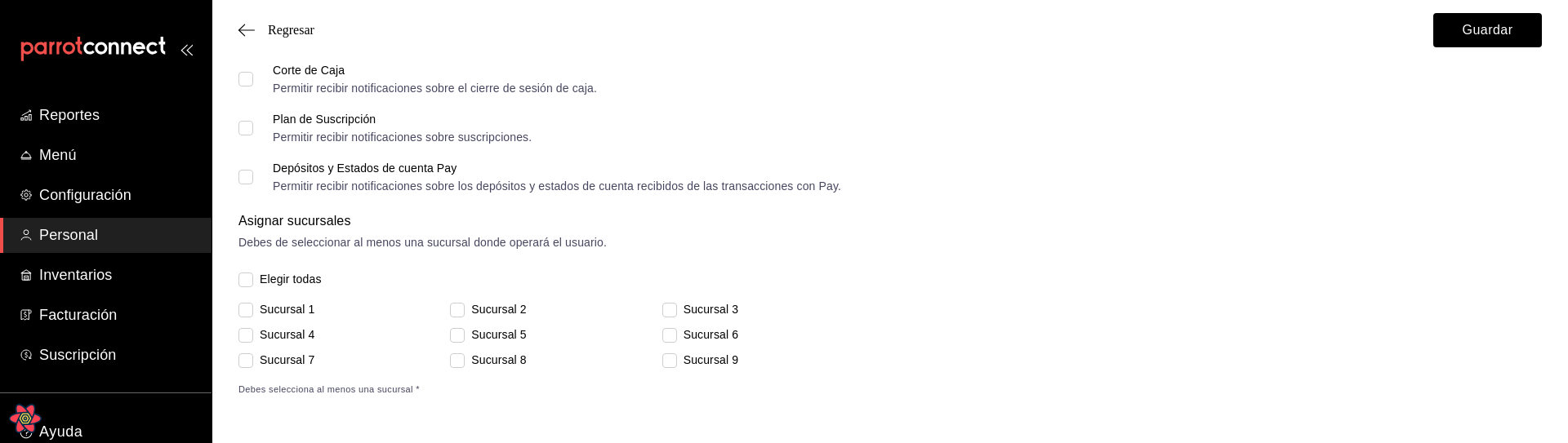
checkbox input "true"
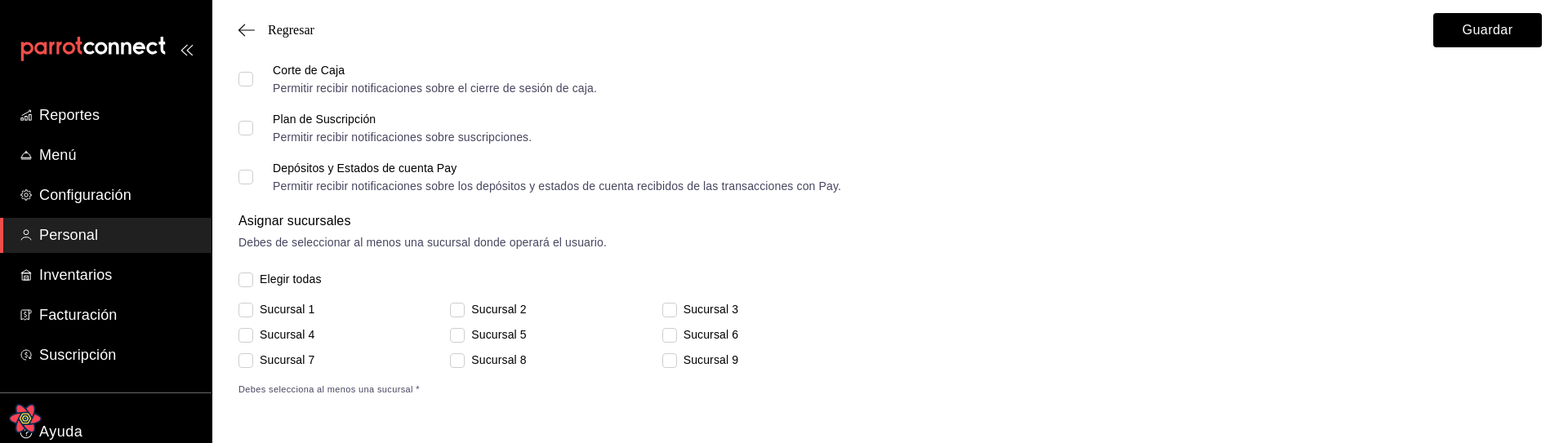
checkbox input "true"
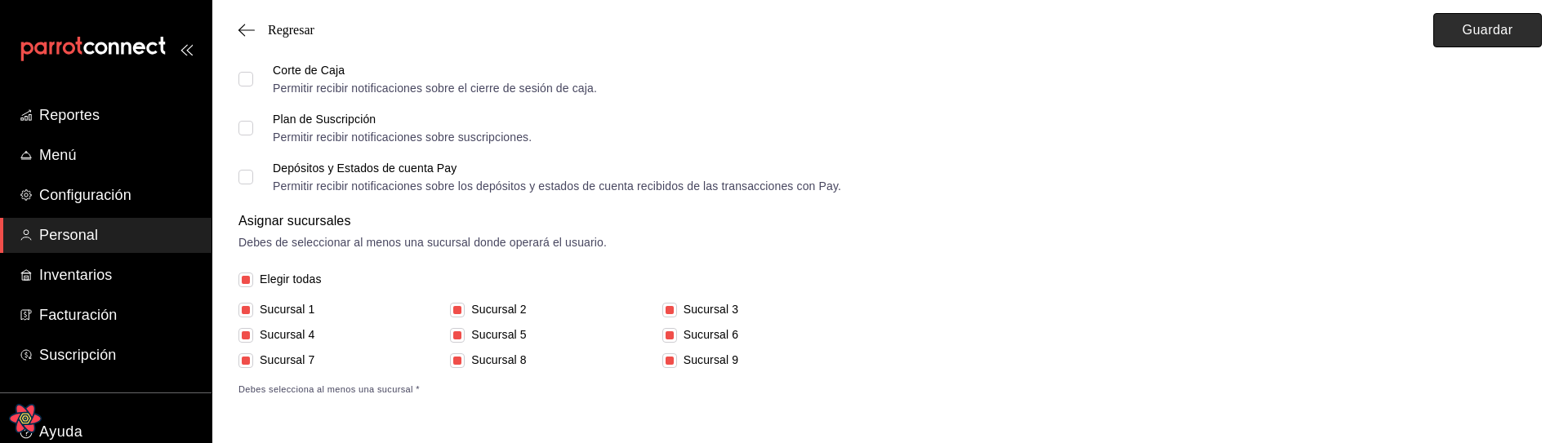
click at [1468, 31] on button "Guardar" at bounding box center [1487, 31] width 109 height 34
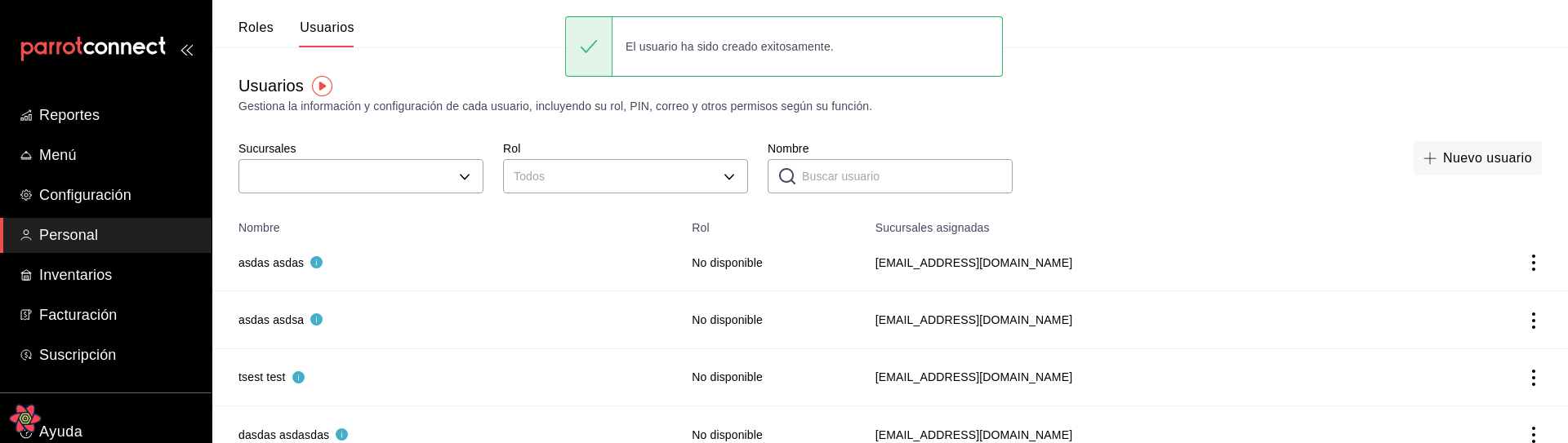
click at [1127, 165] on div "Nuevo usuario" at bounding box center [1287, 170] width 509 height 58
click at [1509, 165] on button "Nuevo usuario" at bounding box center [1477, 158] width 128 height 34
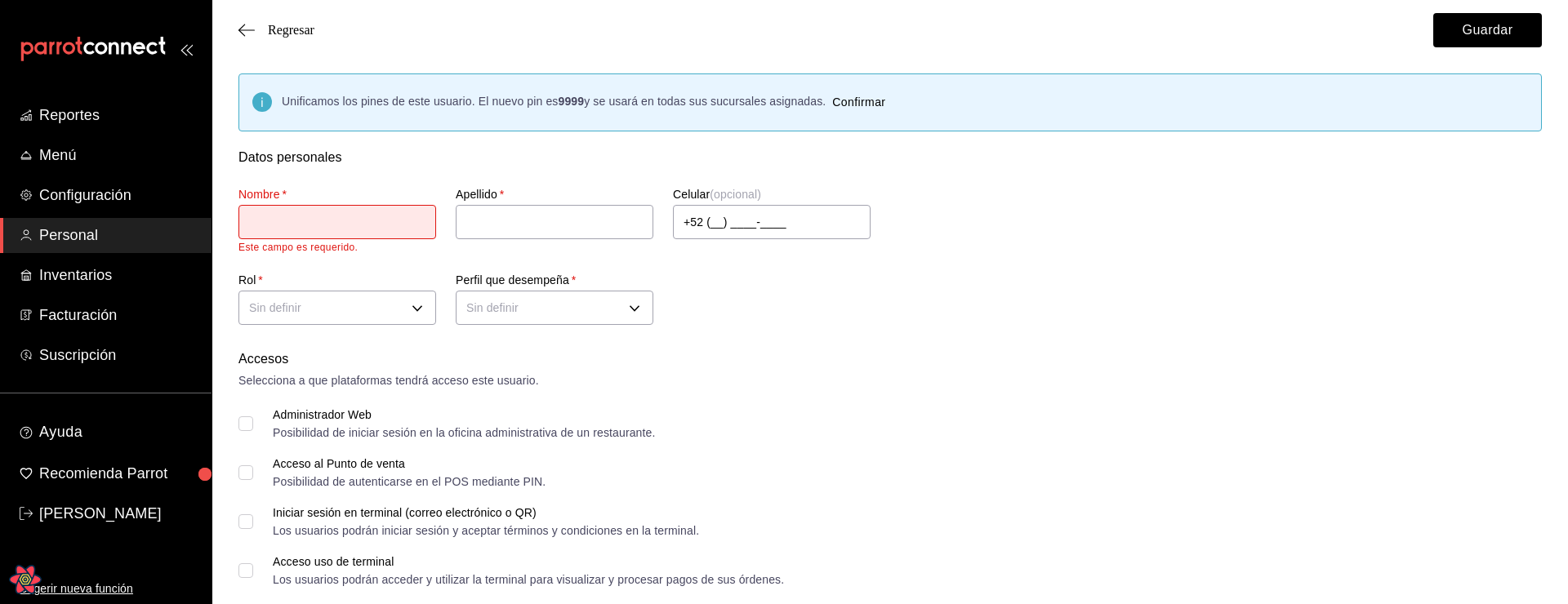
click at [994, 417] on div "Administrador Web Posibilidad de iniciar sesión en la oficina administrativa de…" at bounding box center [890, 423] width 1303 height 30
click at [894, 361] on div "Accesos" at bounding box center [890, 360] width 1303 height 20
click at [1183, 190] on div "Nombre   * Este campo es requerido. Apellido   * Celular (opcional) +52 (__) __…" at bounding box center [871, 248] width 1303 height 163
click at [1474, 35] on button "Guardar" at bounding box center [1487, 31] width 109 height 34
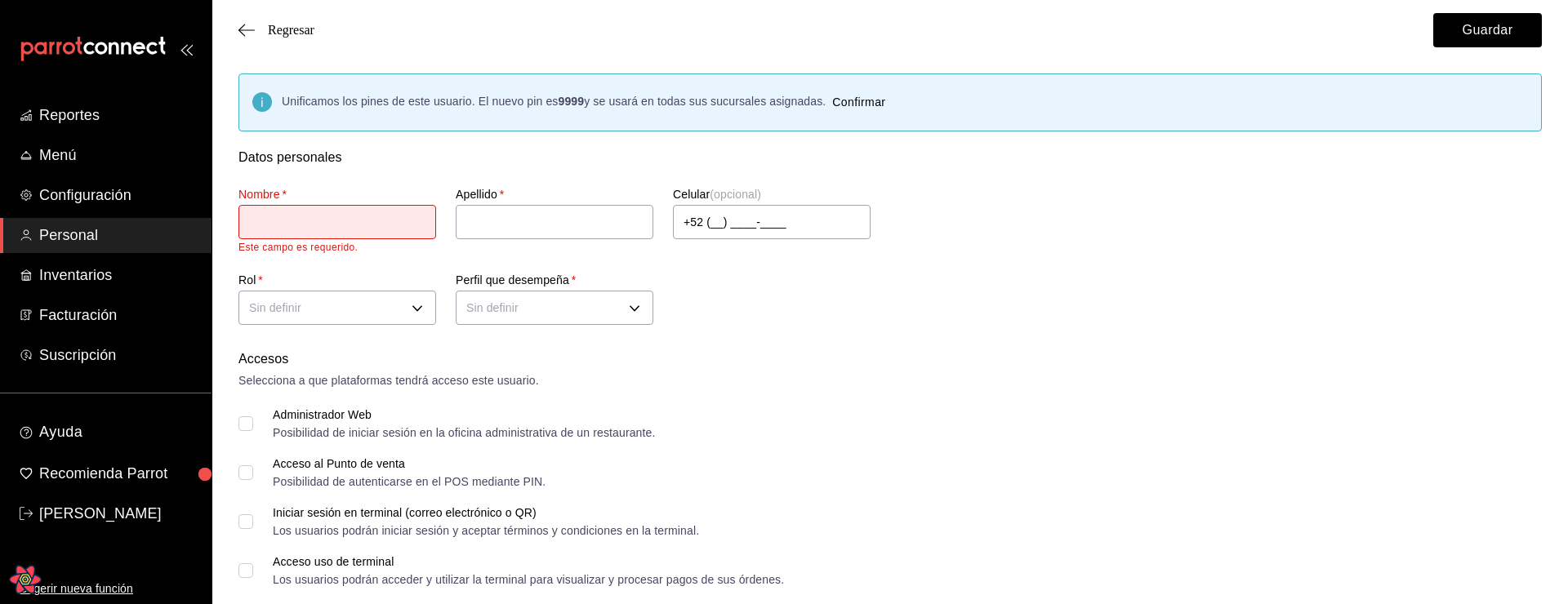
click at [343, 223] on input "text" at bounding box center [337, 222] width 198 height 34
type input "wqe"
click at [536, 221] on input "text" at bounding box center [554, 222] width 198 height 34
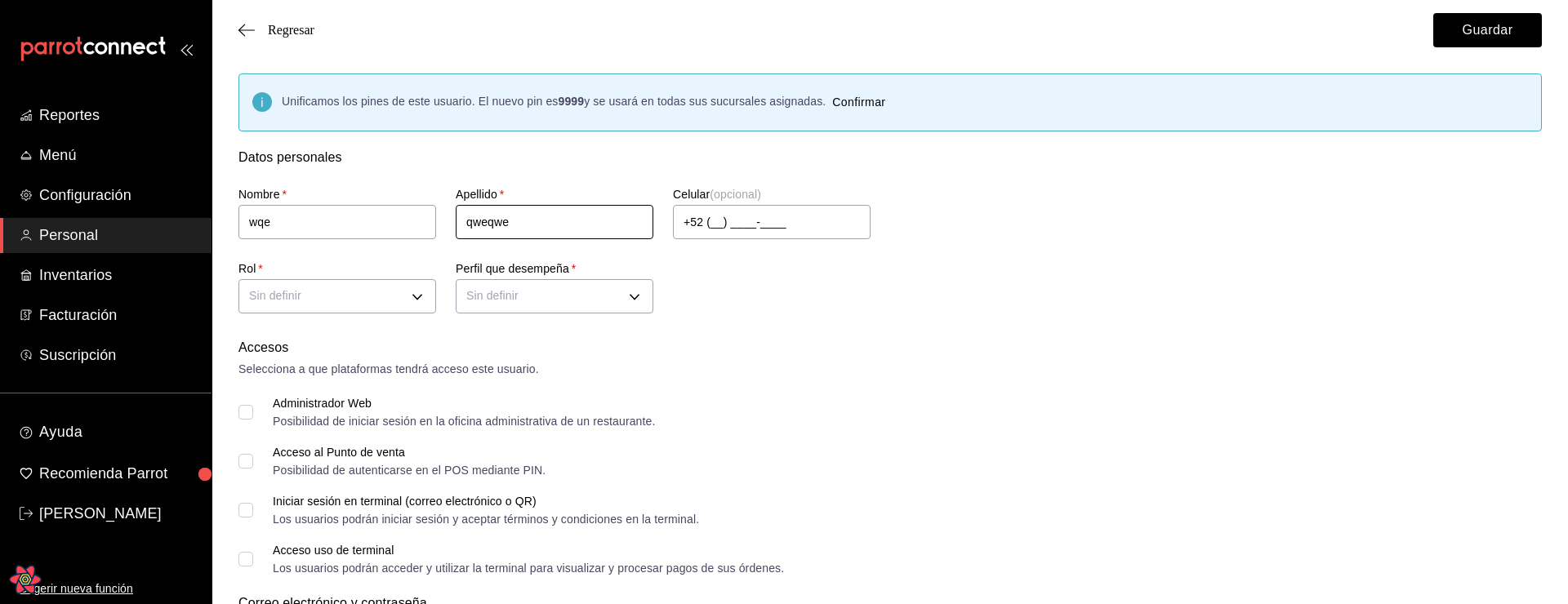
type input "qweqwe"
click at [1471, 49] on div "Regresar Guardar" at bounding box center [890, 30] width 1356 height 60
click at [1472, 43] on button "Guardar" at bounding box center [1487, 31] width 109 height 34
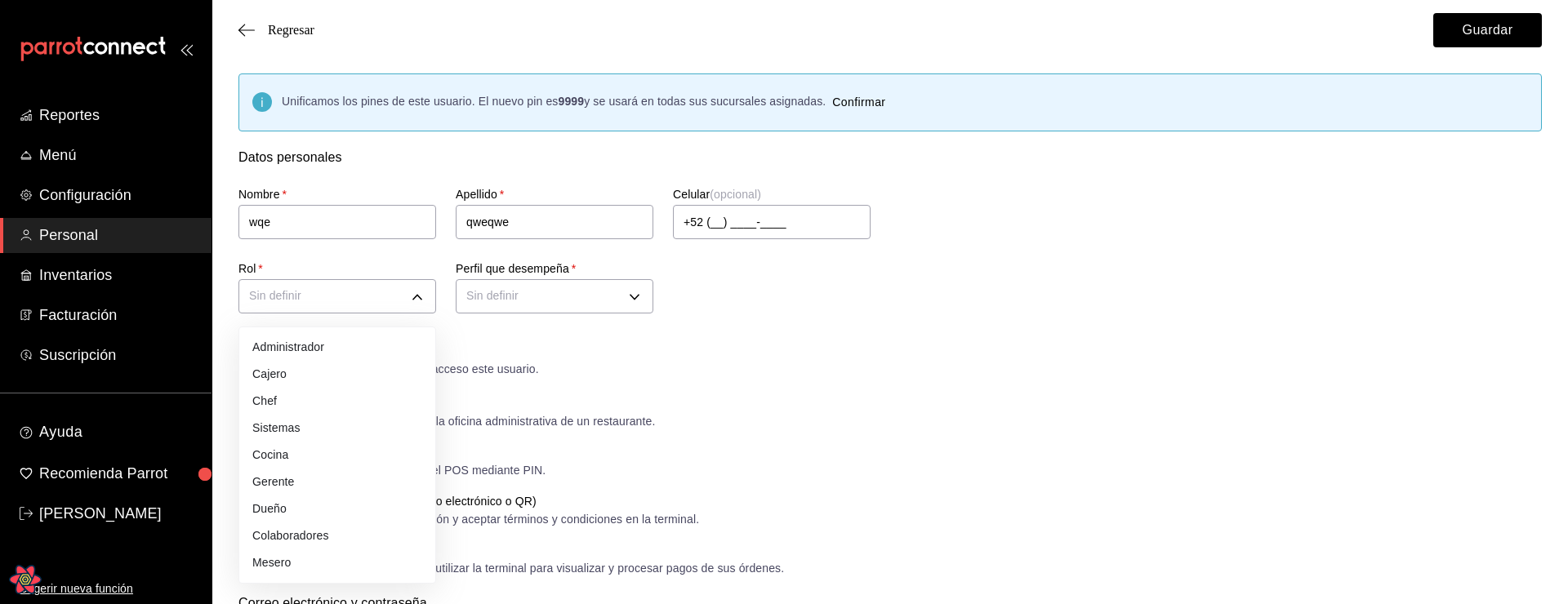
click at [339, 390] on li "Chef" at bounding box center [337, 402] width 196 height 27
type input "CHEF"
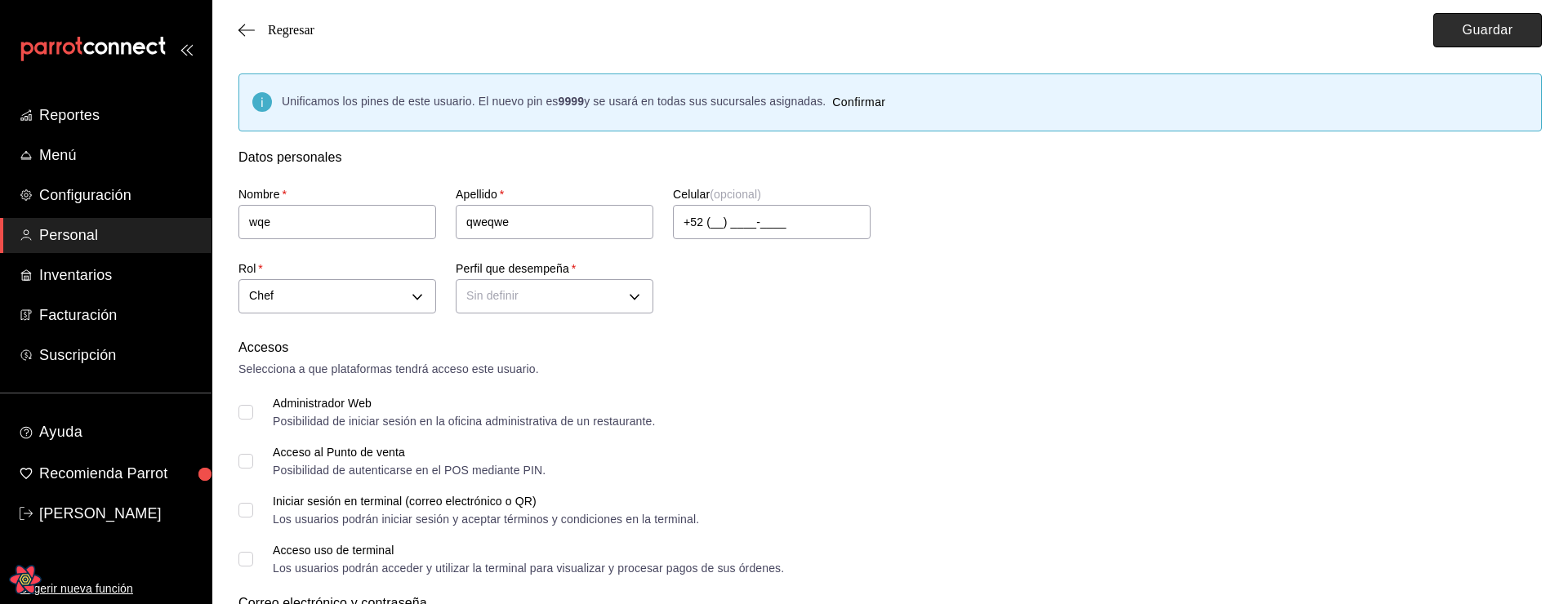
click at [1466, 28] on button "Guardar" at bounding box center [1487, 31] width 109 height 34
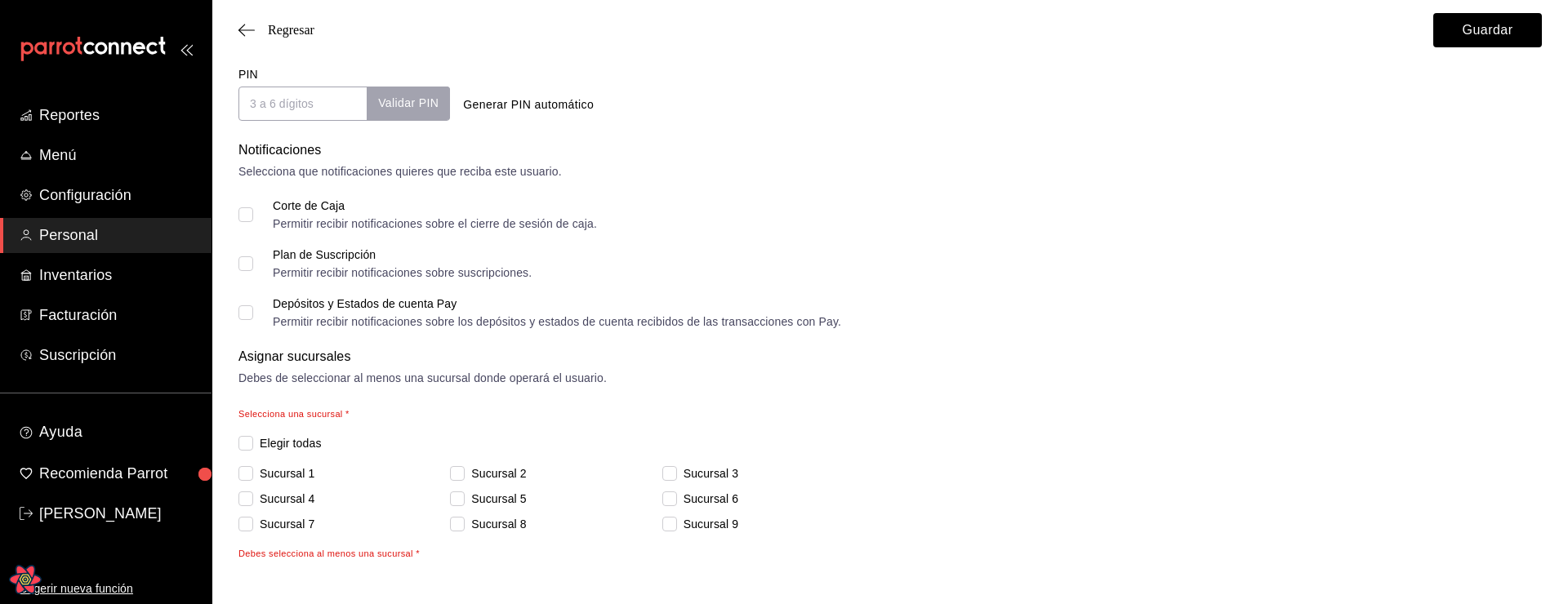
click at [282, 443] on div "Selecciona una sucursal * Elegir todas Sucursal 1 Sucursal 2 Sucursal 3 Sucursa…" at bounding box center [890, 484] width 1303 height 155
click at [289, 443] on span "Elegir todas" at bounding box center [288, 443] width 68 height 17
click at [253, 443] on input "Elegir todas" at bounding box center [245, 443] width 14 height 14
checkbox input "true"
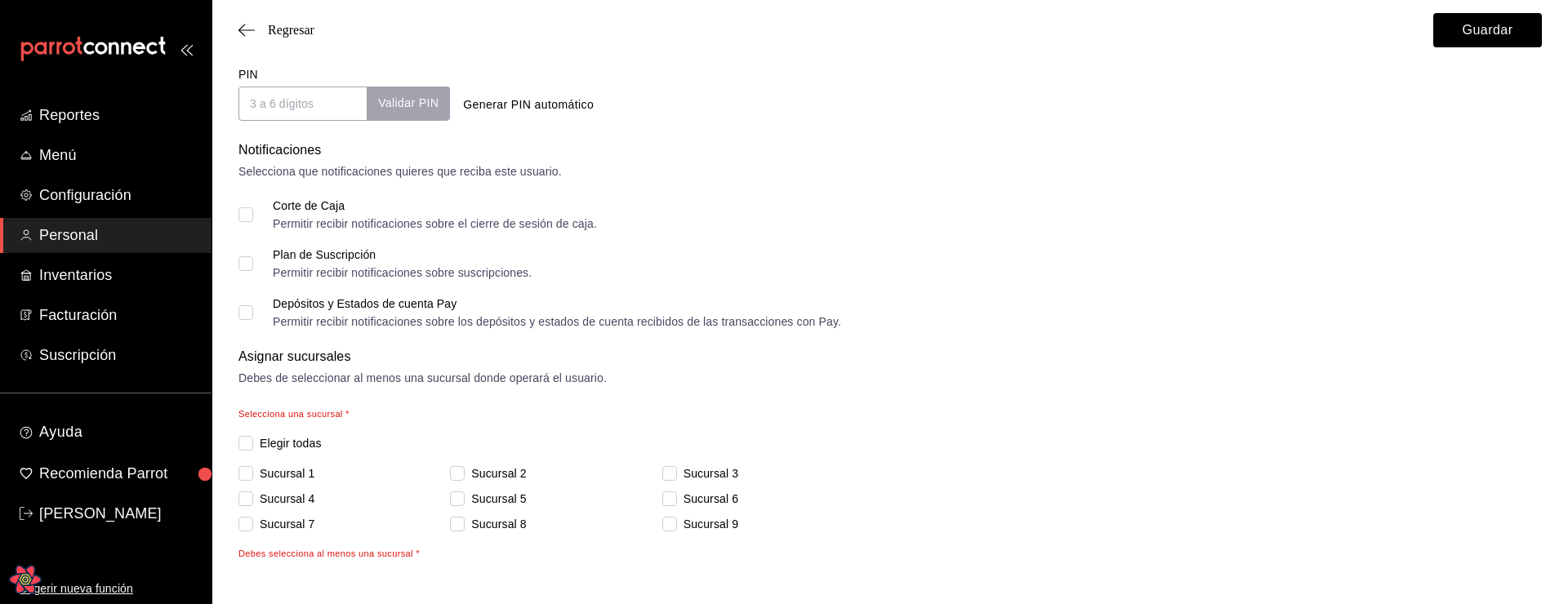
checkbox input "true"
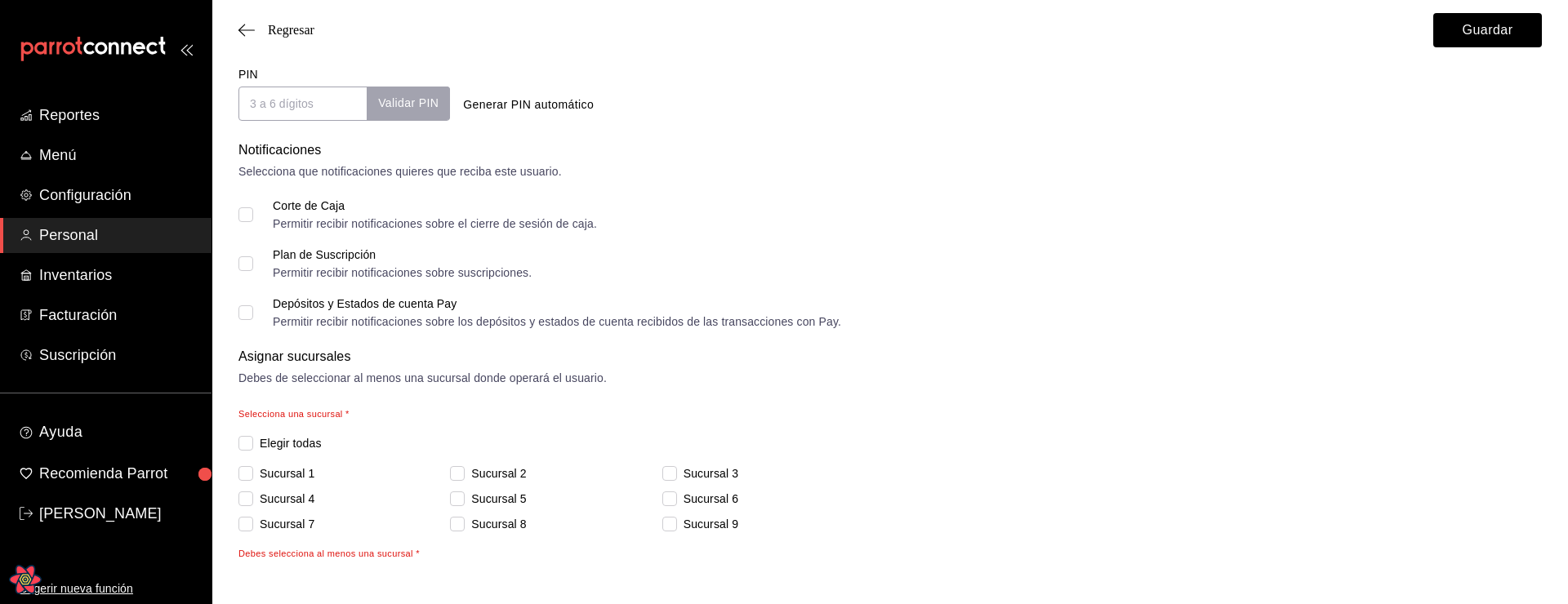
checkbox input "true"
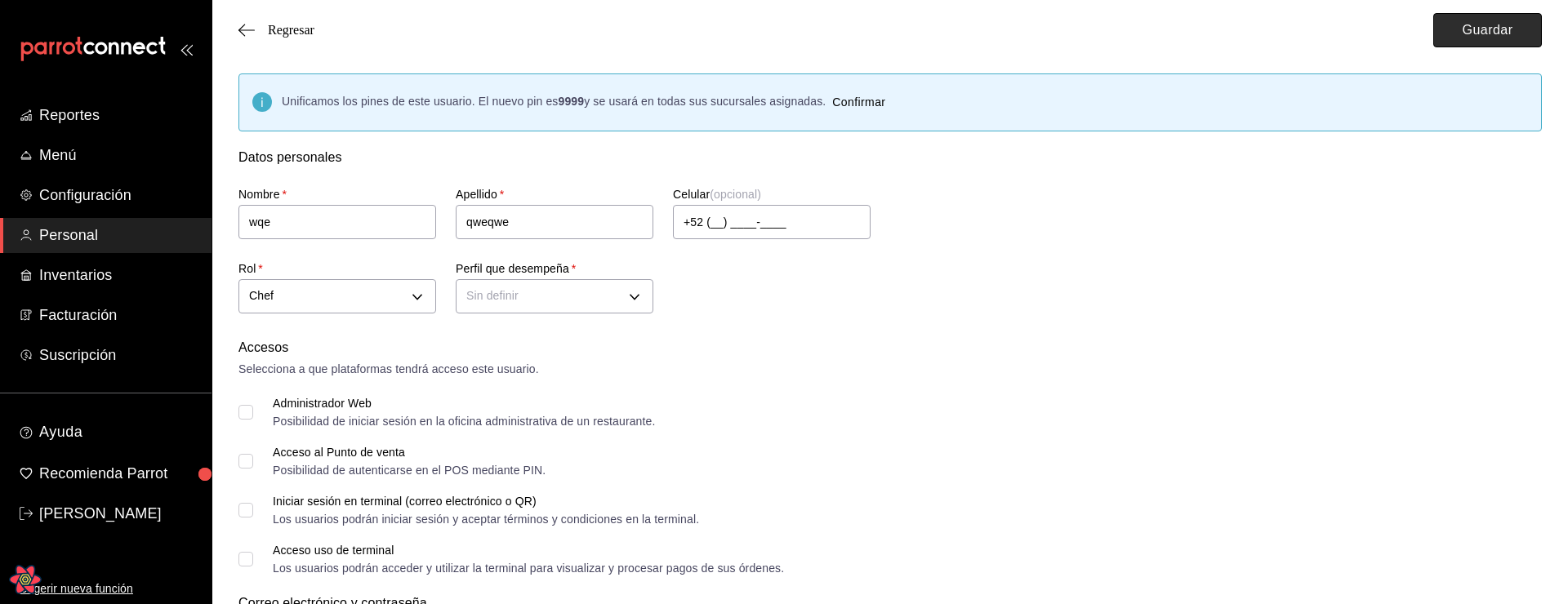
drag, startPoint x: 1472, startPoint y: 22, endPoint x: 1440, endPoint y: 33, distance: 33.8
click at [1472, 22] on button "Guardar" at bounding box center [1487, 31] width 109 height 34
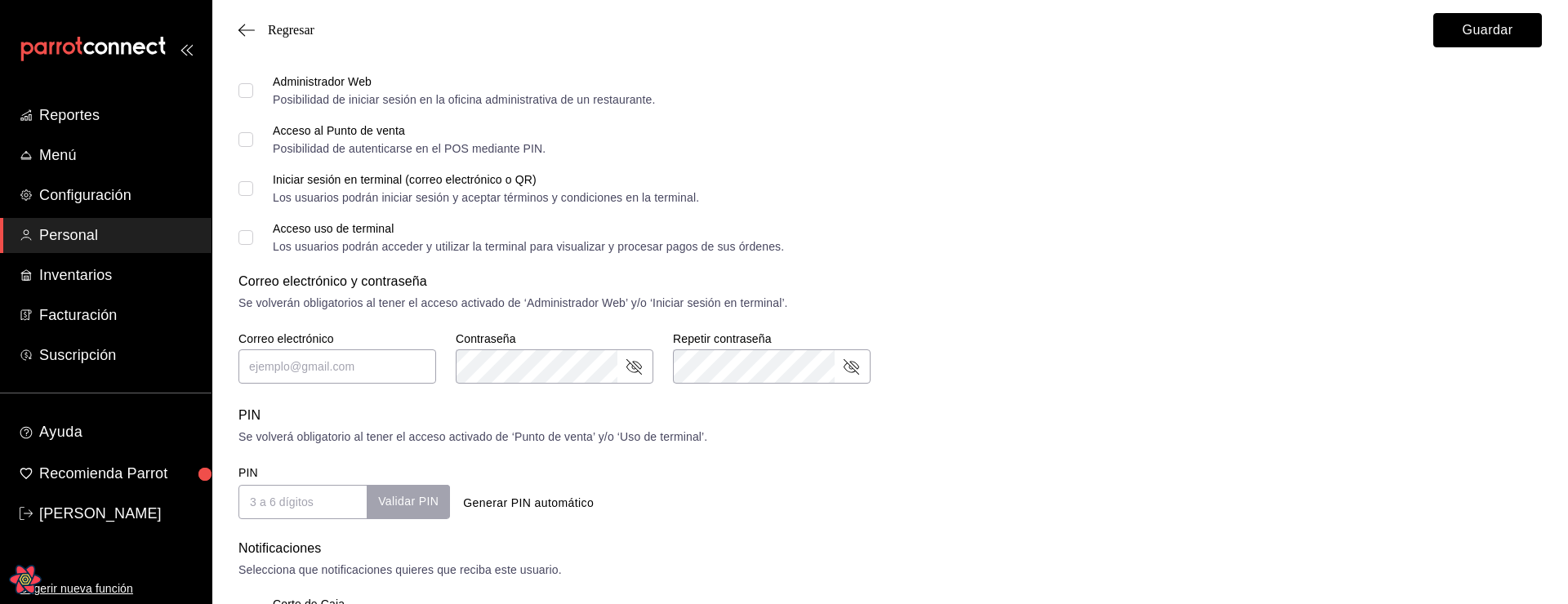
scroll to position [49, 0]
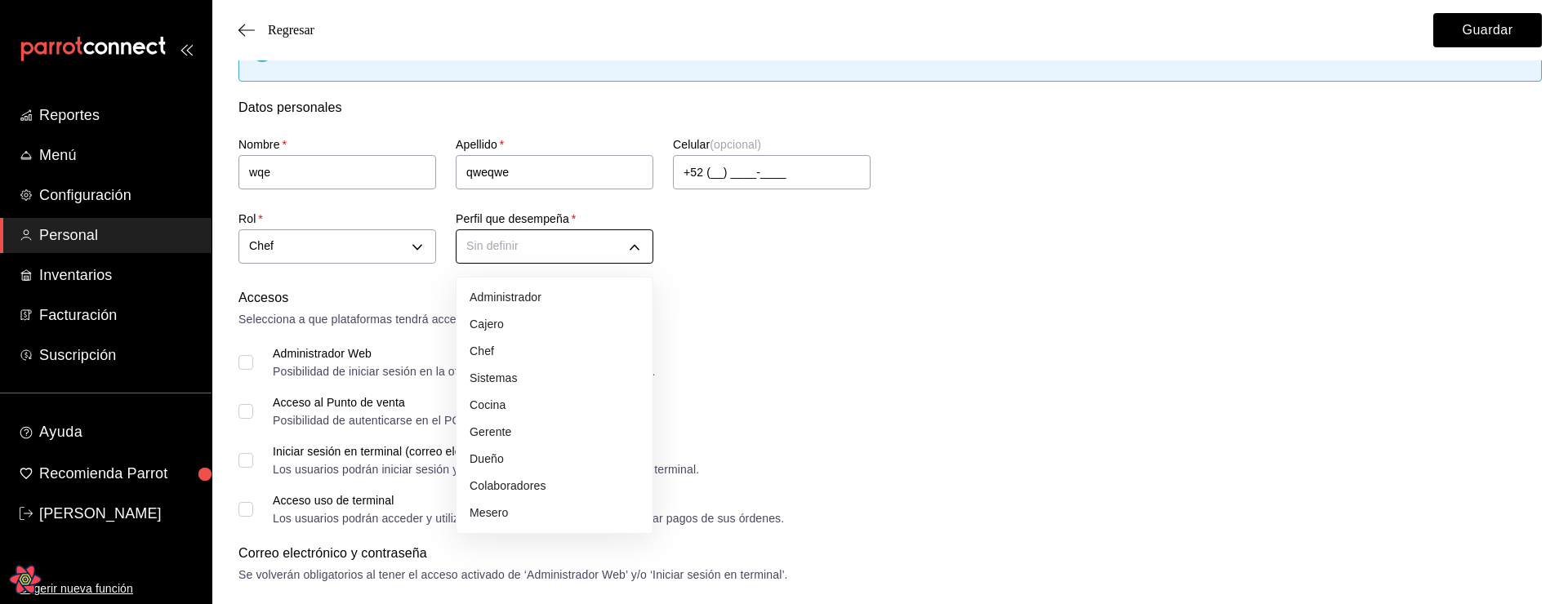
click at [561, 250] on body "Reportes Menú Configuración Personal Inventarios Facturación Suscripción Ayuda …" at bounding box center [784, 600] width 1568 height 1300
click at [497, 316] on li "Cajero" at bounding box center [554, 324] width 196 height 27
type input "CASHIER"
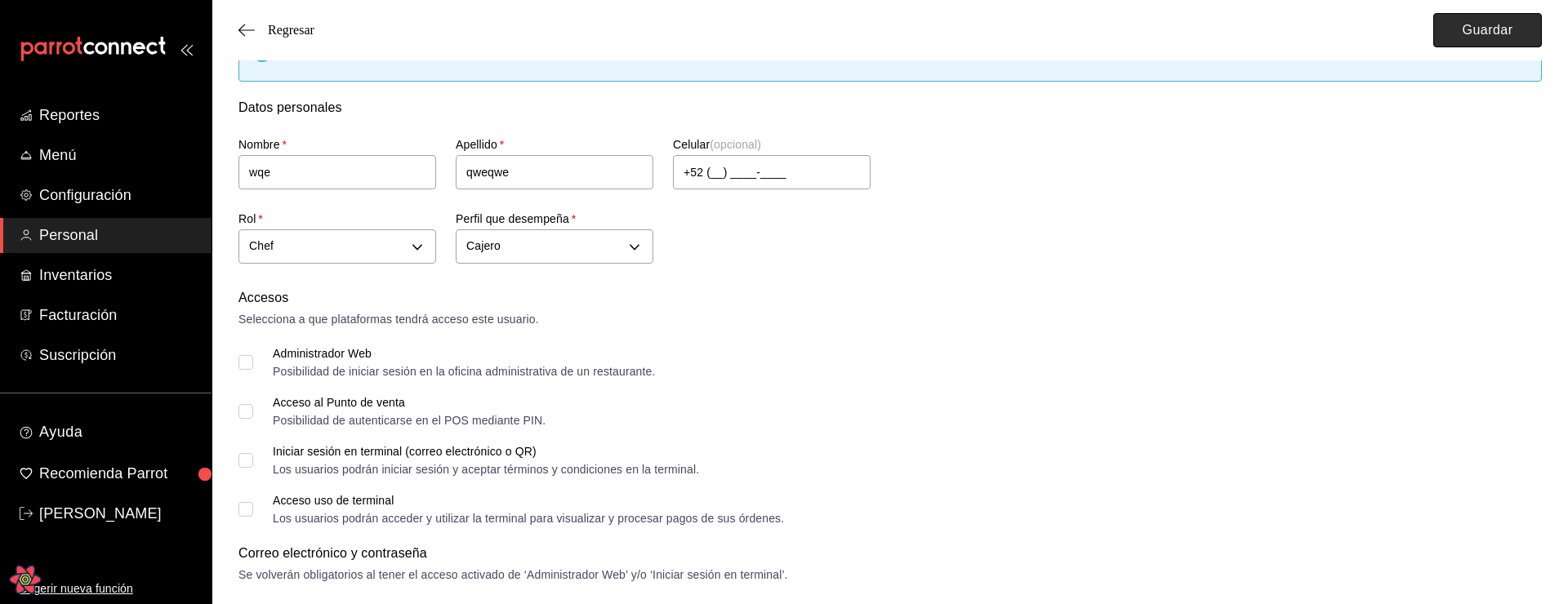
click at [1495, 30] on button "Guardar" at bounding box center [1487, 31] width 109 height 34
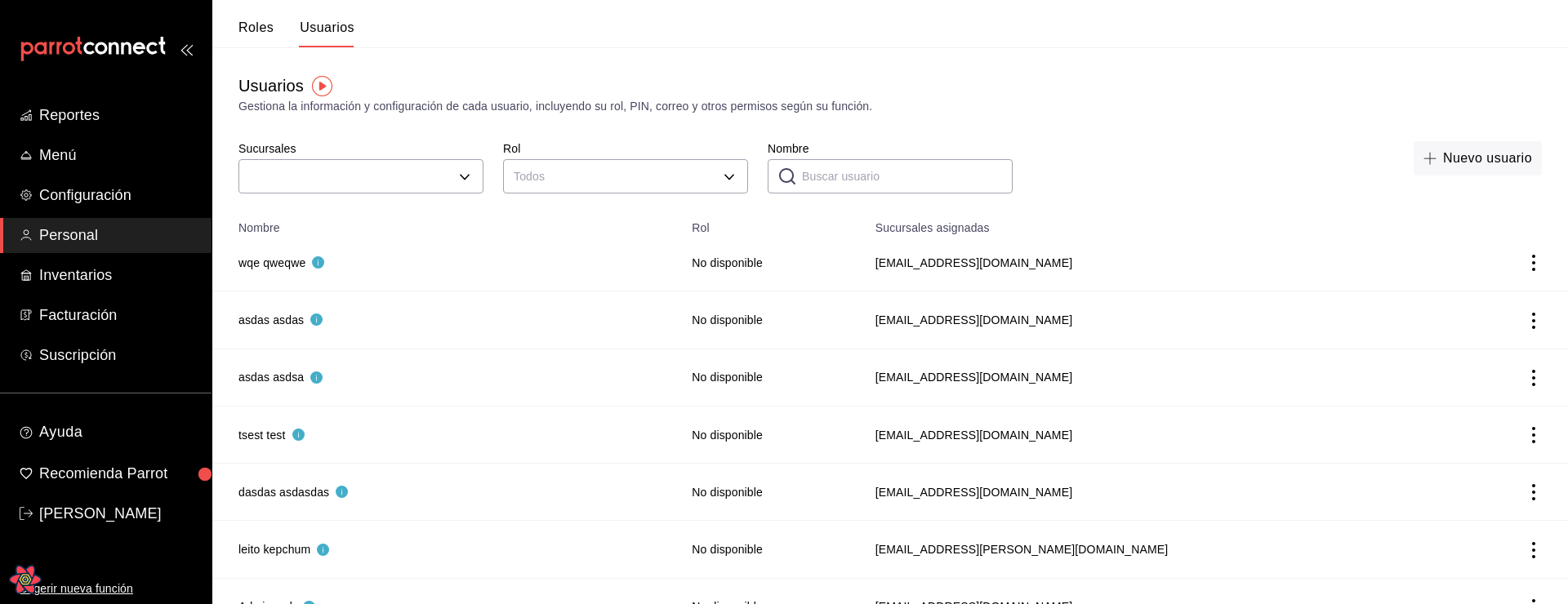
click at [1534, 265] on icon "actions" at bounding box center [1534, 263] width 16 height 16
click at [1457, 280] on span "Eliminar" at bounding box center [1475, 286] width 41 height 13
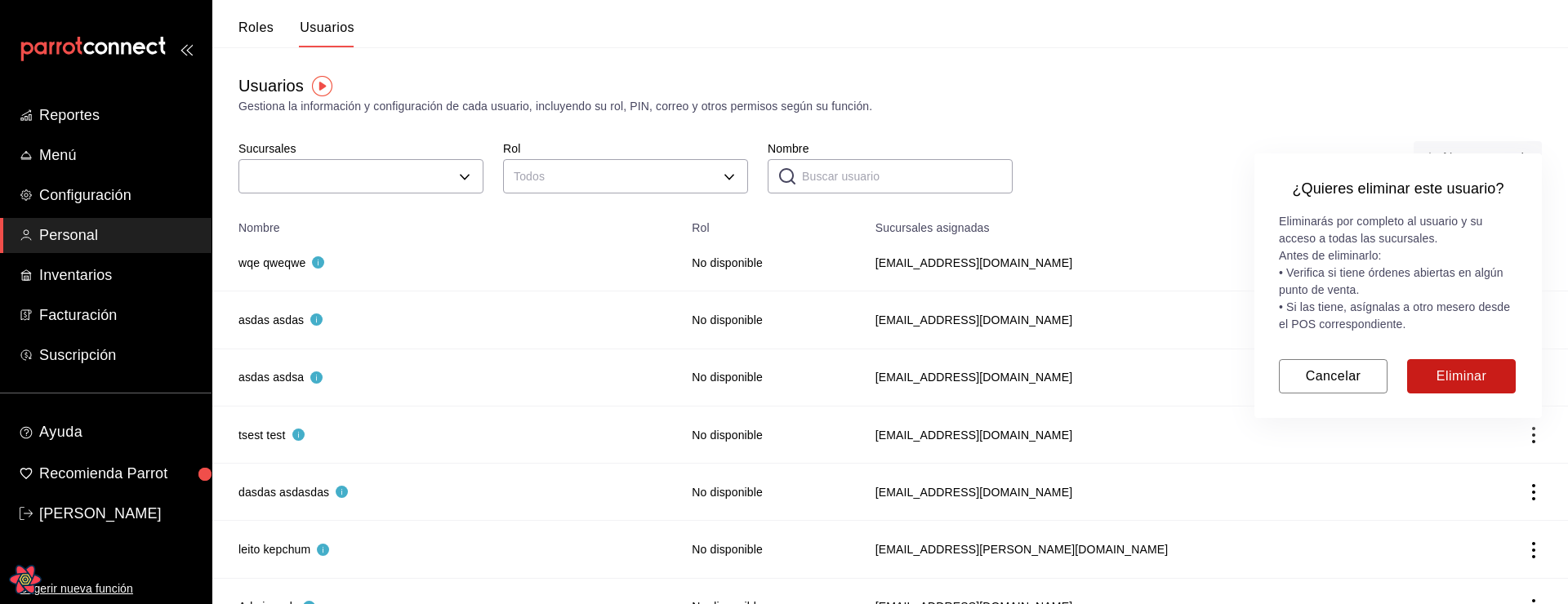
click at [1430, 367] on button "Eliminar" at bounding box center [1461, 377] width 109 height 34
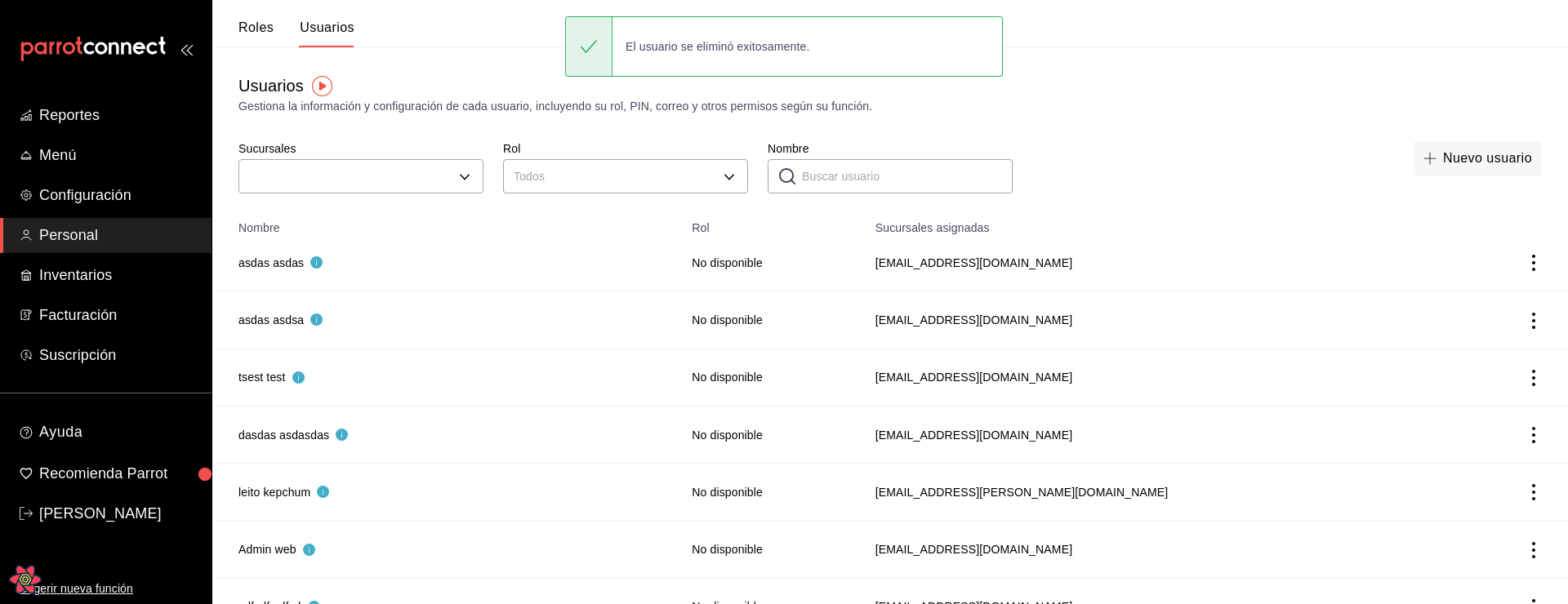
click at [1532, 264] on icon "actions" at bounding box center [1534, 263] width 16 height 16
click at [1463, 297] on li "Eliminar" at bounding box center [1473, 286] width 137 height 46
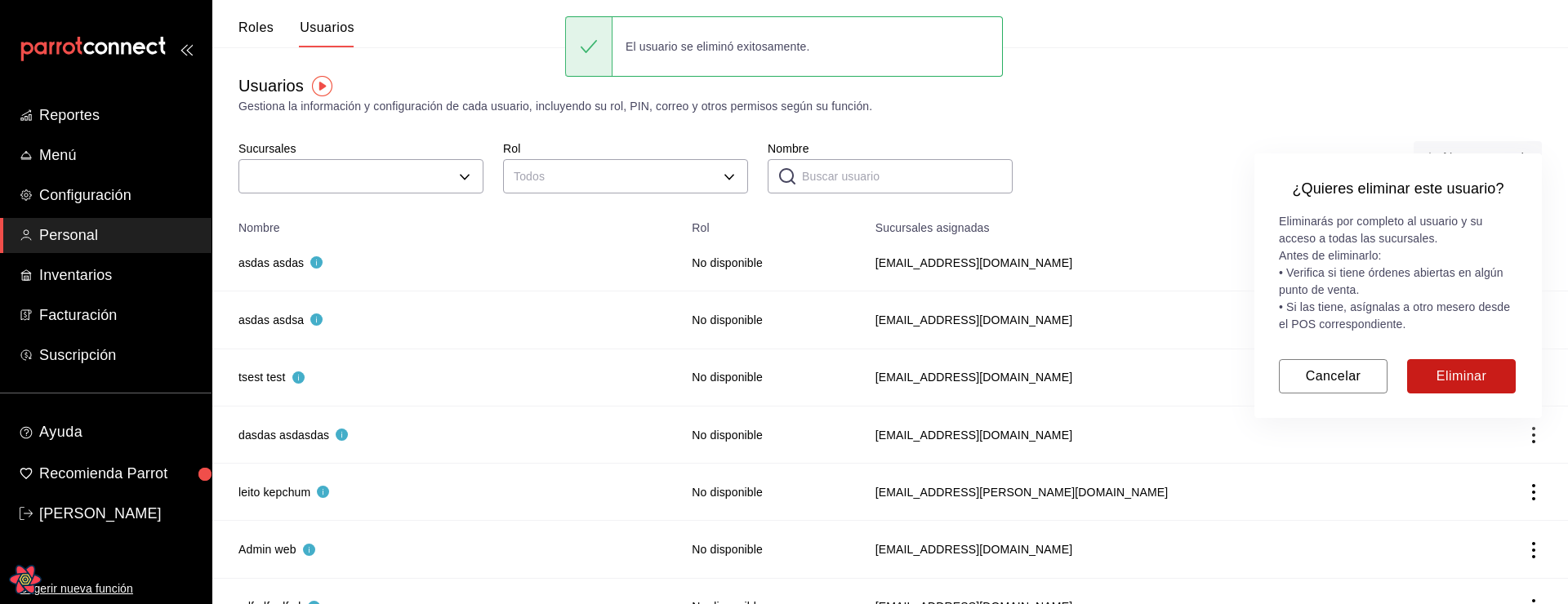
click at [1447, 379] on button "Eliminar" at bounding box center [1461, 377] width 109 height 34
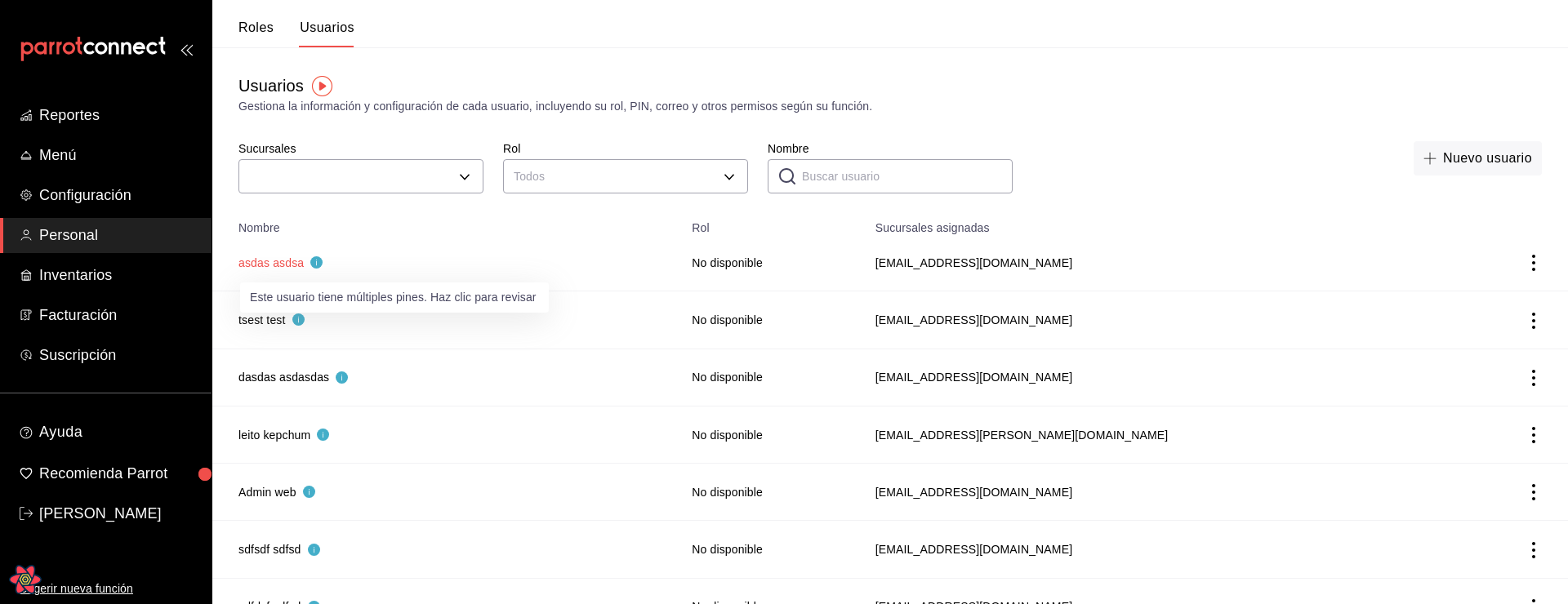
click at [277, 264] on button "asdas asdsa" at bounding box center [280, 263] width 84 height 16
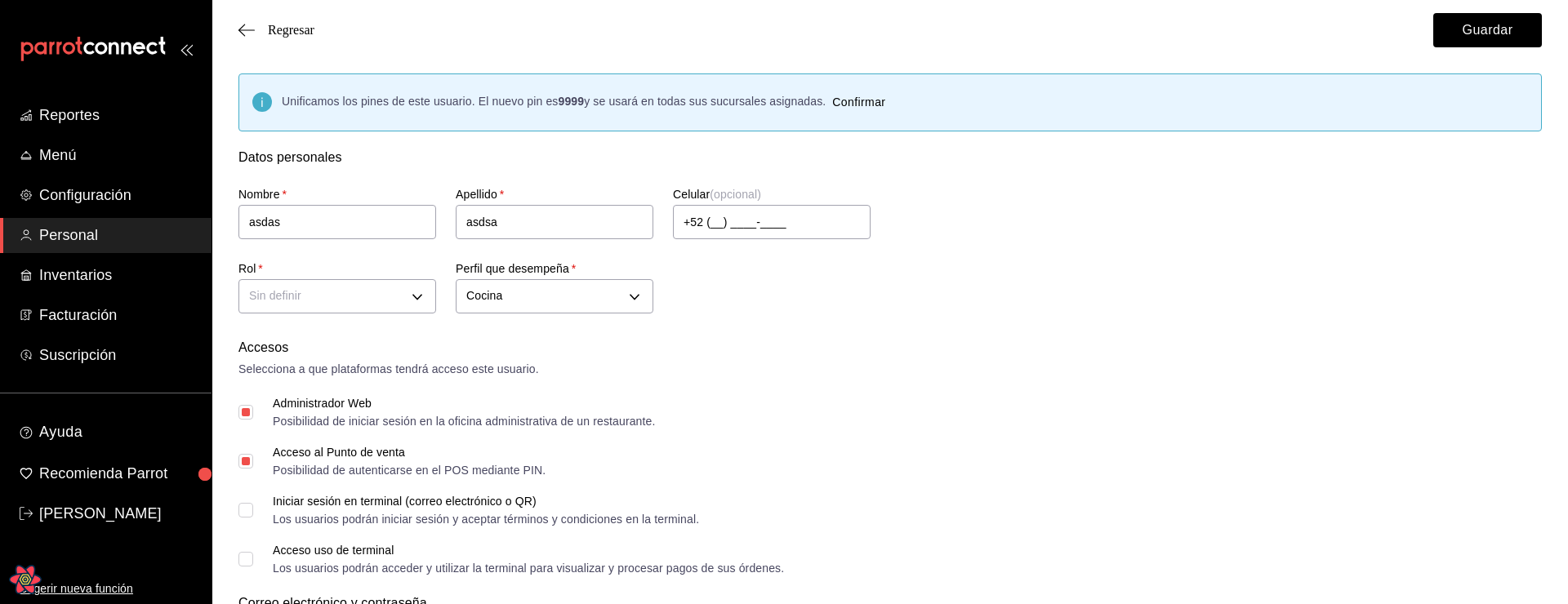
click at [1093, 345] on div "Accesos" at bounding box center [890, 348] width 1303 height 20
click at [1012, 359] on div "Accesos Selecciona a que plataformas tendrá acceso este usuario." at bounding box center [890, 358] width 1303 height 40
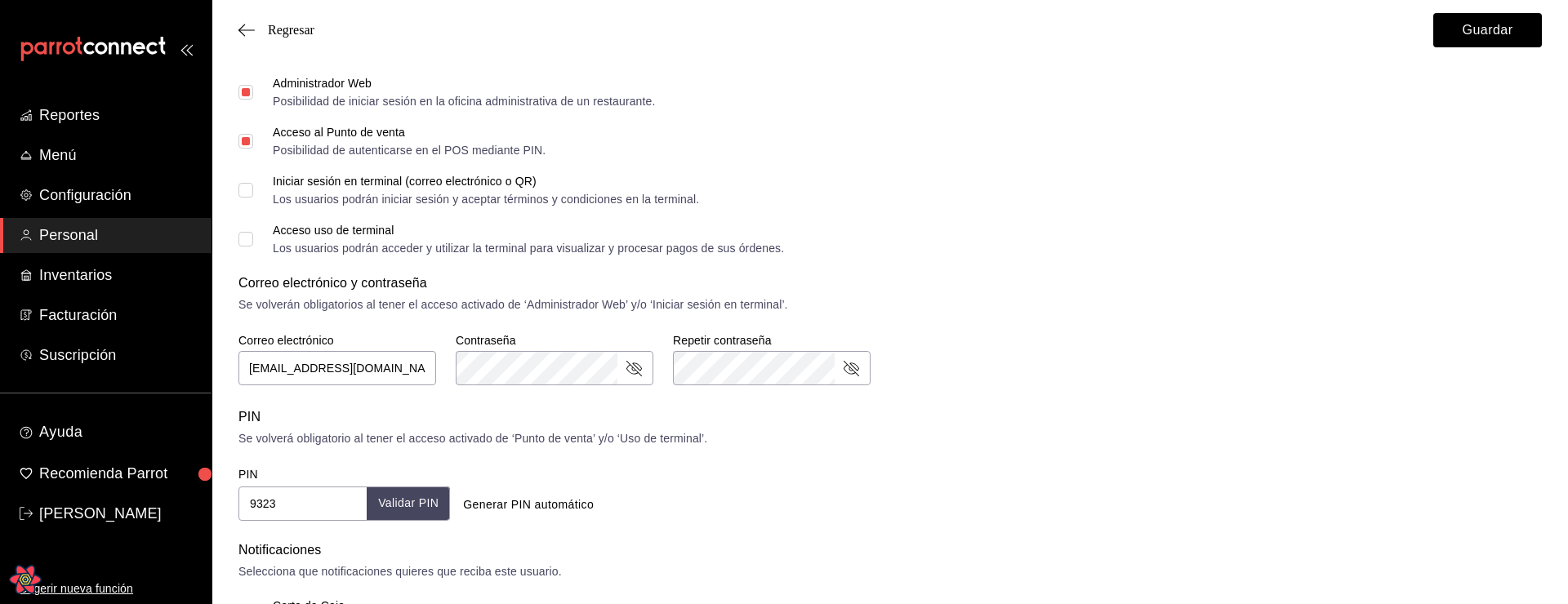
scroll to position [315, 0]
